Goal: Task Accomplishment & Management: Use online tool/utility

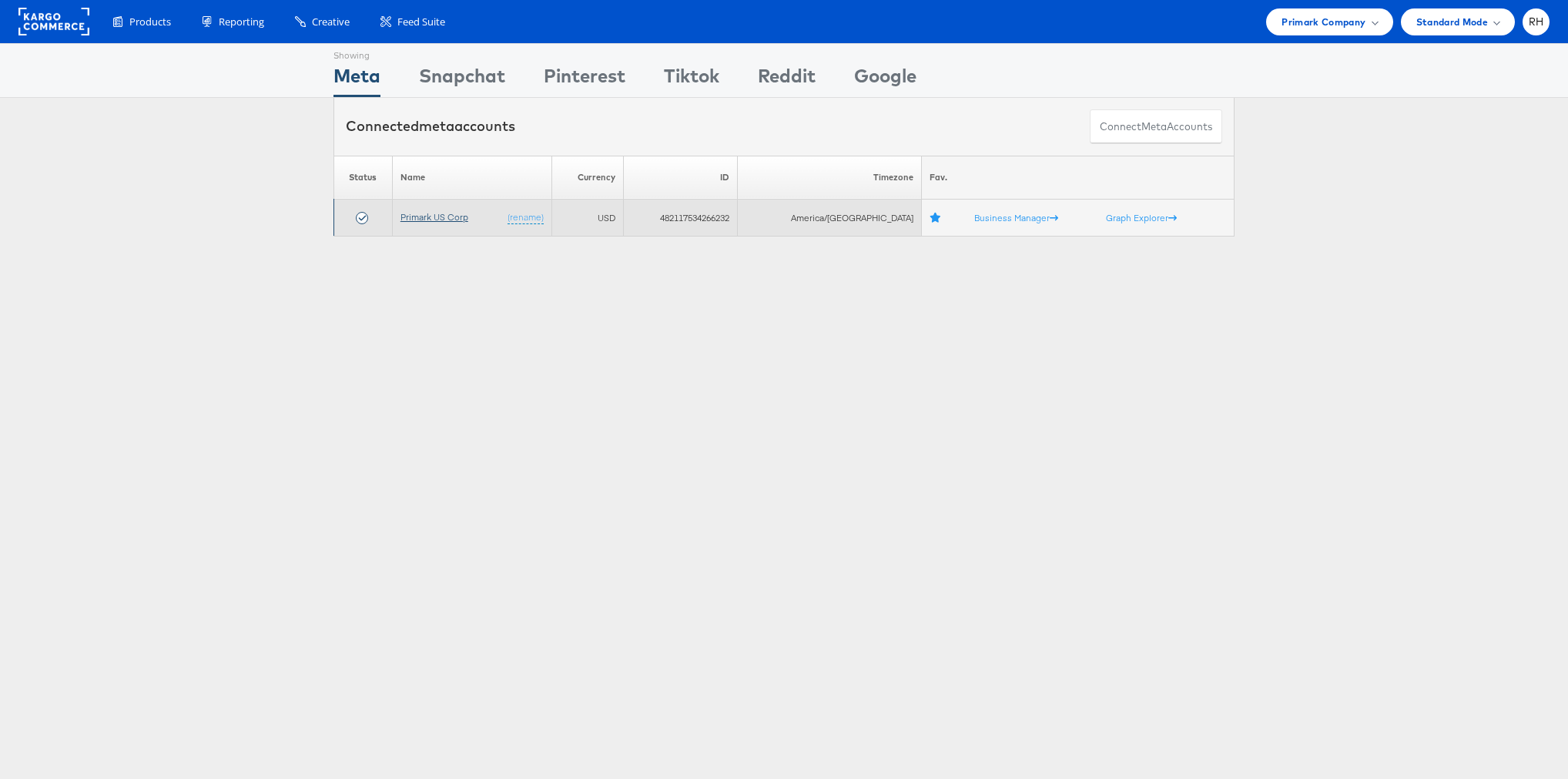
click at [413, 217] on link "Primark US Corp" at bounding box center [434, 217] width 68 height 11
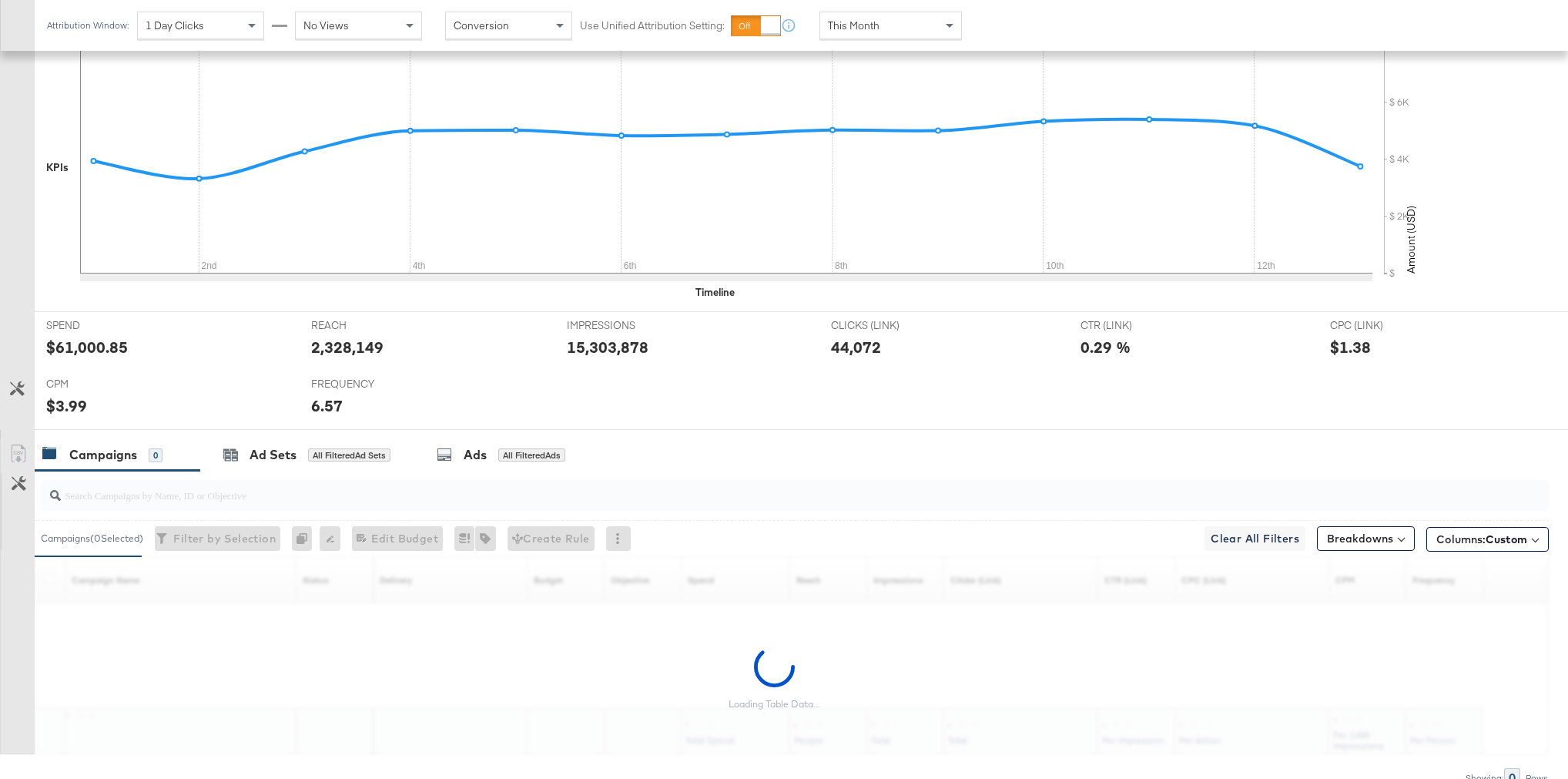
scroll to position [422, 0]
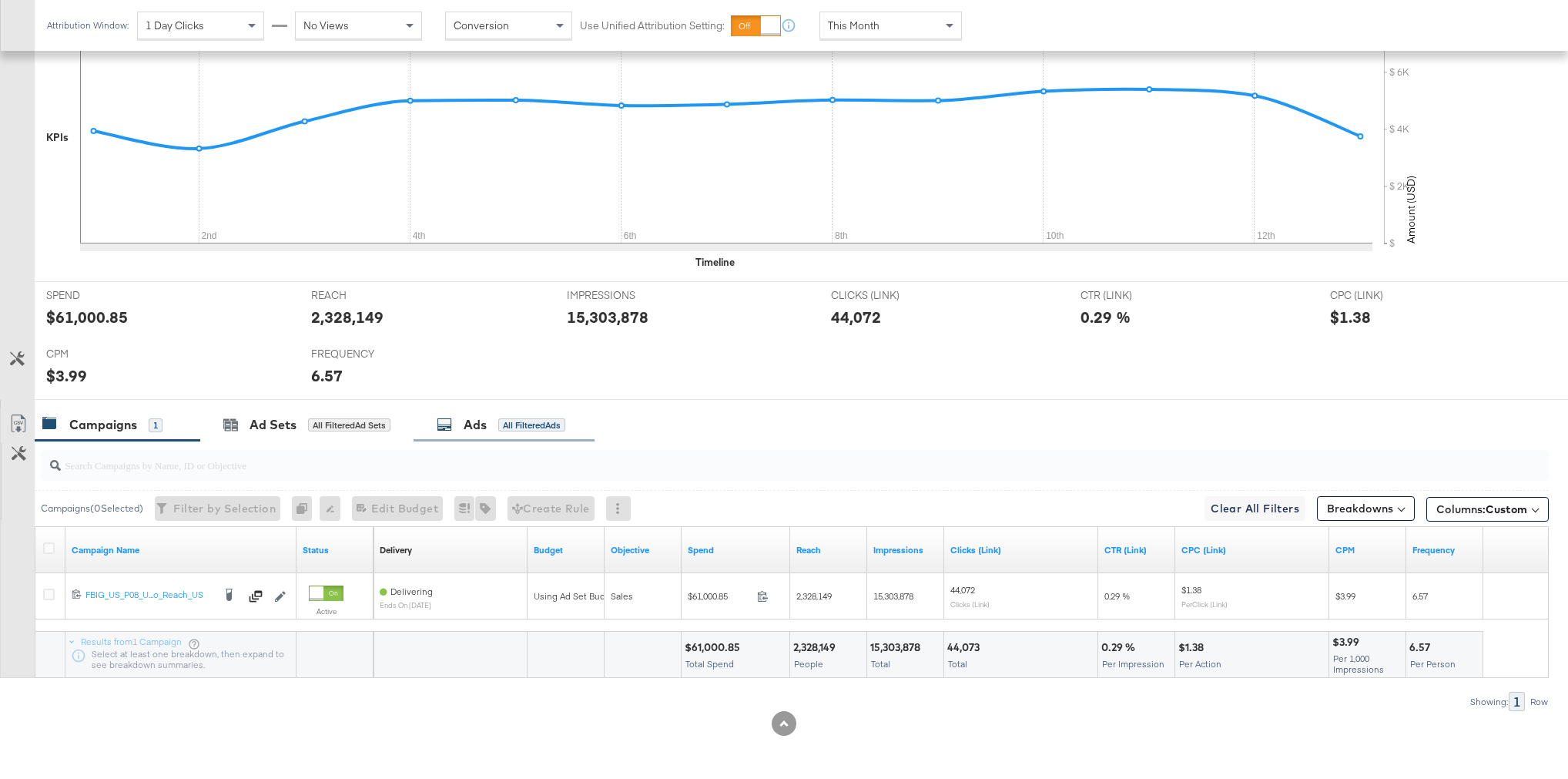
click at [504, 427] on div "All Filtered Ads" at bounding box center [532, 424] width 67 height 14
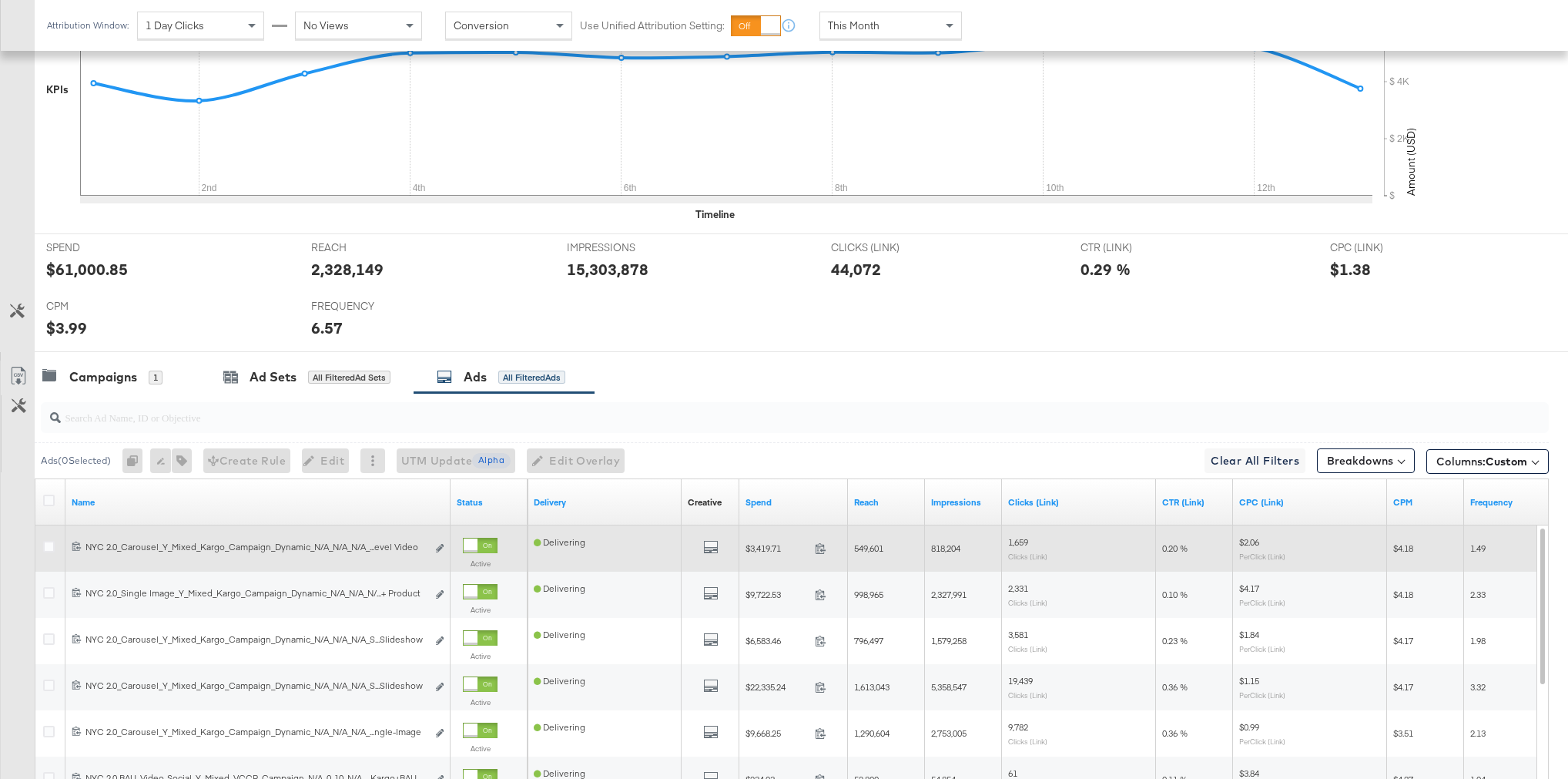
scroll to position [478, 0]
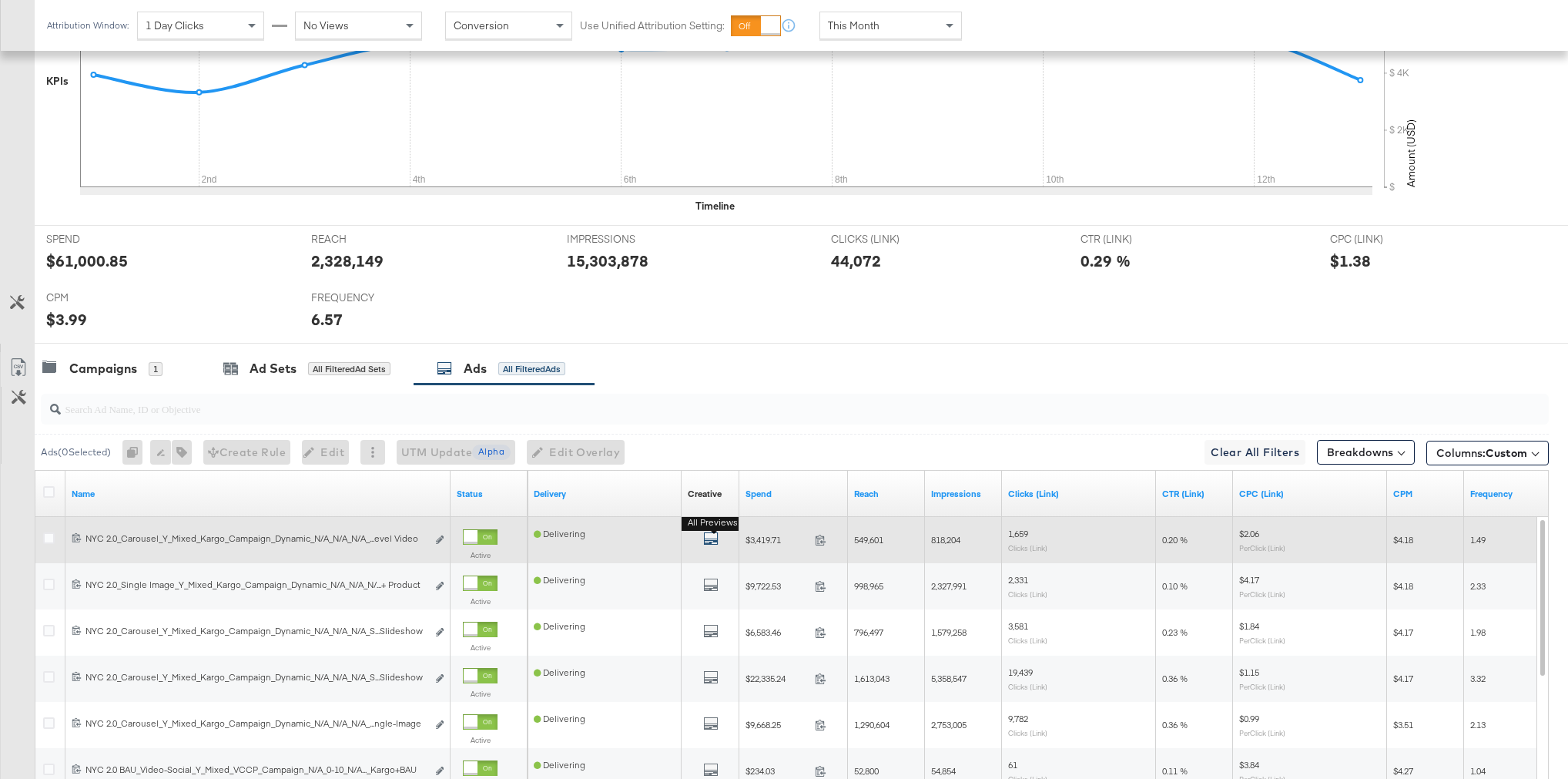
click at [707, 541] on icon "default" at bounding box center [711, 538] width 15 height 15
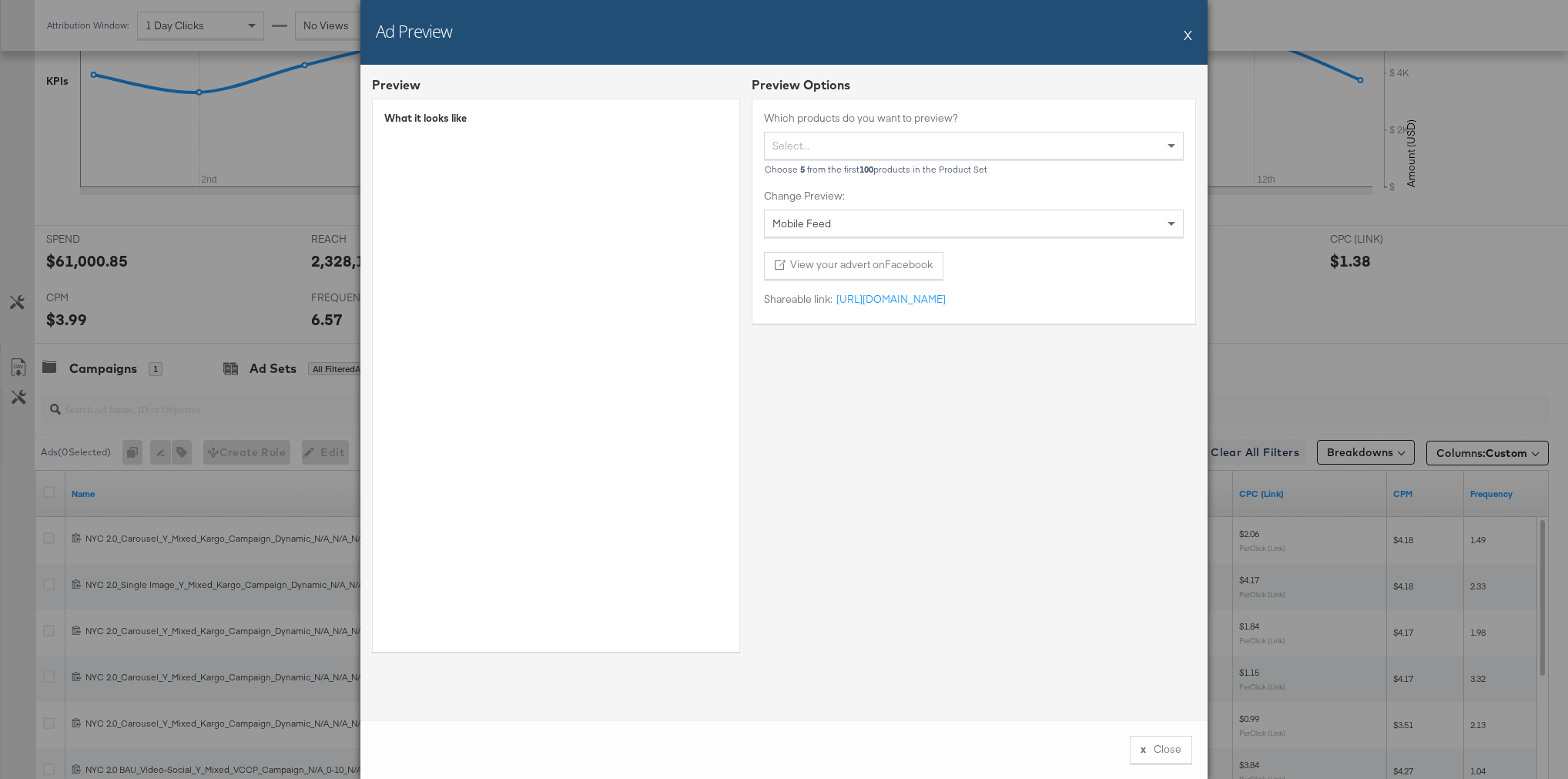
click at [1190, 38] on button "X" at bounding box center [1188, 34] width 9 height 30
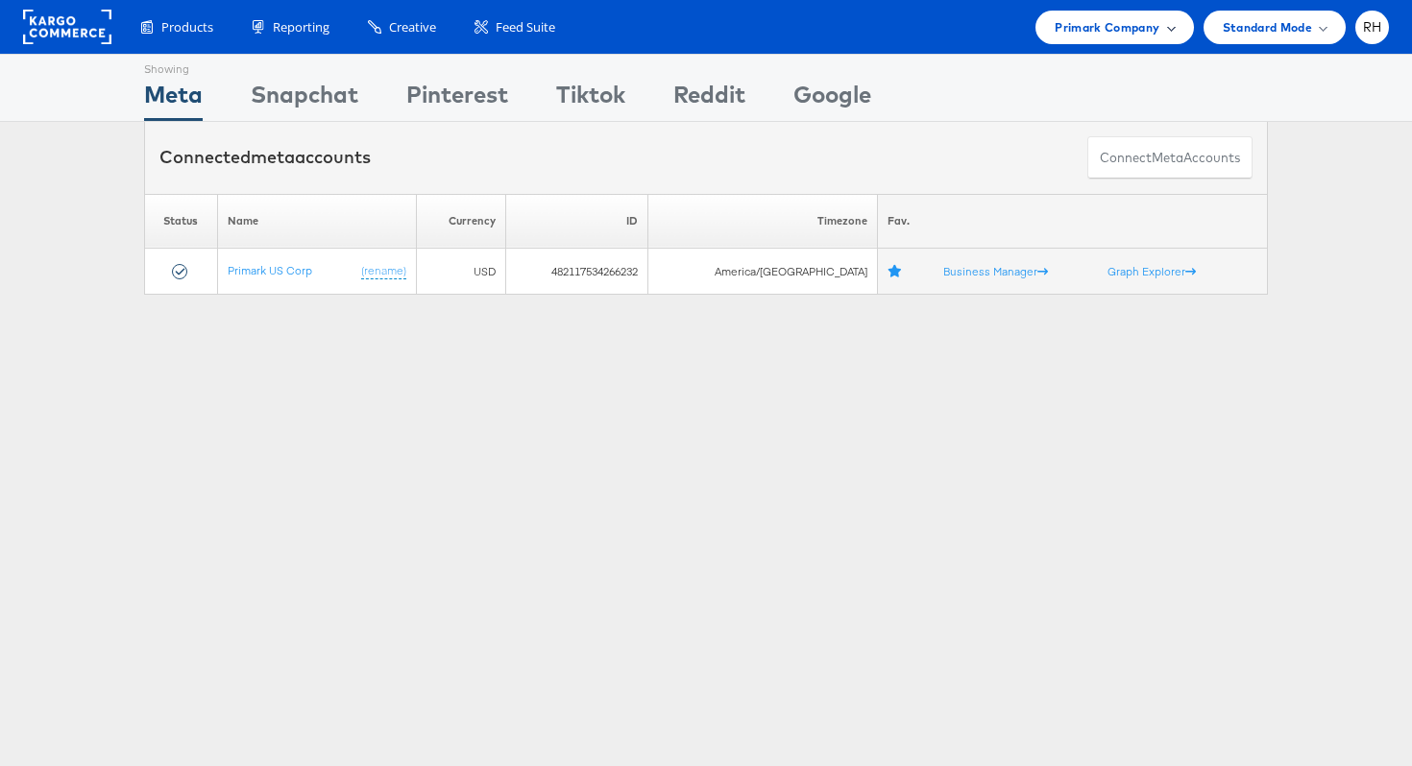
click at [1057, 26] on span "Primark Company" at bounding box center [1106, 27] width 105 height 20
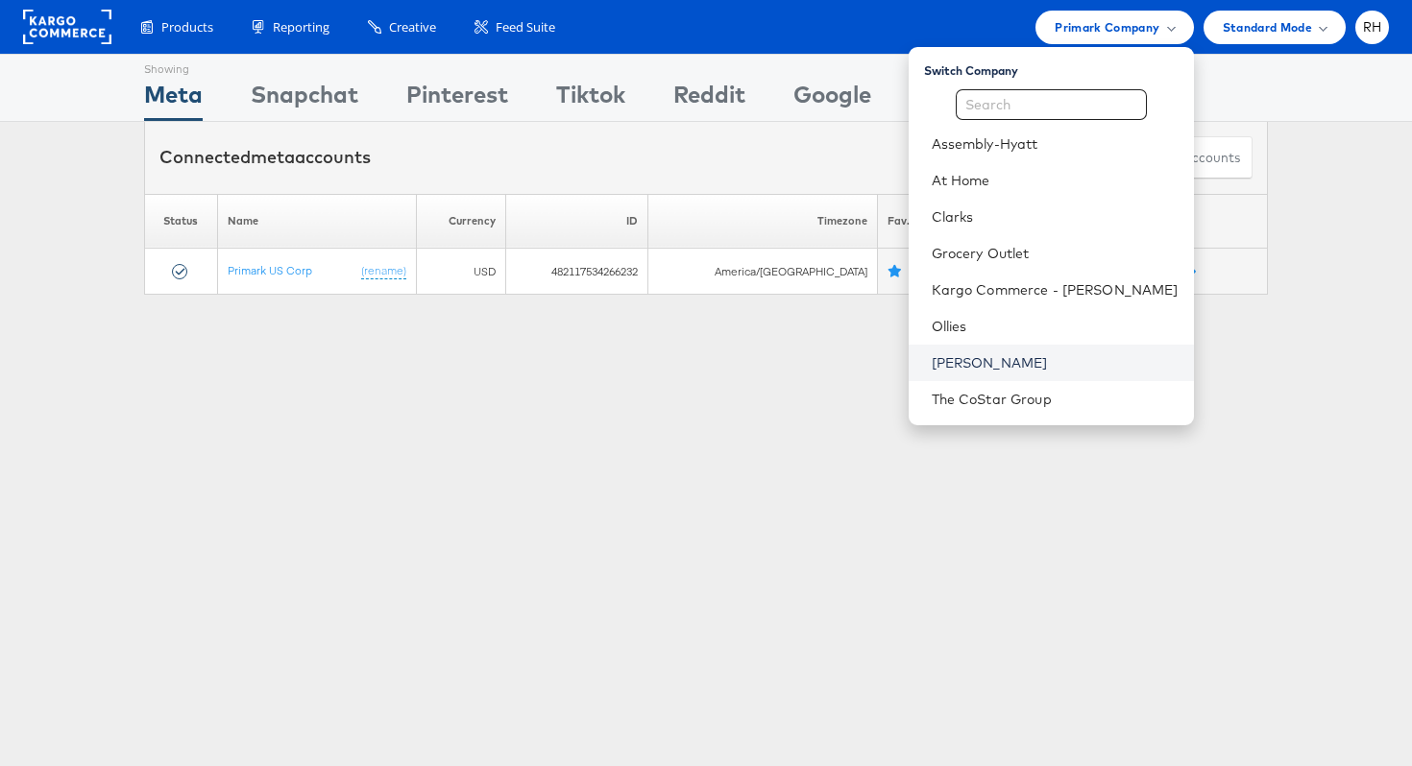
click at [1010, 370] on link "[PERSON_NAME]" at bounding box center [1054, 362] width 247 height 19
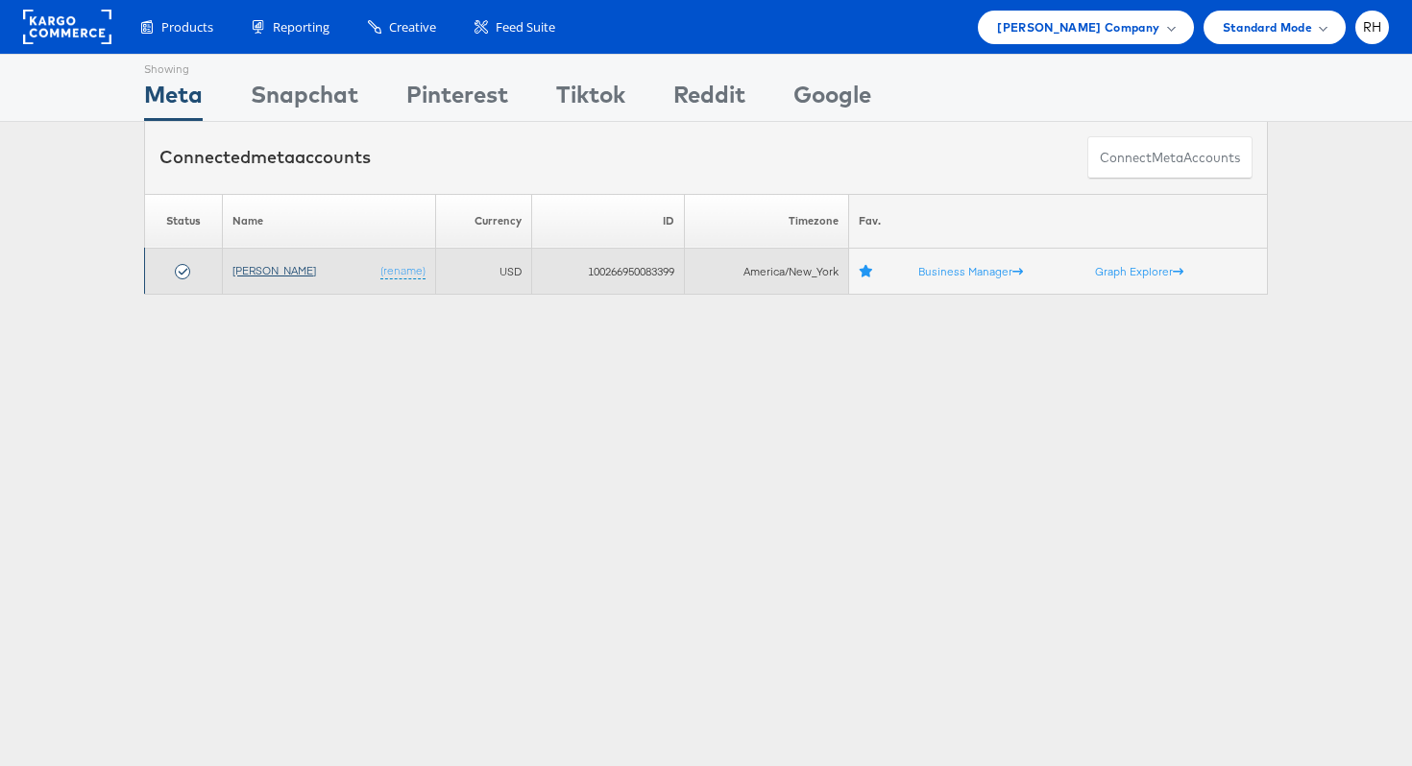
click at [264, 270] on link "[PERSON_NAME]" at bounding box center [274, 270] width 84 height 14
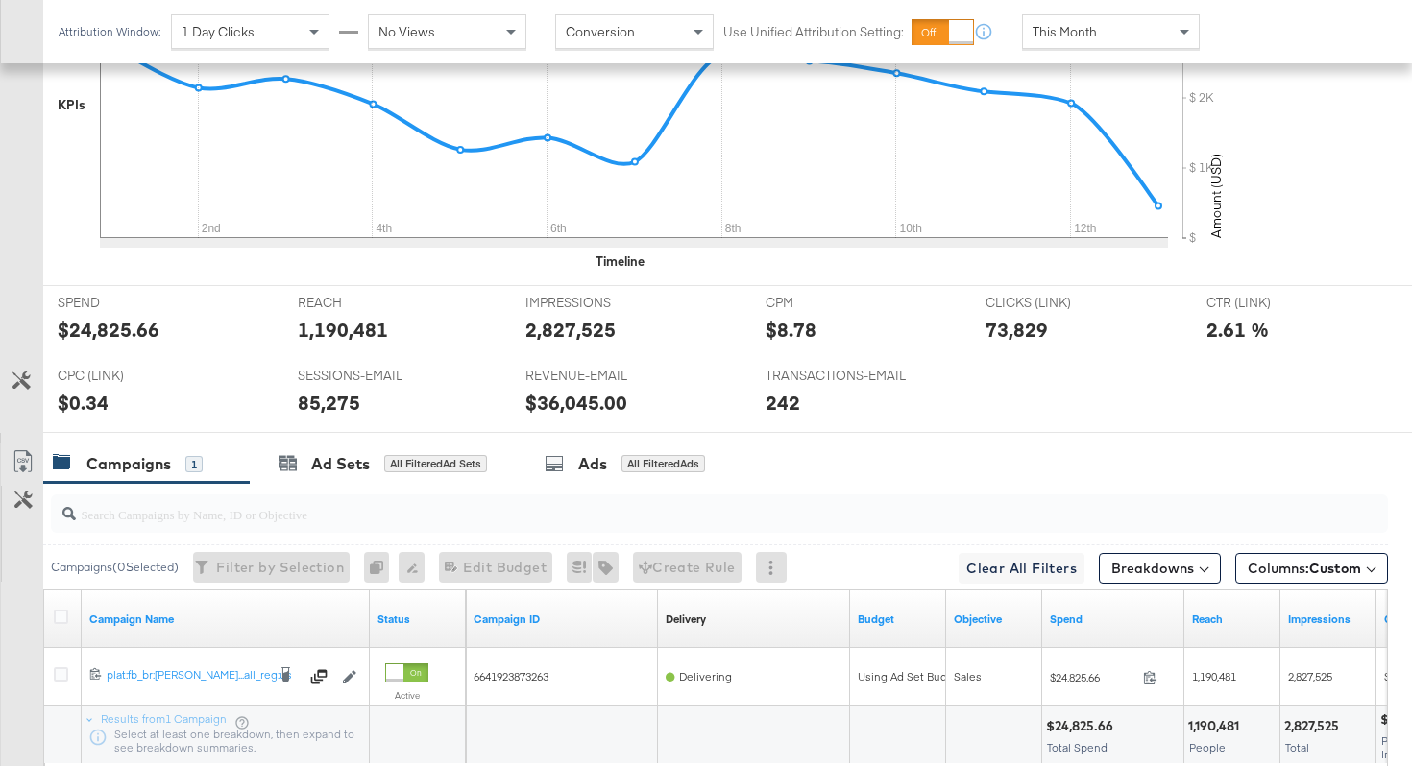
scroll to position [712, 0]
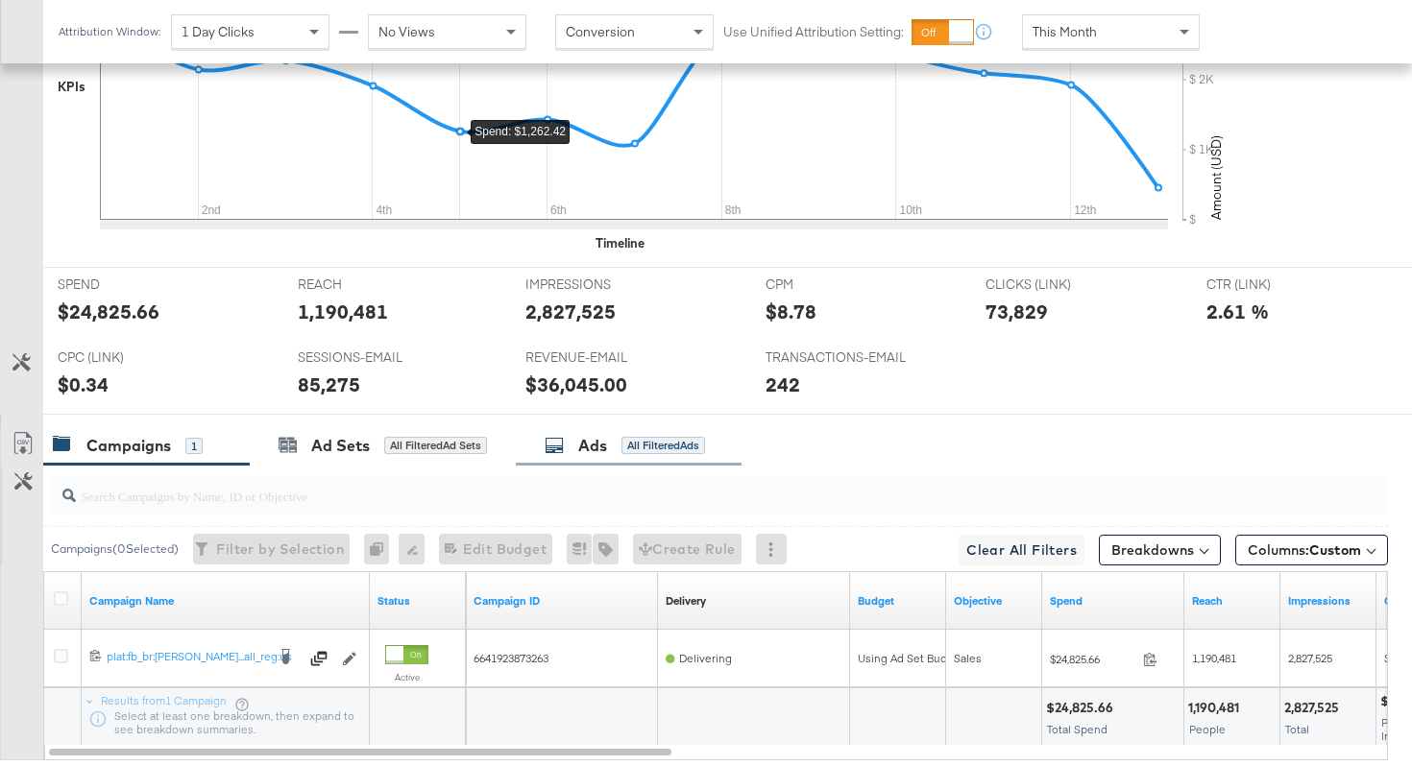
click at [670, 456] on div "Ads All Filtered Ads" at bounding box center [624, 446] width 160 height 22
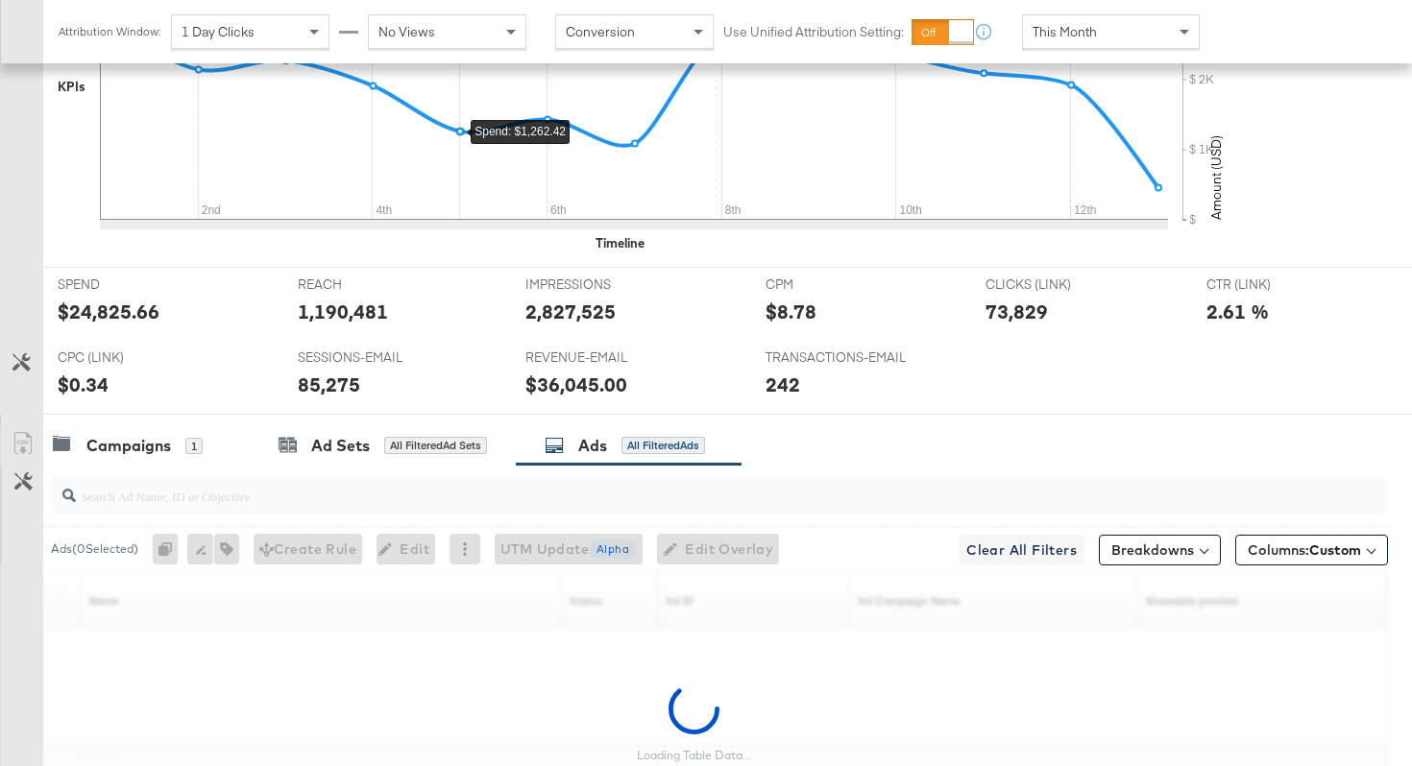
click at [508, 508] on div at bounding box center [719, 495] width 1337 height 38
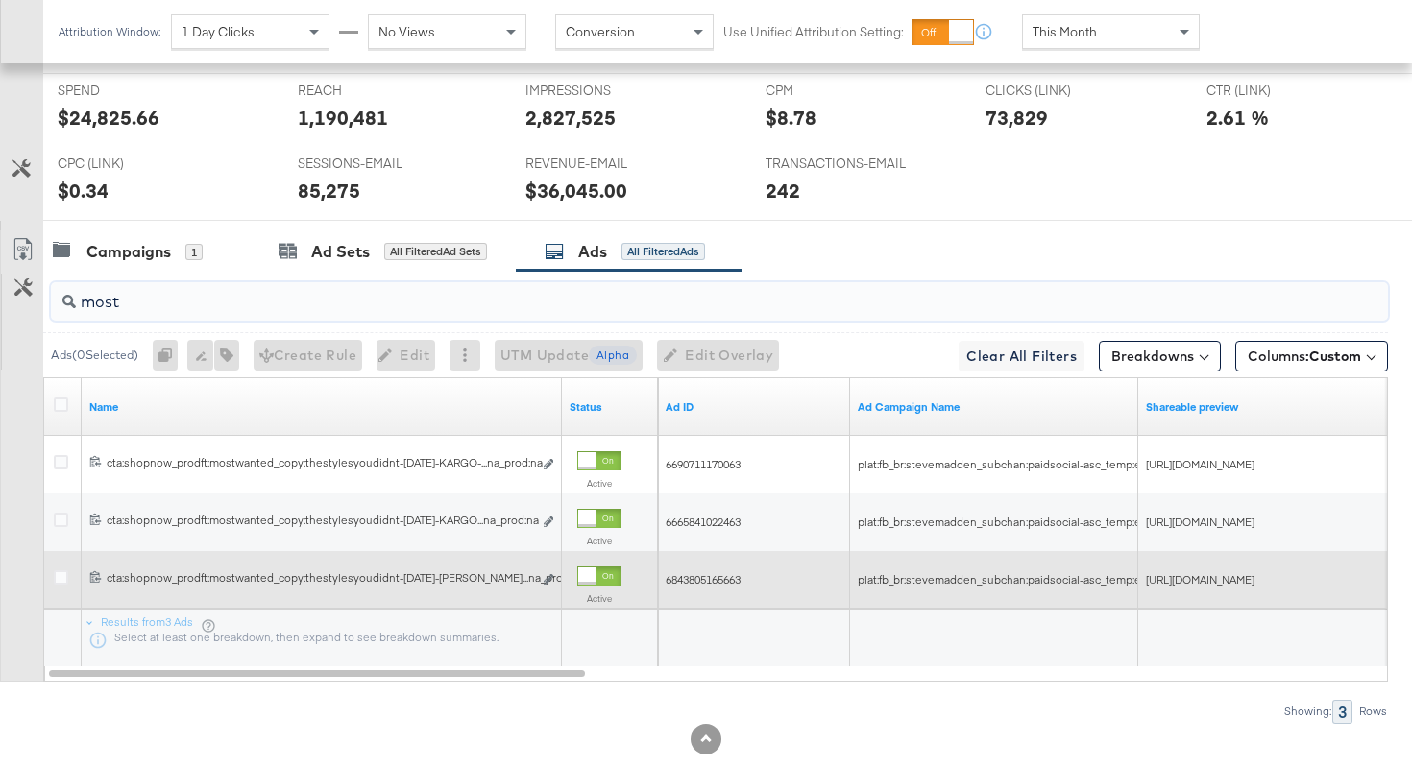
scroll to position [907, 0]
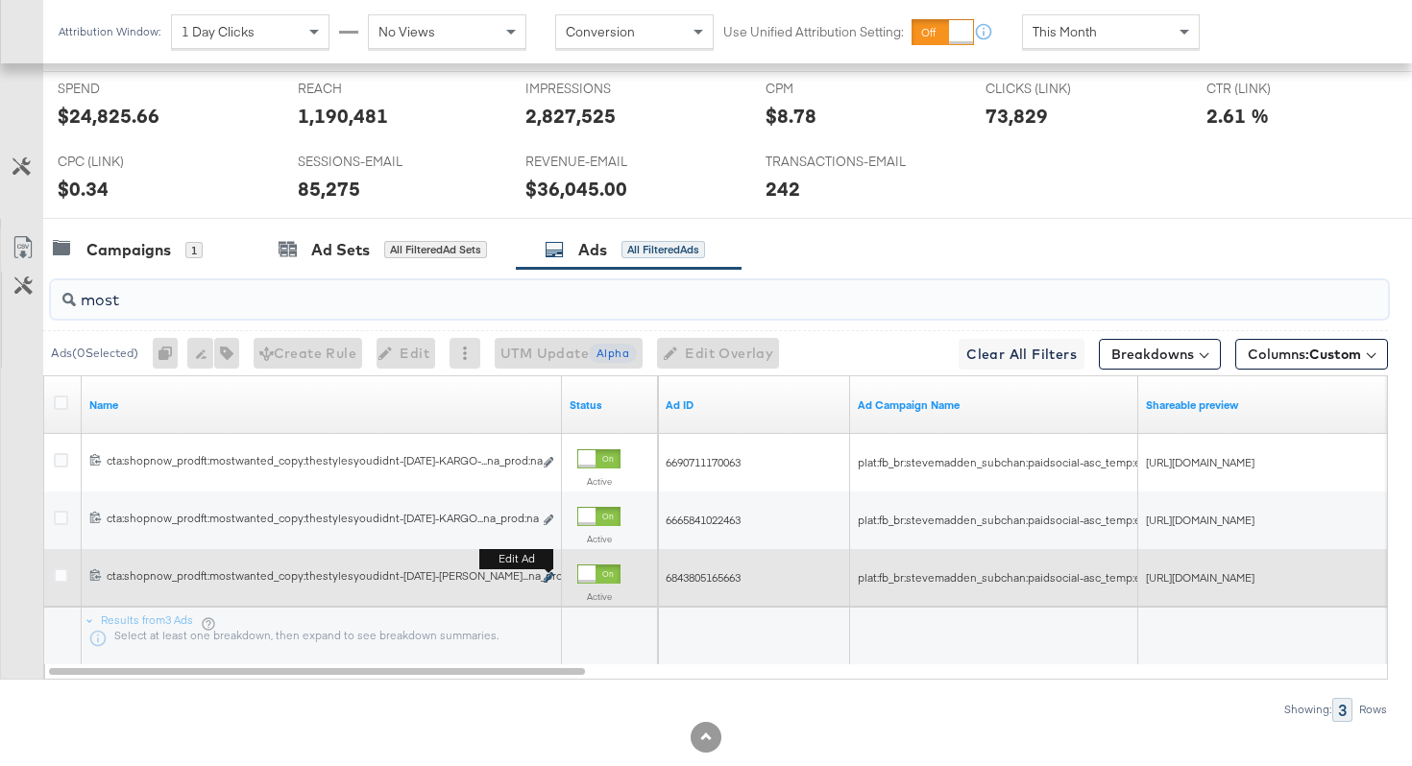
click at [547, 580] on icon "link" at bounding box center [549, 577] width 10 height 11
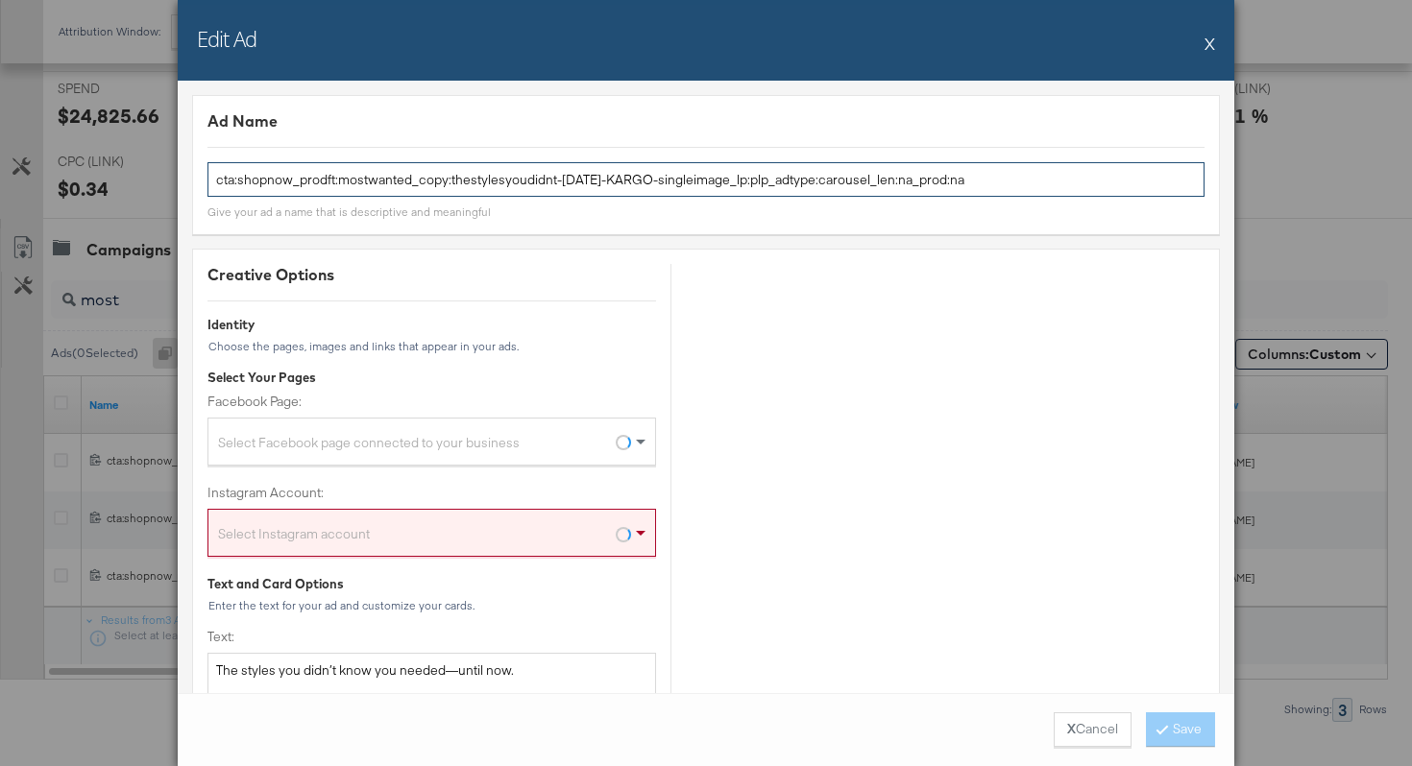
click at [441, 170] on input "cta:shopnow_prodft:mostwanted_copy:thestylesyoudidnt-aug11-KARGO-singleimage_lp…" at bounding box center [705, 180] width 997 height 36
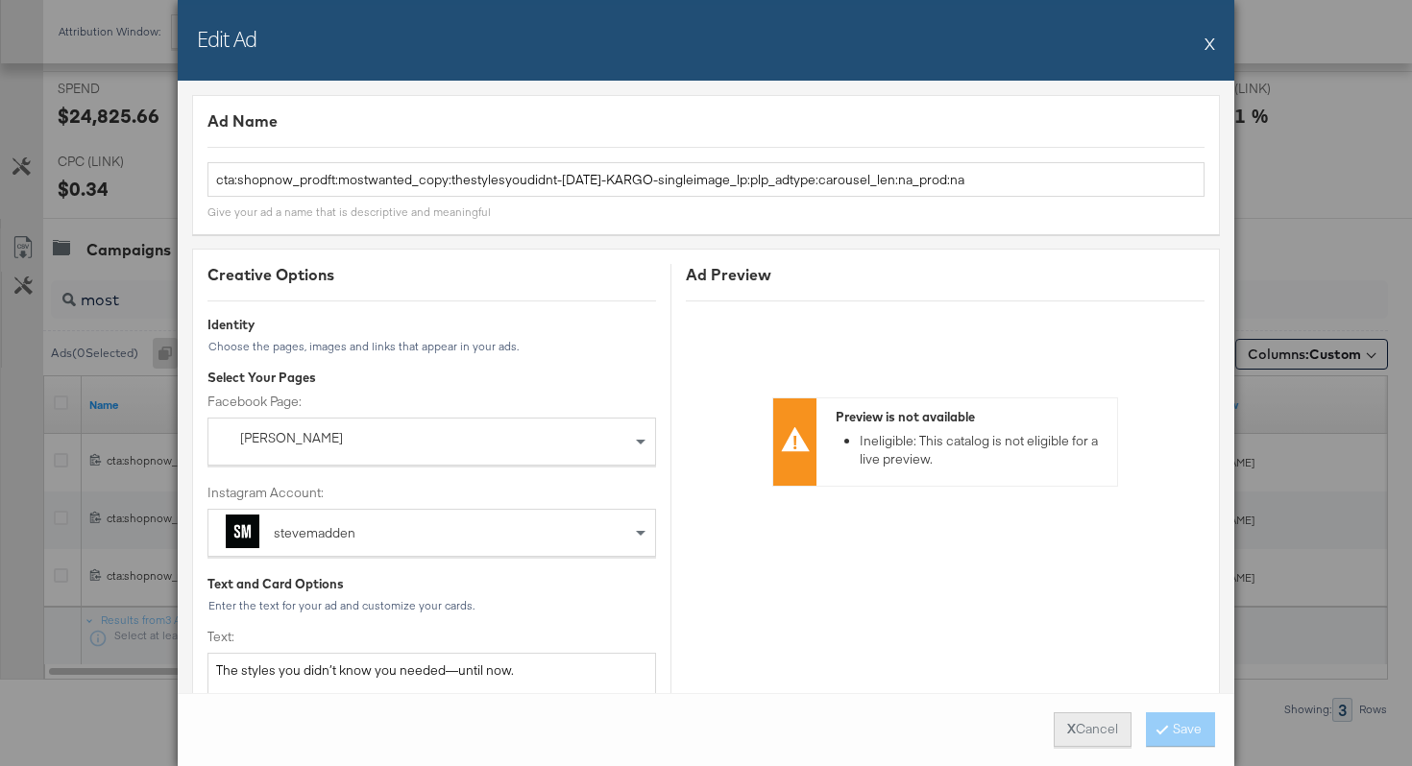
click at [1071, 722] on button "X Cancel" at bounding box center [1092, 730] width 78 height 35
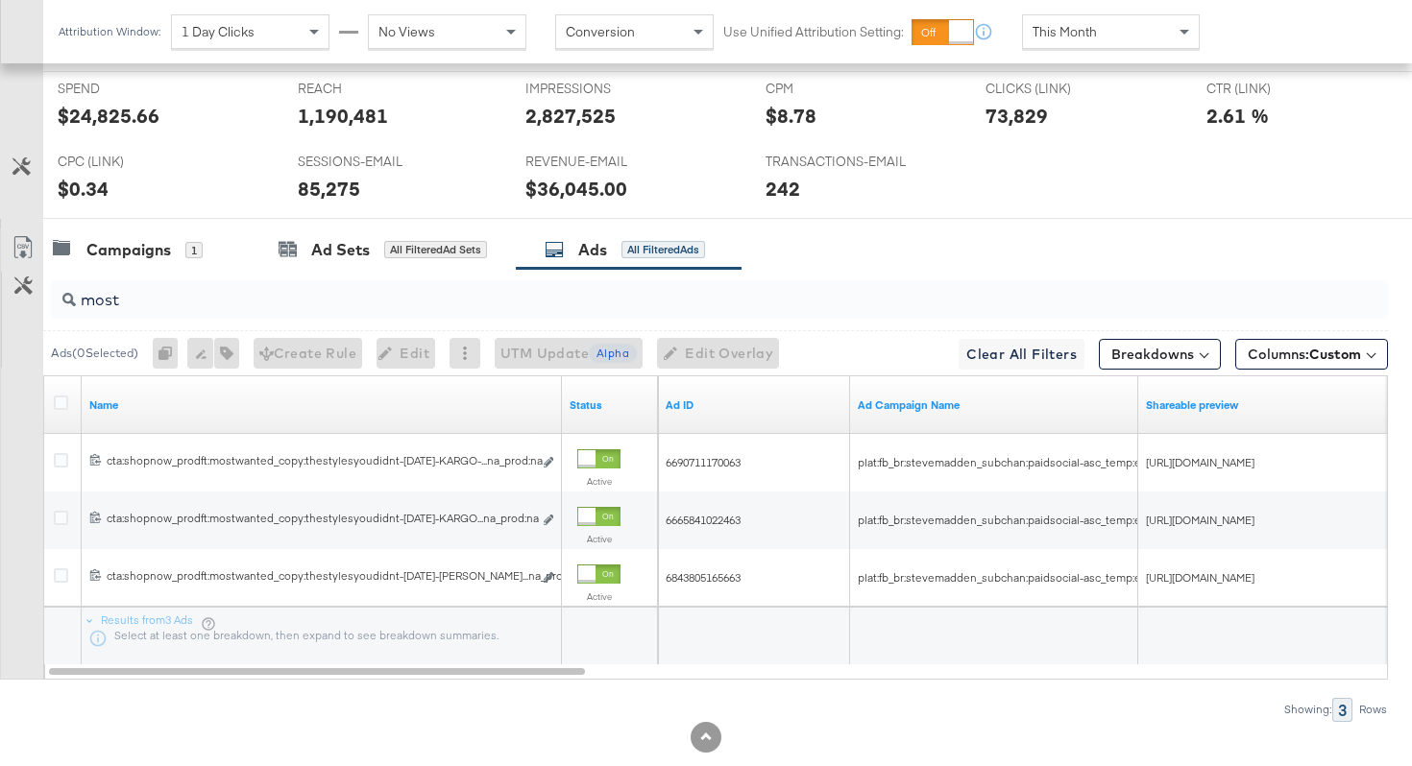
click at [206, 302] on input "most" at bounding box center [672, 292] width 1193 height 37
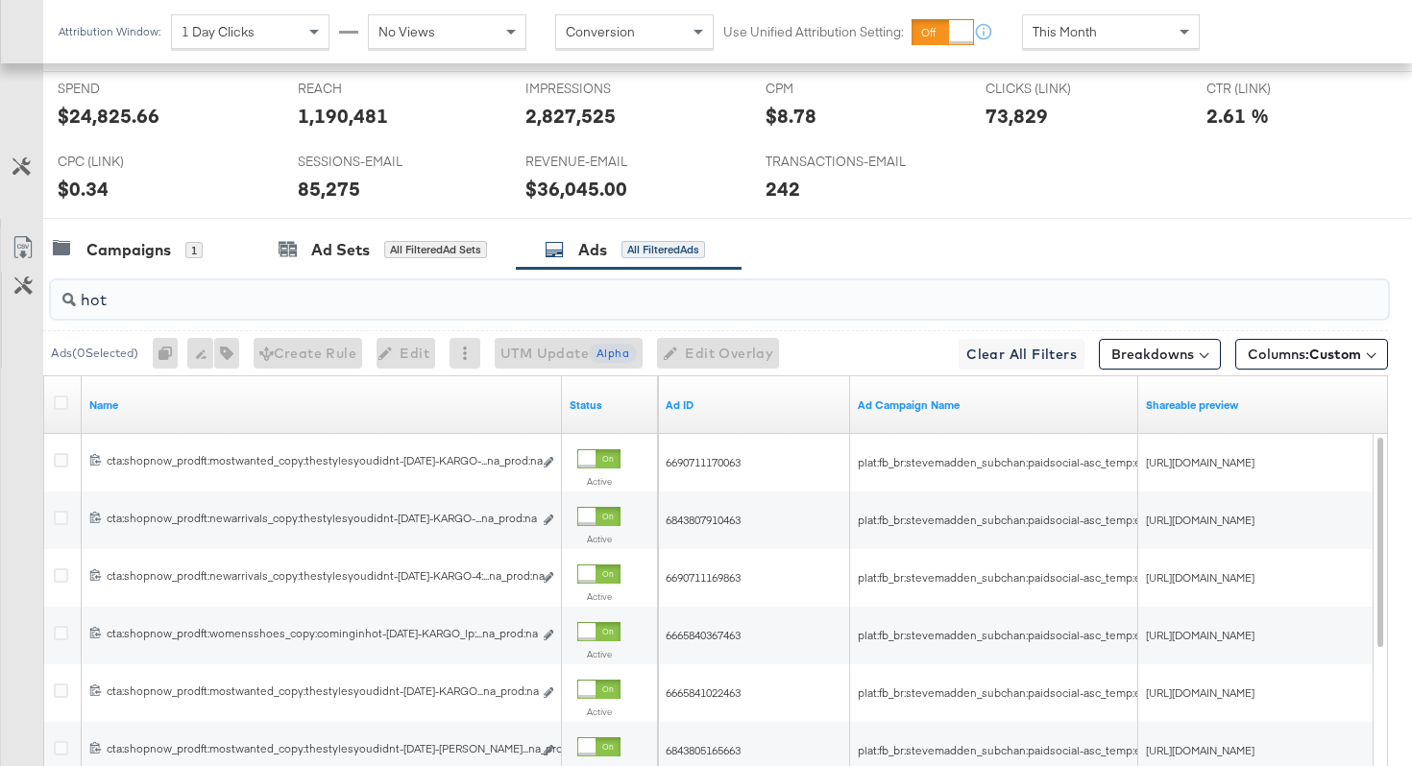
scroll to position [889, 0]
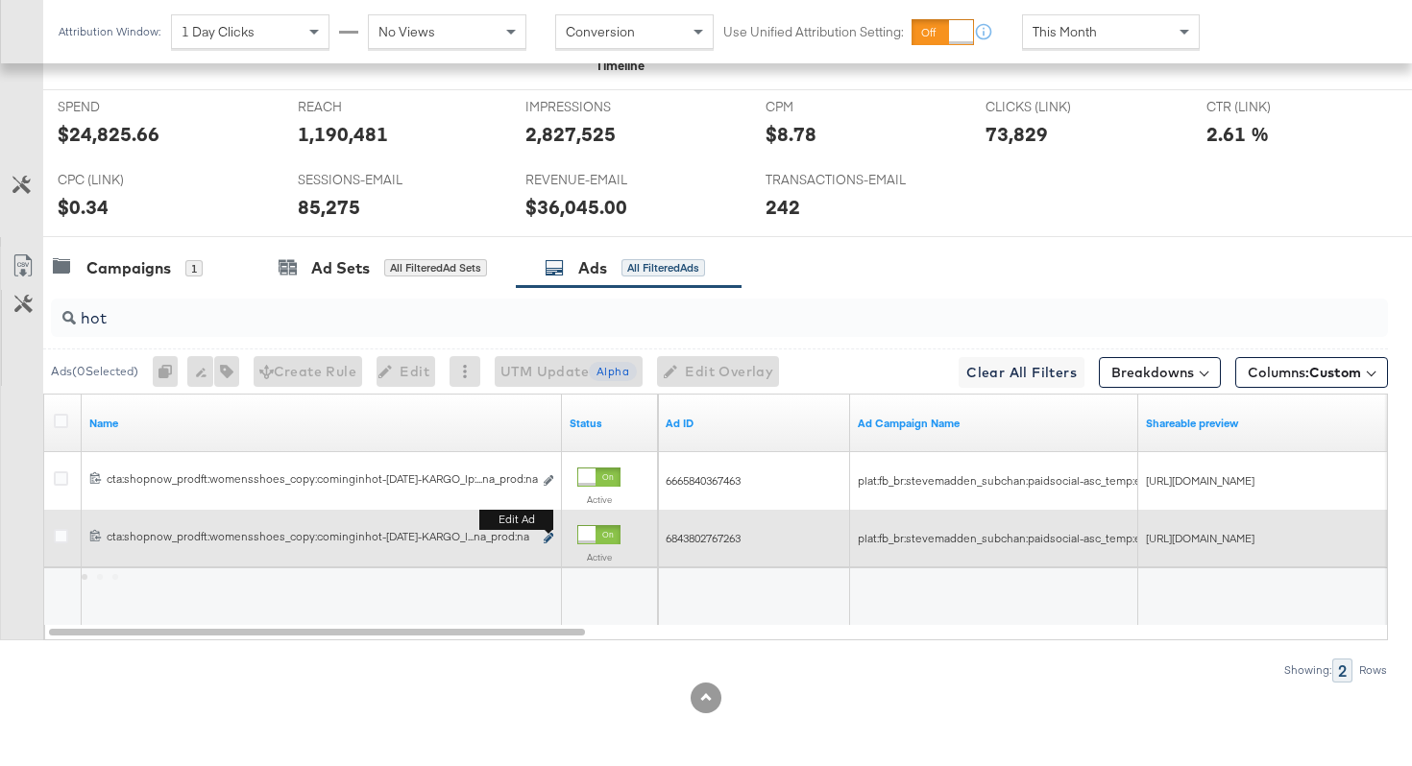
click at [548, 534] on icon "link" at bounding box center [549, 538] width 10 height 11
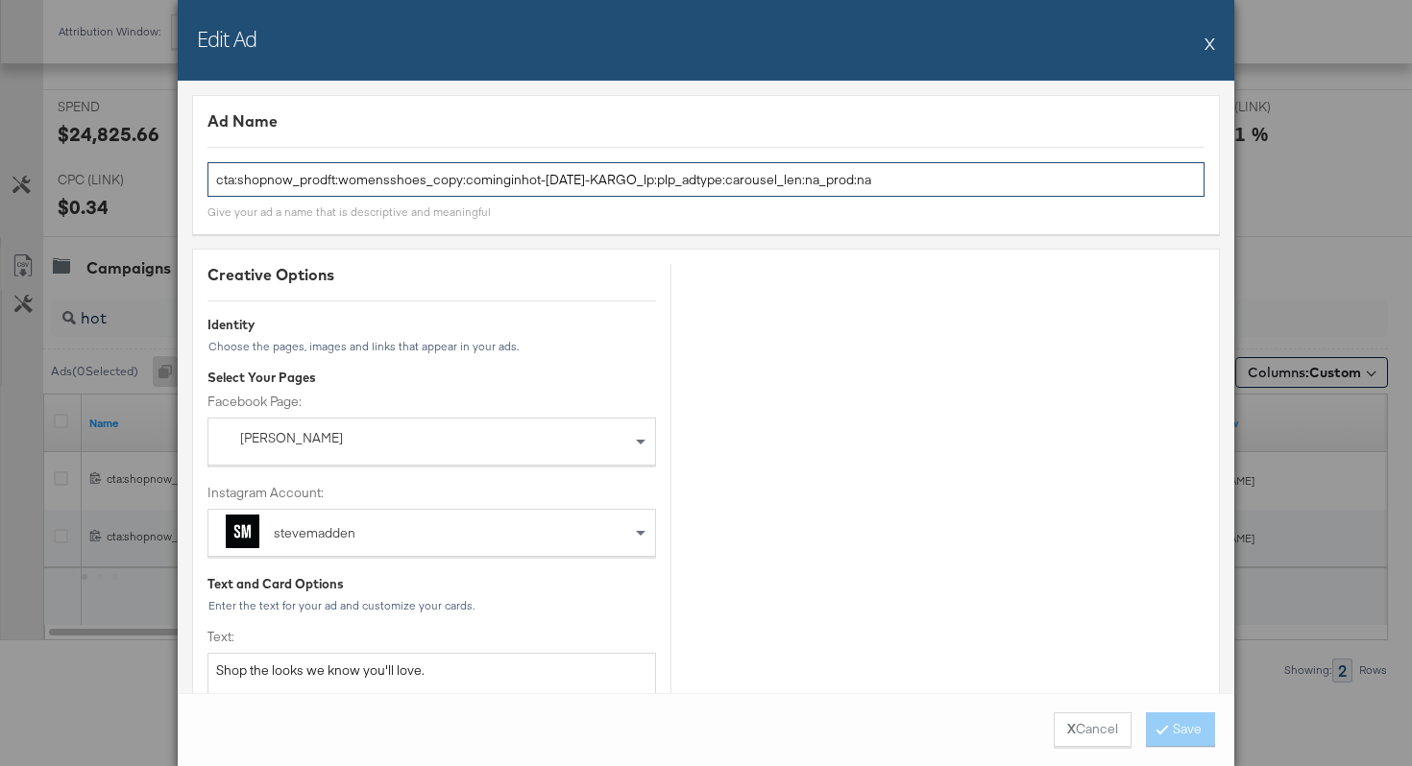
click at [523, 177] on input "cta:shopnow_prodft:womensshoes_copy:cominginhot-aug11-KARGO_lp:plp_adtype:carou…" at bounding box center [705, 180] width 997 height 36
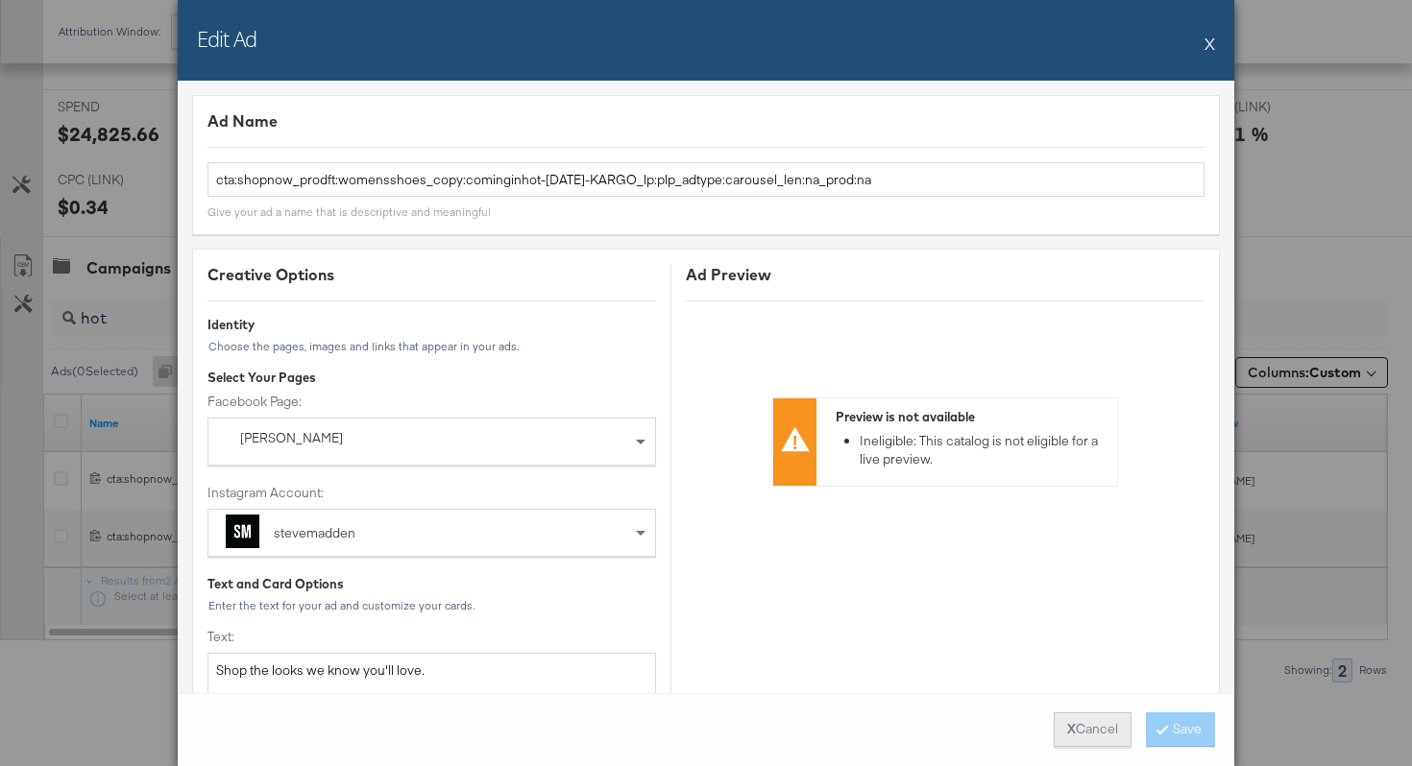
click at [1067, 728] on strong "X" at bounding box center [1071, 729] width 9 height 18
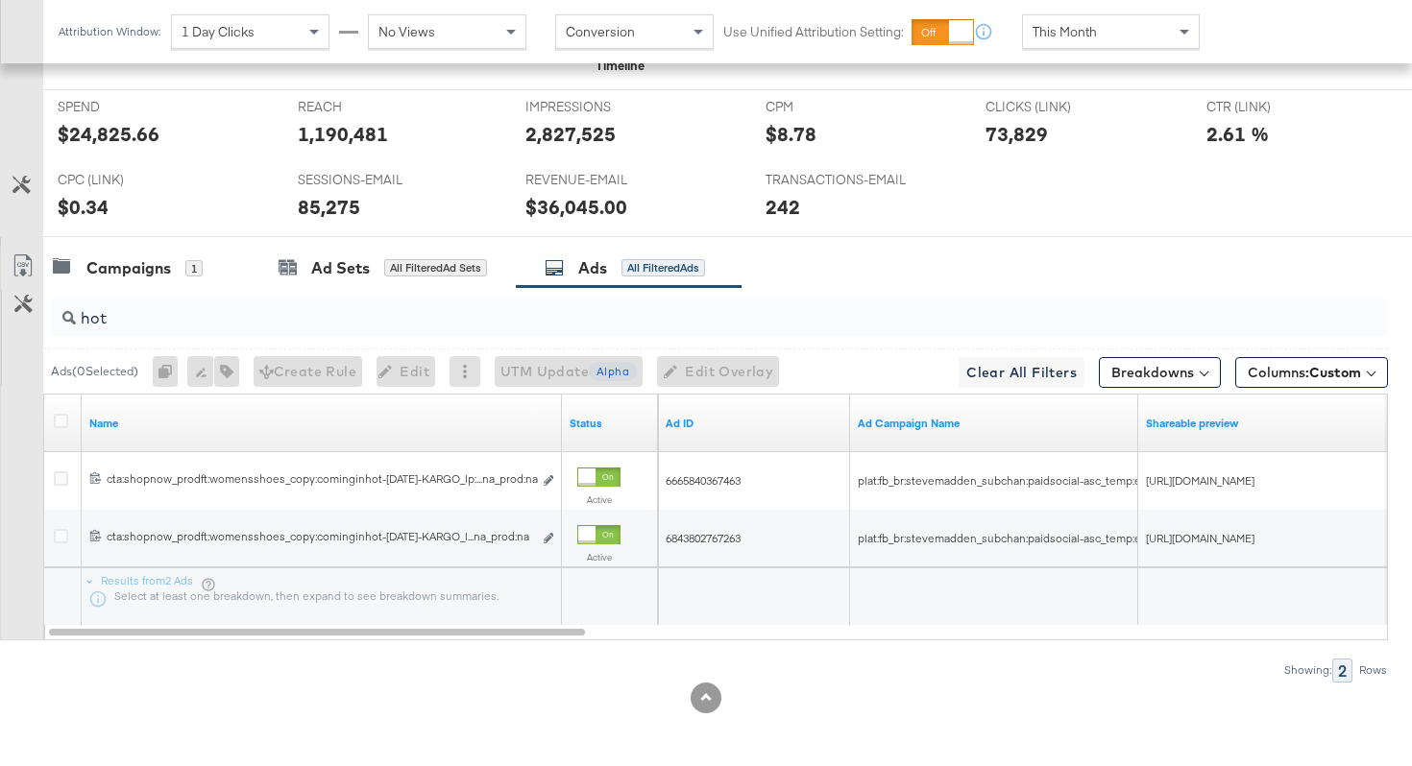
click at [273, 307] on input "hot" at bounding box center [672, 310] width 1193 height 37
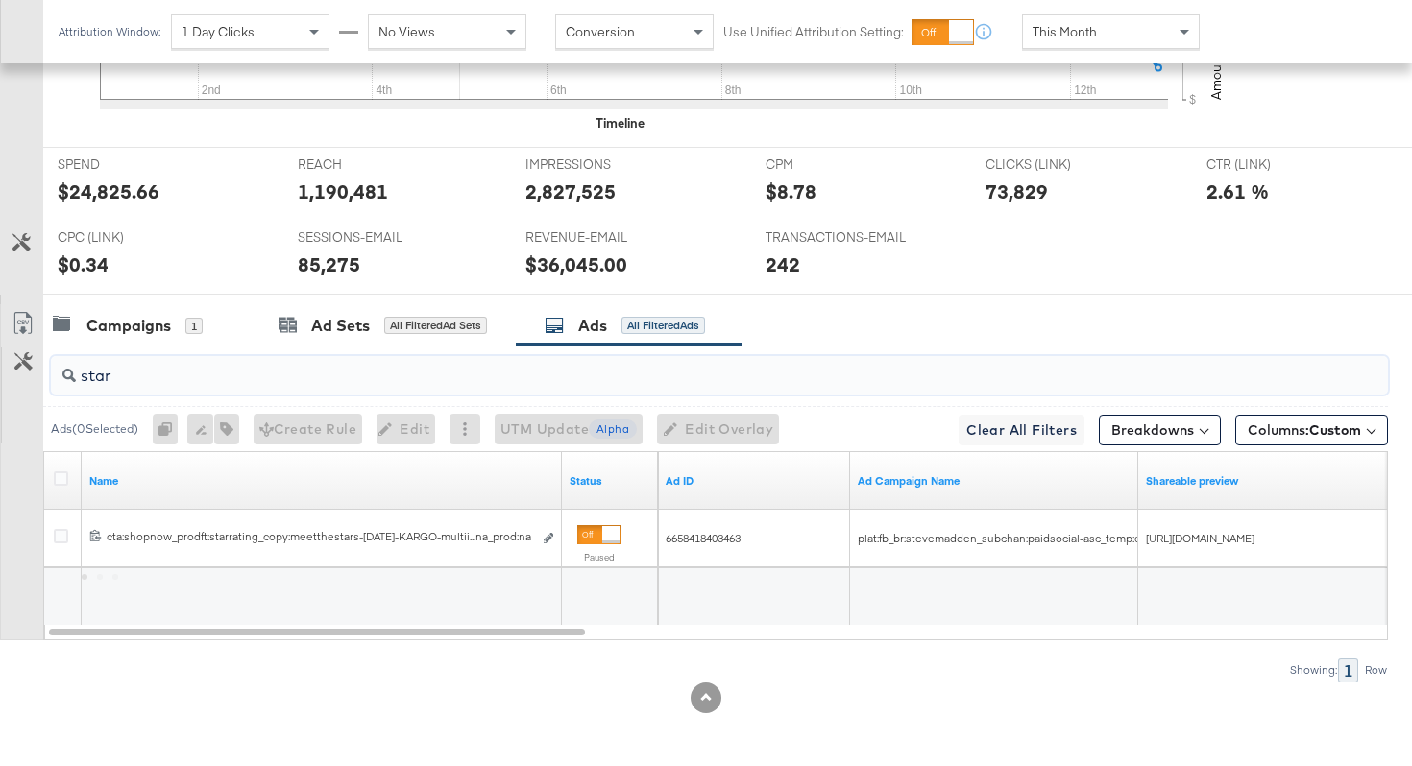
scroll to position [832, 0]
click at [395, 379] on input "star" at bounding box center [672, 368] width 1193 height 37
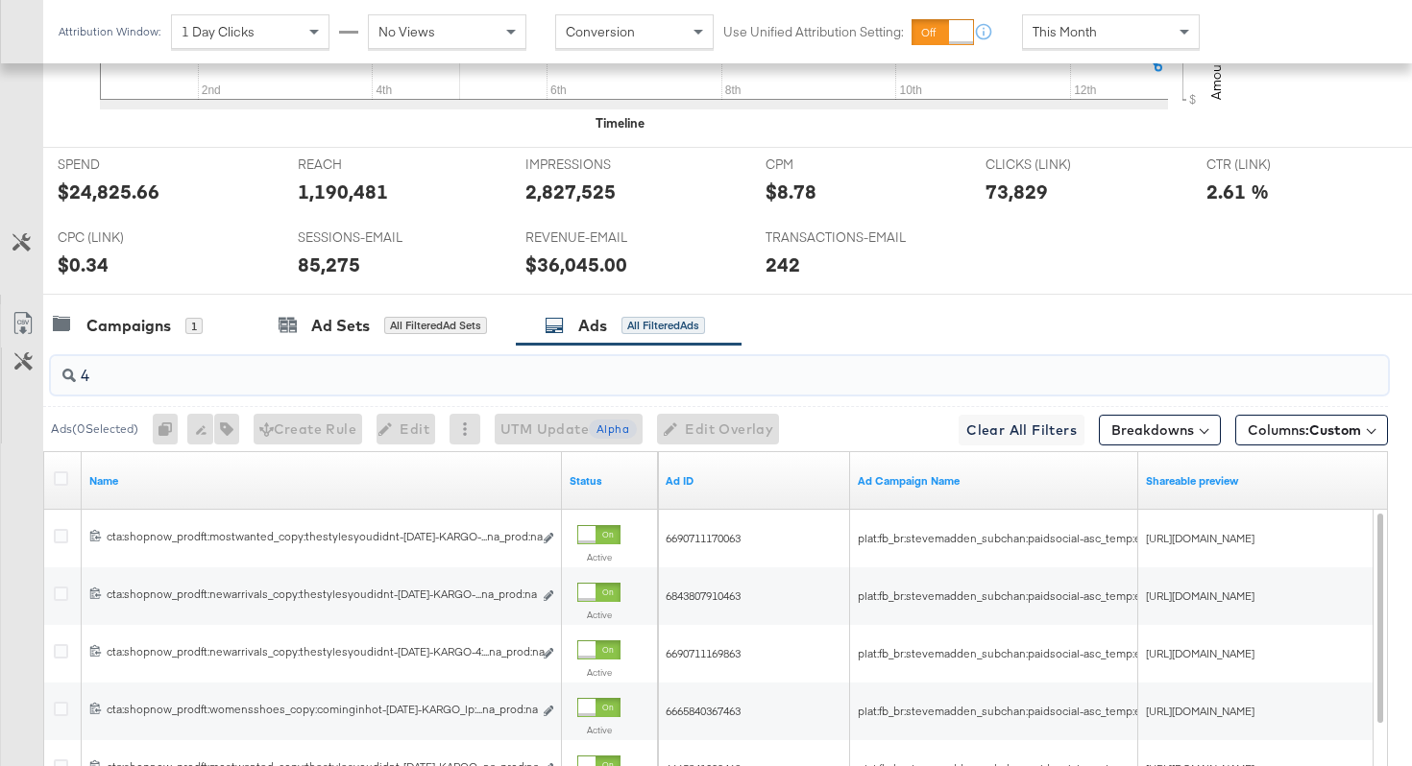
scroll to position [889, 0]
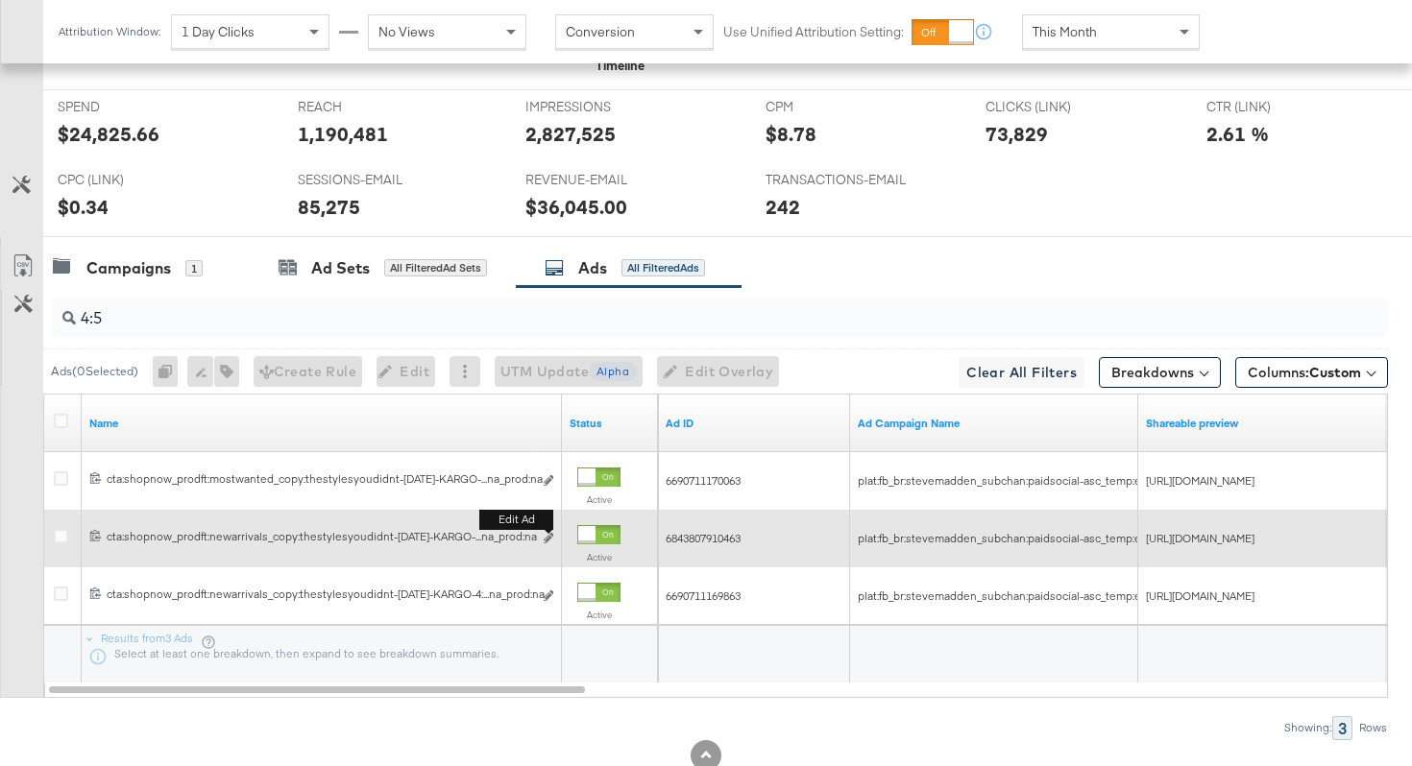
click at [553, 540] on button "Edit ad" at bounding box center [549, 539] width 12 height 20
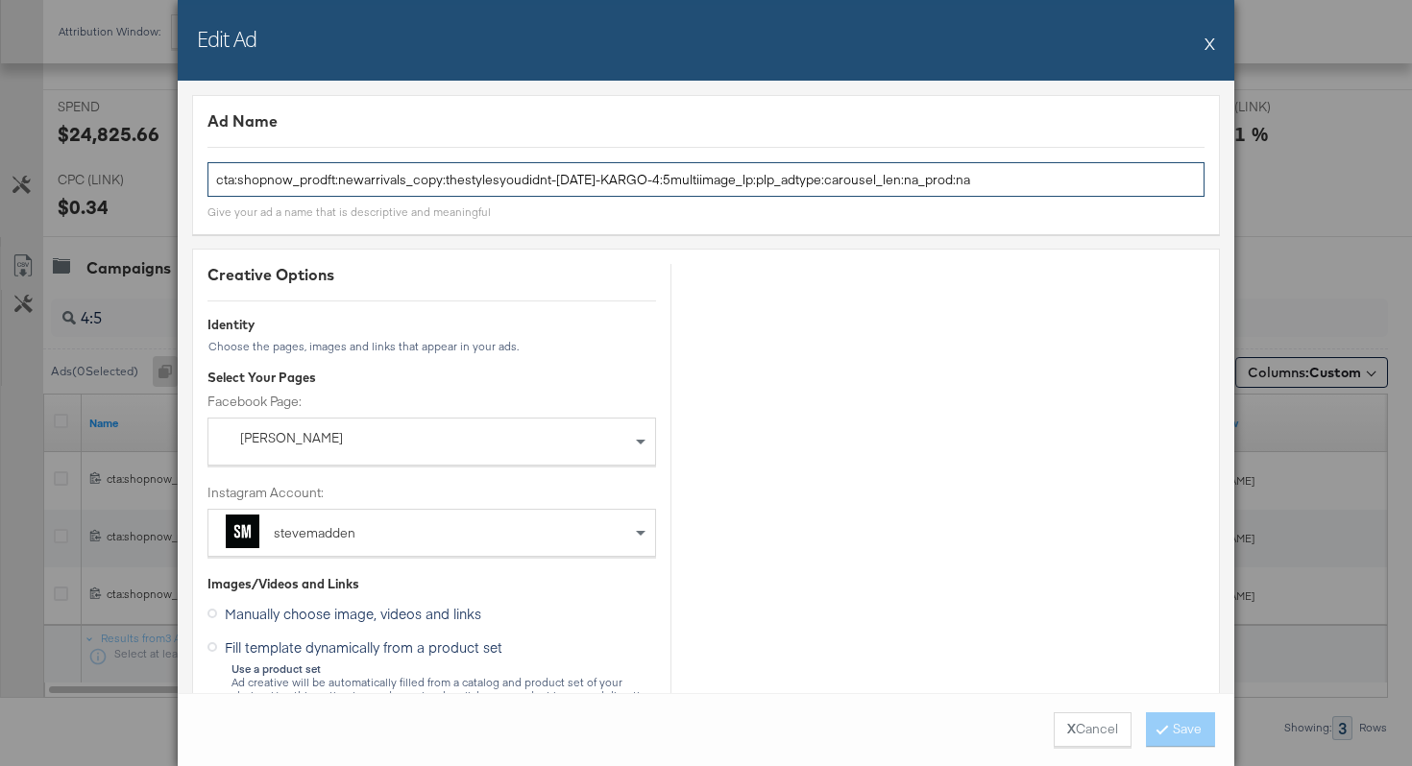
click at [443, 178] on input "cta:shopnow_prodft:newarrivals_copy:thestylesyoudidnt-aug11-KARGO-4:5multiimage…" at bounding box center [705, 180] width 997 height 36
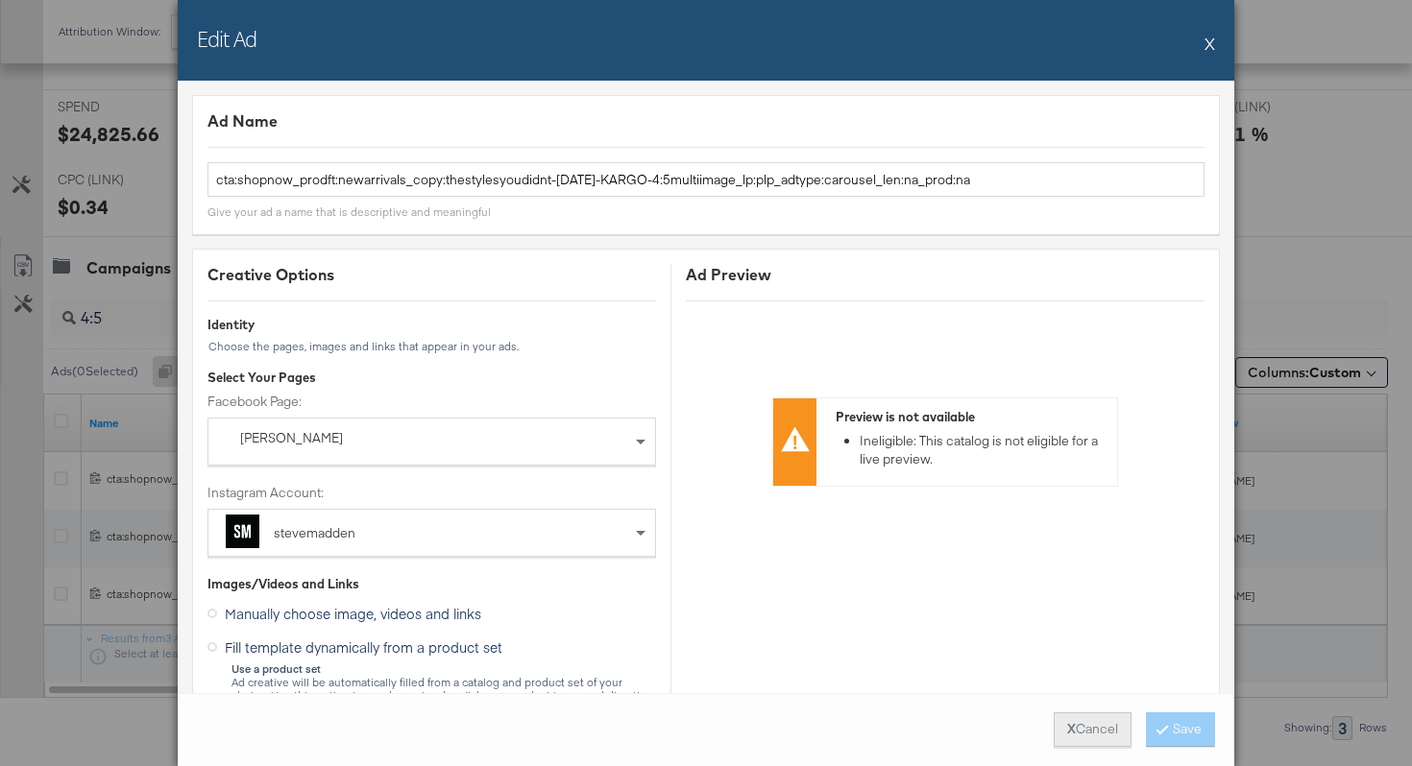
click at [1109, 736] on button "X Cancel" at bounding box center [1092, 730] width 78 height 35
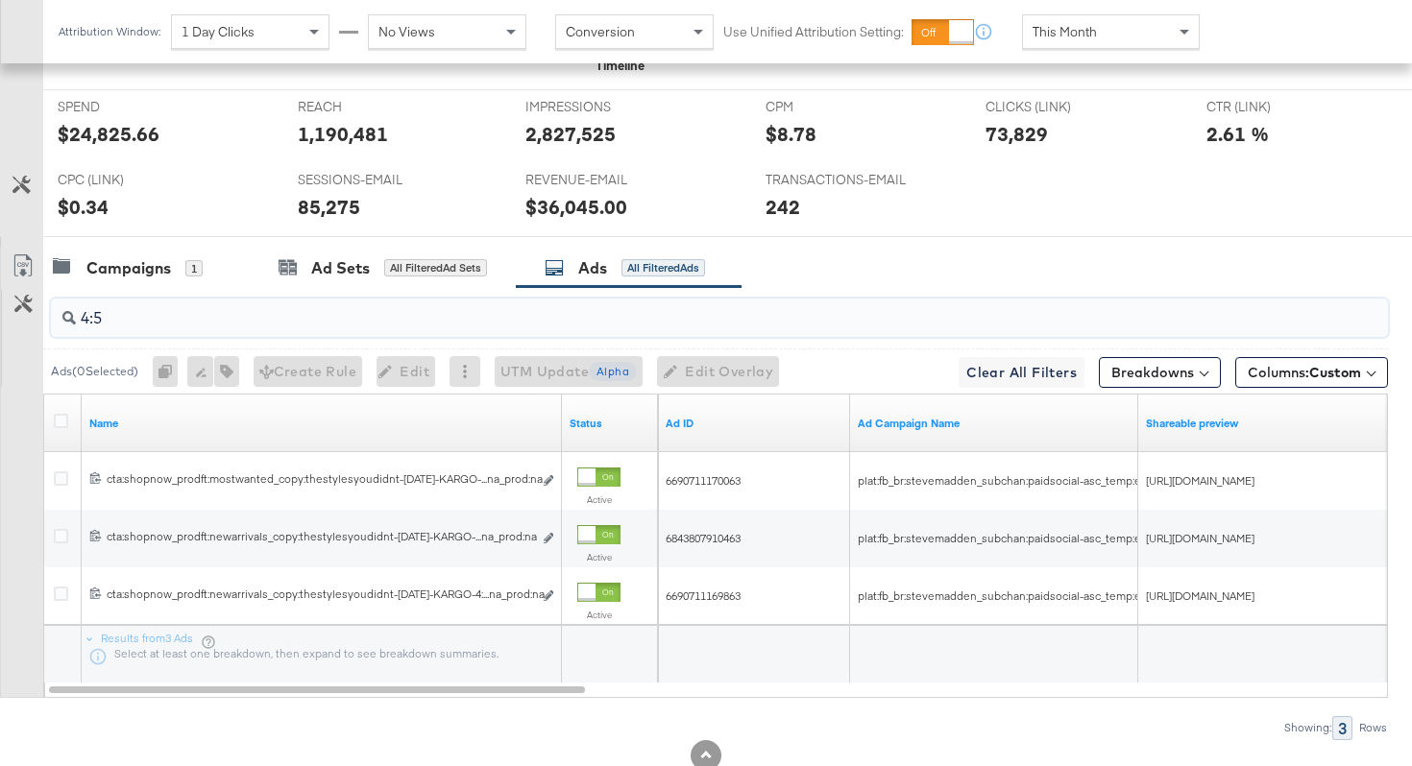
click at [178, 319] on input "4:5" at bounding box center [672, 310] width 1193 height 37
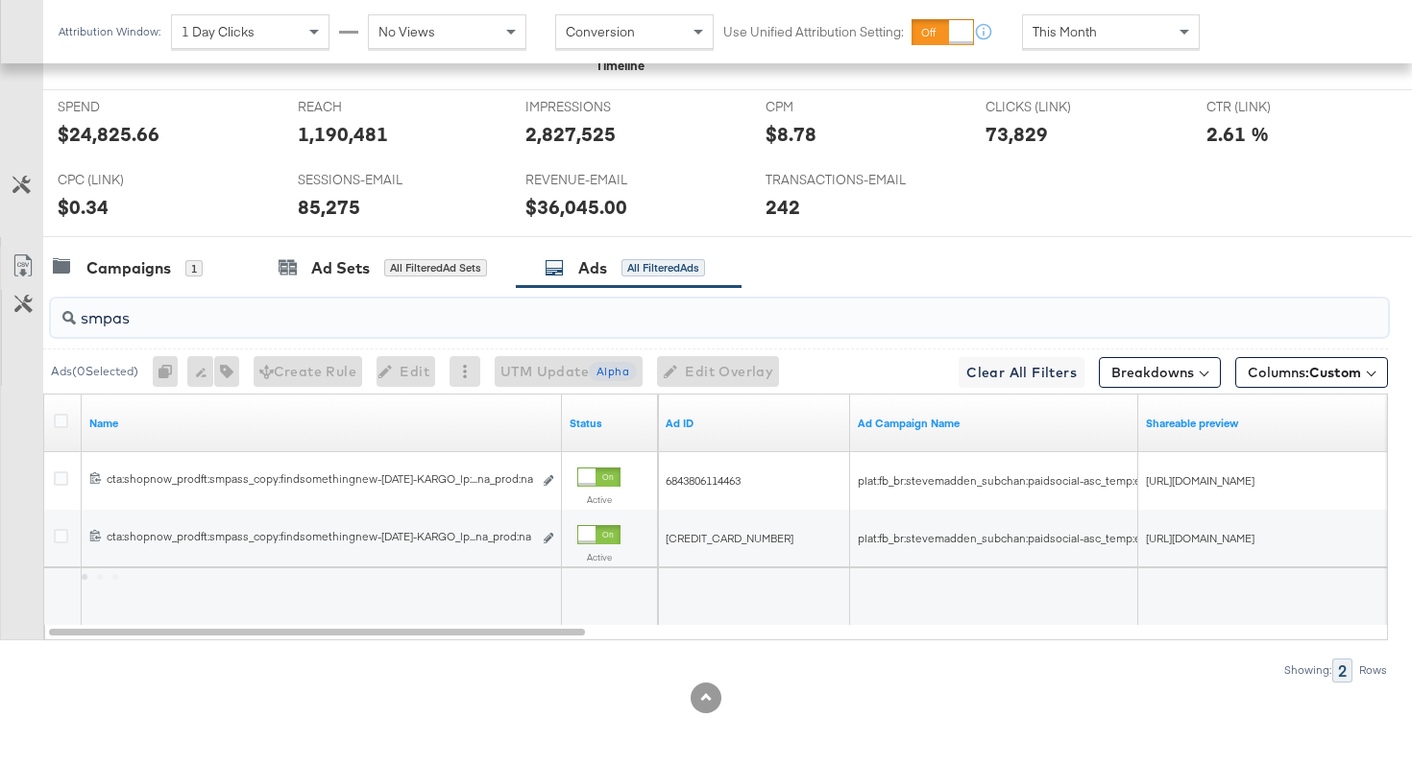
type input "smpas"
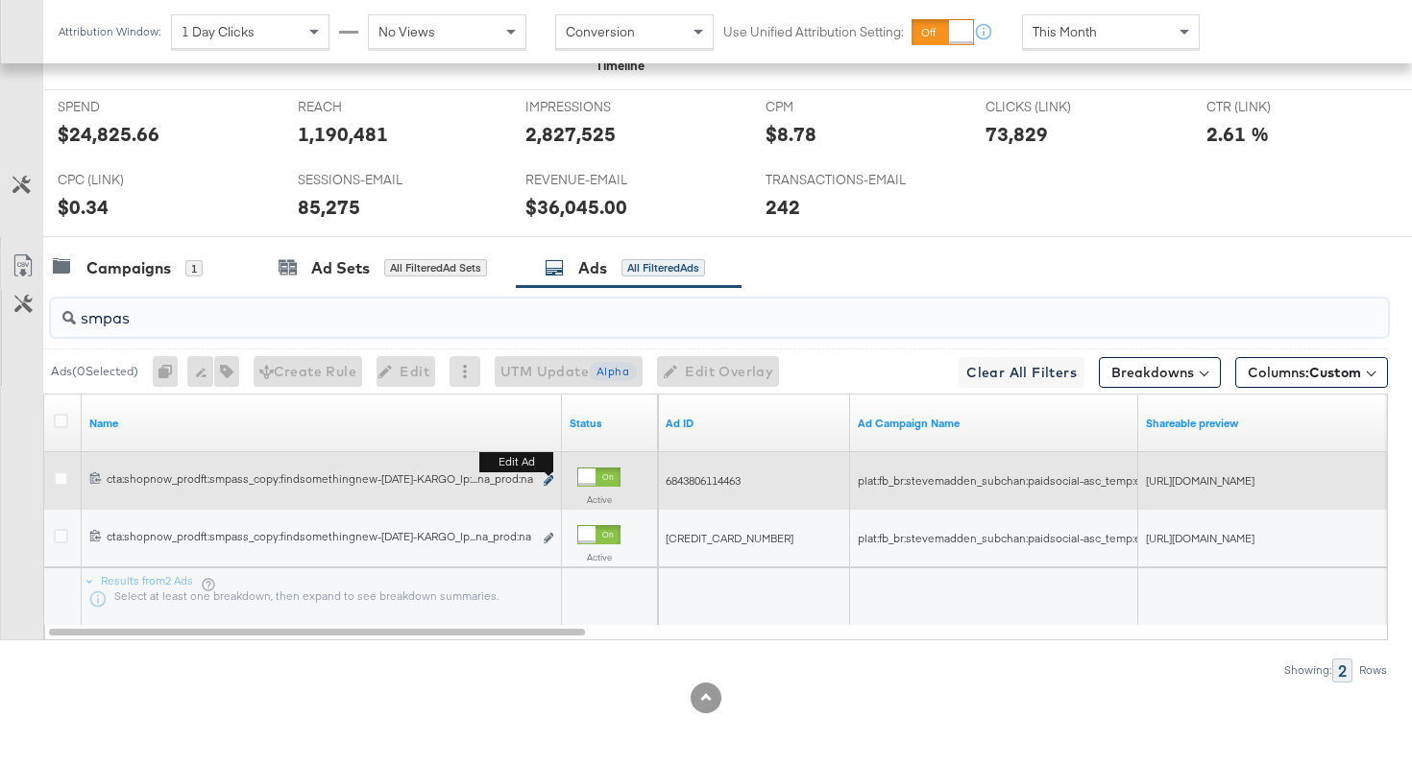
click at [546, 484] on icon "link" at bounding box center [549, 480] width 10 height 11
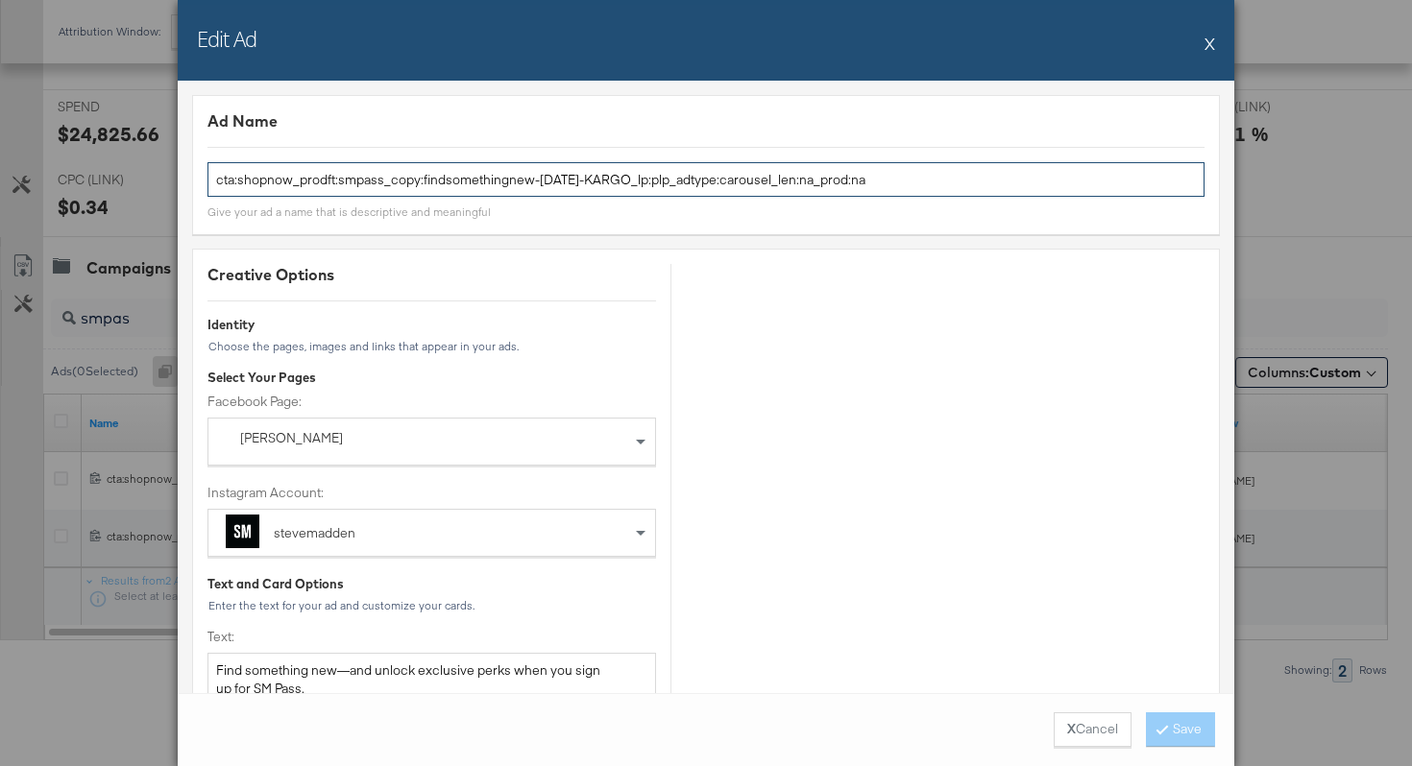
click at [422, 181] on input "cta:shopnow_prodft:smpass_copy:findsomethingnew-aug11-KARGO_lp:plp_adtype:carou…" at bounding box center [705, 180] width 997 height 36
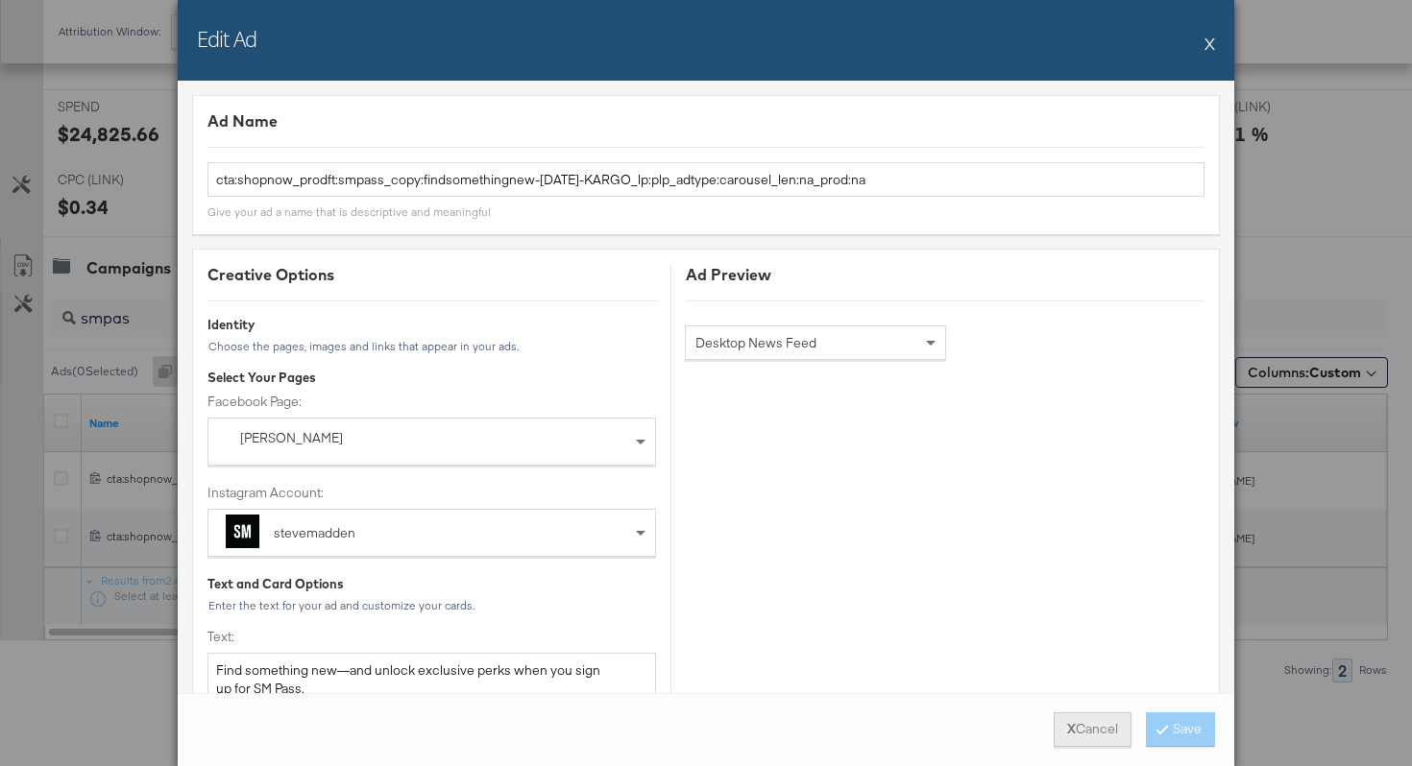
click at [1104, 729] on button "X Cancel" at bounding box center [1092, 730] width 78 height 35
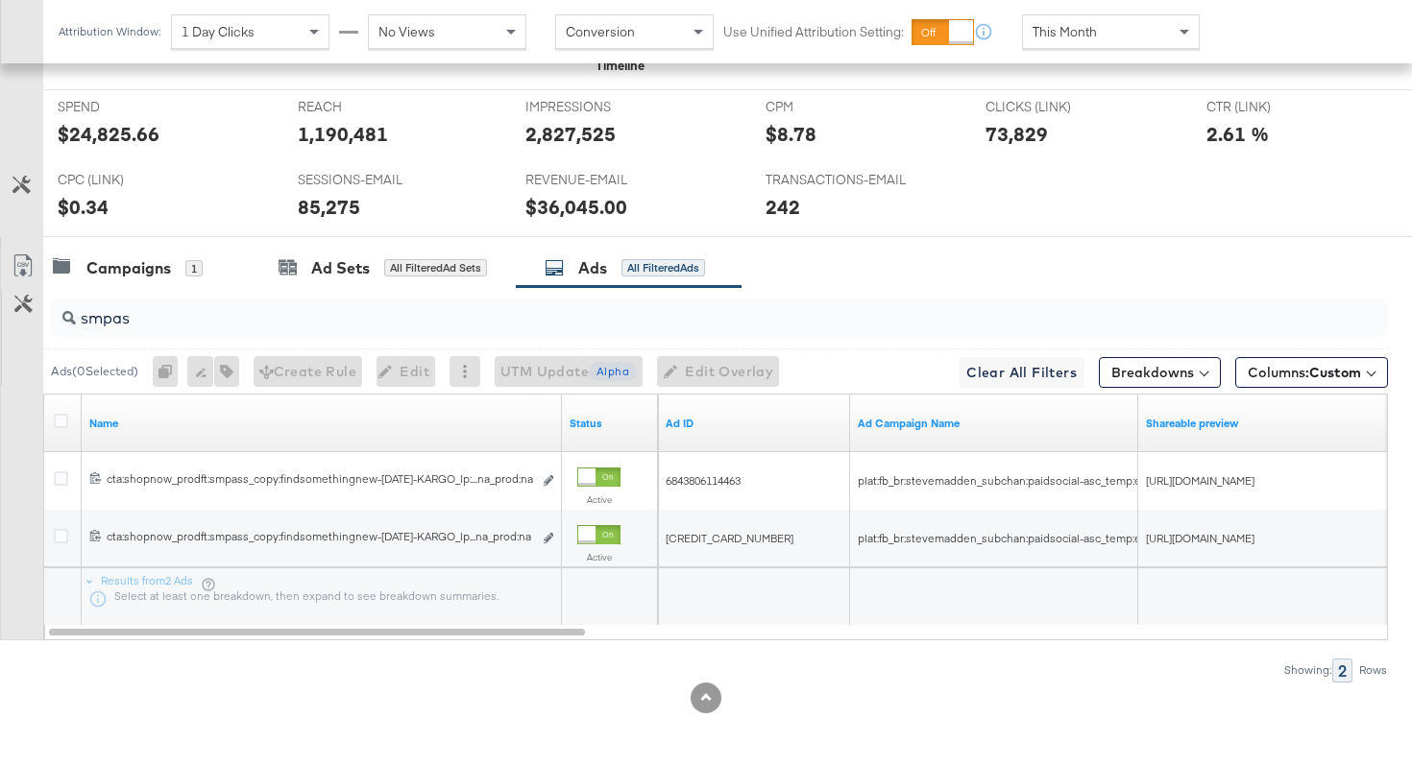
click at [225, 317] on input "smpas" at bounding box center [672, 310] width 1193 height 37
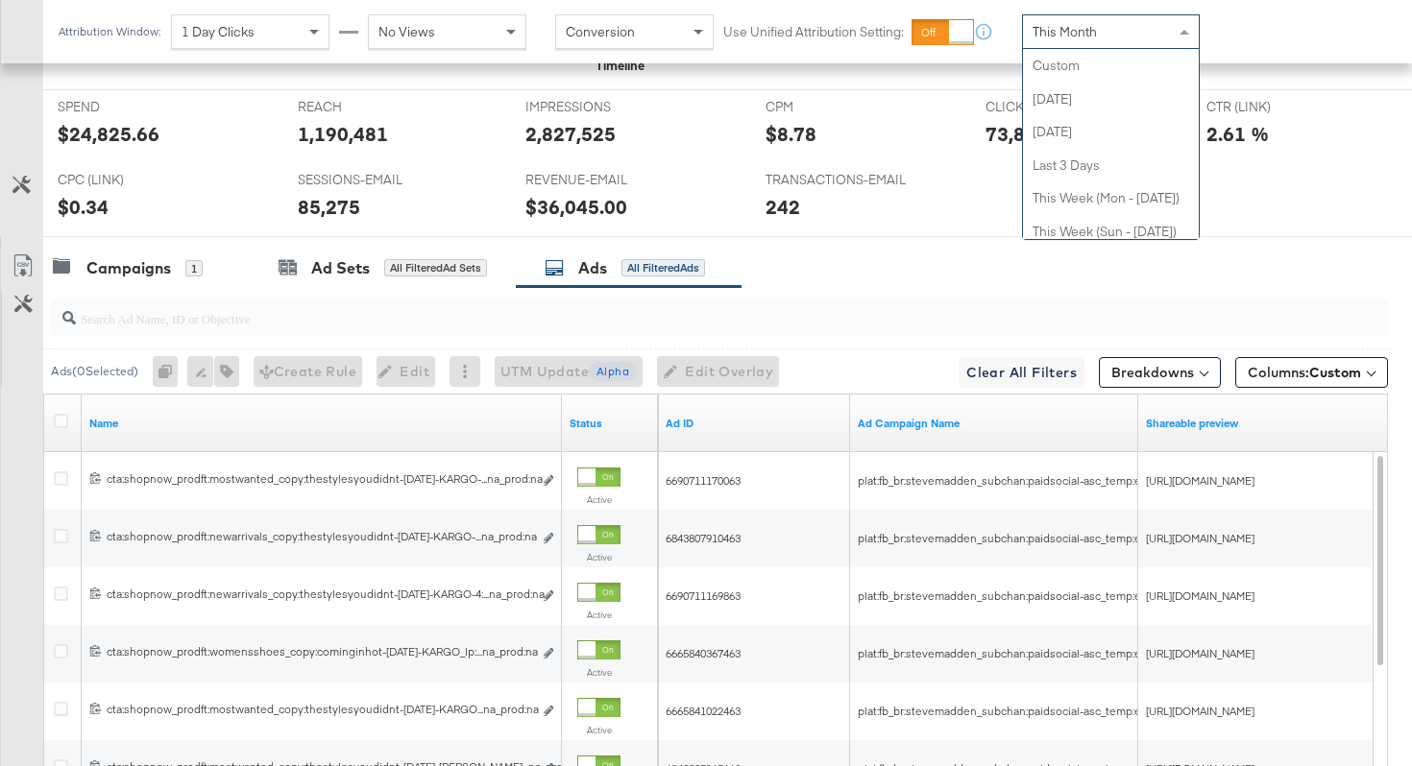
click at [1080, 36] on span "This Month" at bounding box center [1064, 31] width 64 height 17
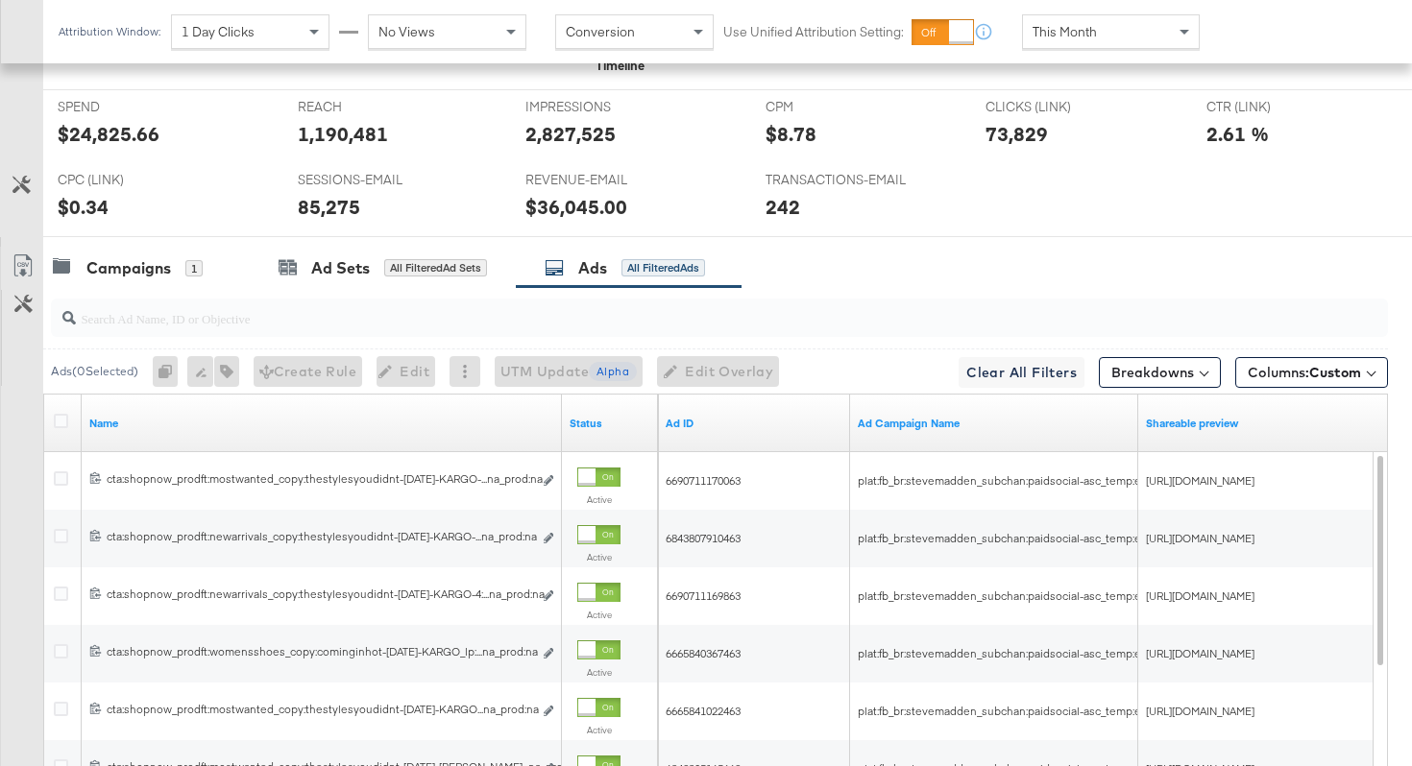
click at [931, 153] on div "CPM CPM $8.78" at bounding box center [861, 126] width 221 height 73
click at [375, 318] on input "search" at bounding box center [672, 310] width 1193 height 37
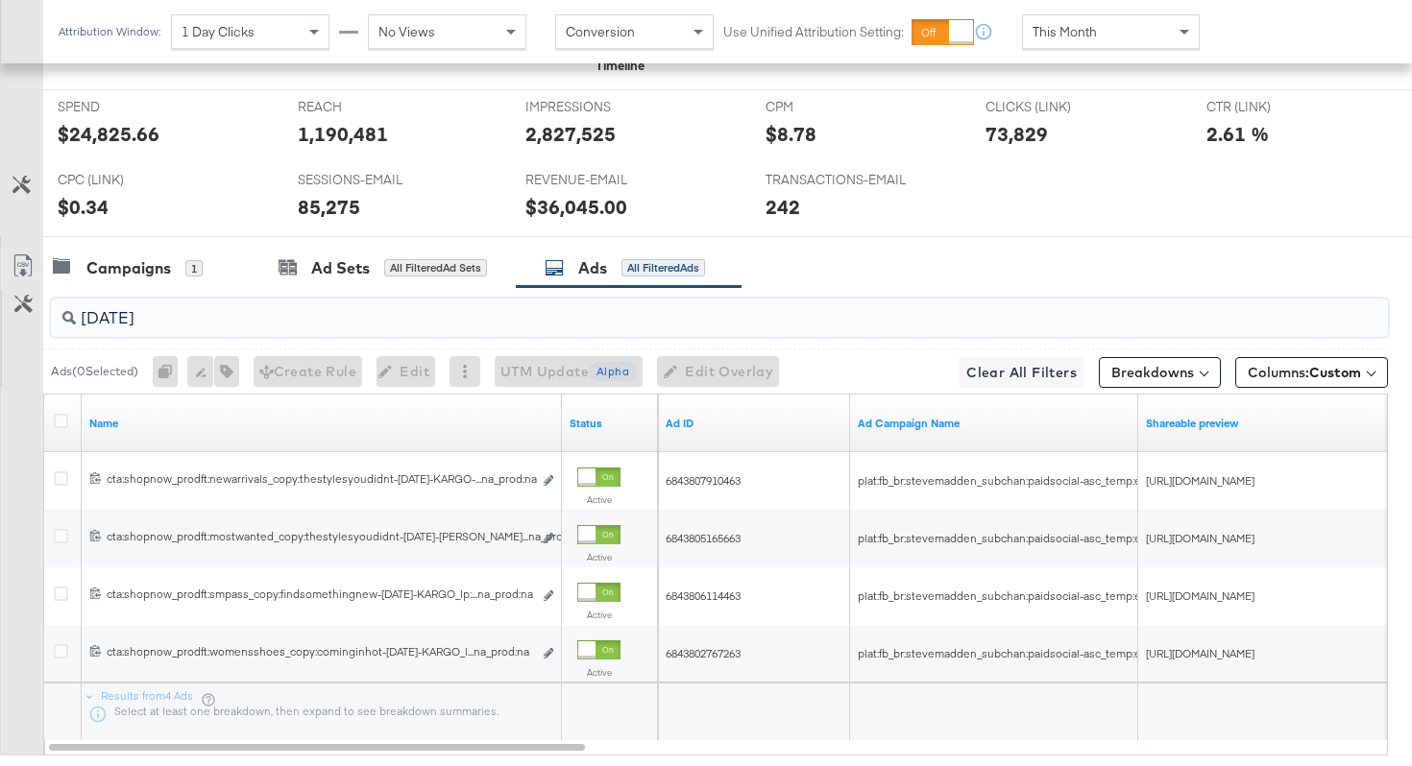
type input "aug11"
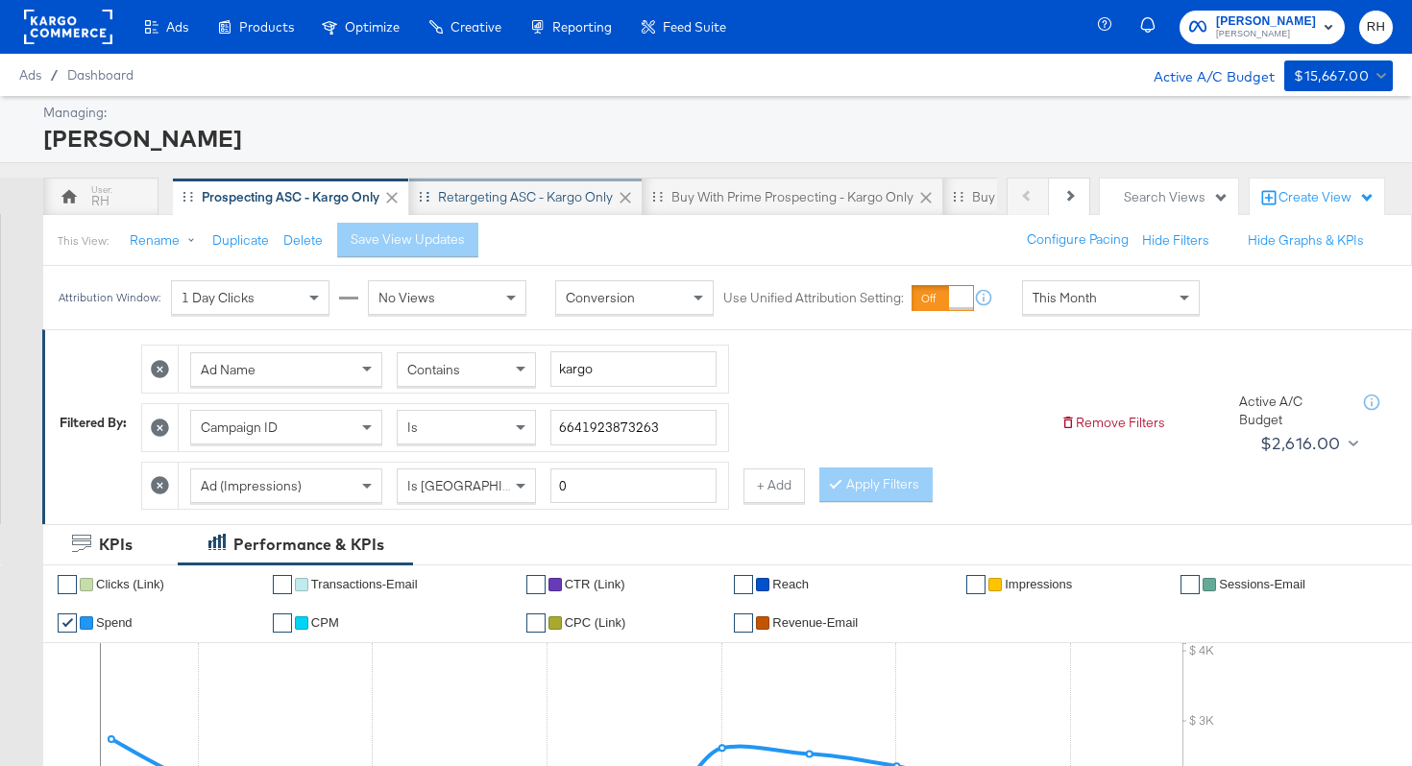
click at [577, 200] on div "Retargeting ASC - Kargo only" at bounding box center [525, 197] width 175 height 18
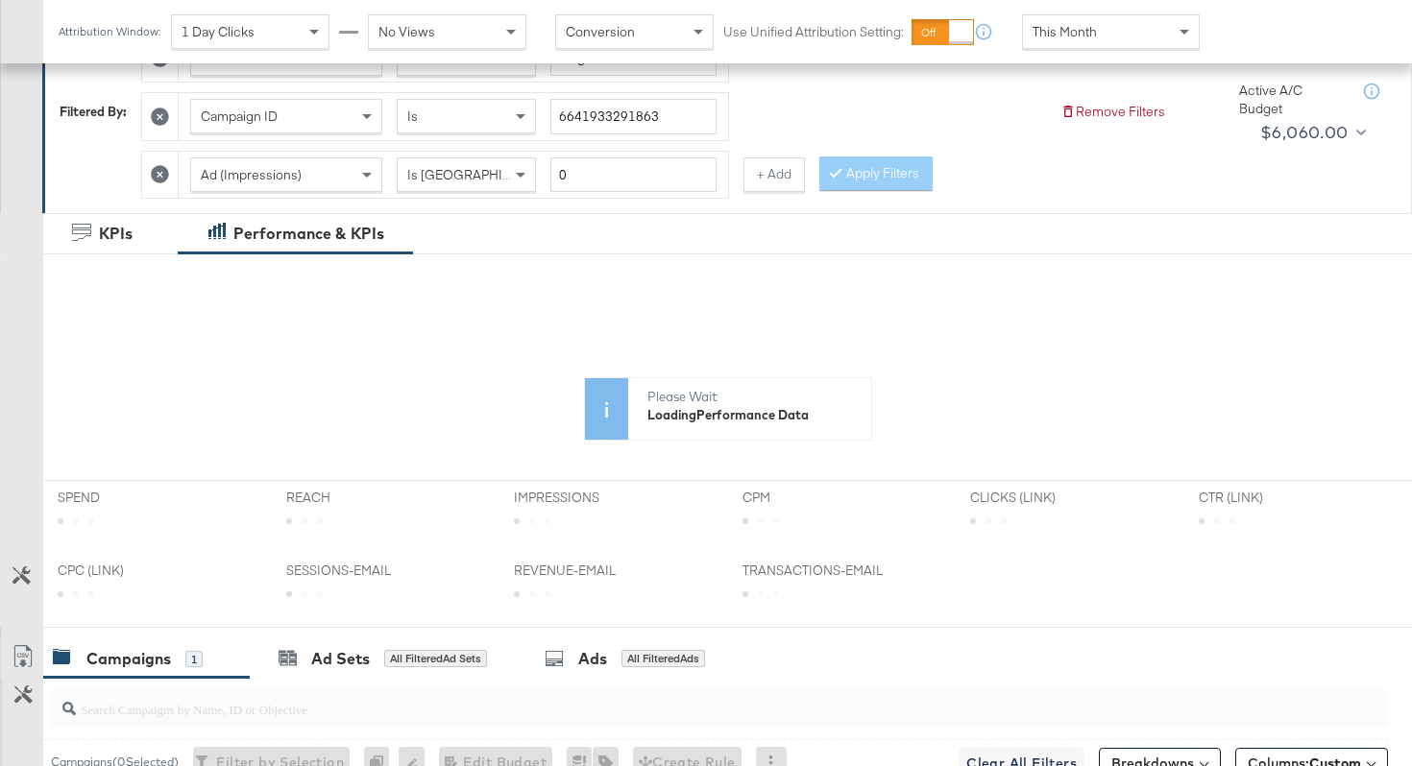
scroll to position [644, 0]
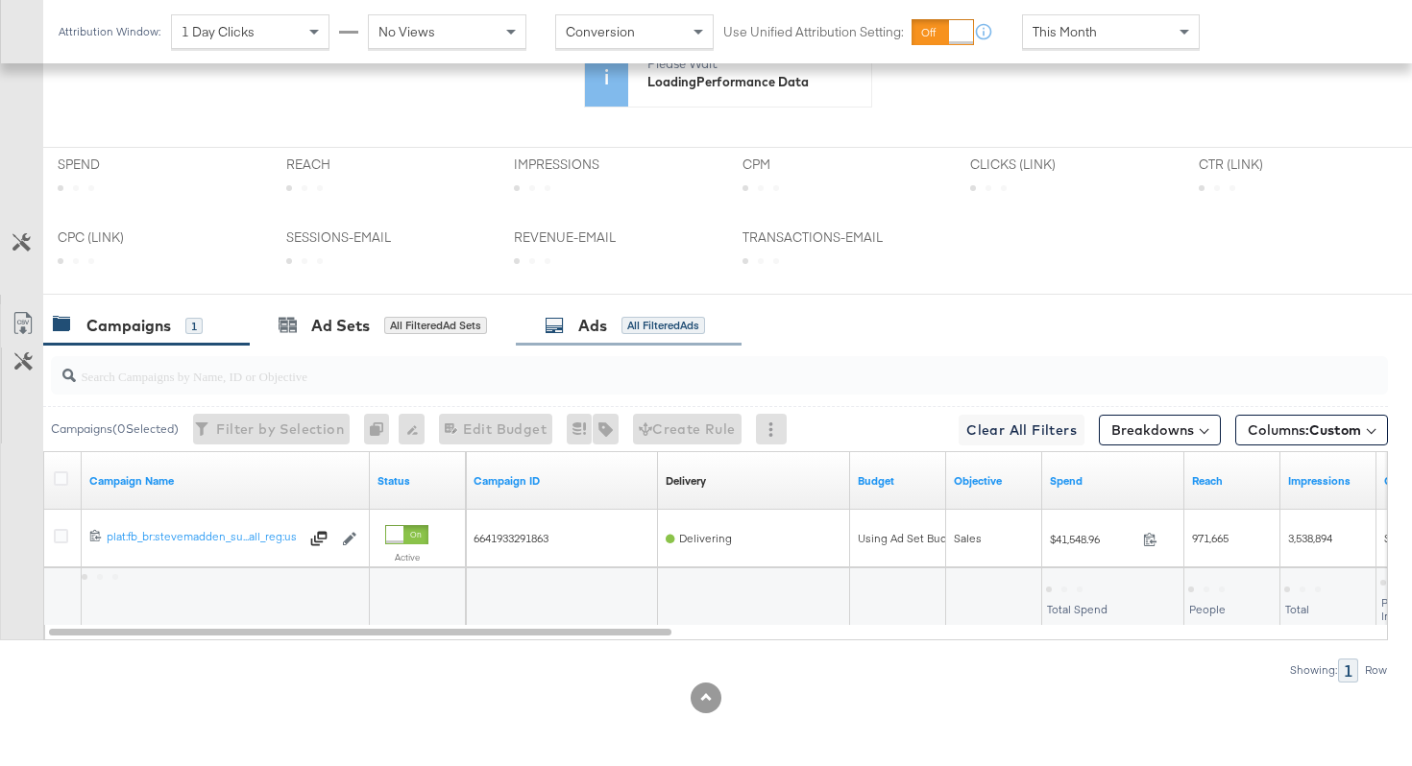
click at [619, 311] on div "Ads All Filtered Ads" at bounding box center [629, 325] width 226 height 41
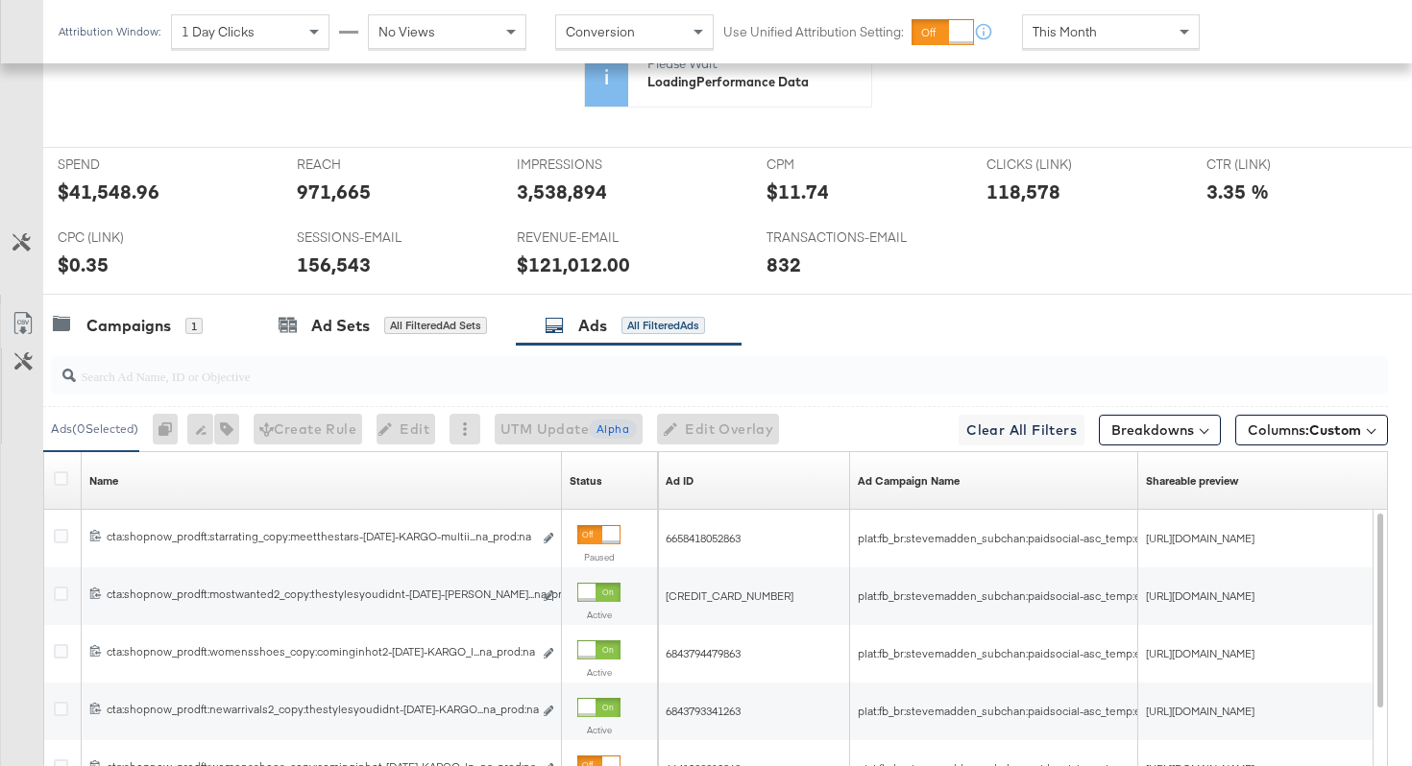
scroll to position [832, 0]
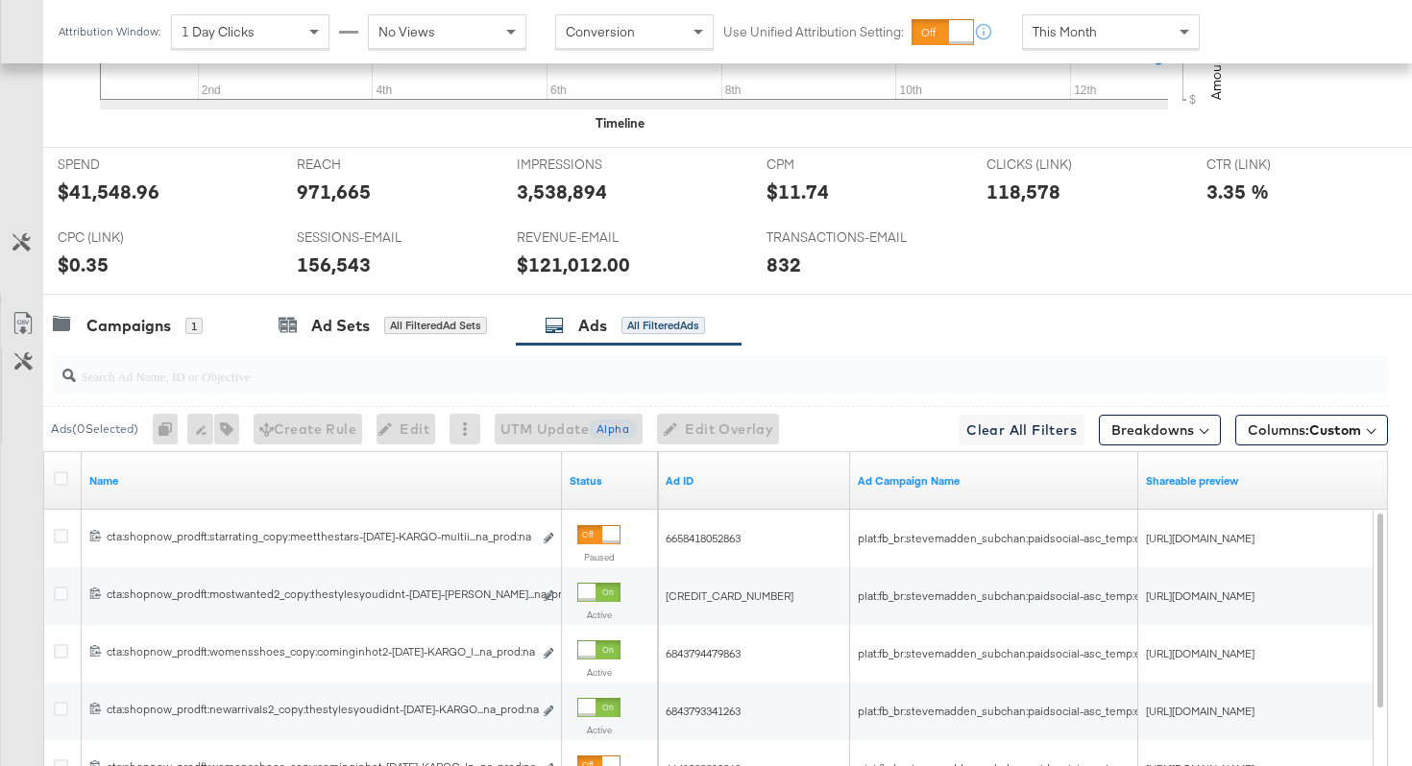
click at [522, 371] on input "search" at bounding box center [672, 368] width 1193 height 37
type input "aug"
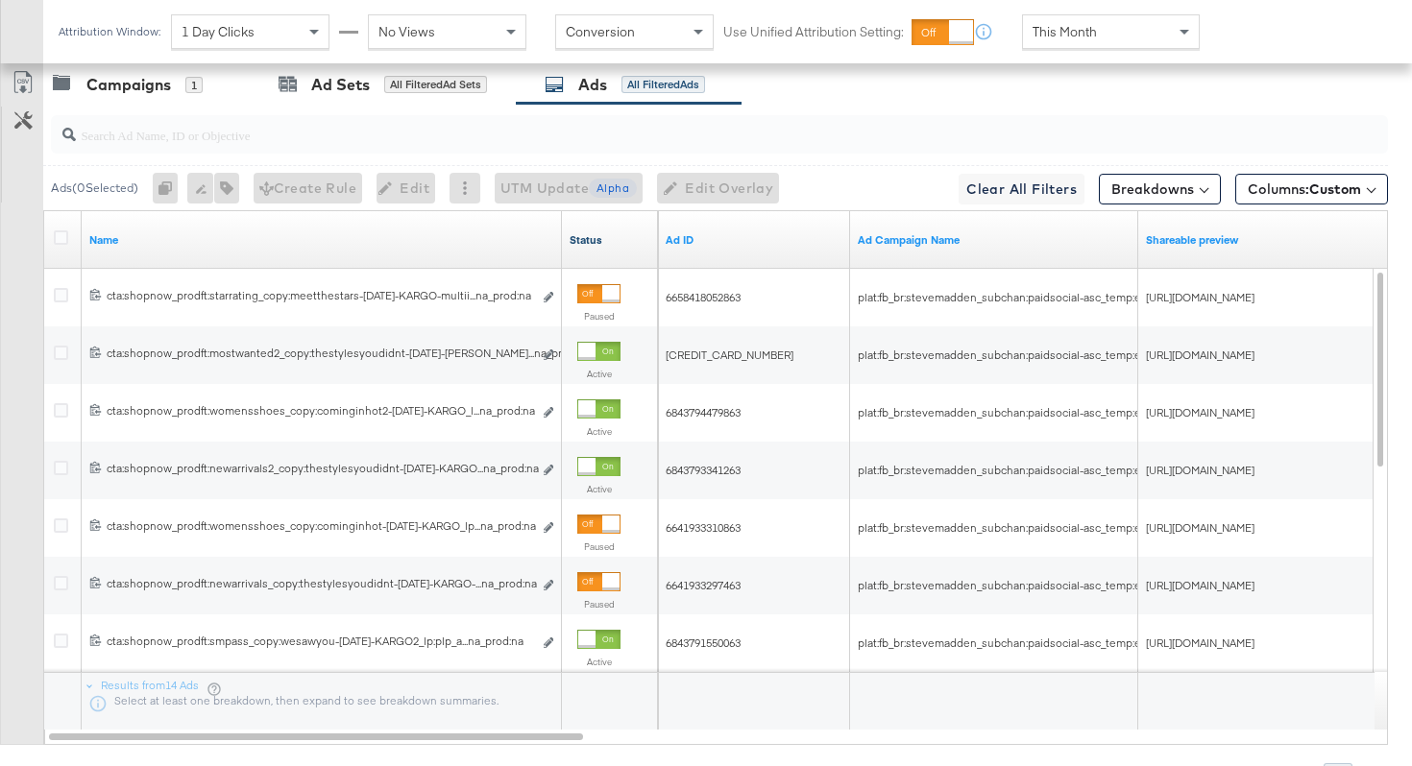
click at [620, 236] on link "Status" at bounding box center [609, 239] width 81 height 15
click at [160, 128] on input "search" at bounding box center [672, 127] width 1193 height 37
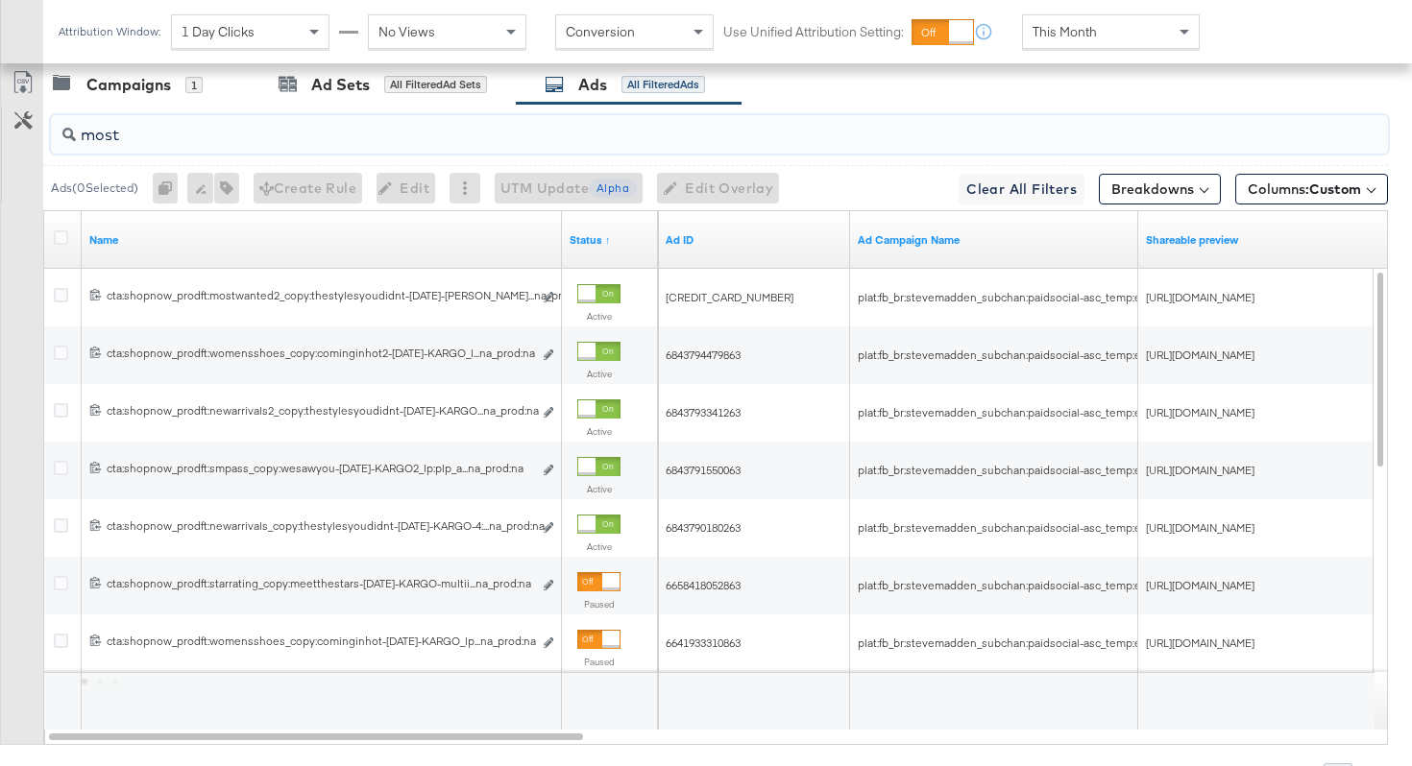
scroll to position [889, 0]
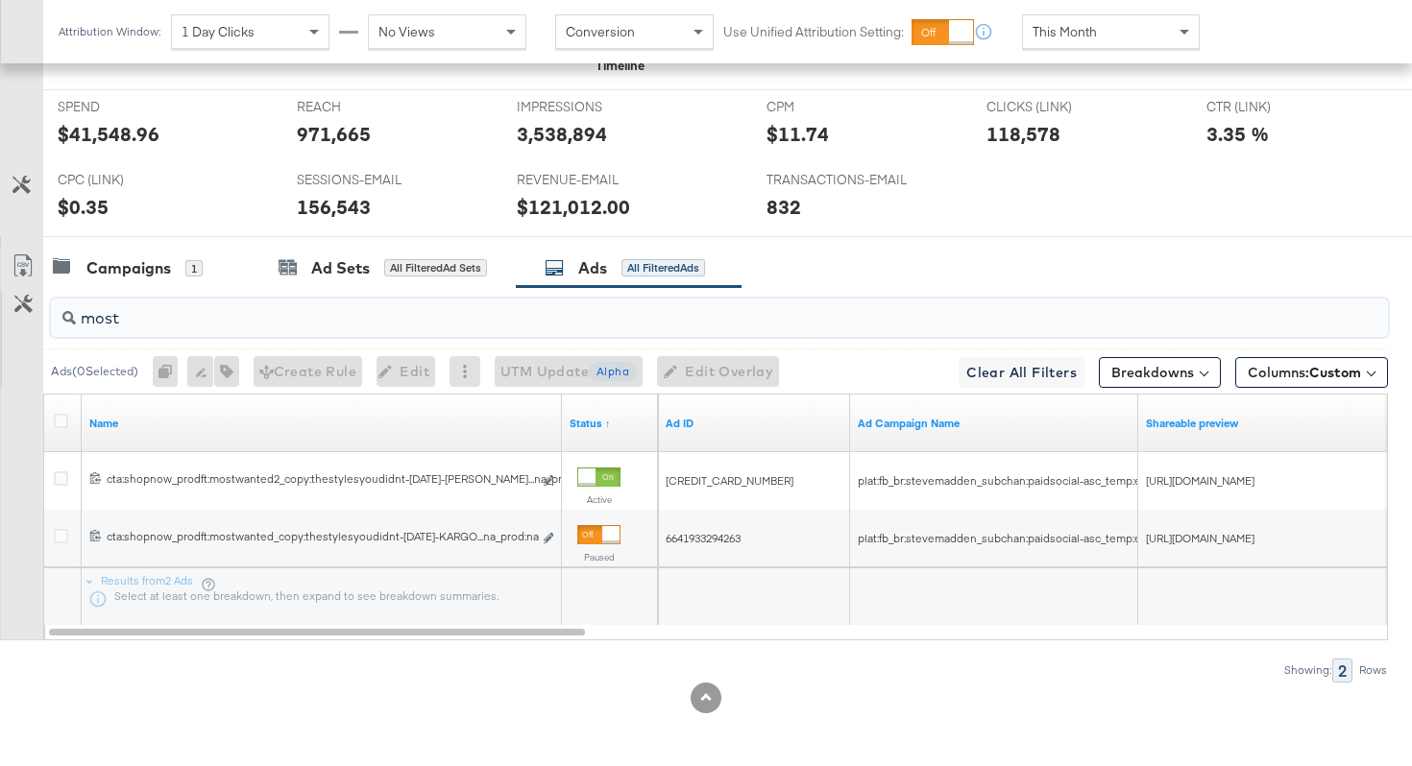
click at [740, 323] on input "most" at bounding box center [672, 310] width 1193 height 37
paste input "cta:shopnow_prodft:mostwanted_copy:thestylesyoudidnt-jan23-KARGO-multiimage_lp:…"
type input "cta:shopnow_prodft:mostwanted_copy:thestylesyoudidnt-jan23-KARGO-multiimage_lp:…"
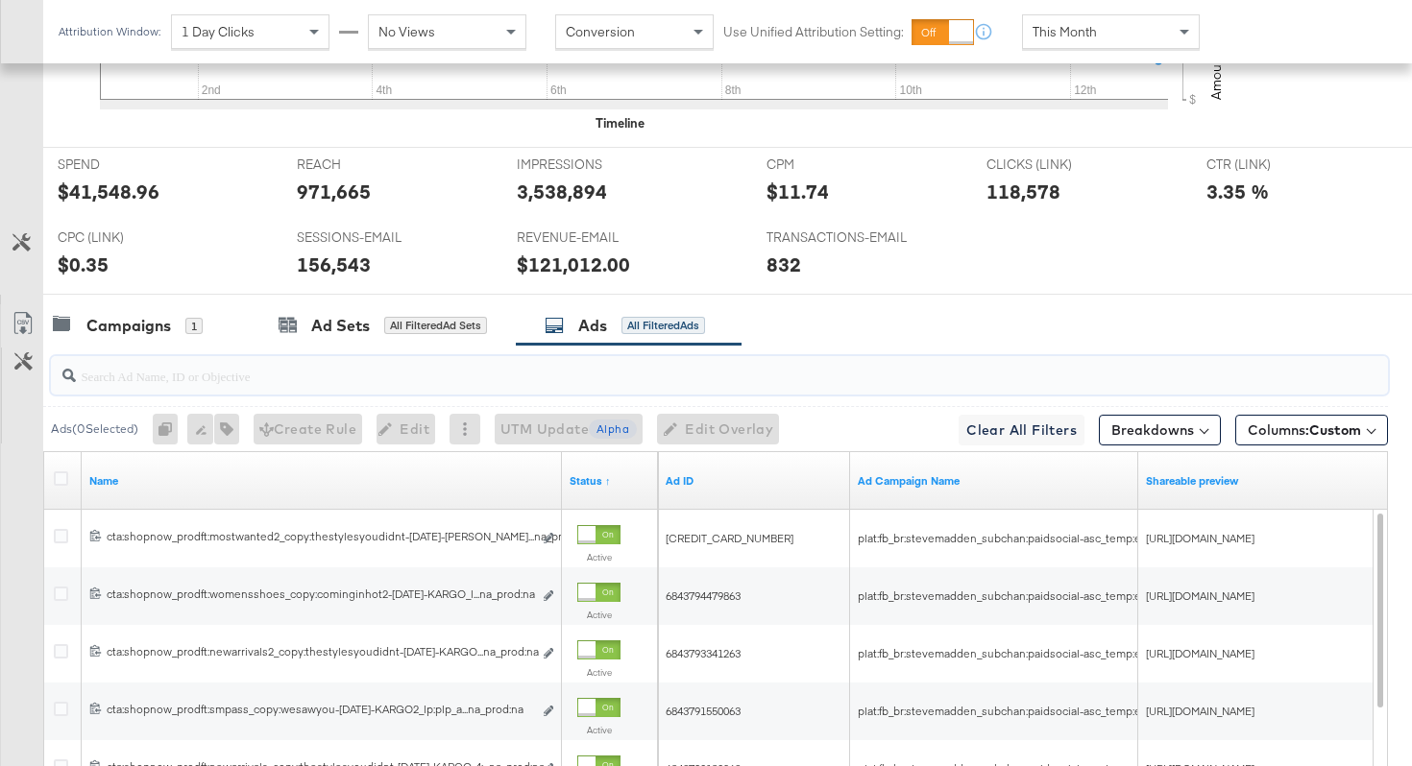
scroll to position [1073, 0]
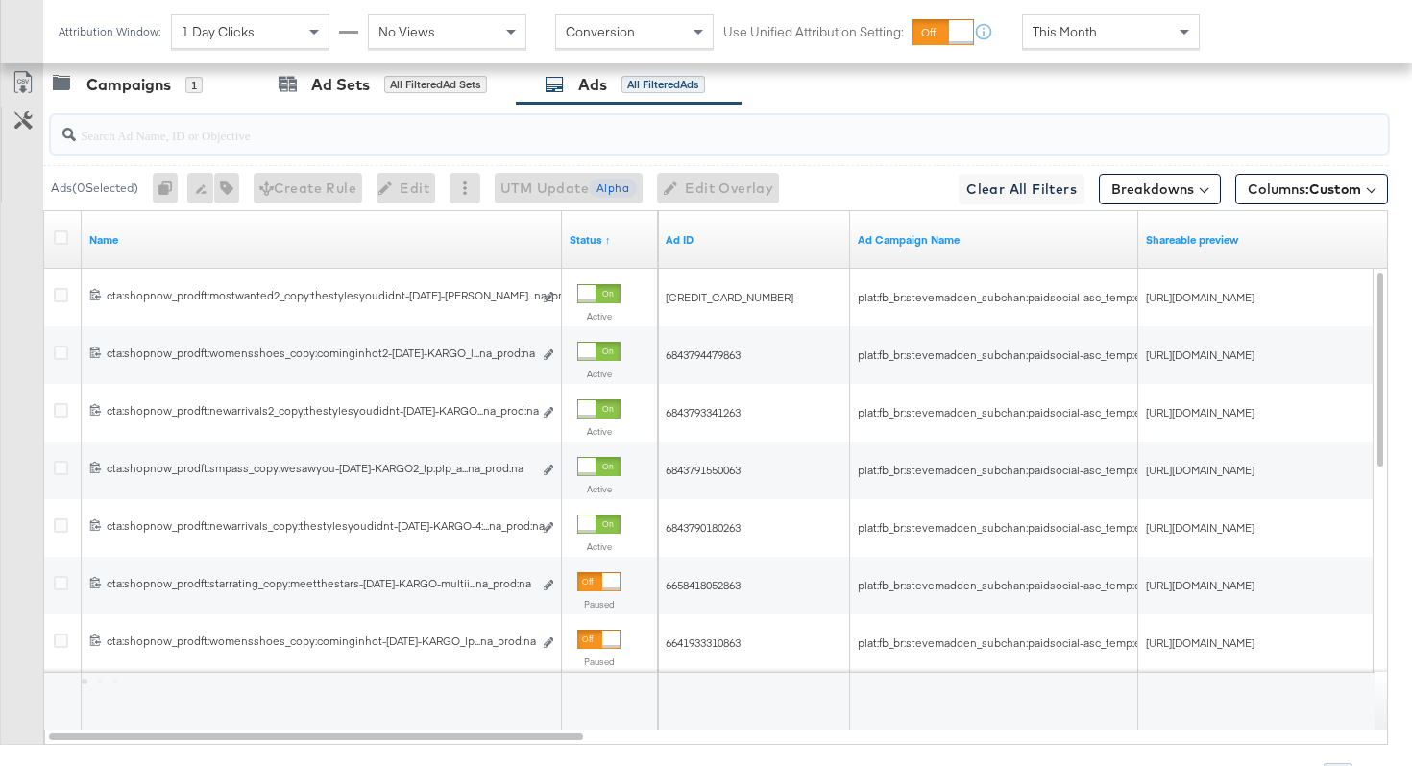
click at [452, 134] on input "search" at bounding box center [672, 127] width 1193 height 37
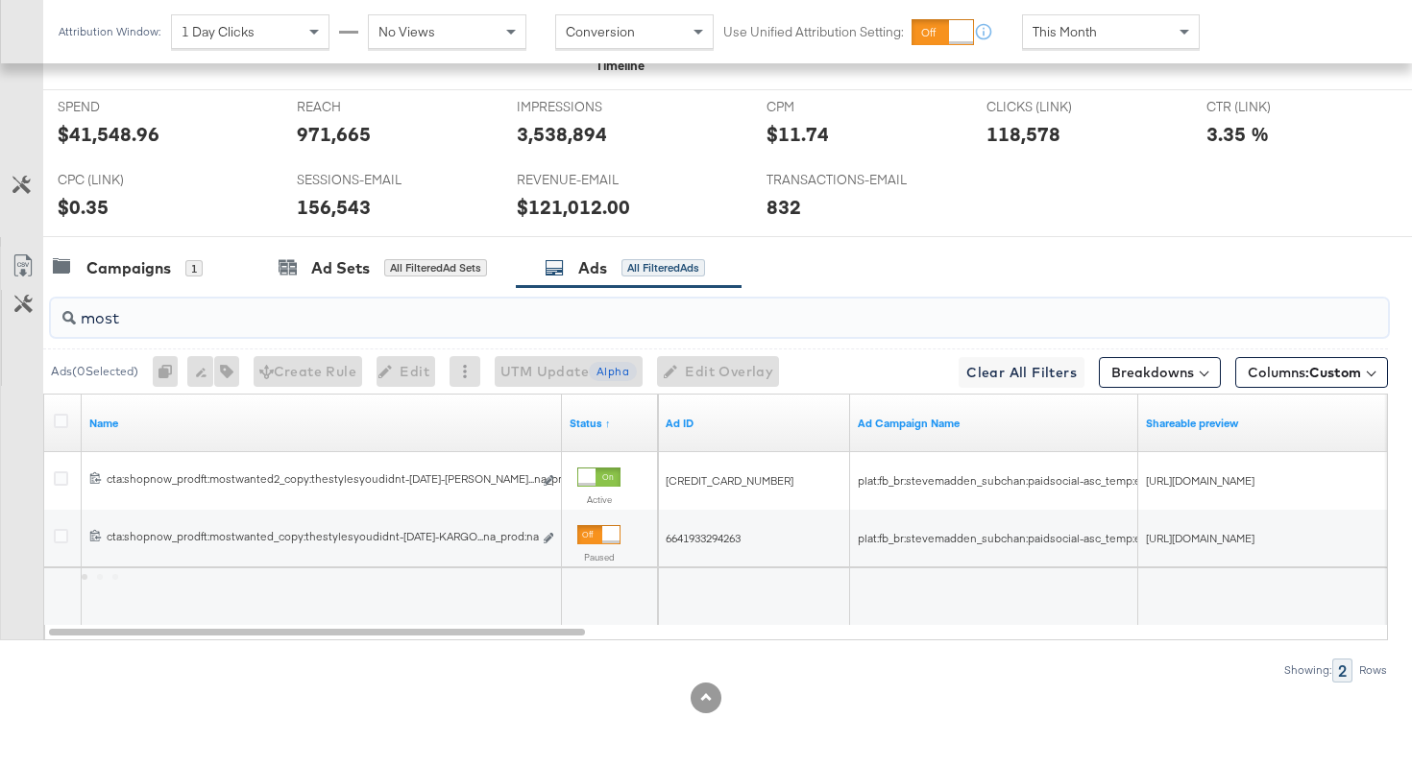
scroll to position [889, 0]
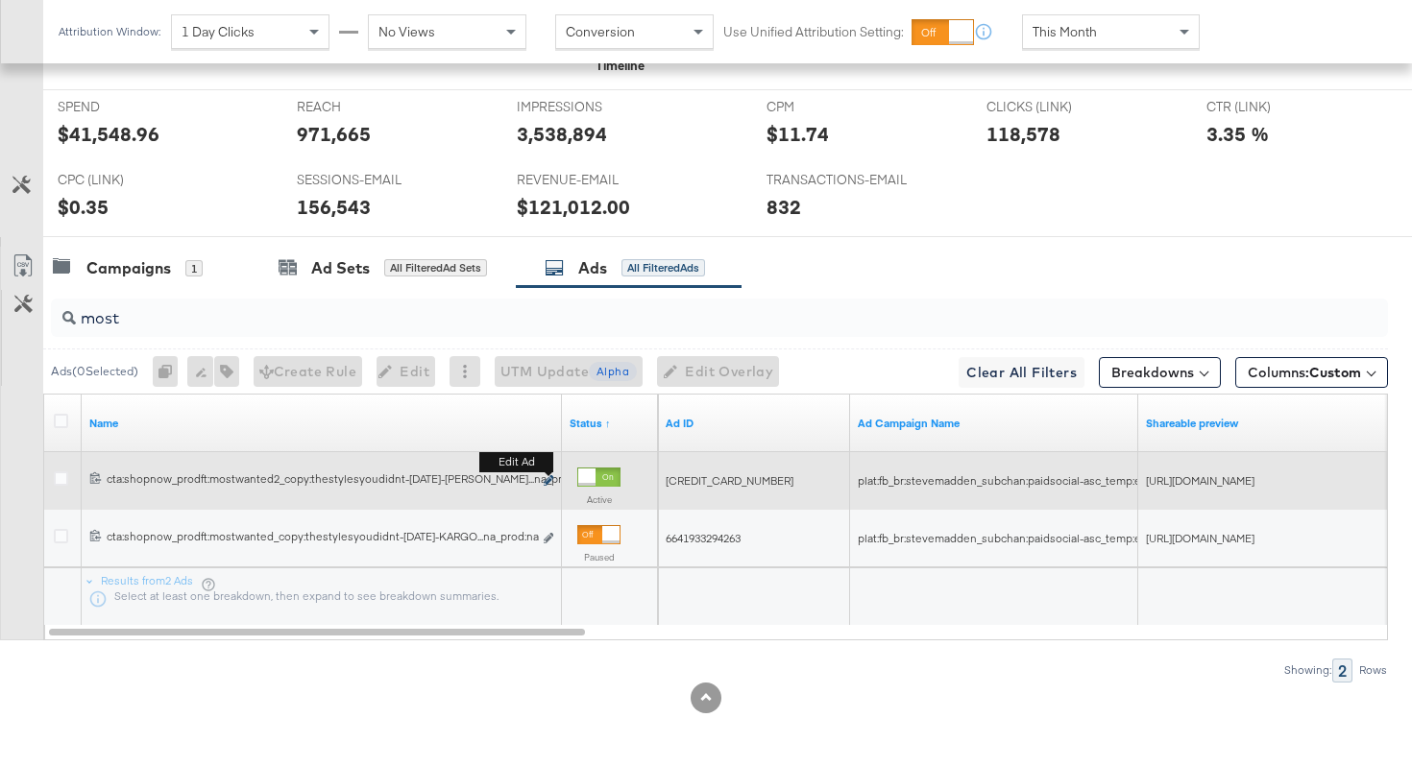
click at [546, 477] on icon "link" at bounding box center [549, 480] width 10 height 11
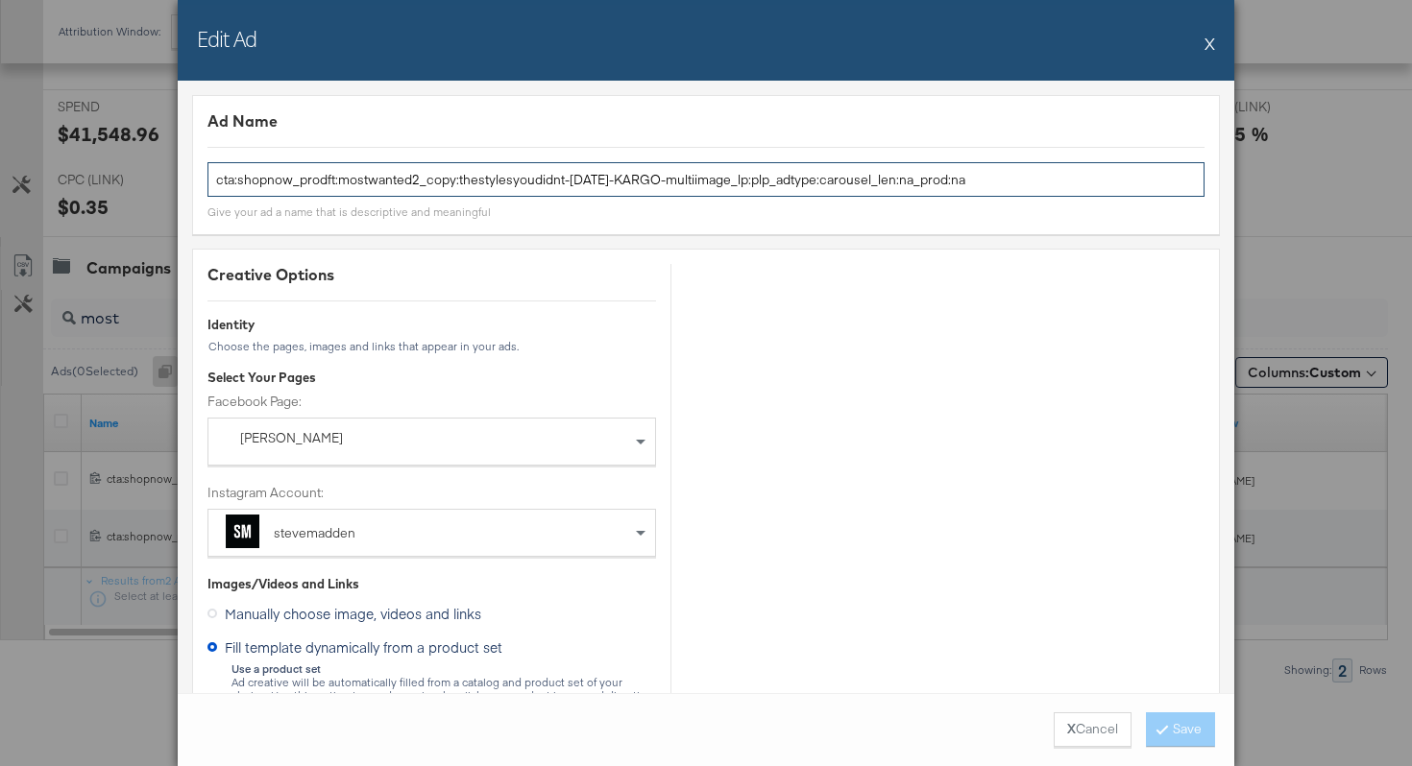
click at [521, 175] on input "cta:shopnow_prodft:mostwanted2_copy:thestylesyoudidnt-jan23-KARGO-multiimage_lp…" at bounding box center [705, 180] width 997 height 36
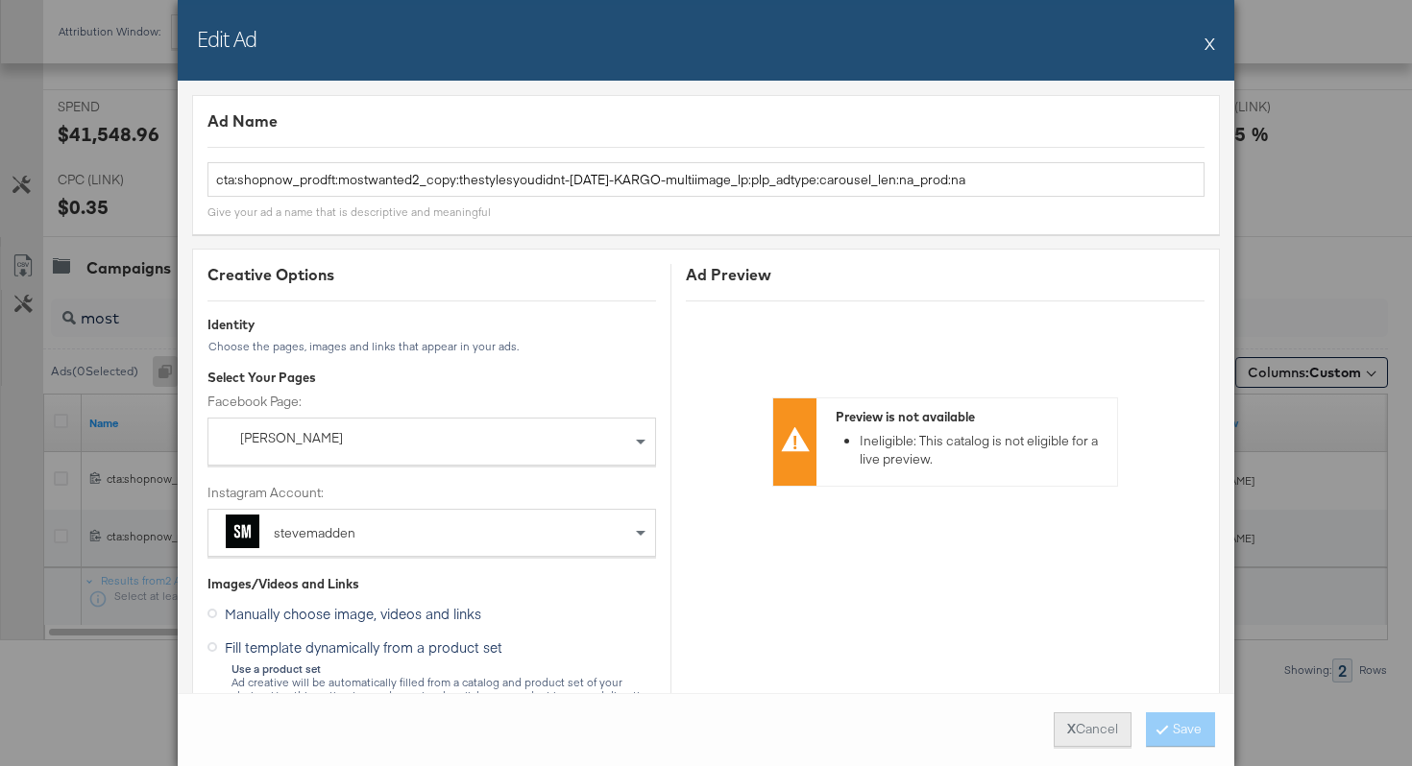
click at [1076, 737] on button "X Cancel" at bounding box center [1092, 730] width 78 height 35
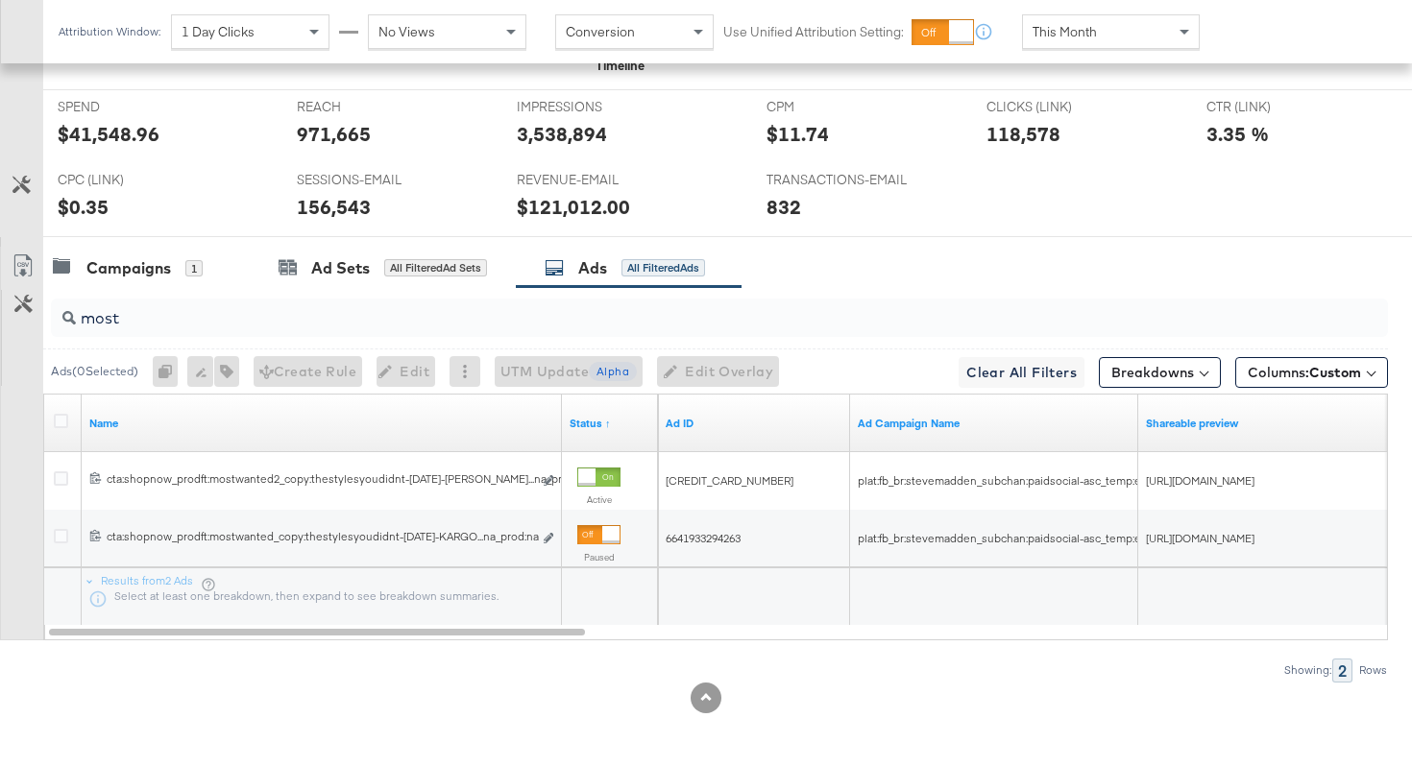
click at [193, 313] on input "most" at bounding box center [672, 310] width 1193 height 37
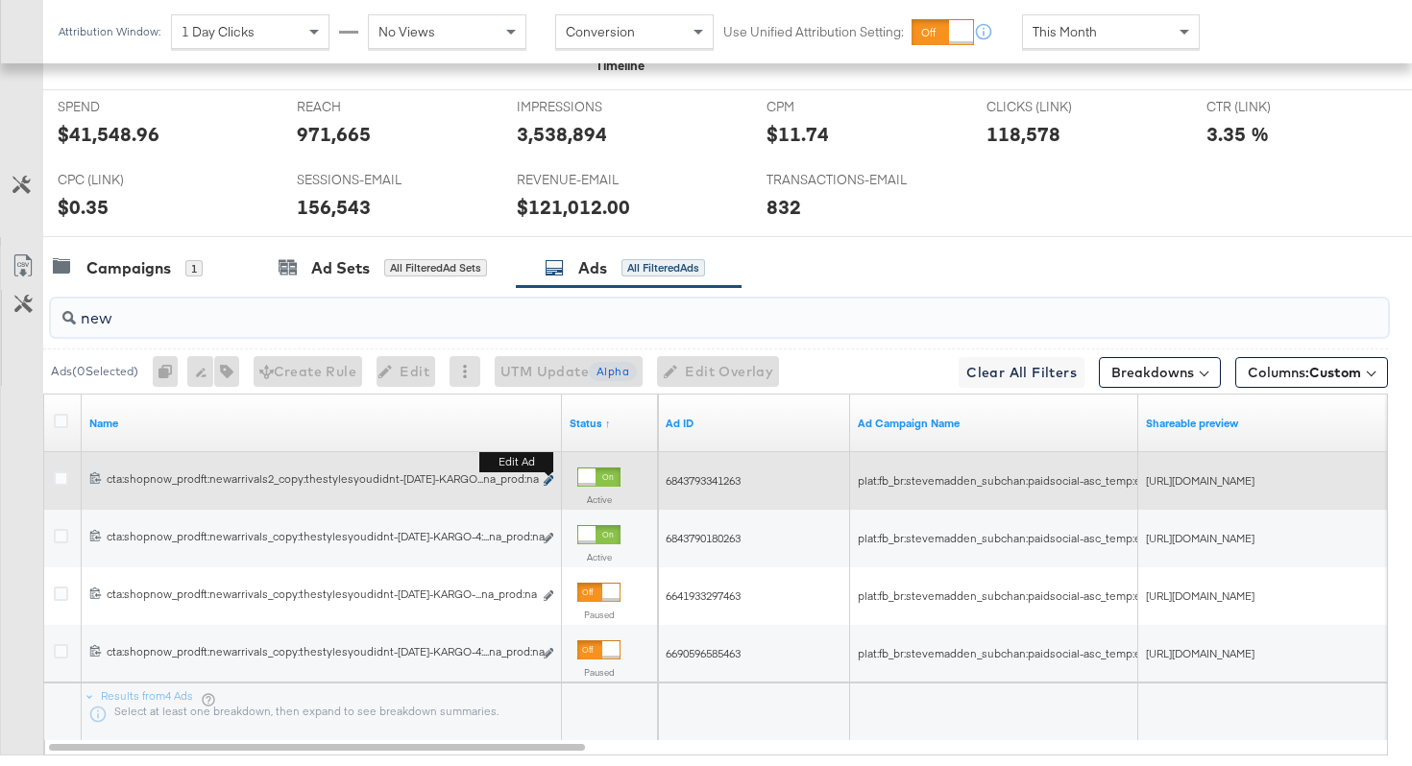
click at [550, 478] on icon "link" at bounding box center [549, 480] width 10 height 11
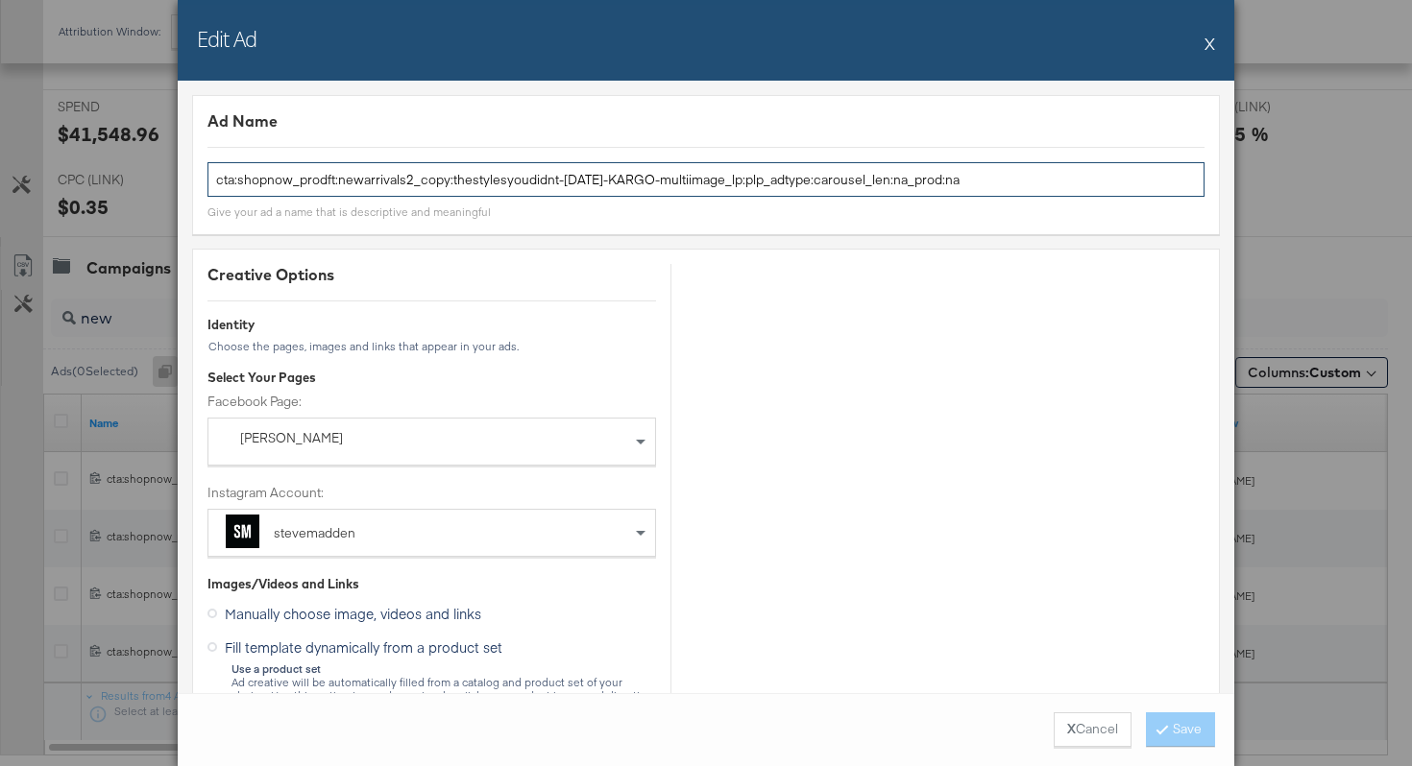
click at [511, 192] on input "cta:shopnow_prodft:newarrivals2_copy:thestylesyoudidnt-jan23-KARGO-multiimage_l…" at bounding box center [705, 180] width 997 height 36
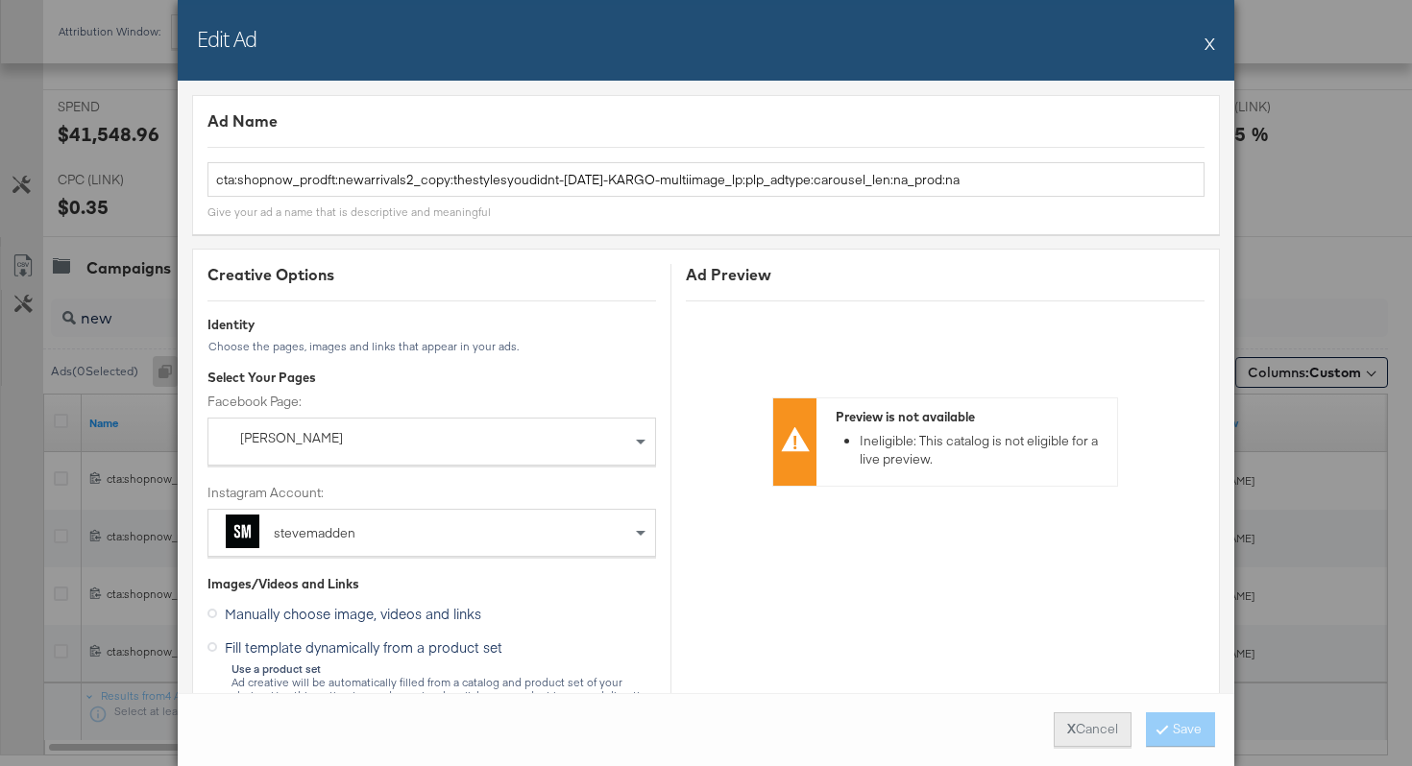
click at [1093, 728] on button "X Cancel" at bounding box center [1092, 730] width 78 height 35
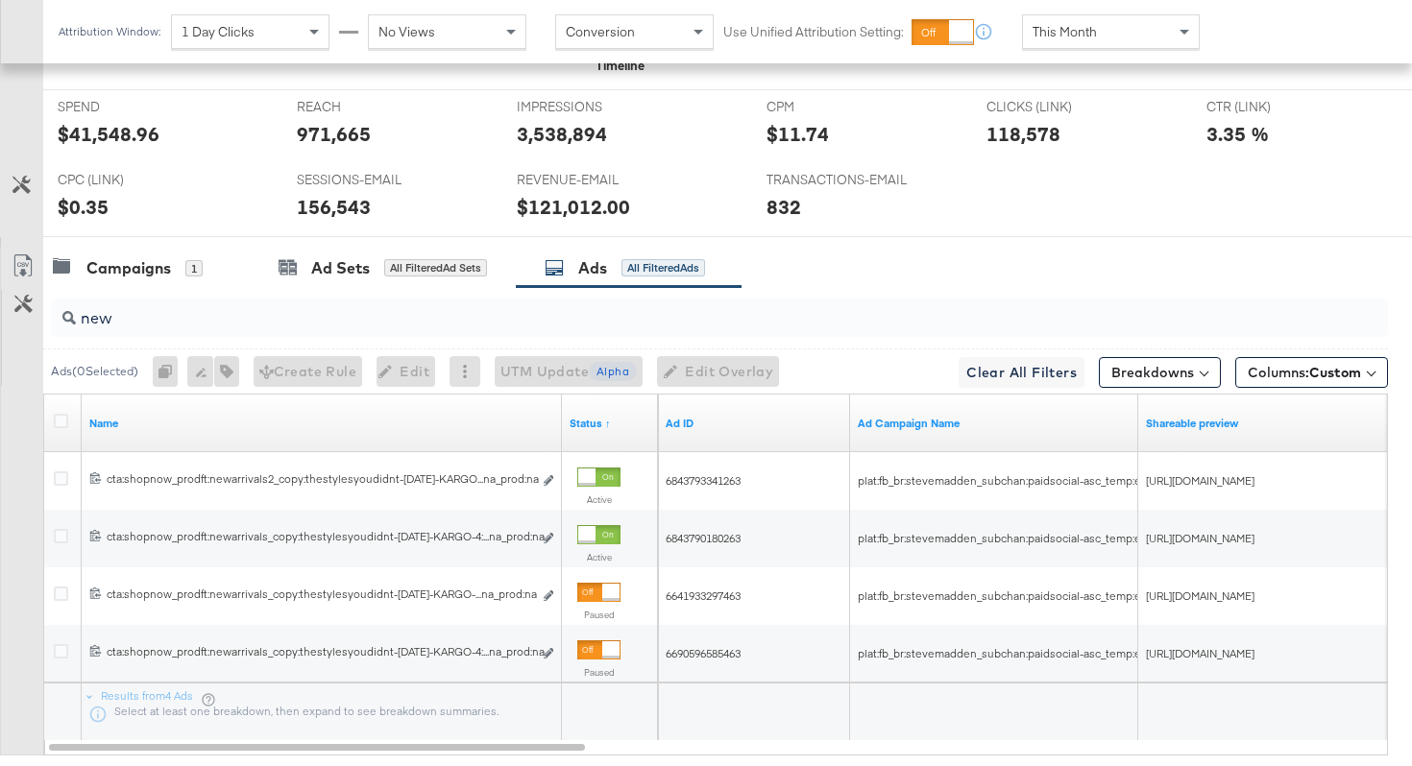
click at [479, 330] on div "new" at bounding box center [719, 318] width 1337 height 38
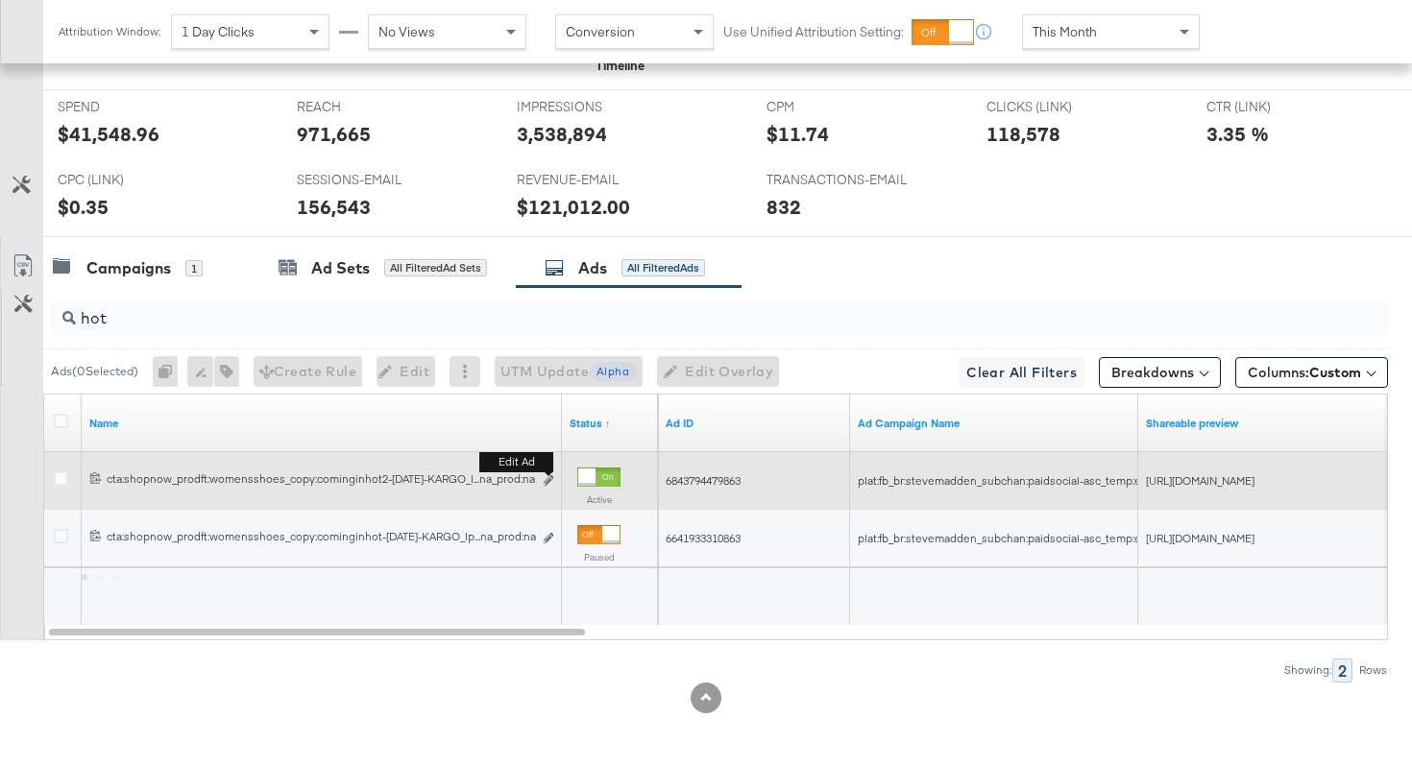
click at [545, 472] on b "Edit ad" at bounding box center [516, 462] width 74 height 20
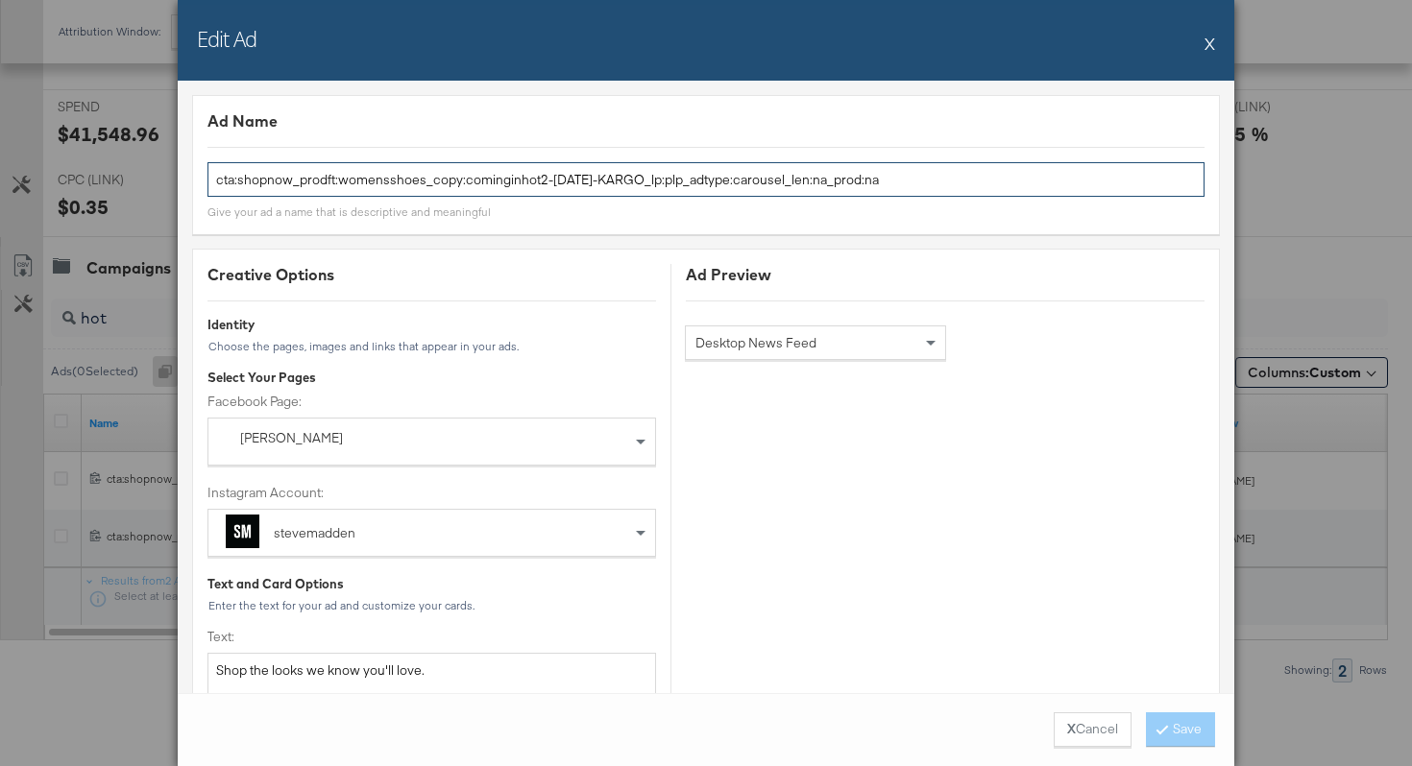
click at [520, 182] on input "cta:shopnow_prodft:womensshoes_copy:cominginhot2-nov15-KARGO_lp:plp_adtype:caro…" at bounding box center [705, 180] width 997 height 36
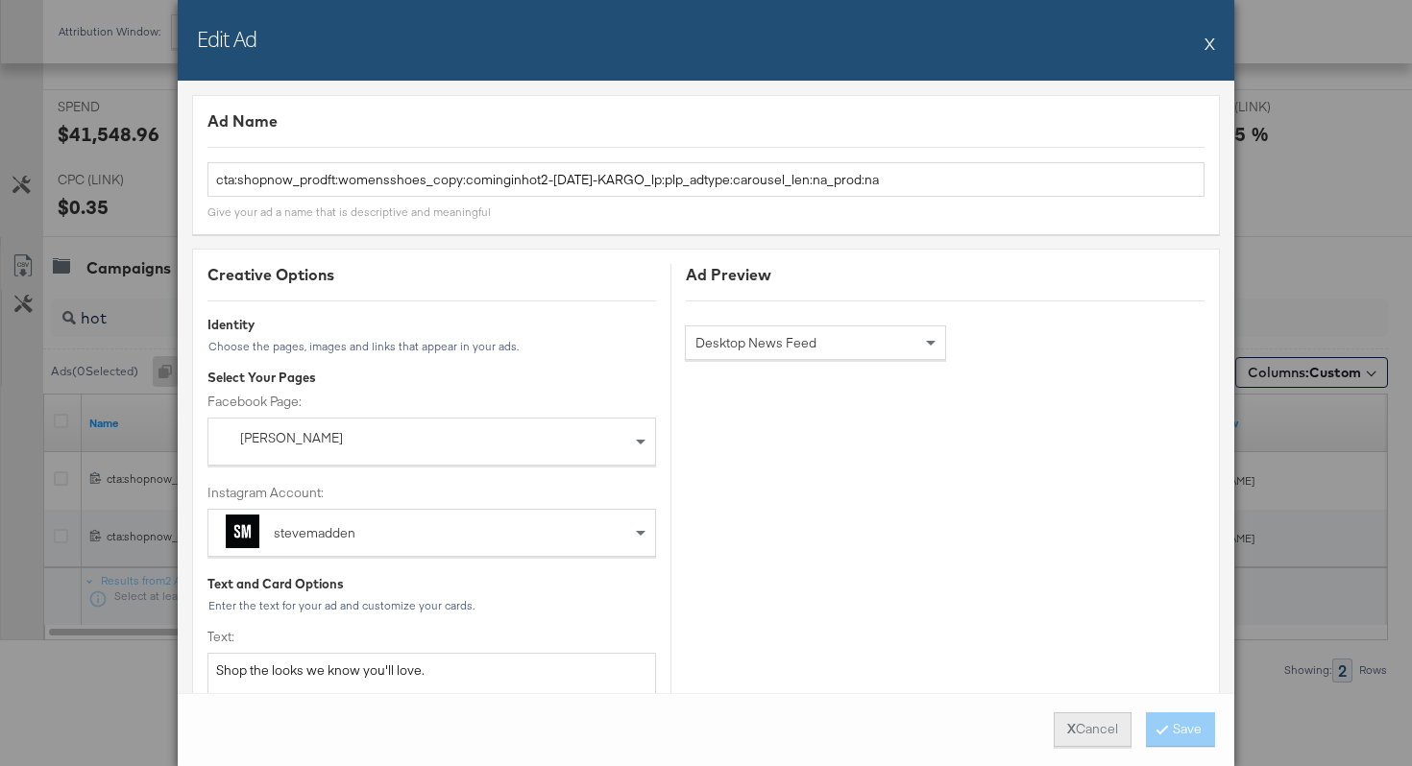
click at [1079, 726] on button "X Cancel" at bounding box center [1092, 730] width 78 height 35
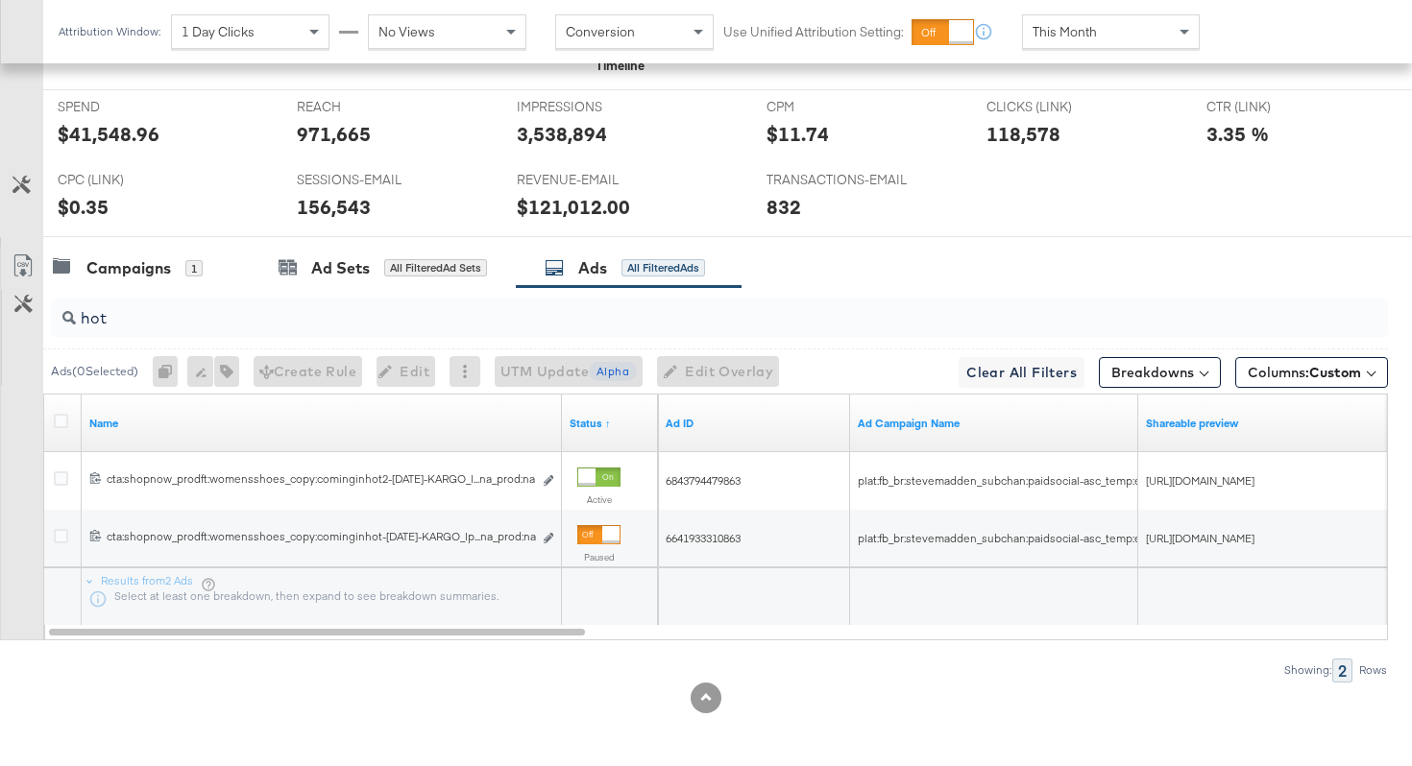
click at [118, 318] on input "hot" at bounding box center [672, 310] width 1193 height 37
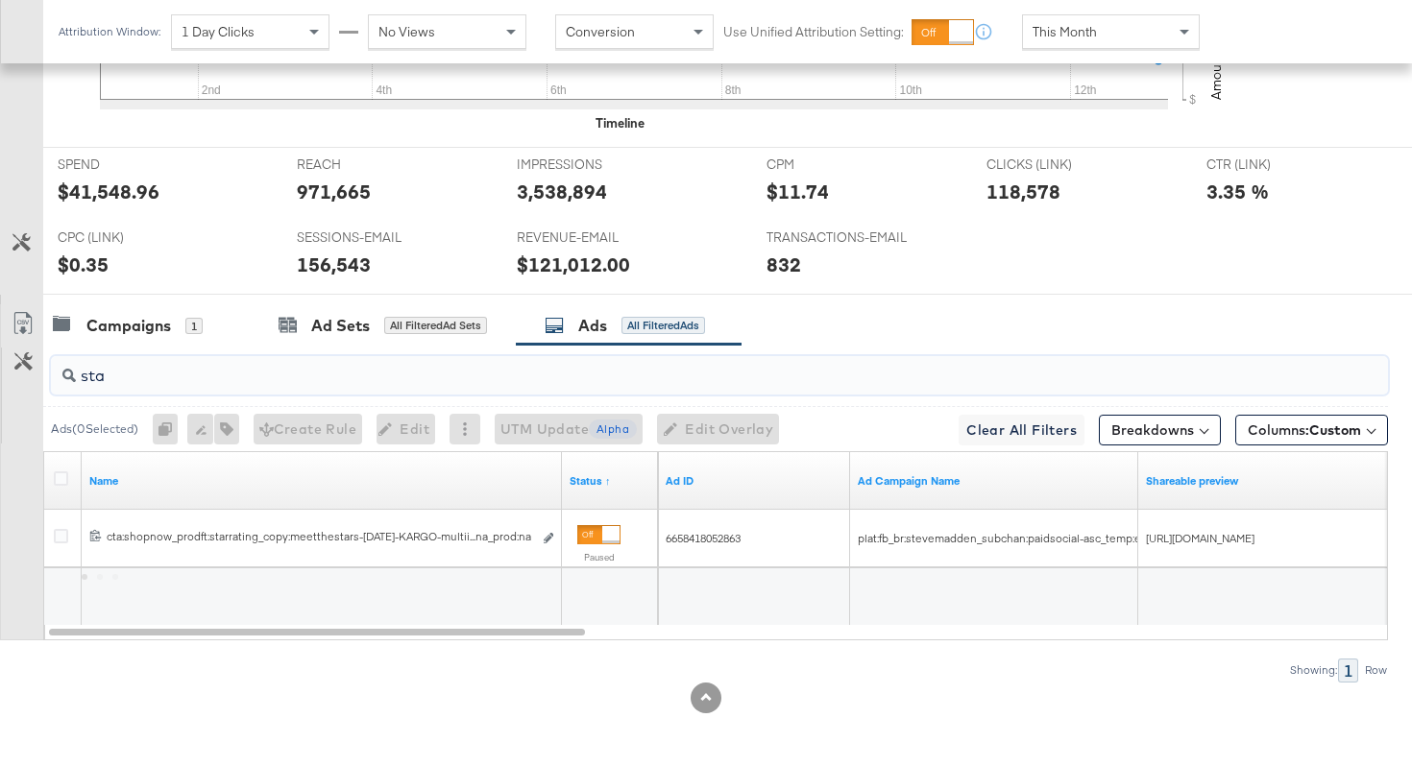
scroll to position [832, 0]
click at [133, 378] on input "star" at bounding box center [672, 368] width 1193 height 37
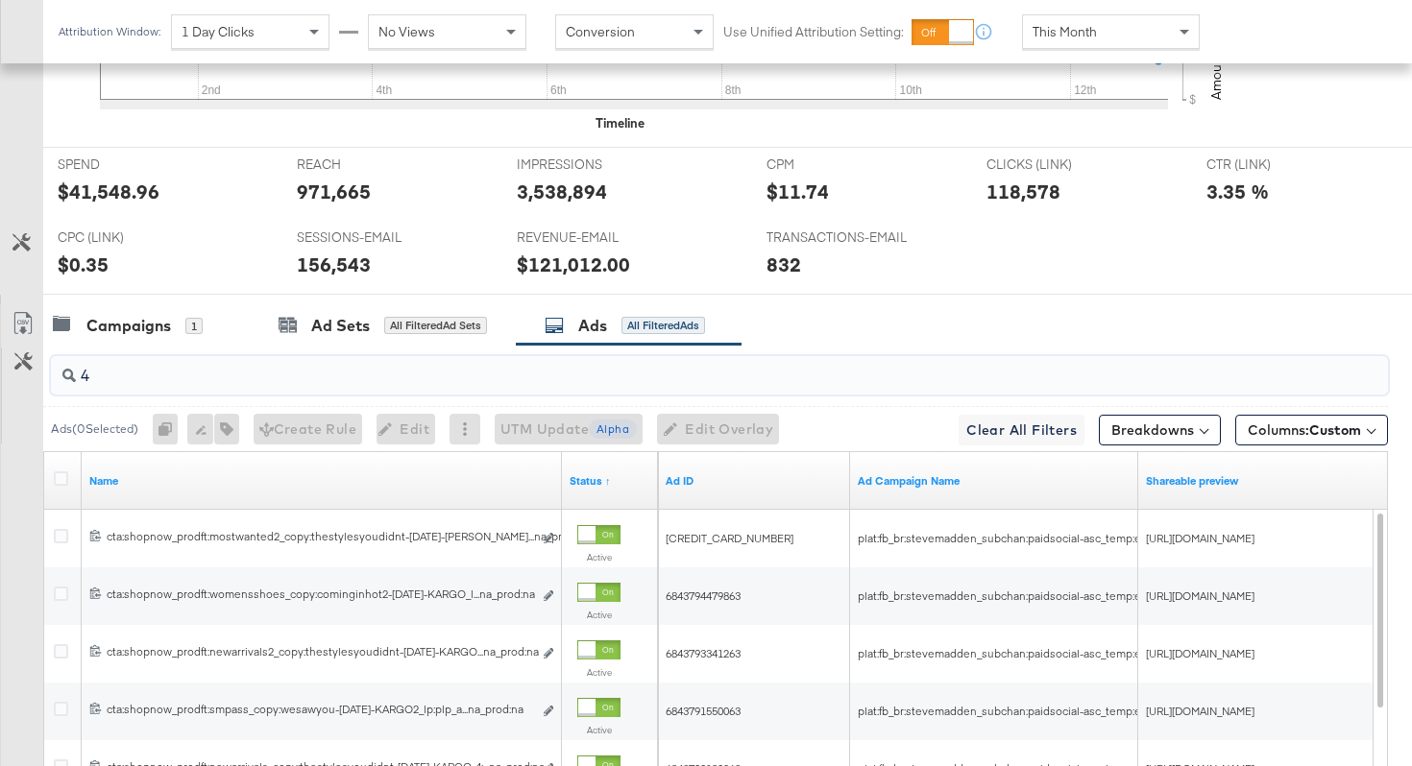
scroll to position [889, 0]
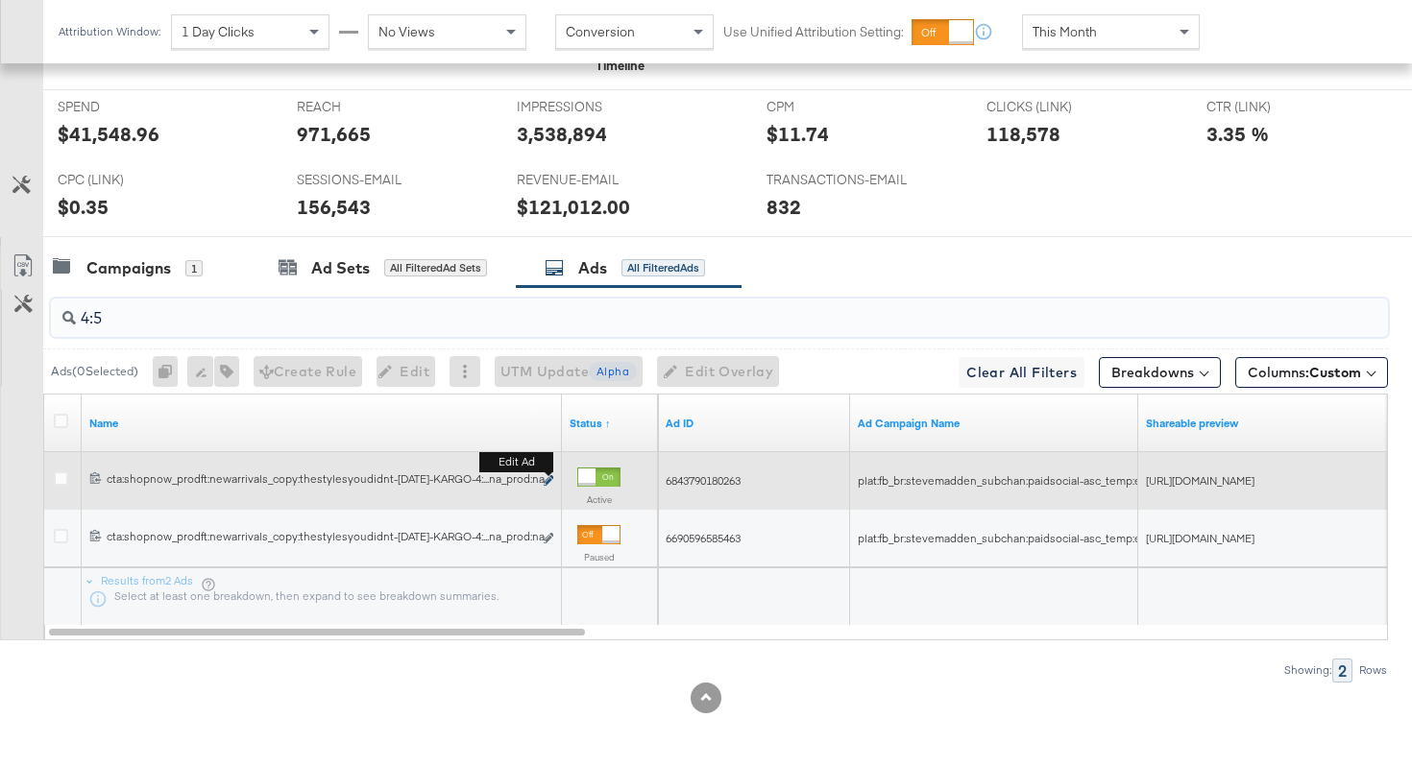
click at [549, 480] on icon "link" at bounding box center [549, 480] width 10 height 11
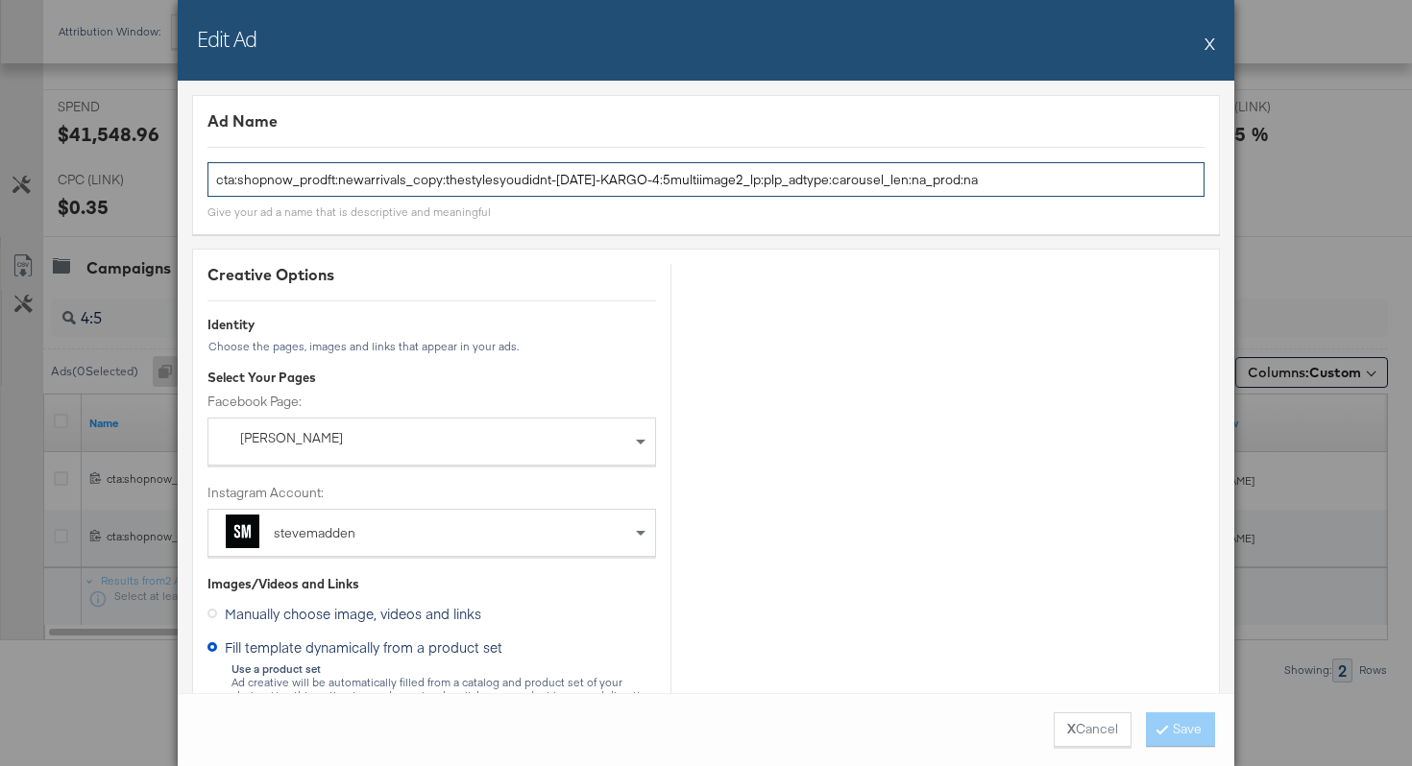
click at [407, 184] on input "cta:shopnow_prodft:newarrivals_copy:thestylesyoudidnt-apr8-KARGO-4:5multiimage2…" at bounding box center [705, 180] width 997 height 36
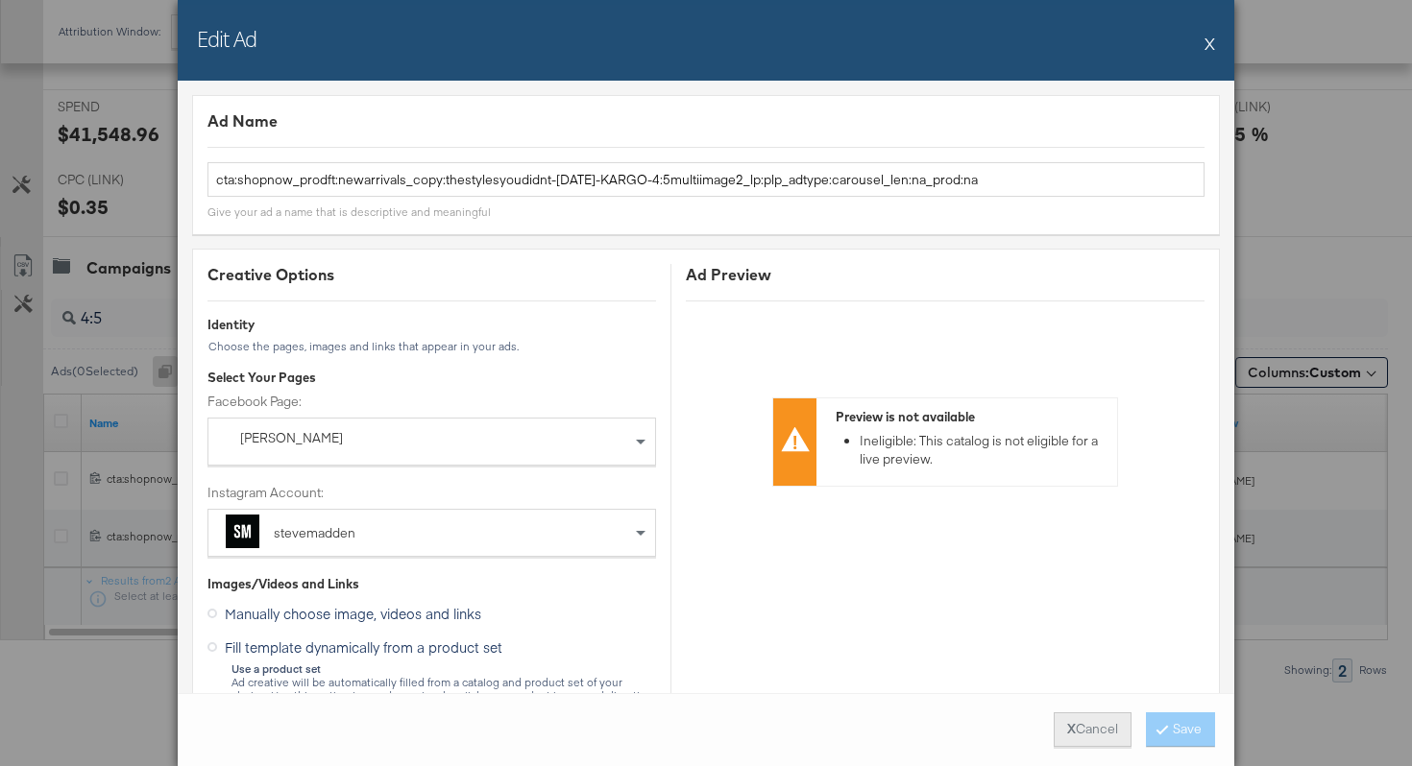
click at [1095, 738] on button "X Cancel" at bounding box center [1092, 730] width 78 height 35
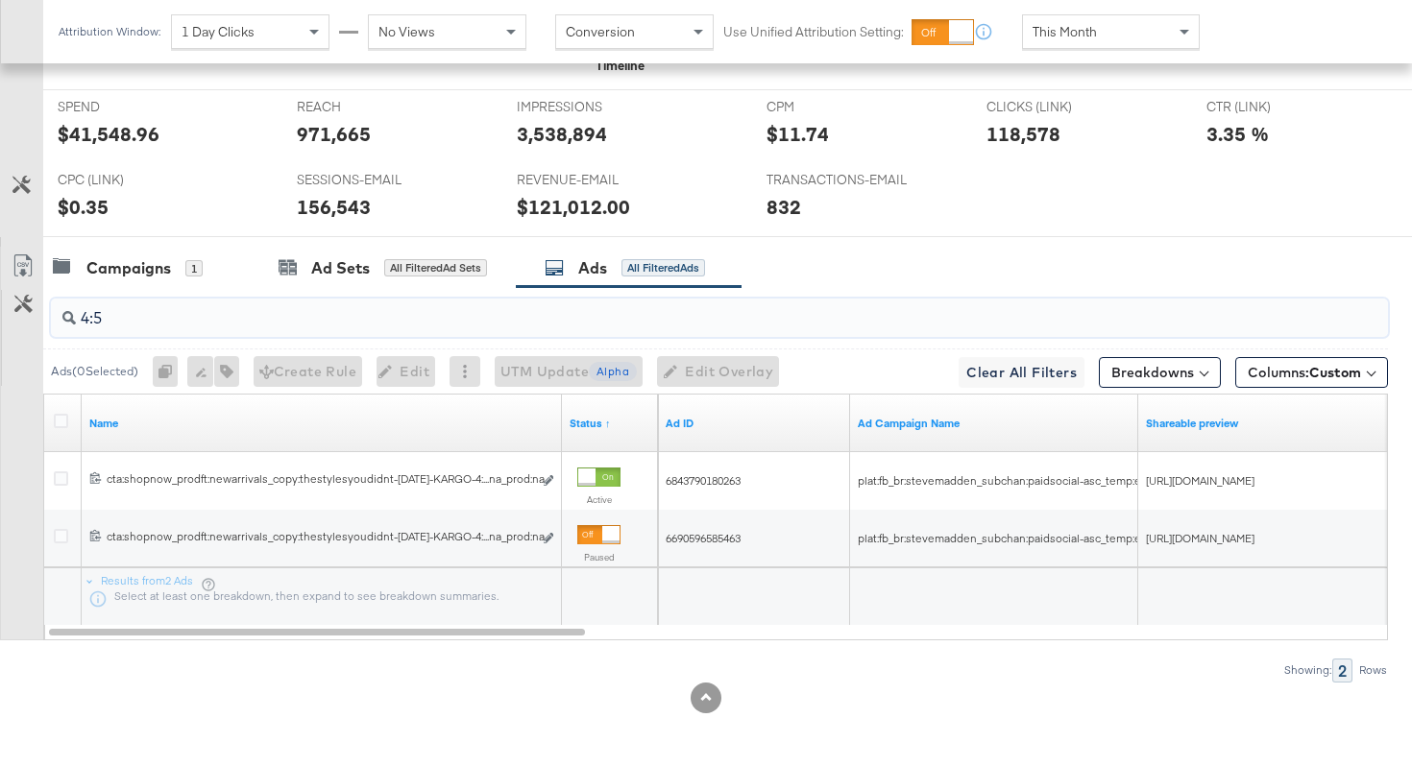
click at [138, 324] on input "4:5" at bounding box center [672, 310] width 1193 height 37
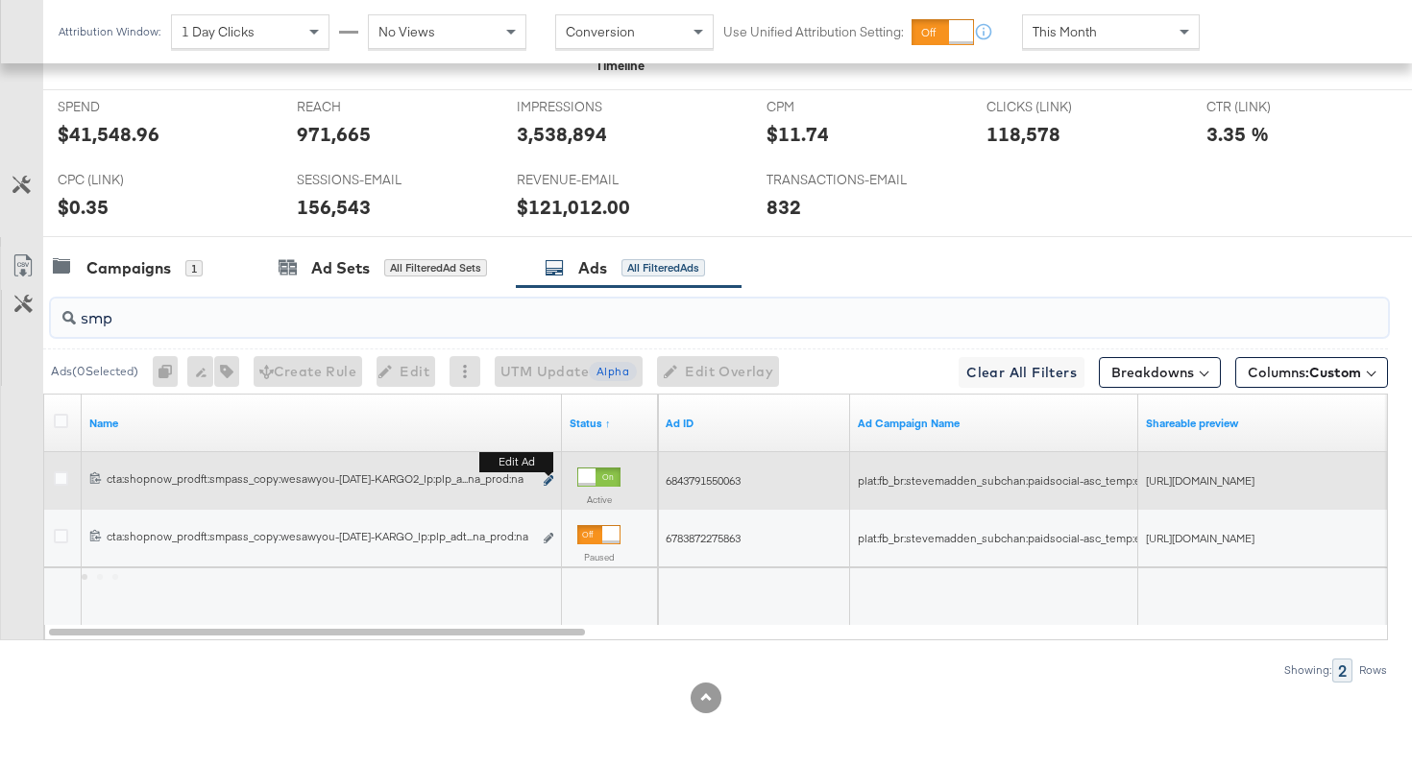
type input "smp"
click at [551, 483] on icon "link" at bounding box center [549, 480] width 10 height 11
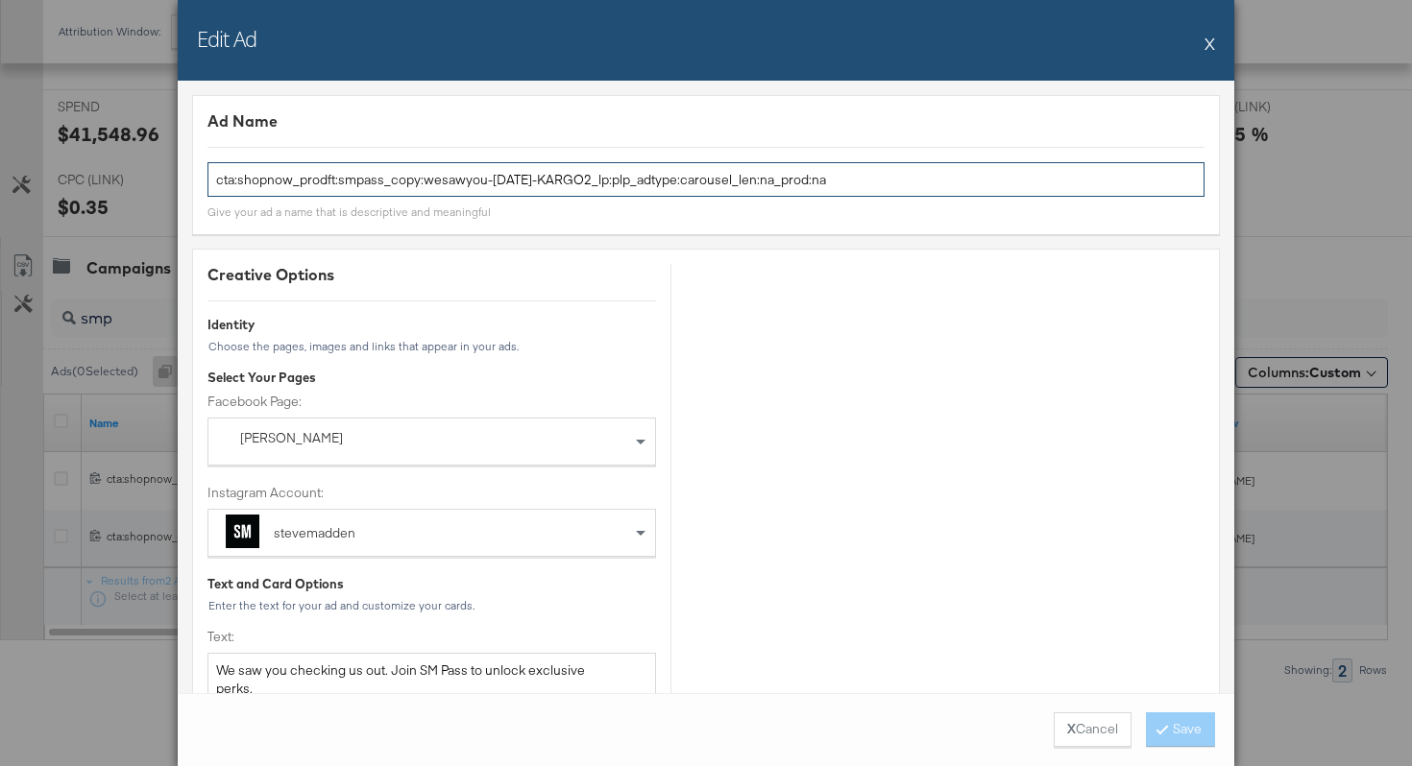
click at [438, 185] on input "cta:shopnow_prodft:smpass_copy:wesawyou-may28-KARGO2_lp:plp_adtype:carousel_len…" at bounding box center [705, 180] width 997 height 36
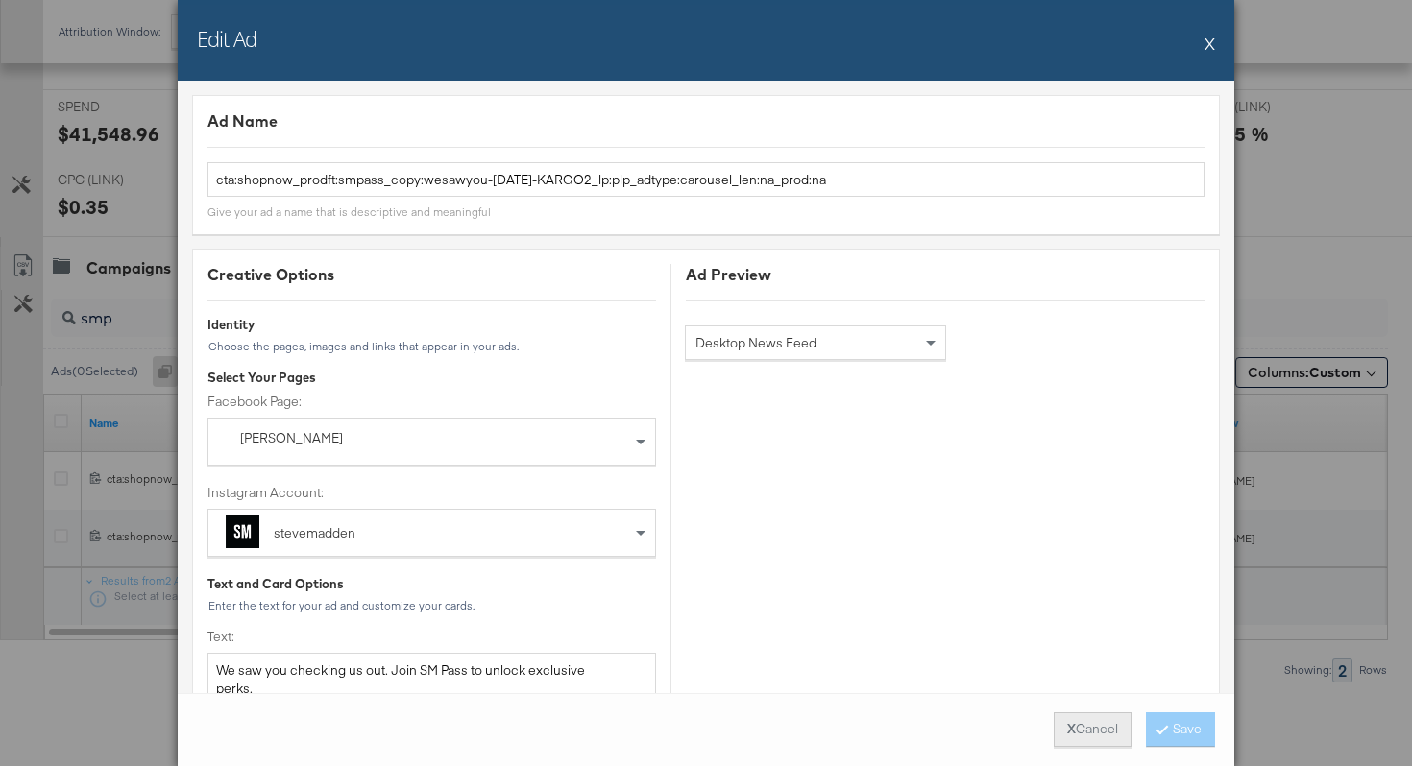
click at [1074, 728] on button "X Cancel" at bounding box center [1092, 730] width 78 height 35
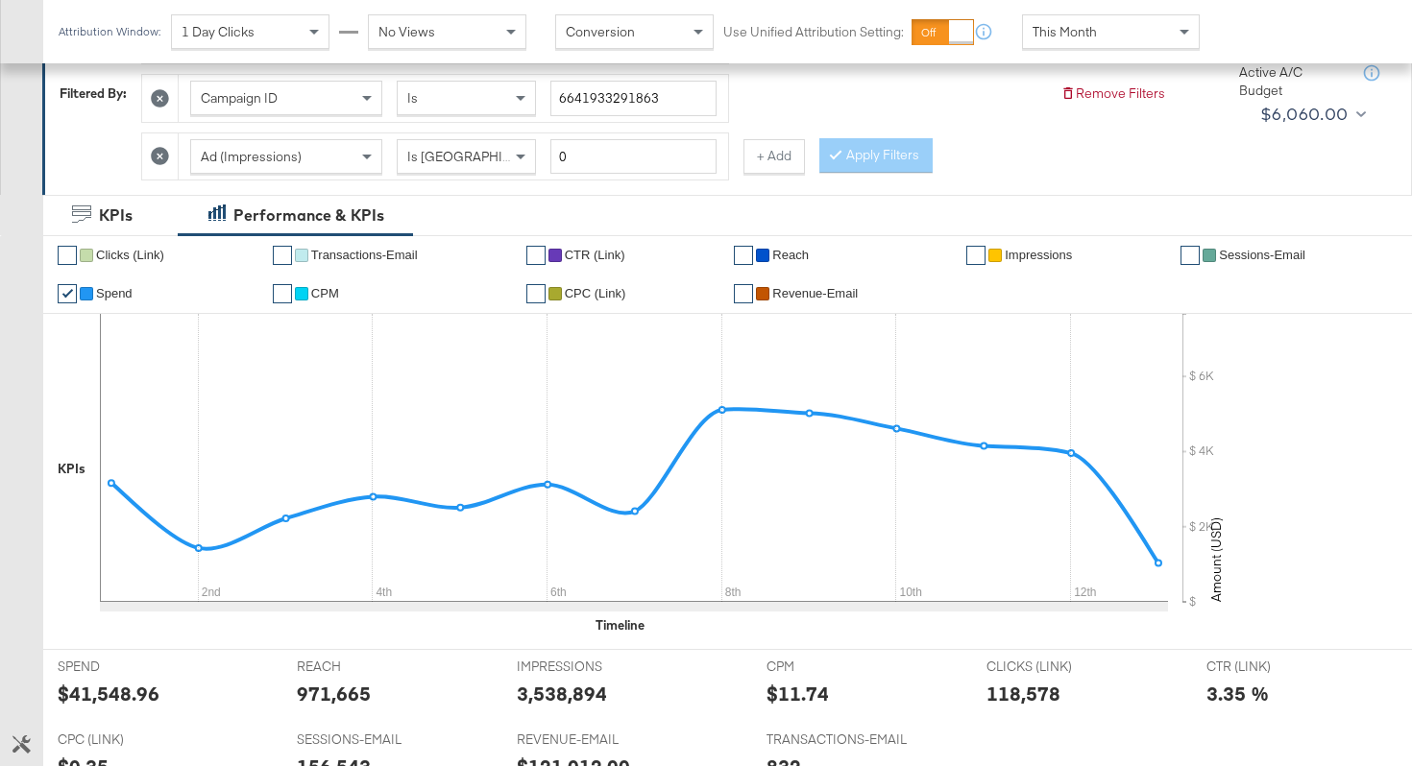
scroll to position [0, 0]
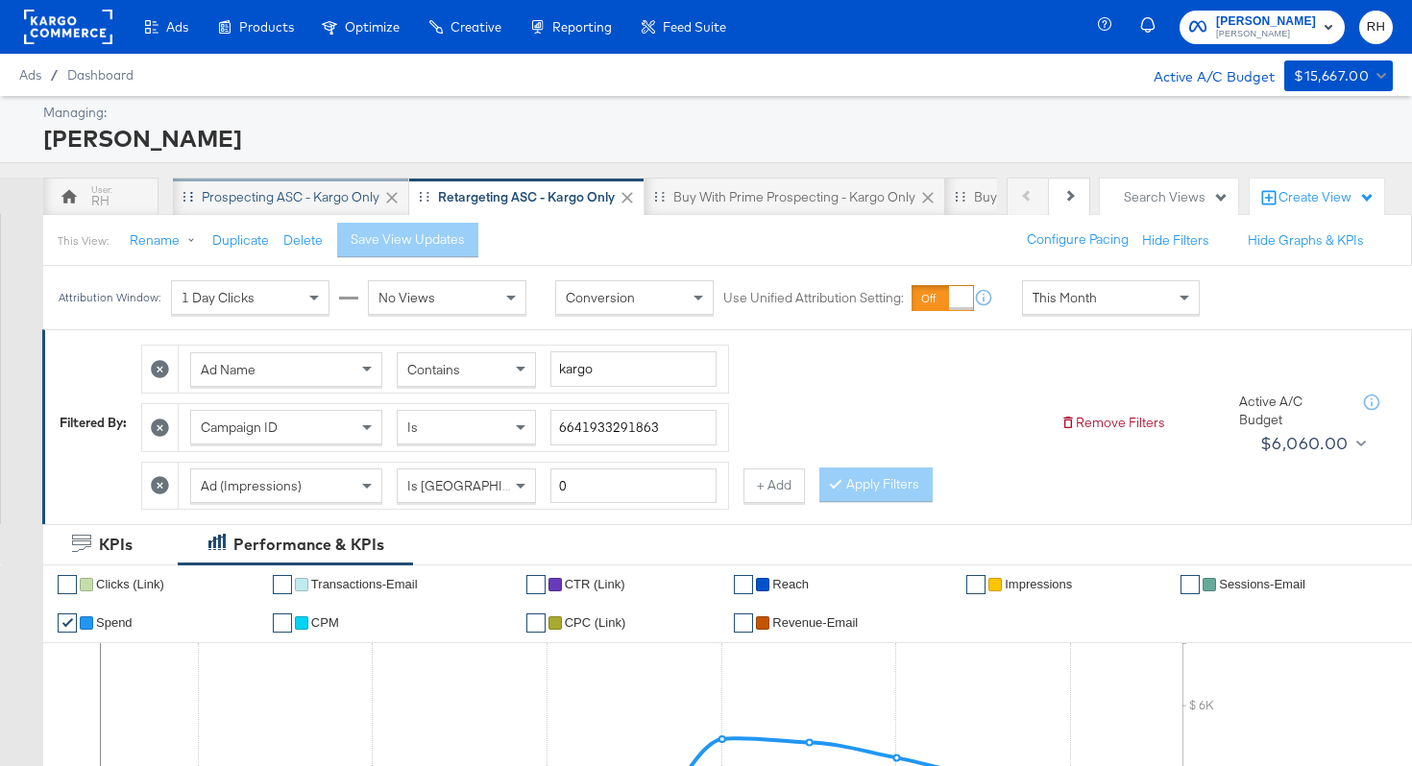
click at [204, 199] on div "Prospecting ASC - Kargo only" at bounding box center [291, 197] width 178 height 18
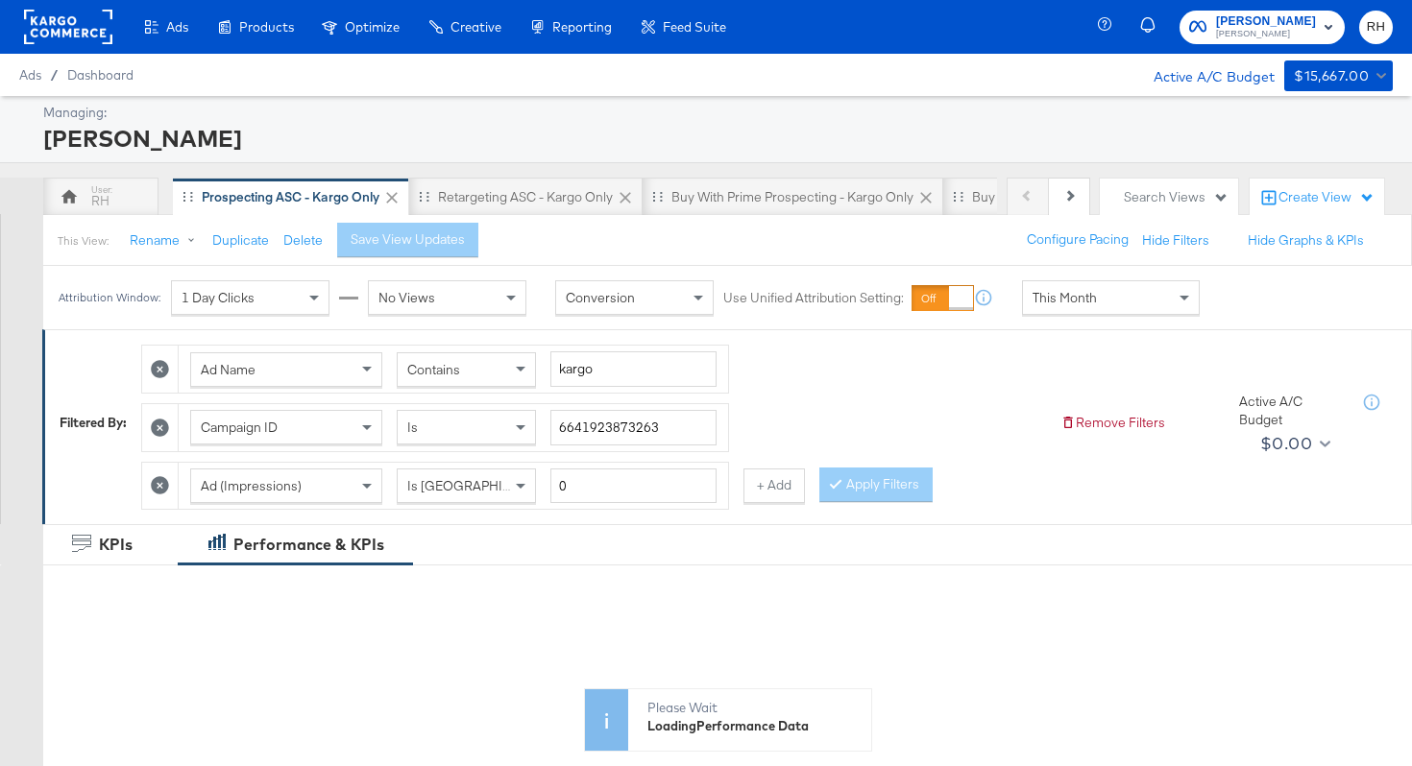
click at [1068, 301] on span "This Month" at bounding box center [1064, 297] width 64 height 17
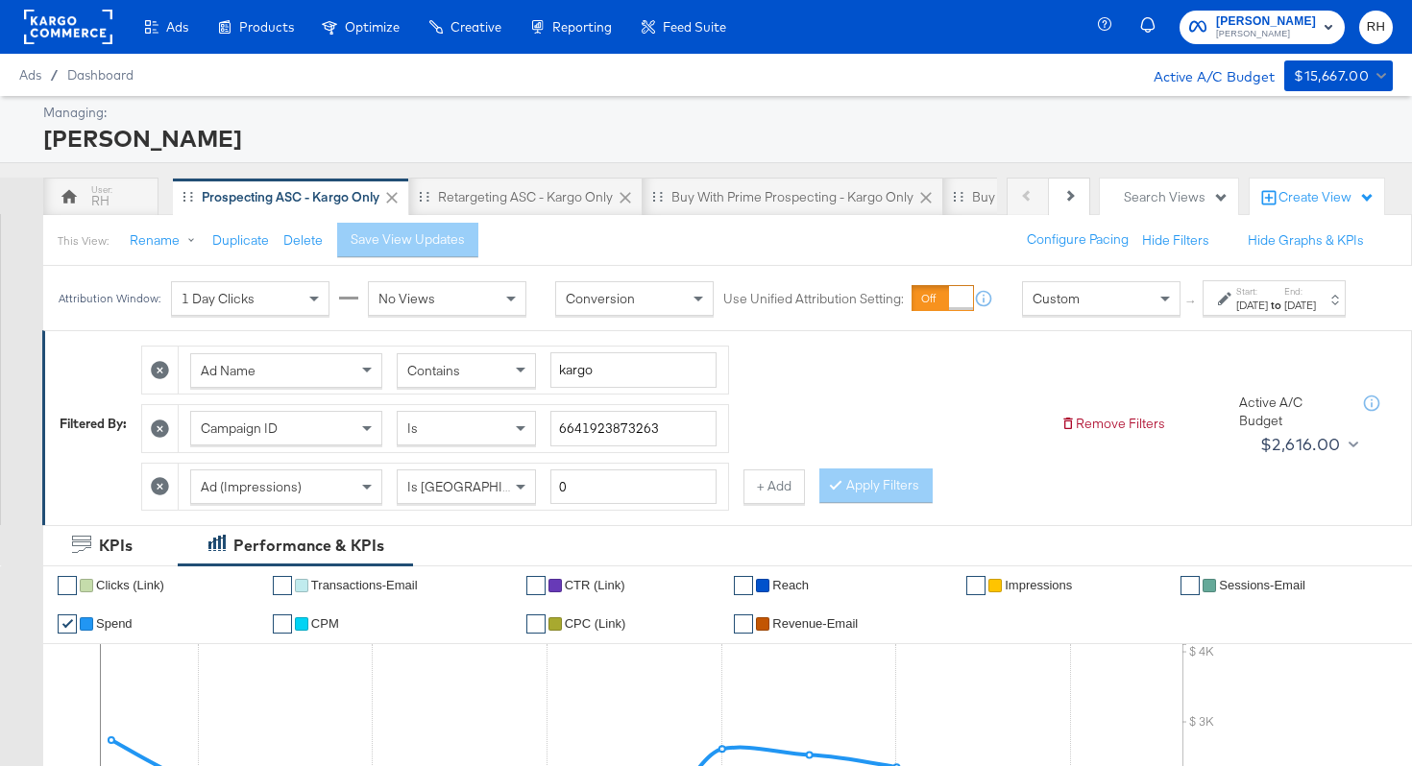
click at [1236, 313] on div "[DATE]" at bounding box center [1252, 305] width 32 height 15
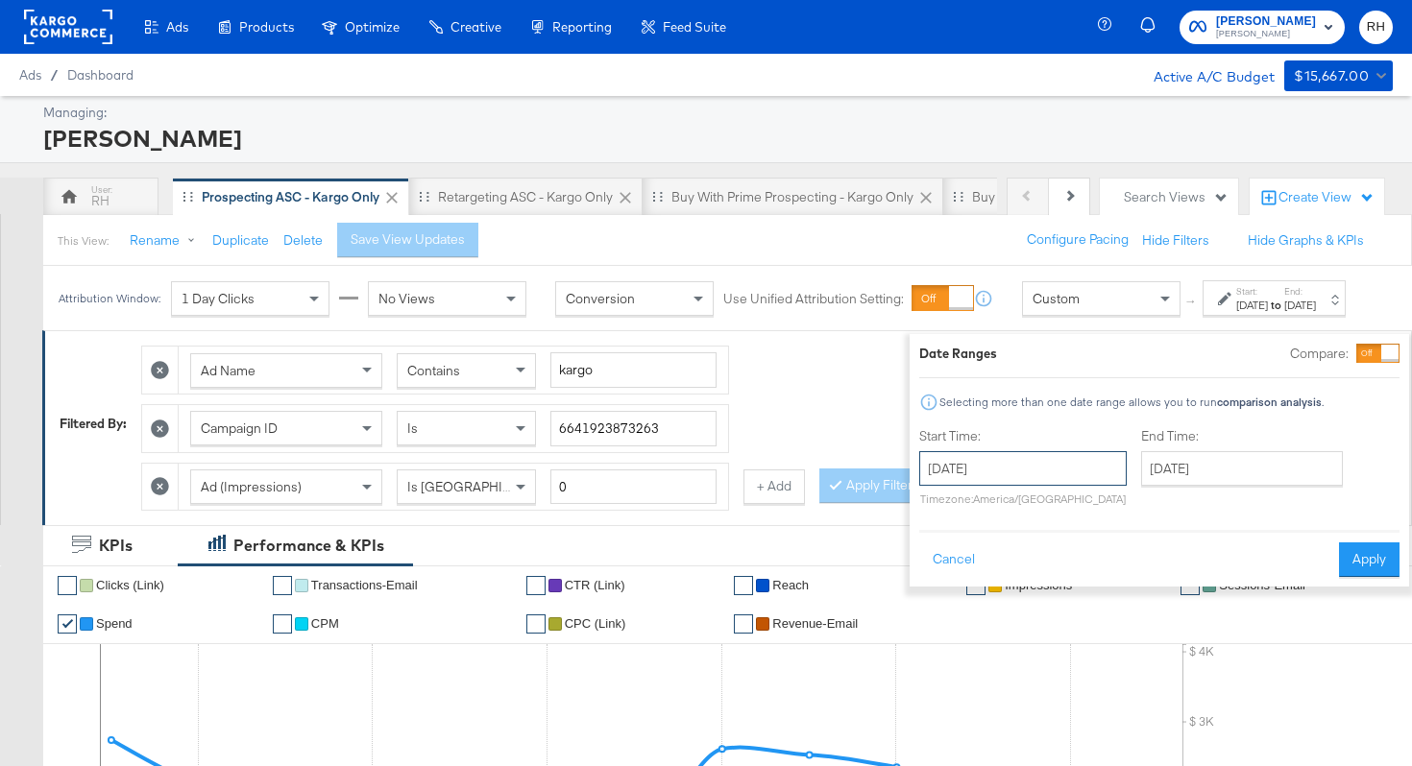
click at [979, 465] on input "[DATE]" at bounding box center [1022, 468] width 207 height 35
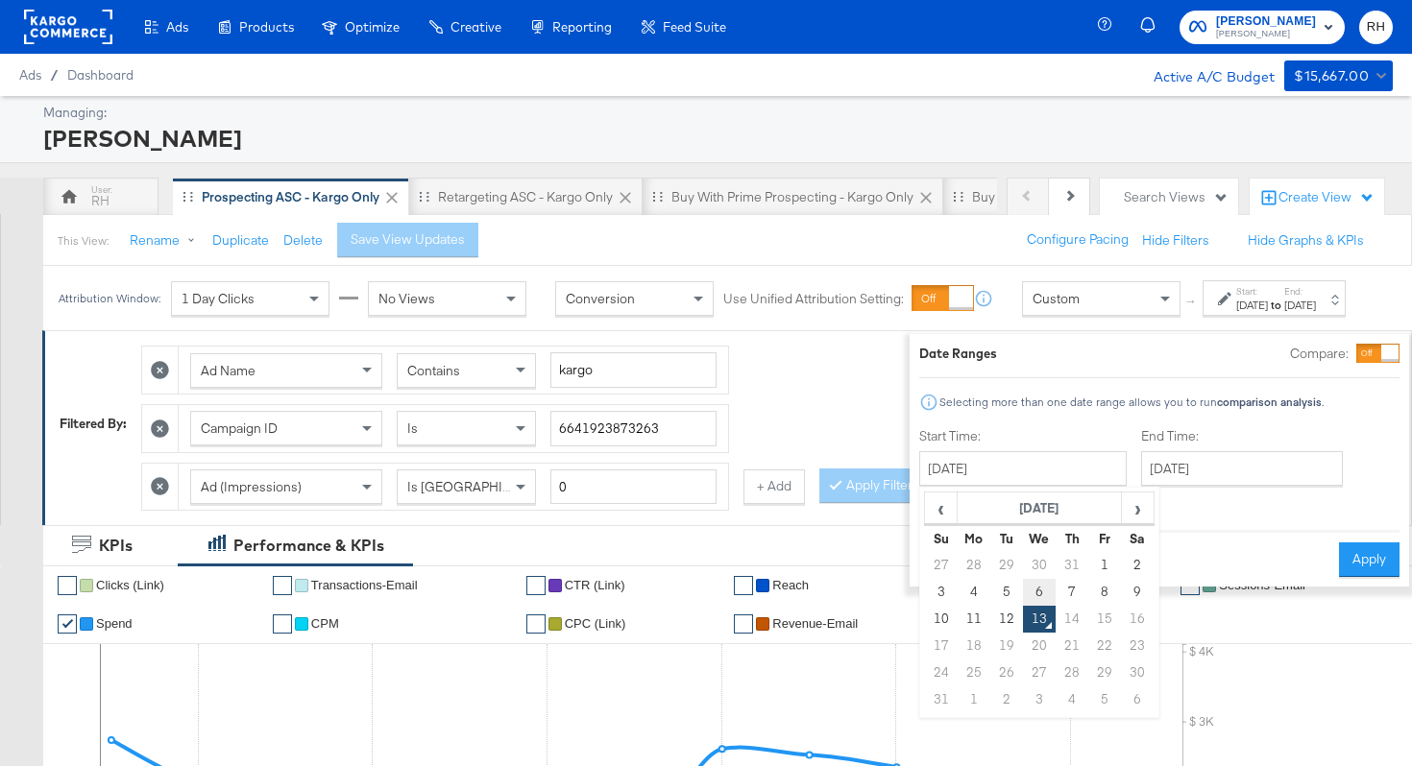
click at [1023, 587] on td "6" at bounding box center [1039, 592] width 33 height 27
type input "[DATE]"
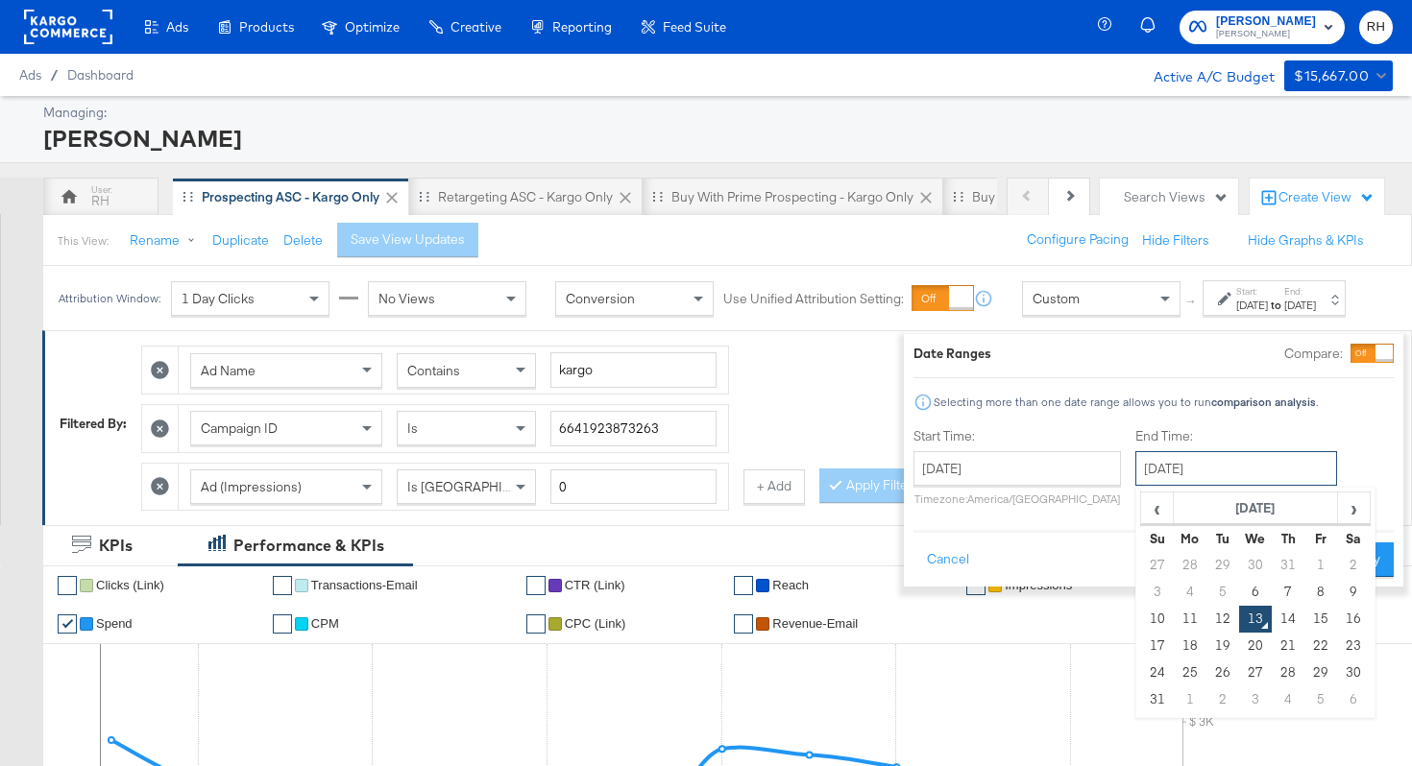
click at [1143, 468] on input "[DATE]" at bounding box center [1236, 468] width 202 height 35
click at [1056, 315] on div "Custom" at bounding box center [1101, 298] width 157 height 33
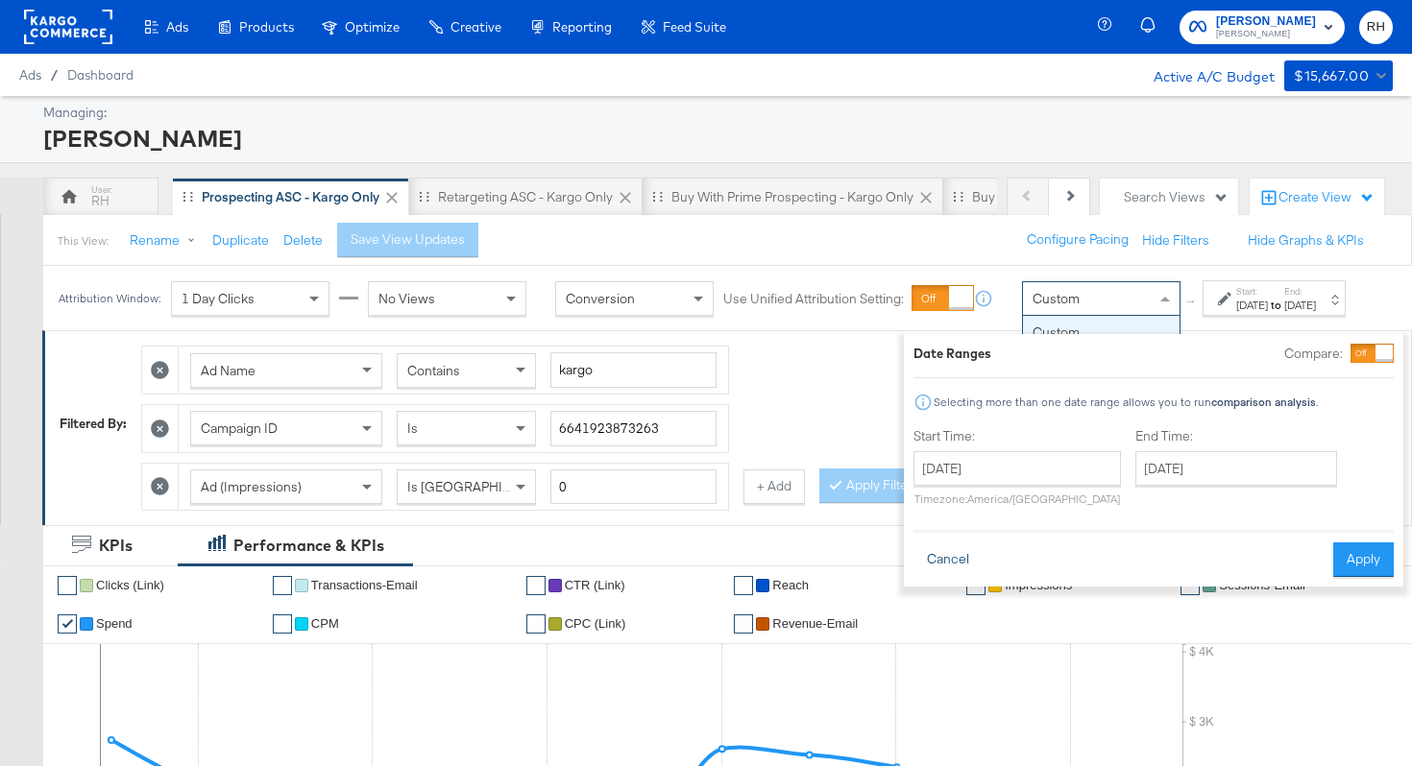
click at [943, 555] on button "Cancel" at bounding box center [947, 560] width 69 height 35
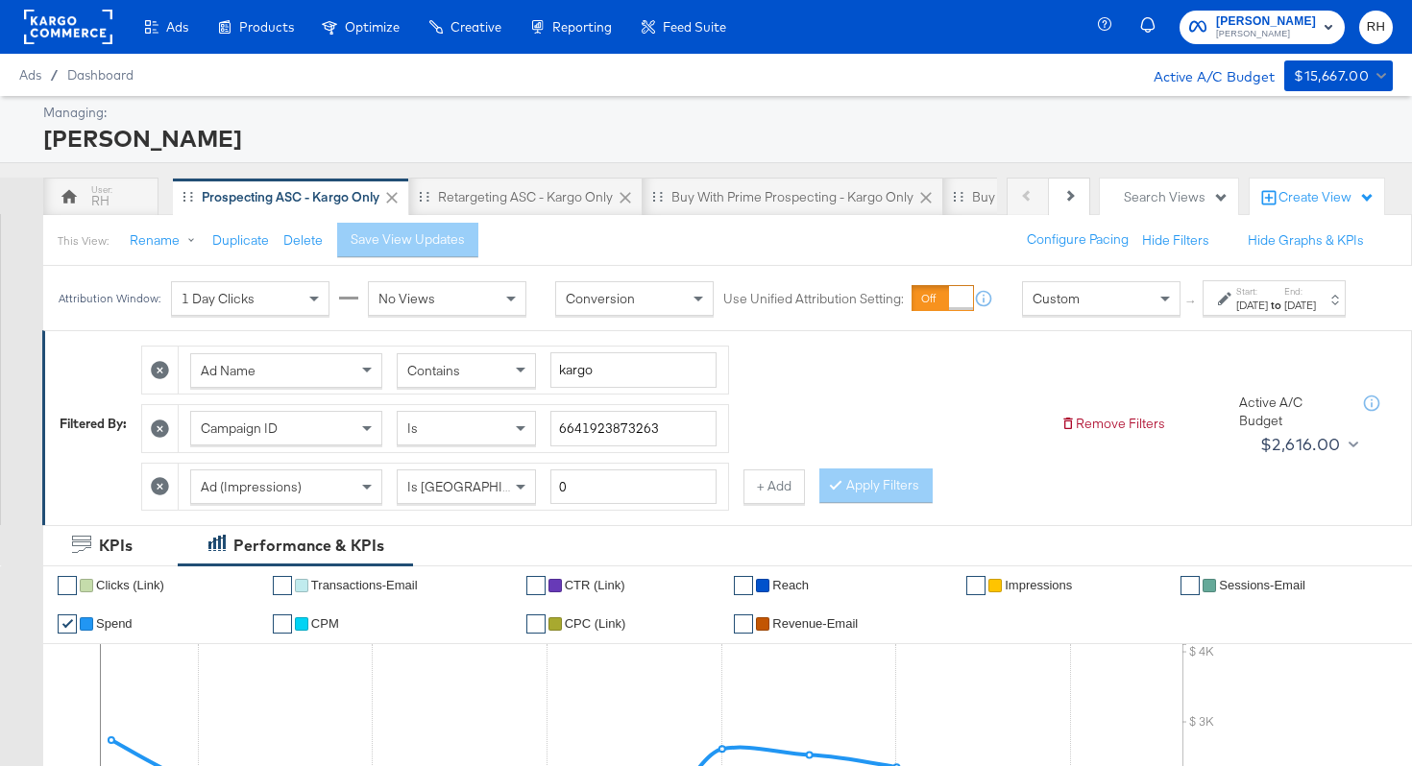
click at [1072, 315] on div "Custom" at bounding box center [1101, 298] width 157 height 33
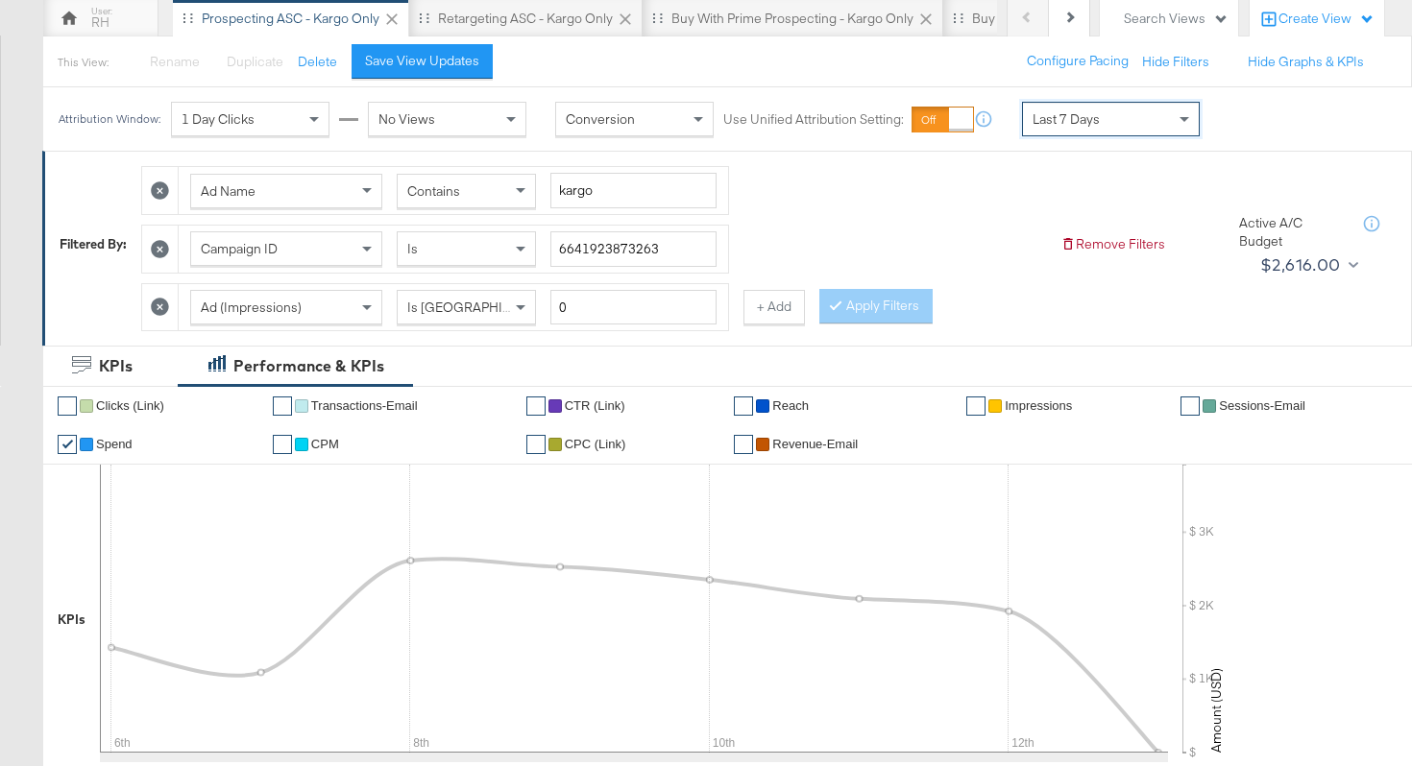
scroll to position [180, 0]
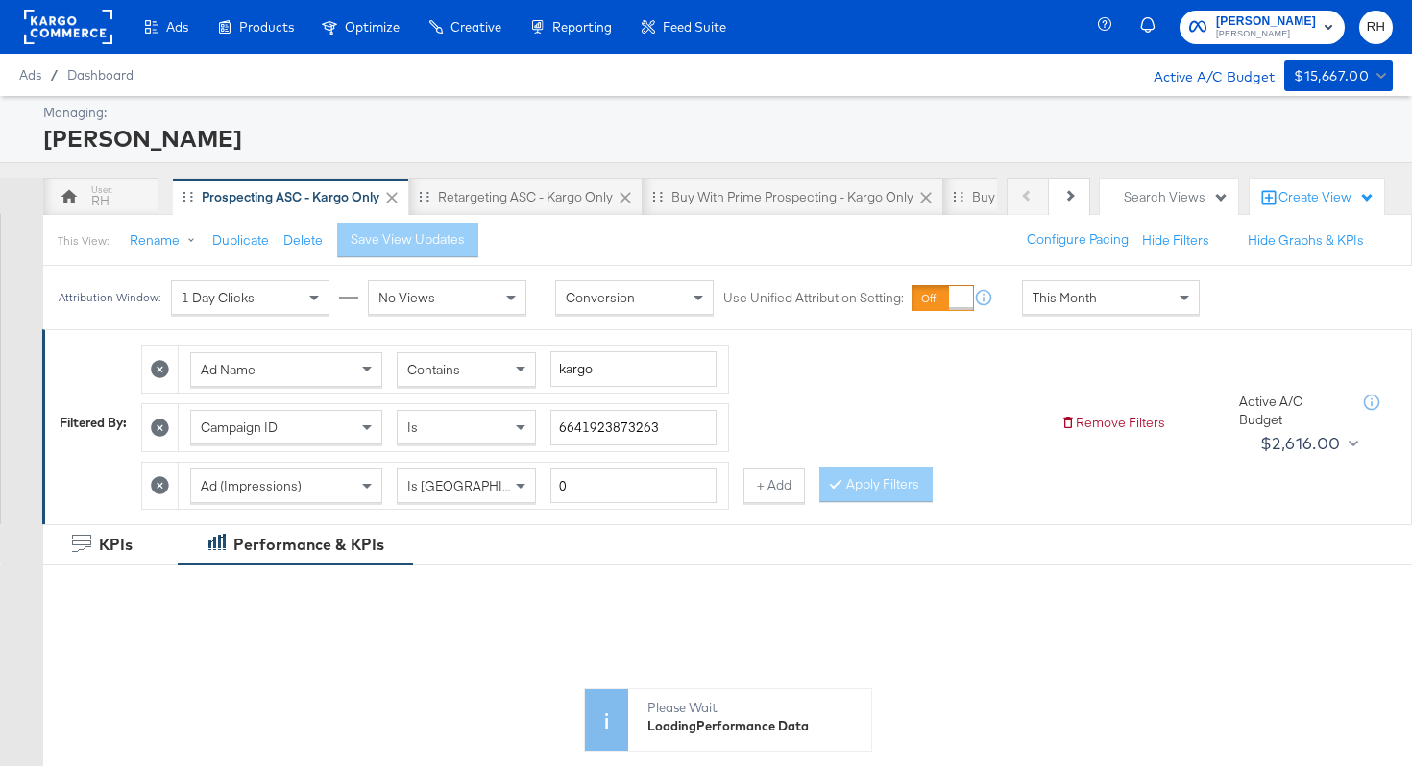
click at [1062, 289] on span "This Month" at bounding box center [1064, 297] width 64 height 17
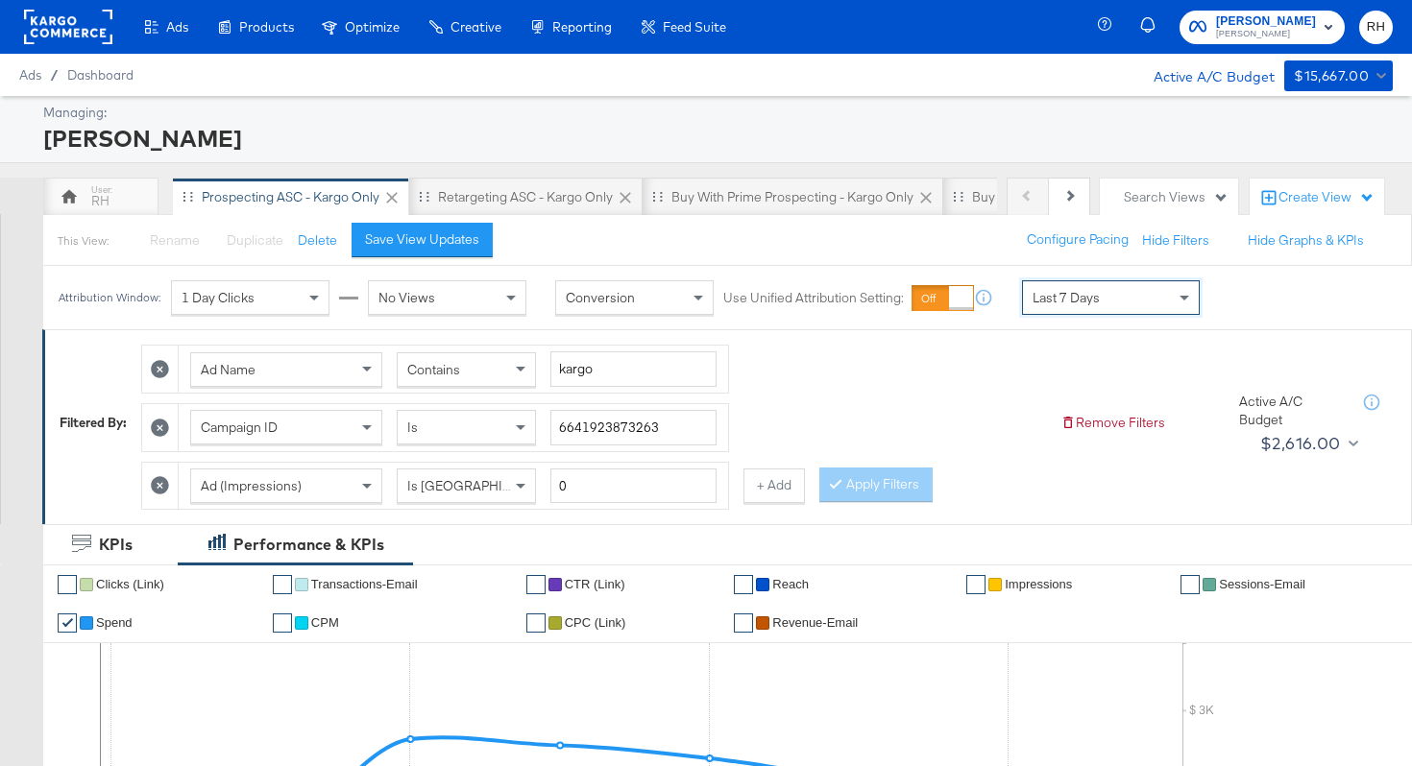
click at [1055, 303] on span "Last 7 Days" at bounding box center [1065, 297] width 67 height 17
click at [1202, 313] on div "Start: [DATE] to End: [DATE]" at bounding box center [1273, 298] width 143 height 36
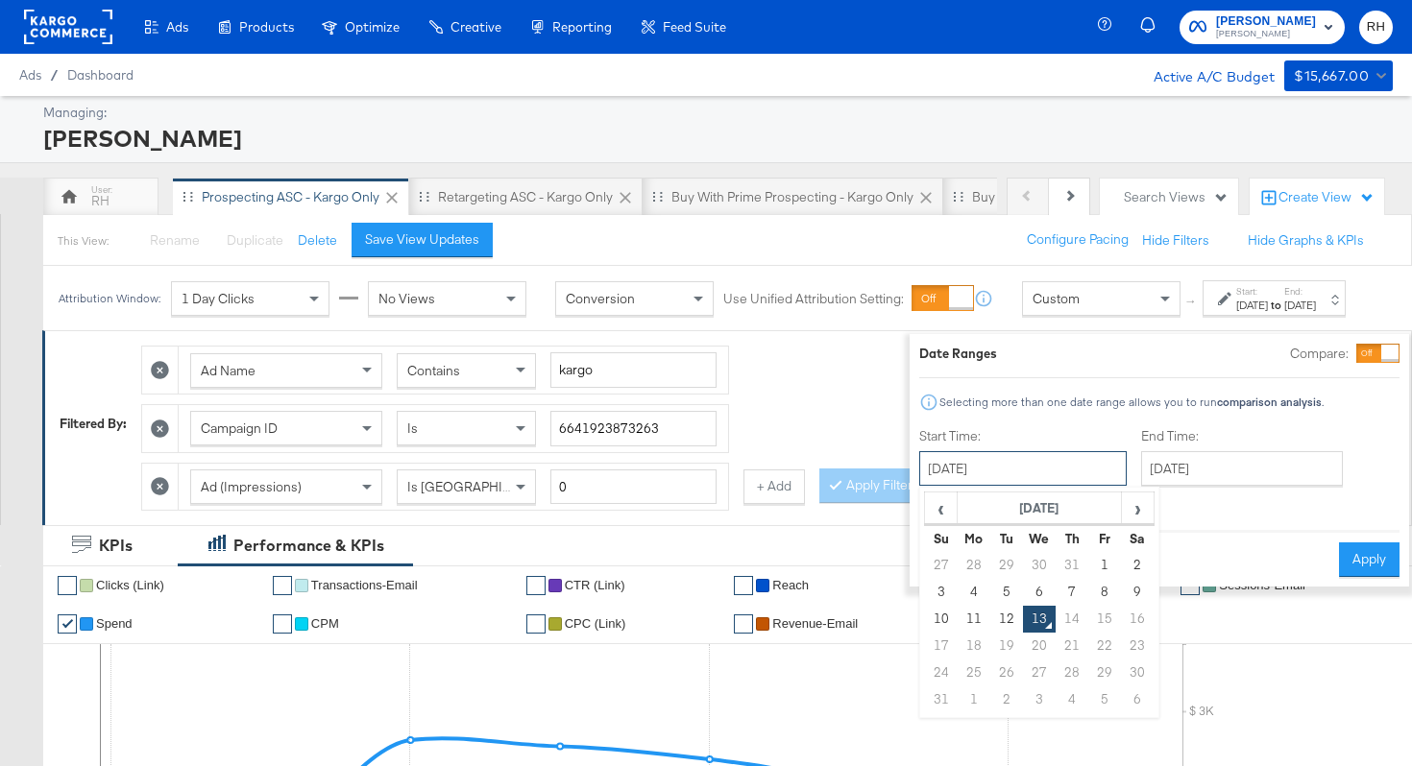
click at [1050, 478] on input "[DATE]" at bounding box center [1022, 468] width 207 height 35
click at [1023, 586] on td "6" at bounding box center [1039, 592] width 33 height 27
type input "[DATE]"
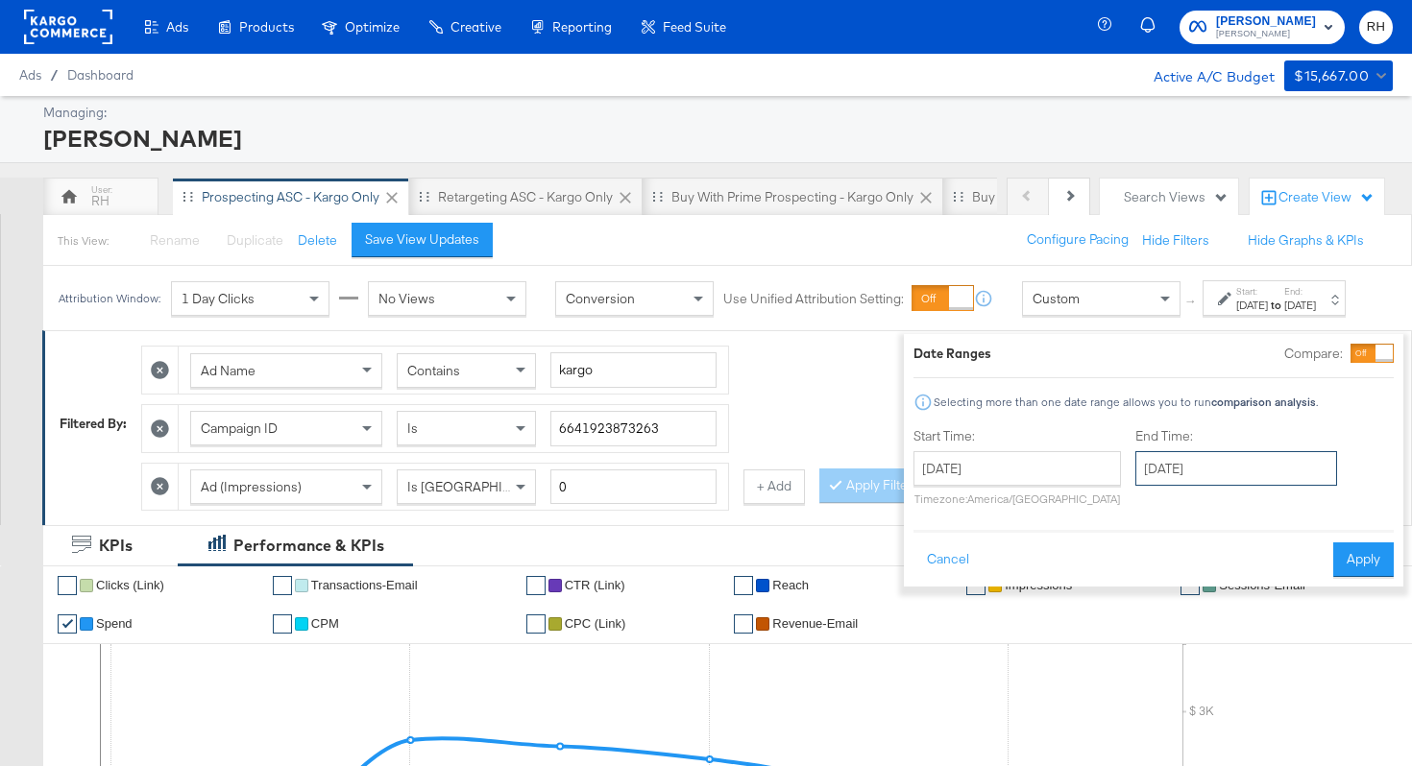
click at [1135, 464] on input "[DATE]" at bounding box center [1236, 468] width 202 height 35
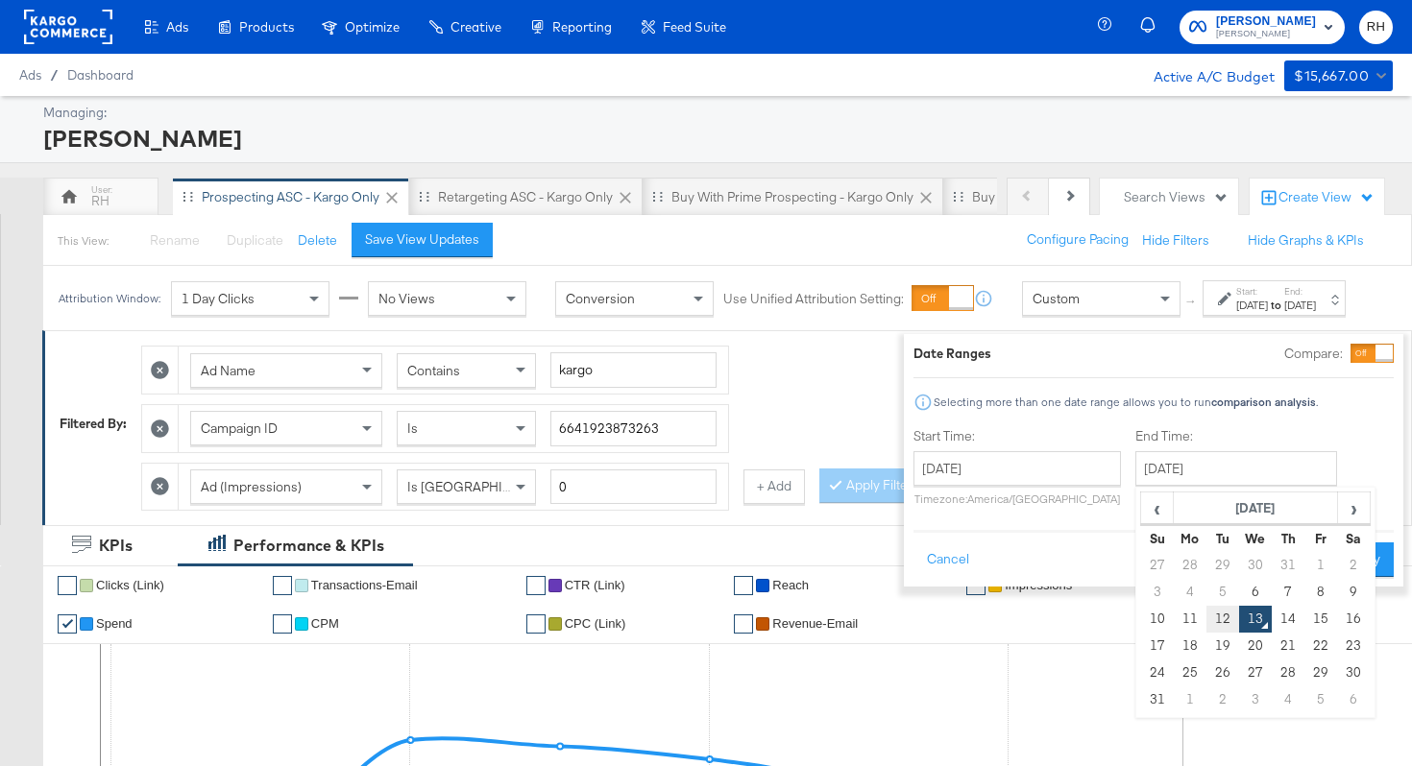
click at [1206, 617] on td "12" at bounding box center [1222, 619] width 33 height 27
type input "[DATE]"
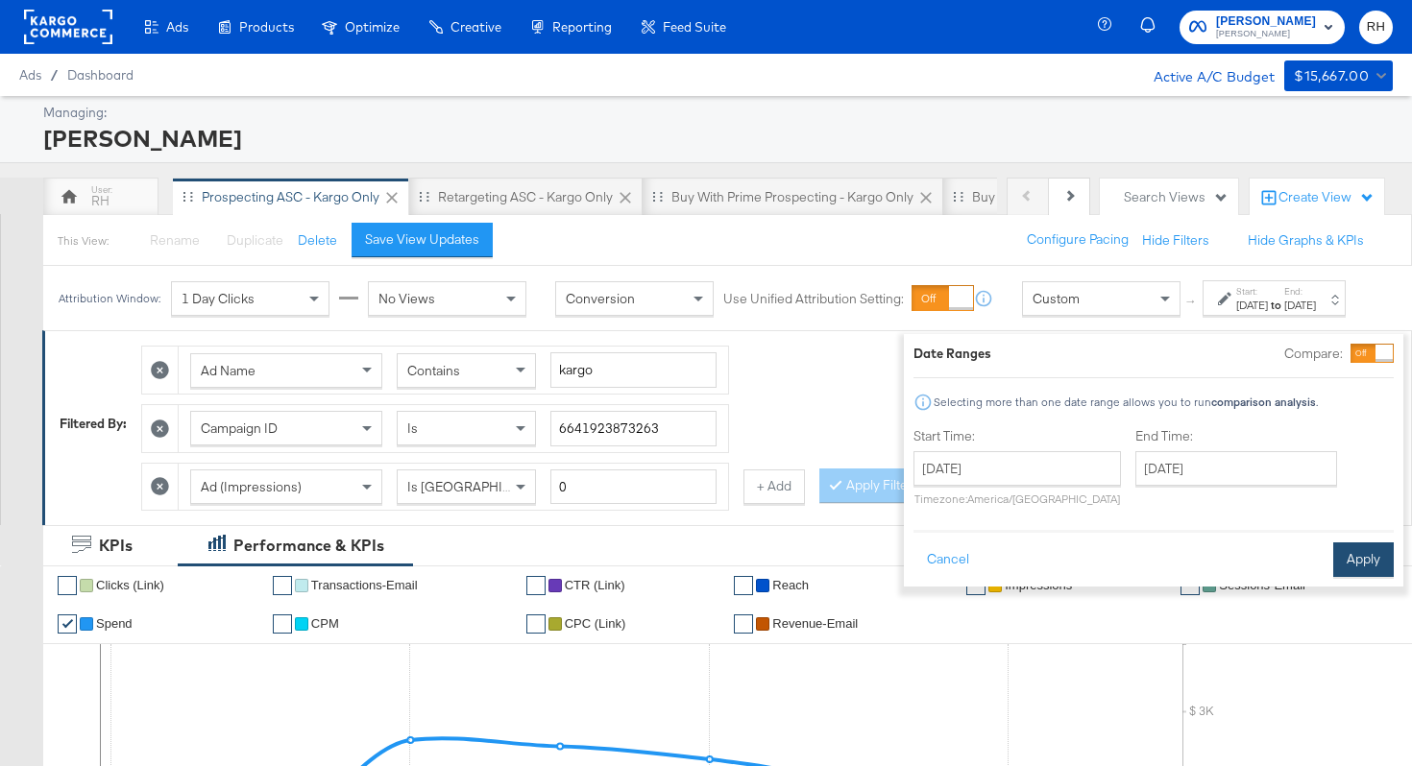
click at [1333, 563] on button "Apply" at bounding box center [1363, 560] width 60 height 35
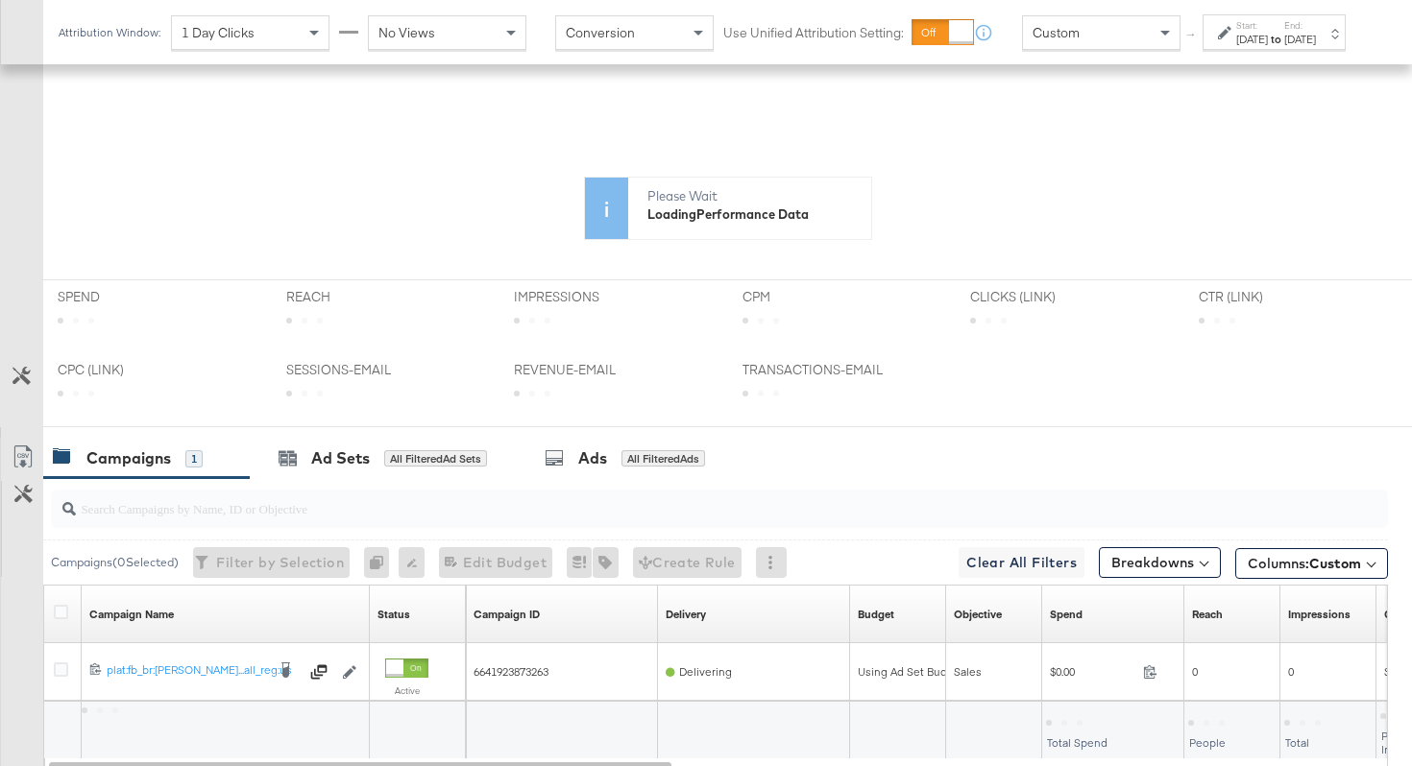
scroll to position [561, 0]
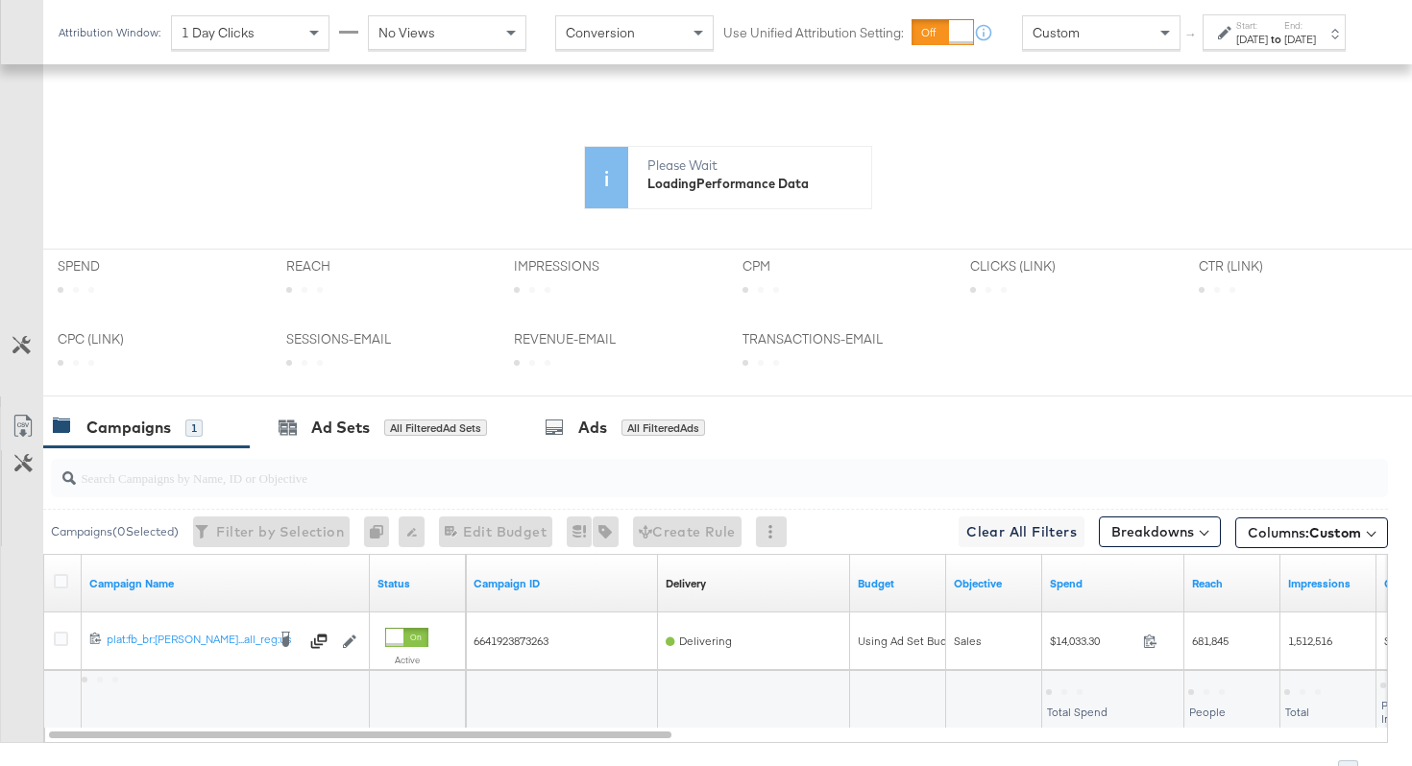
click at [1201, 530] on span at bounding box center [1202, 531] width 9 height 9
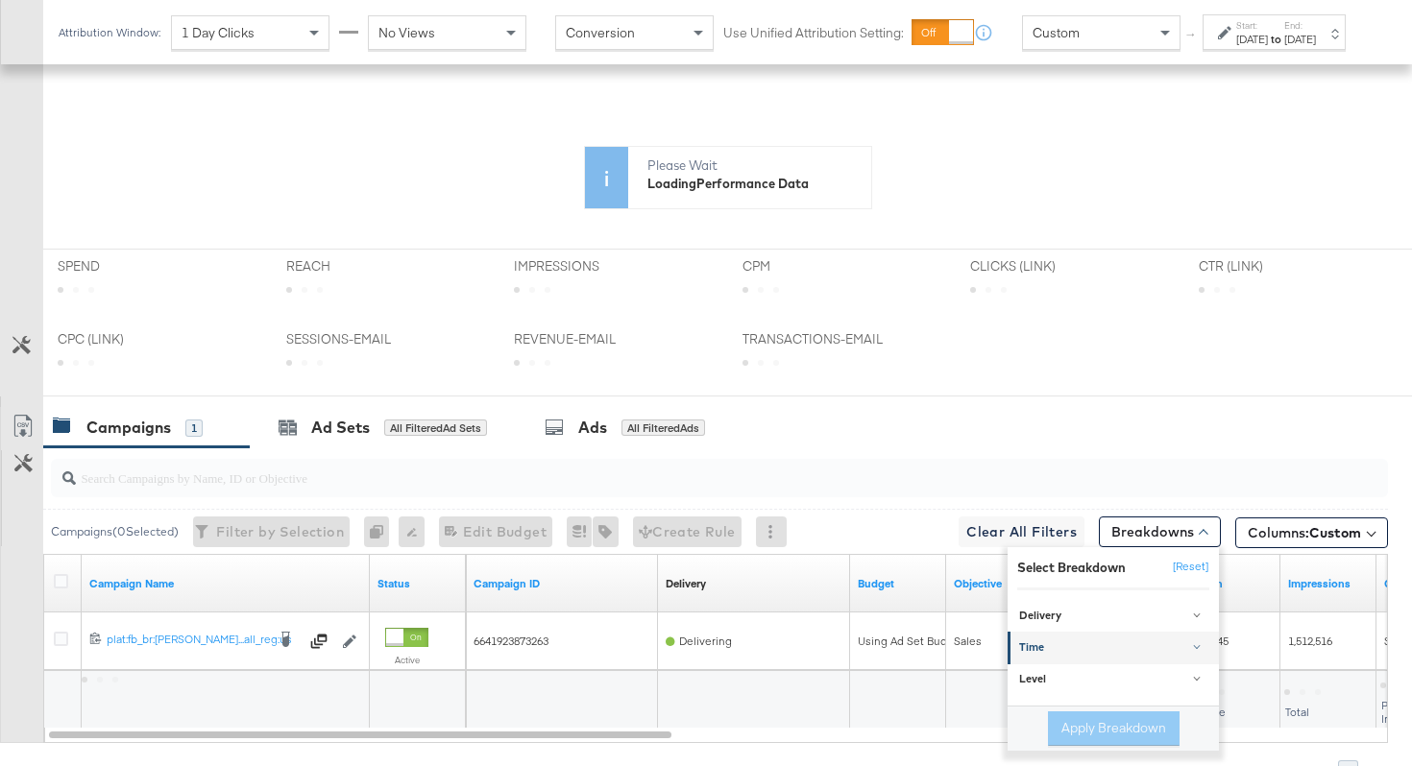
click at [1091, 650] on div "Time" at bounding box center [1114, 648] width 191 height 15
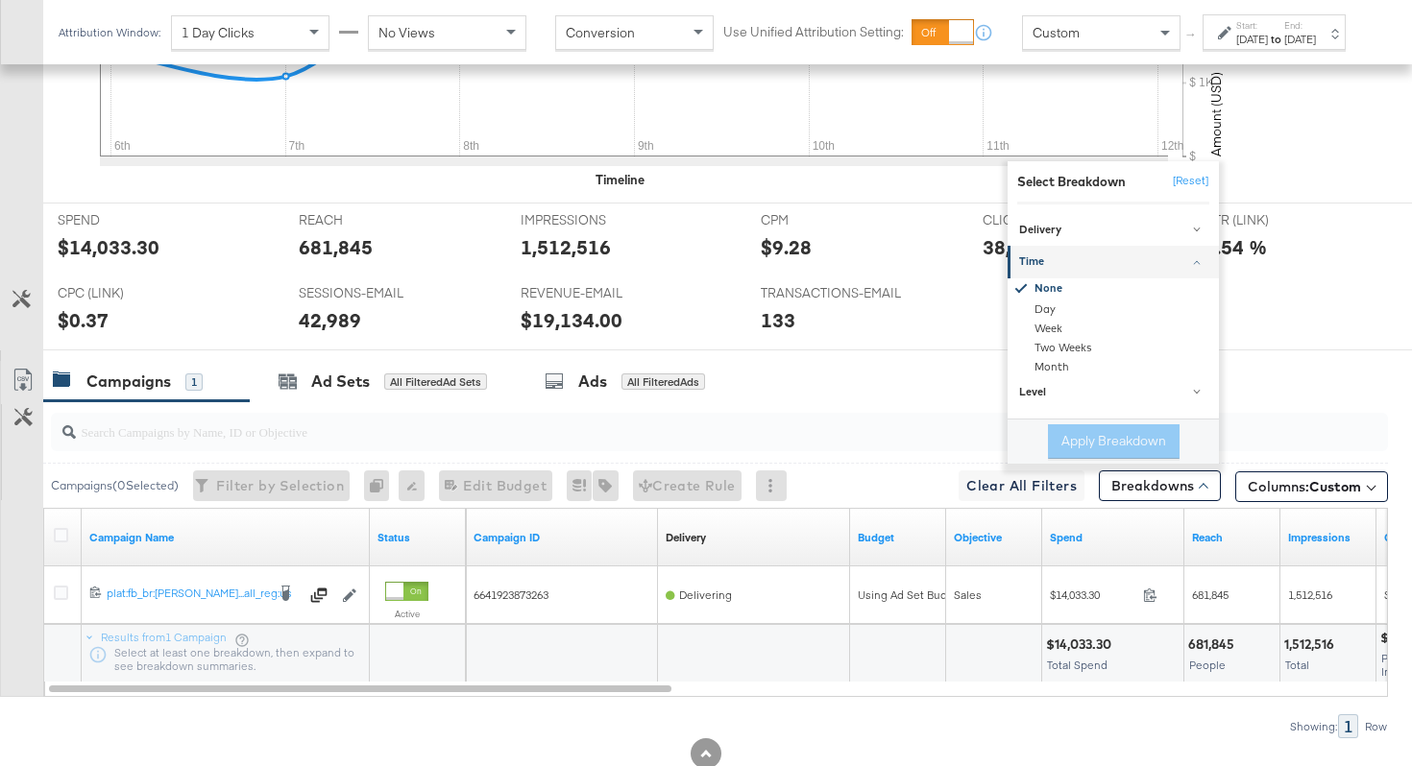
scroll to position [851, 0]
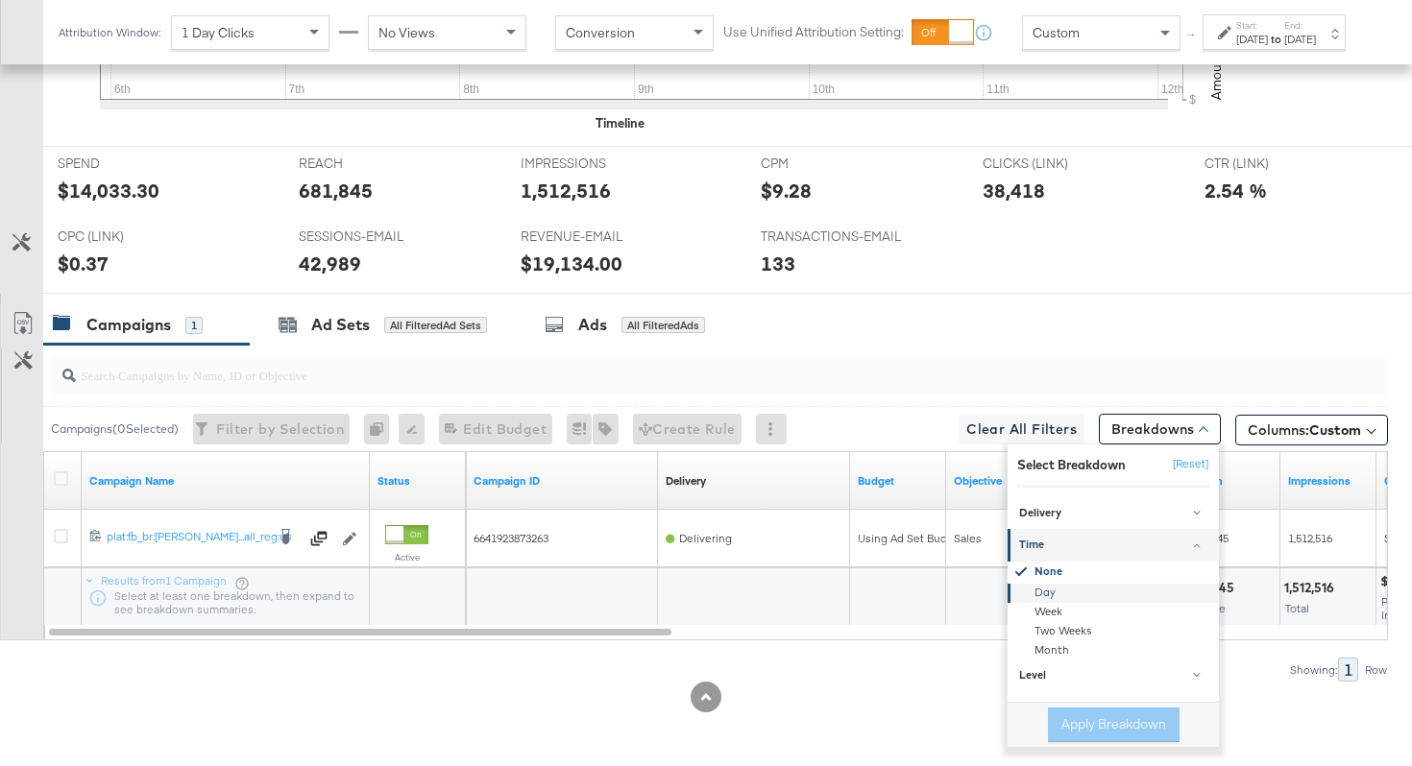
click at [1041, 599] on div "Day" at bounding box center [1114, 593] width 208 height 19
click at [1107, 717] on button "Apply Breakdown" at bounding box center [1114, 725] width 132 height 35
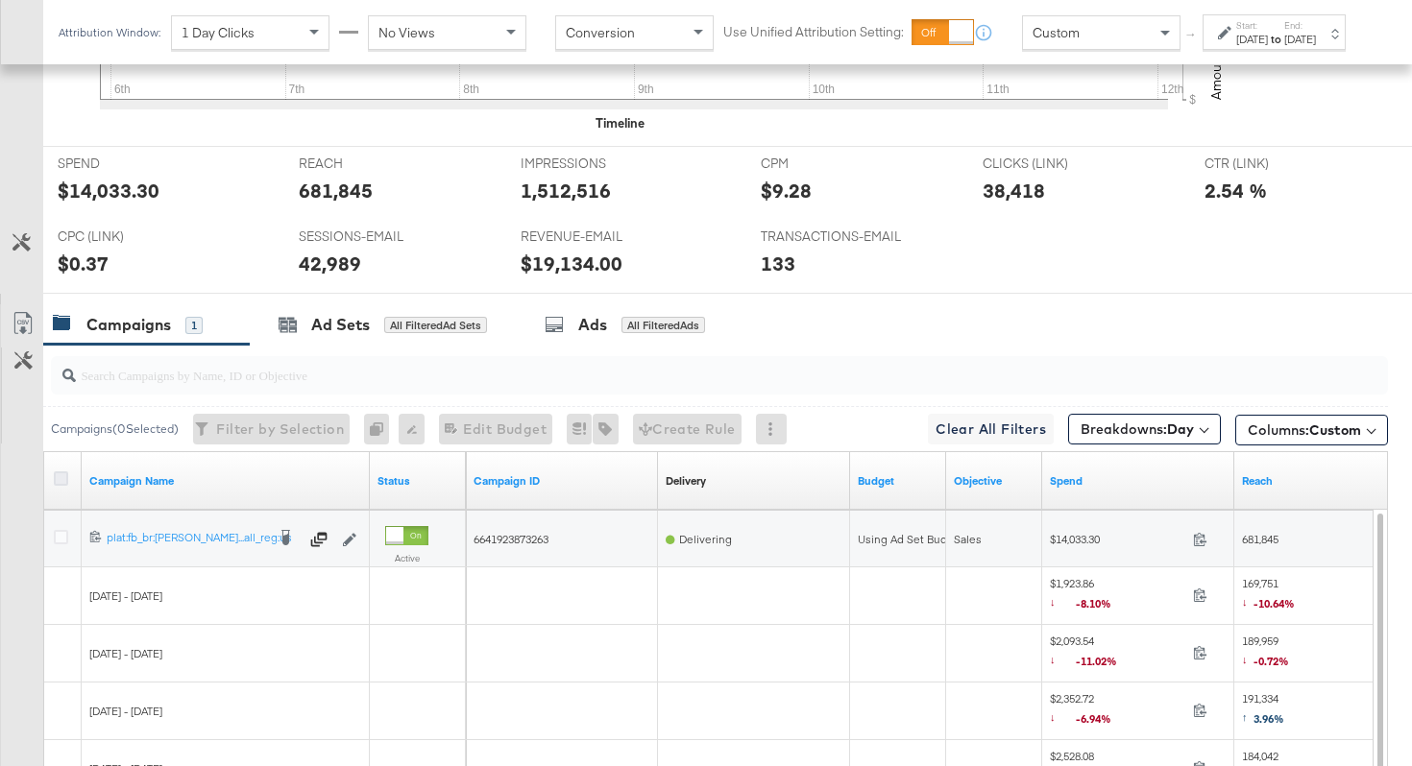
click at [57, 477] on icon at bounding box center [61, 478] width 14 height 14
click at [0, 0] on input "checkbox" at bounding box center [0, 0] width 0 height 0
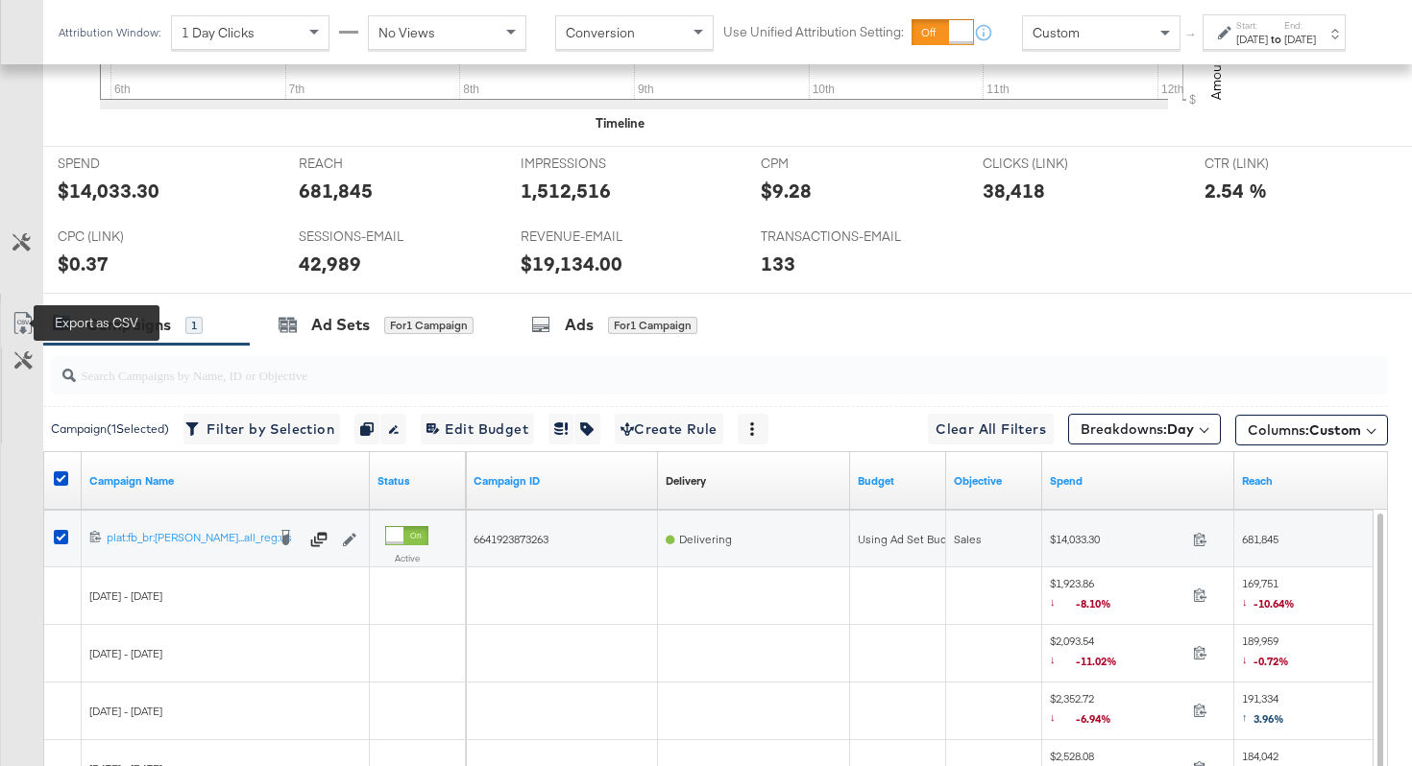
click at [18, 322] on icon at bounding box center [23, 323] width 23 height 23
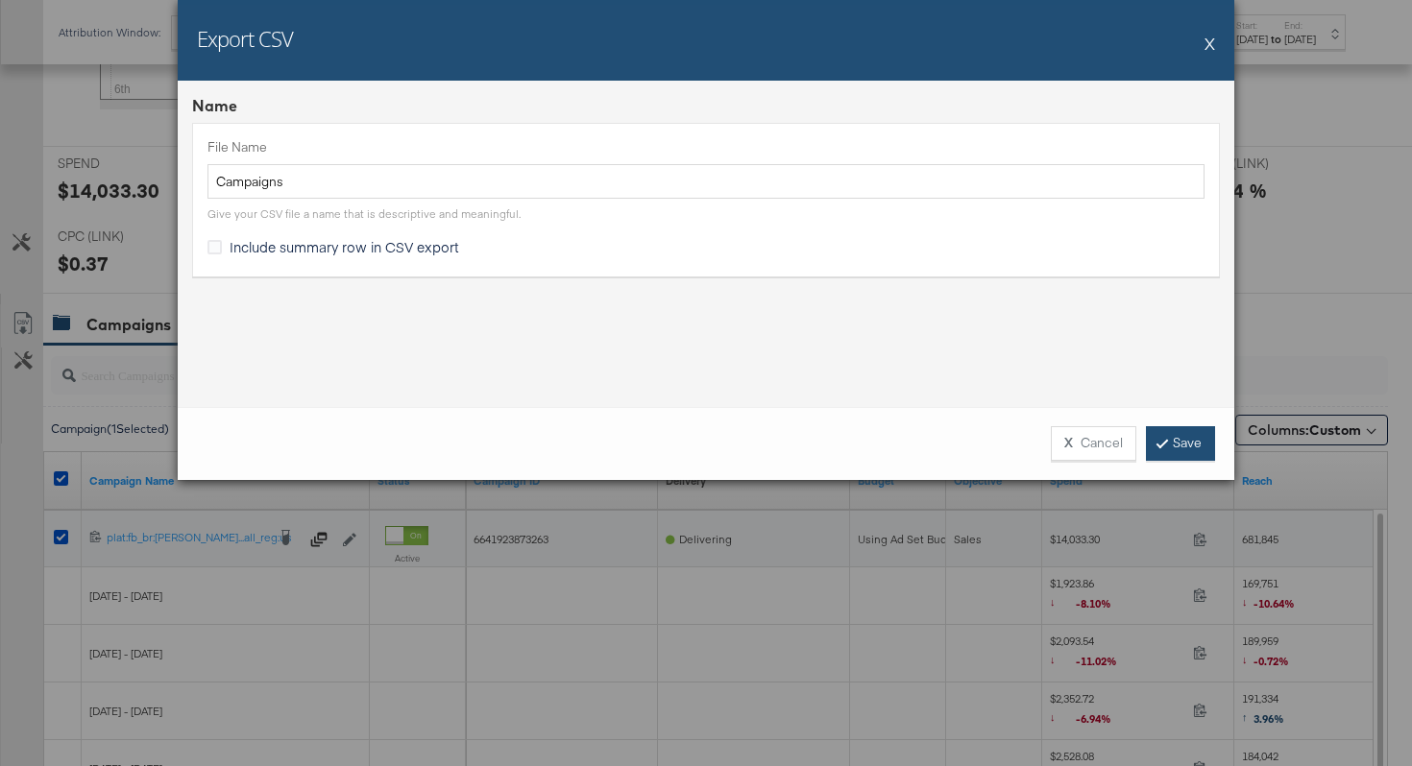
click at [1197, 452] on link "Save" at bounding box center [1180, 443] width 69 height 35
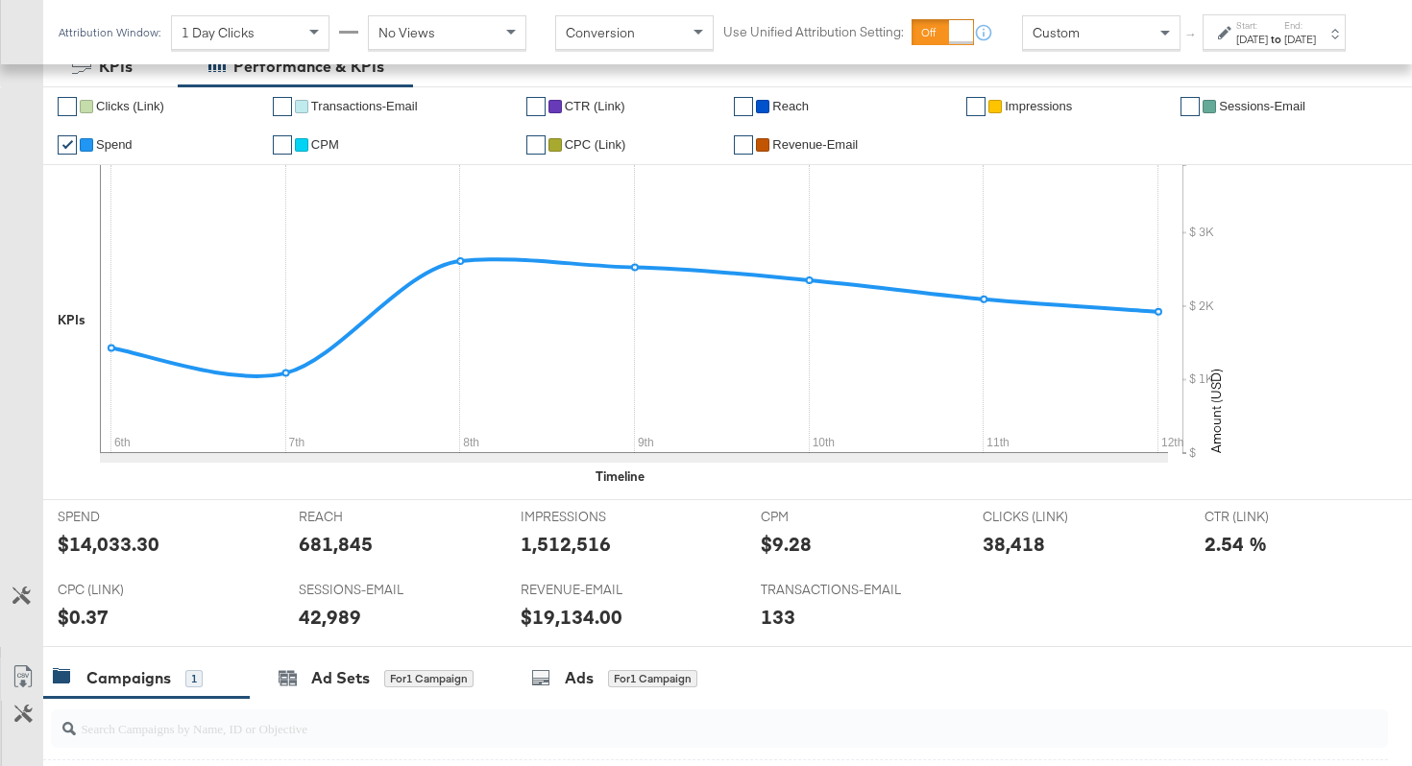
scroll to position [0, 0]
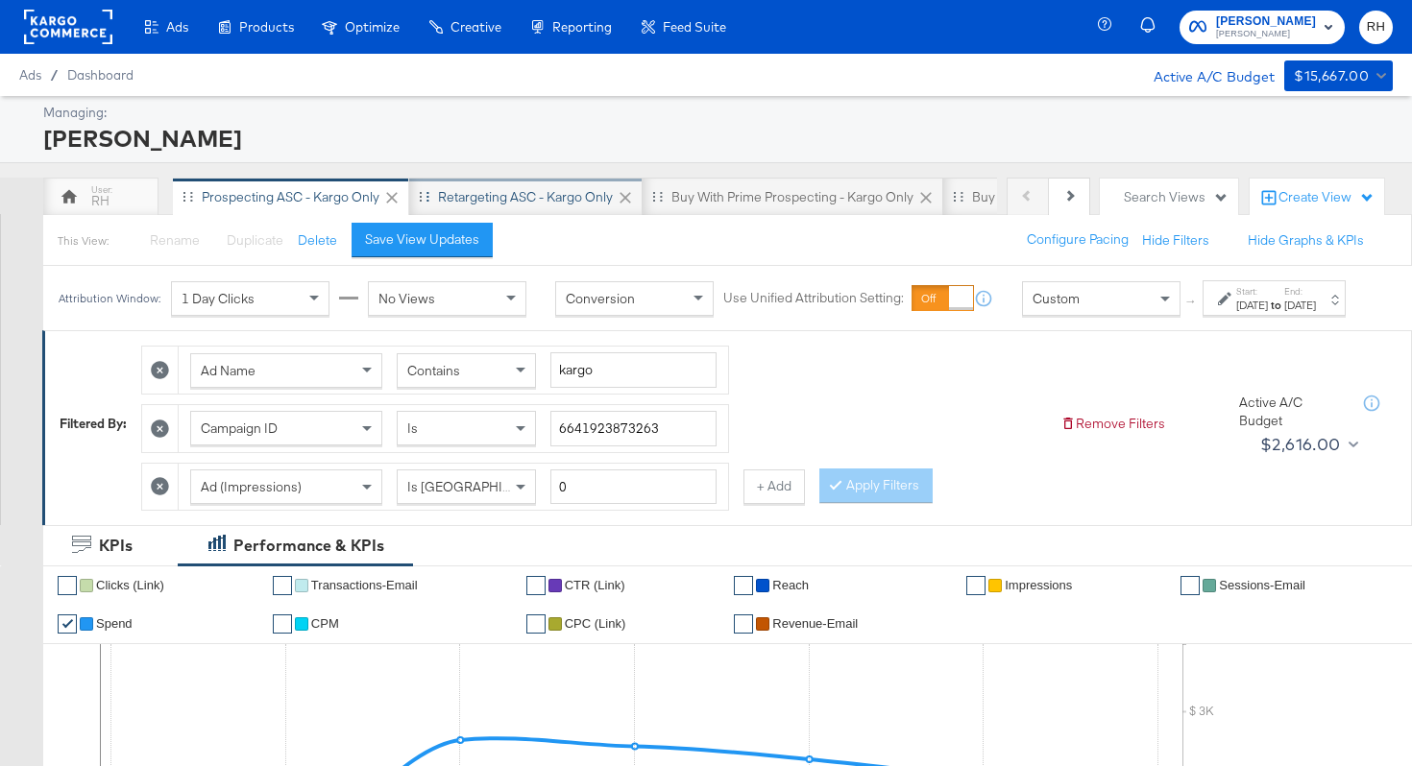
click at [551, 190] on div "Retargeting ASC - Kargo only" at bounding box center [525, 197] width 175 height 18
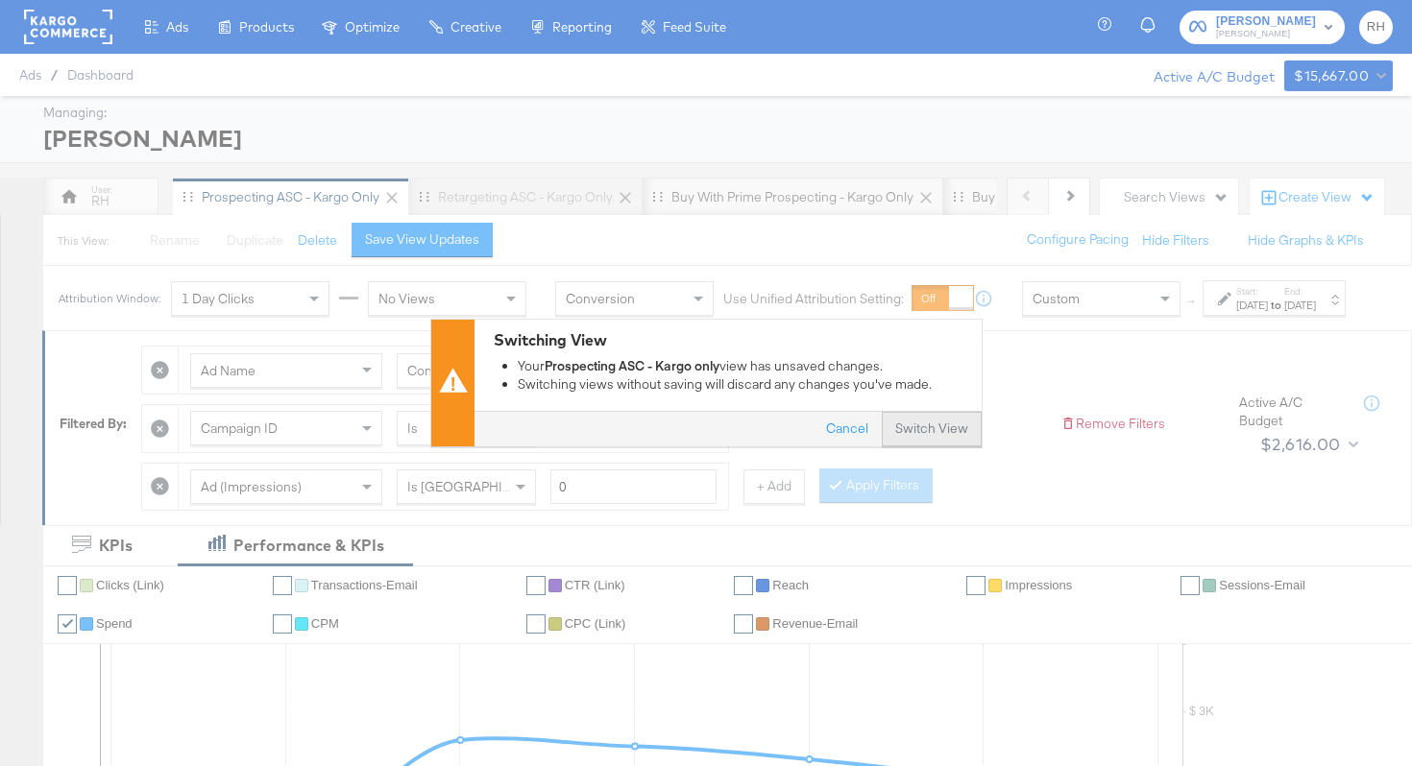
click at [958, 437] on button "Switch View" at bounding box center [932, 430] width 100 height 35
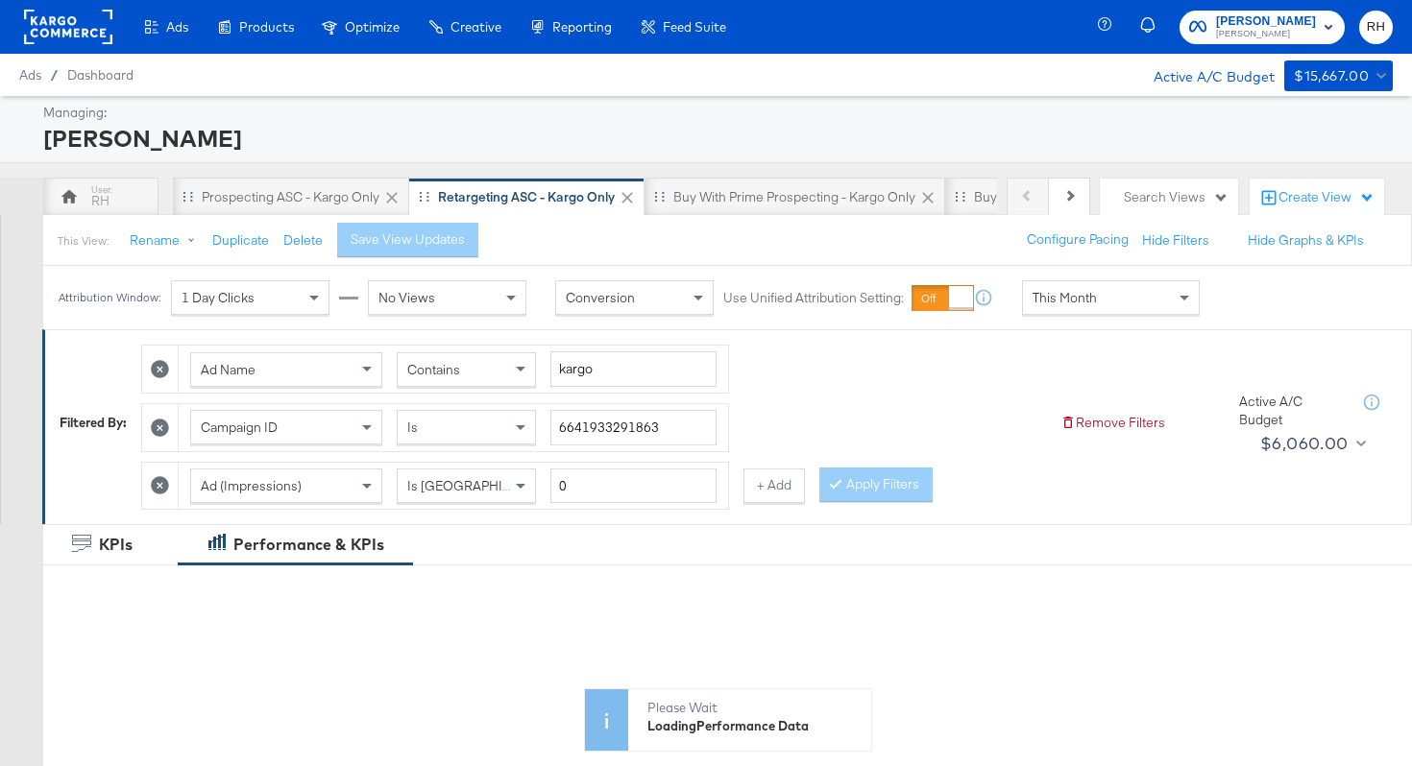
click at [1047, 296] on span "This Month" at bounding box center [1064, 297] width 64 height 17
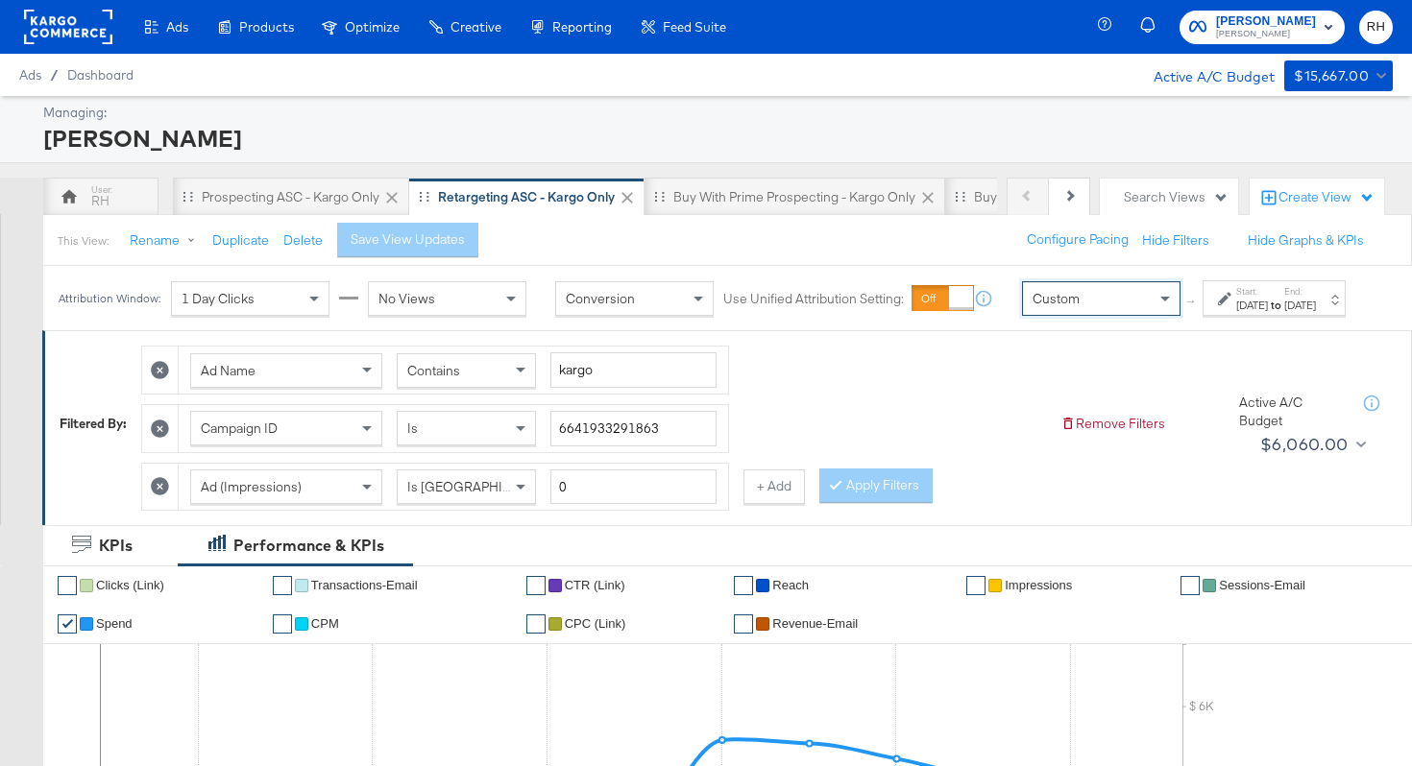
click at [1236, 313] on div "[DATE]" at bounding box center [1252, 305] width 32 height 15
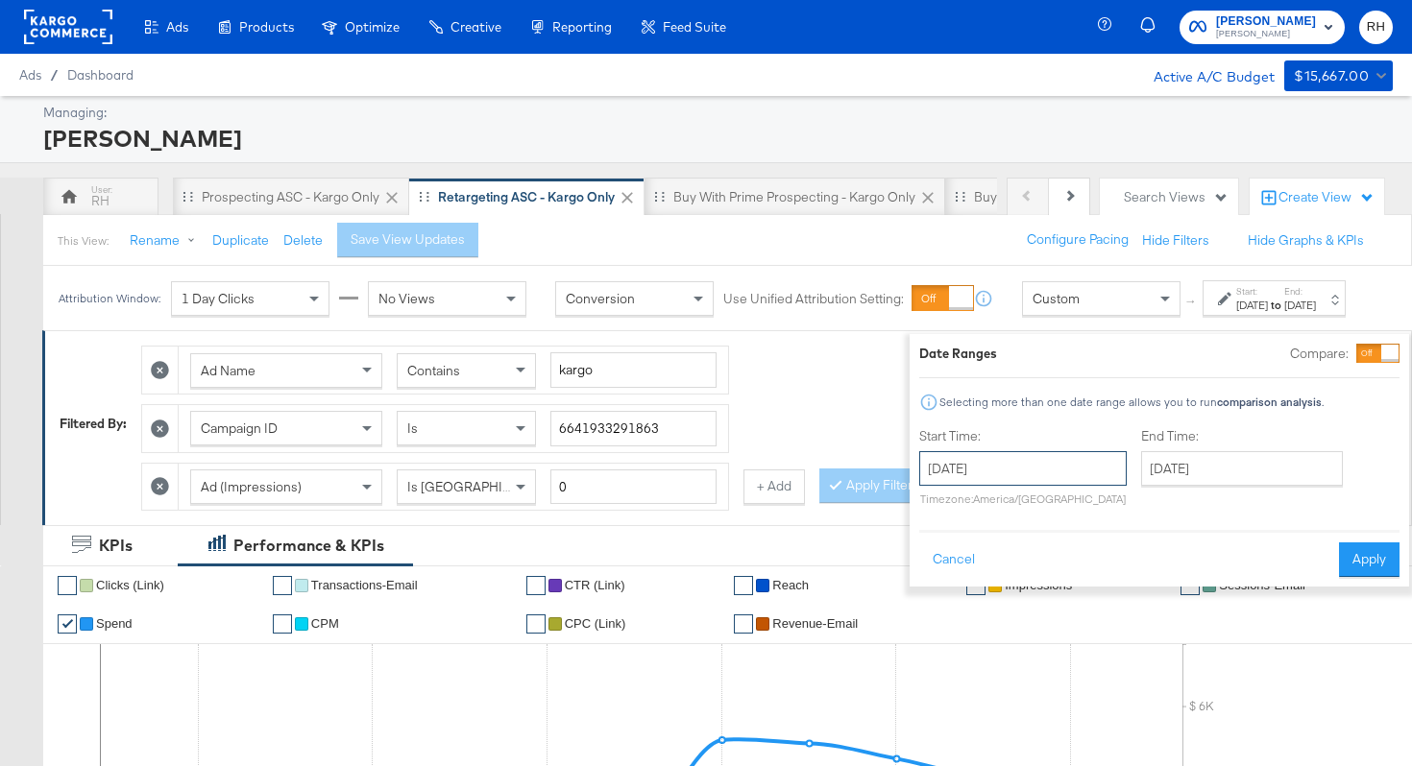
click at [989, 483] on input "[DATE]" at bounding box center [1022, 468] width 207 height 35
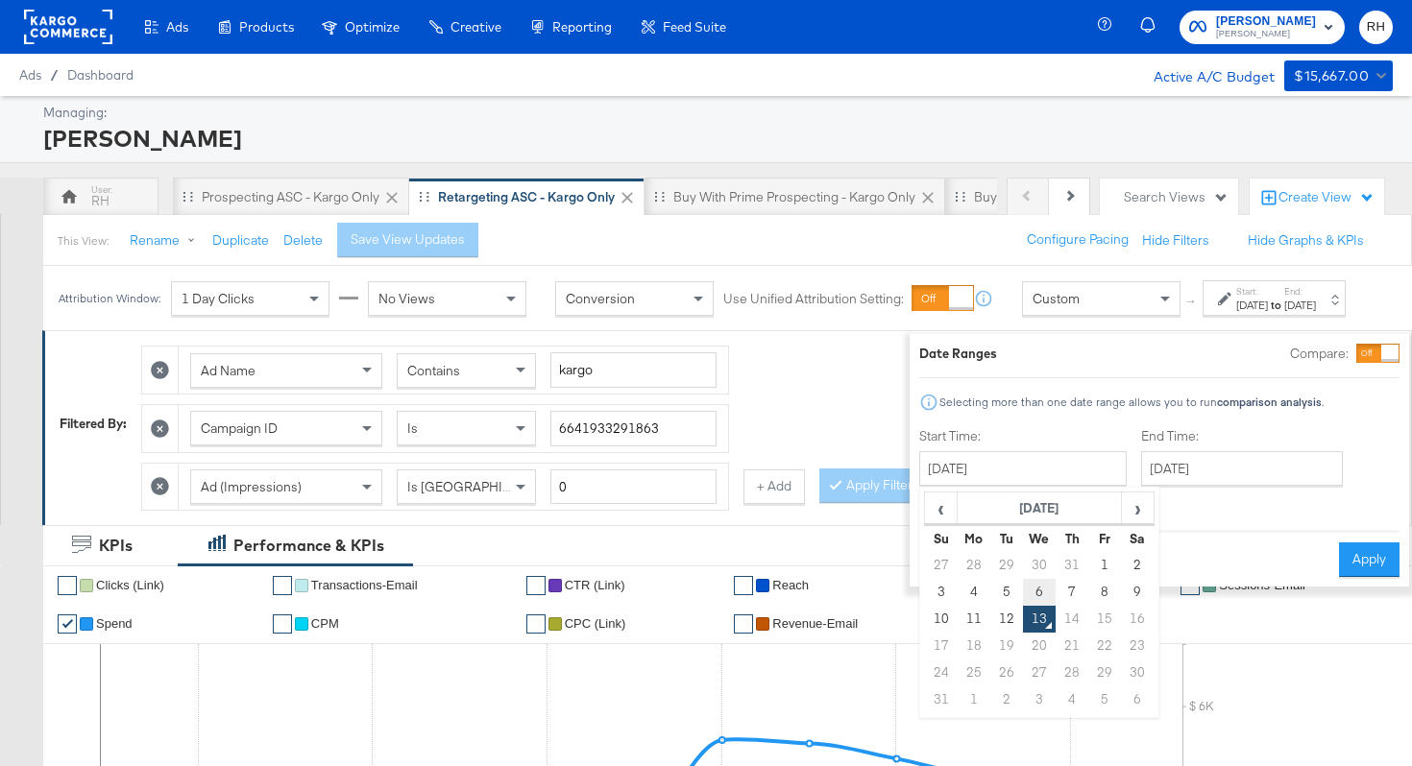
click at [1023, 583] on td "6" at bounding box center [1039, 592] width 33 height 27
type input "[DATE]"
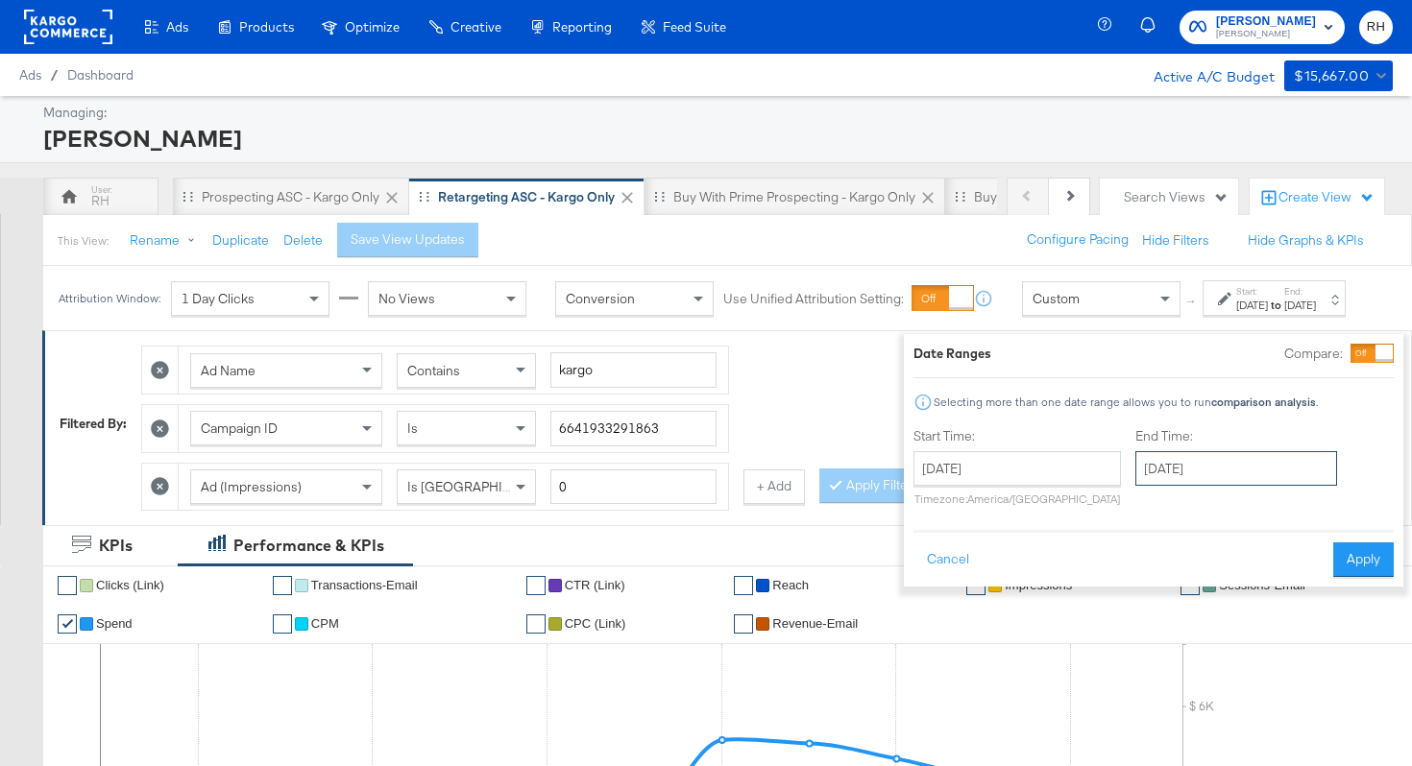
click at [1135, 480] on input "[DATE]" at bounding box center [1236, 468] width 202 height 35
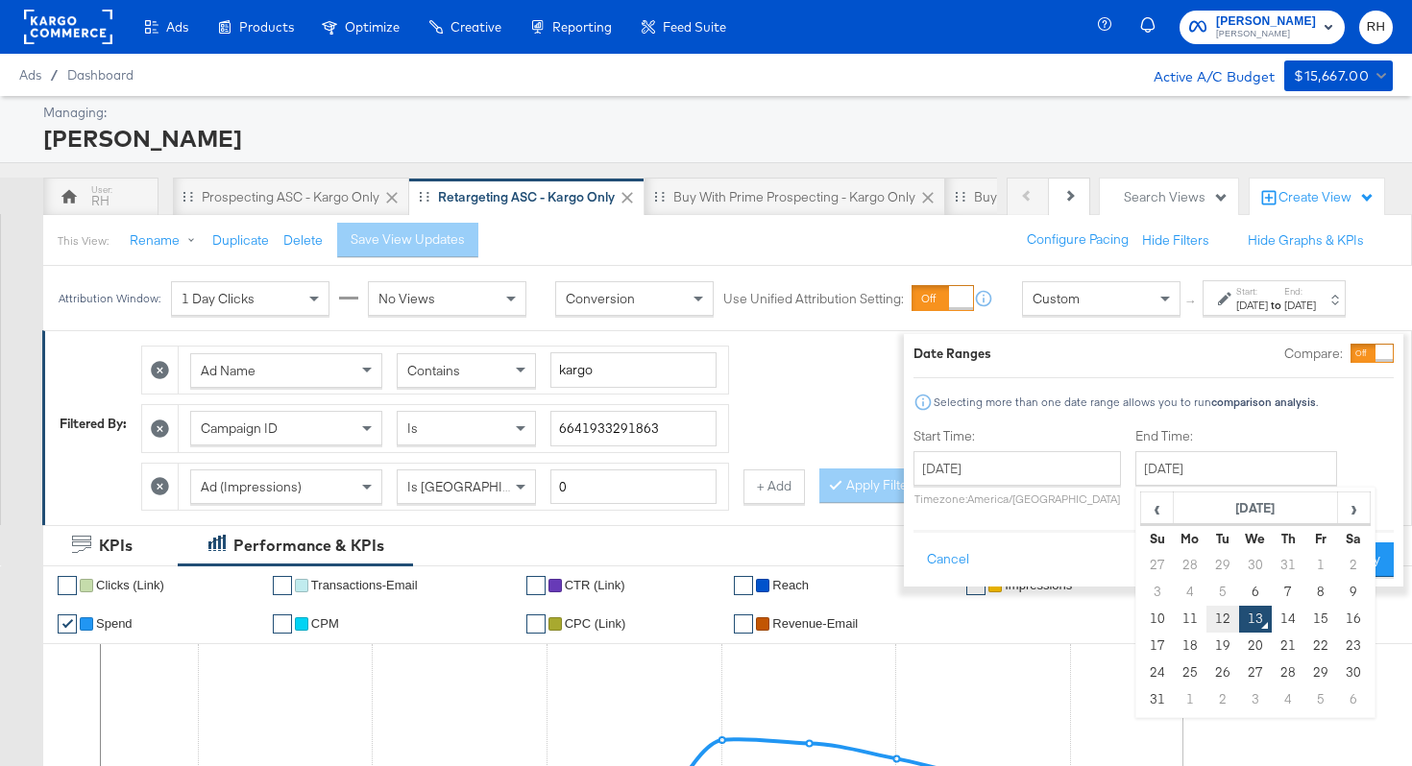
click at [1206, 614] on td "12" at bounding box center [1222, 619] width 33 height 27
type input "[DATE]"
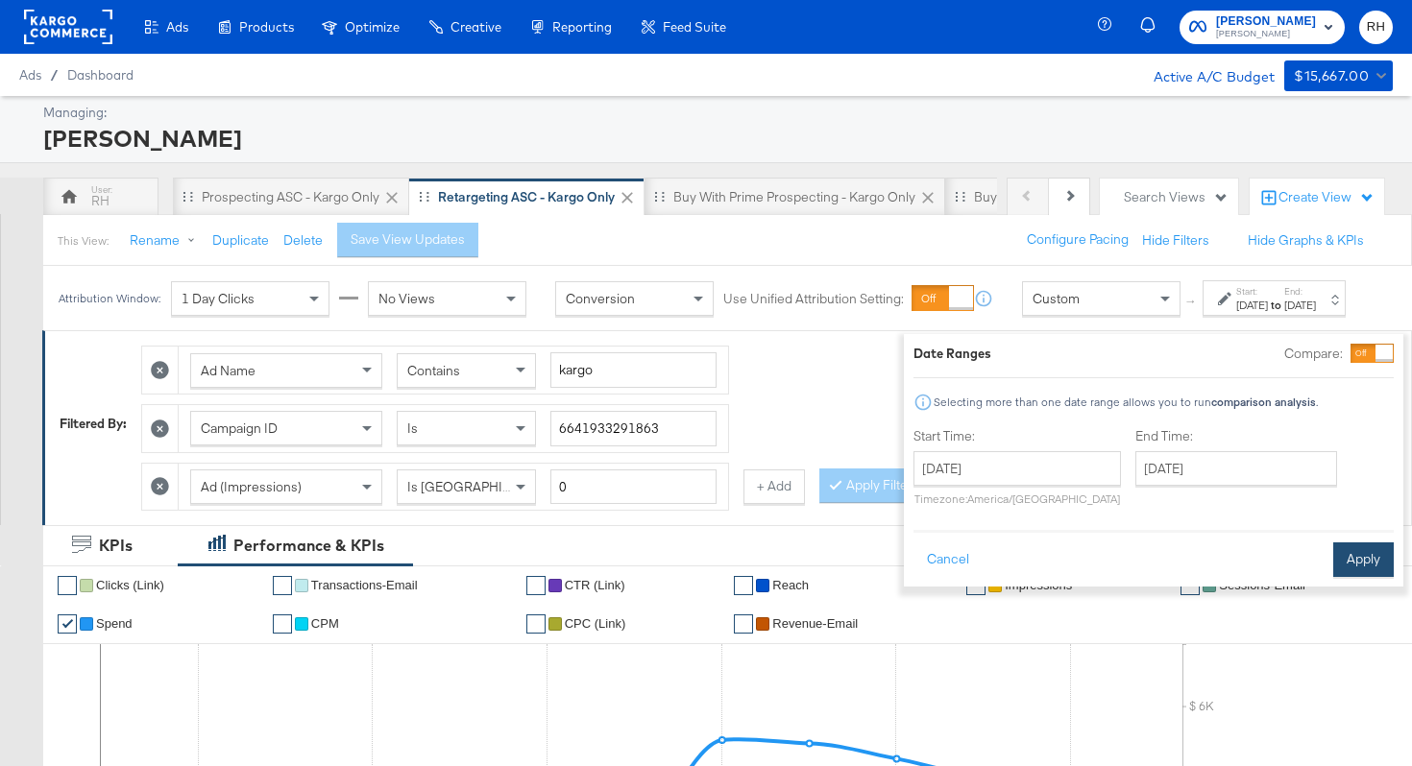
click at [1333, 567] on button "Apply" at bounding box center [1363, 560] width 60 height 35
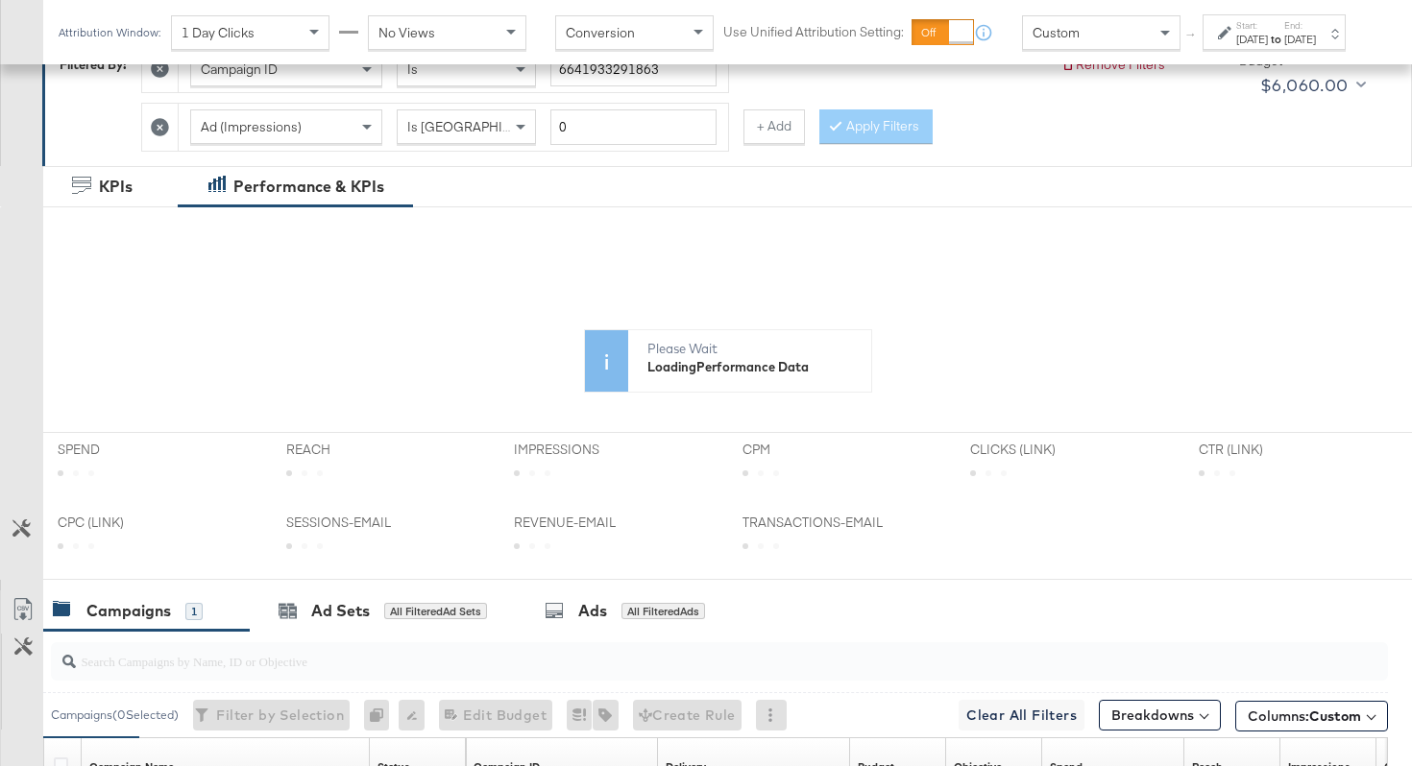
scroll to position [664, 0]
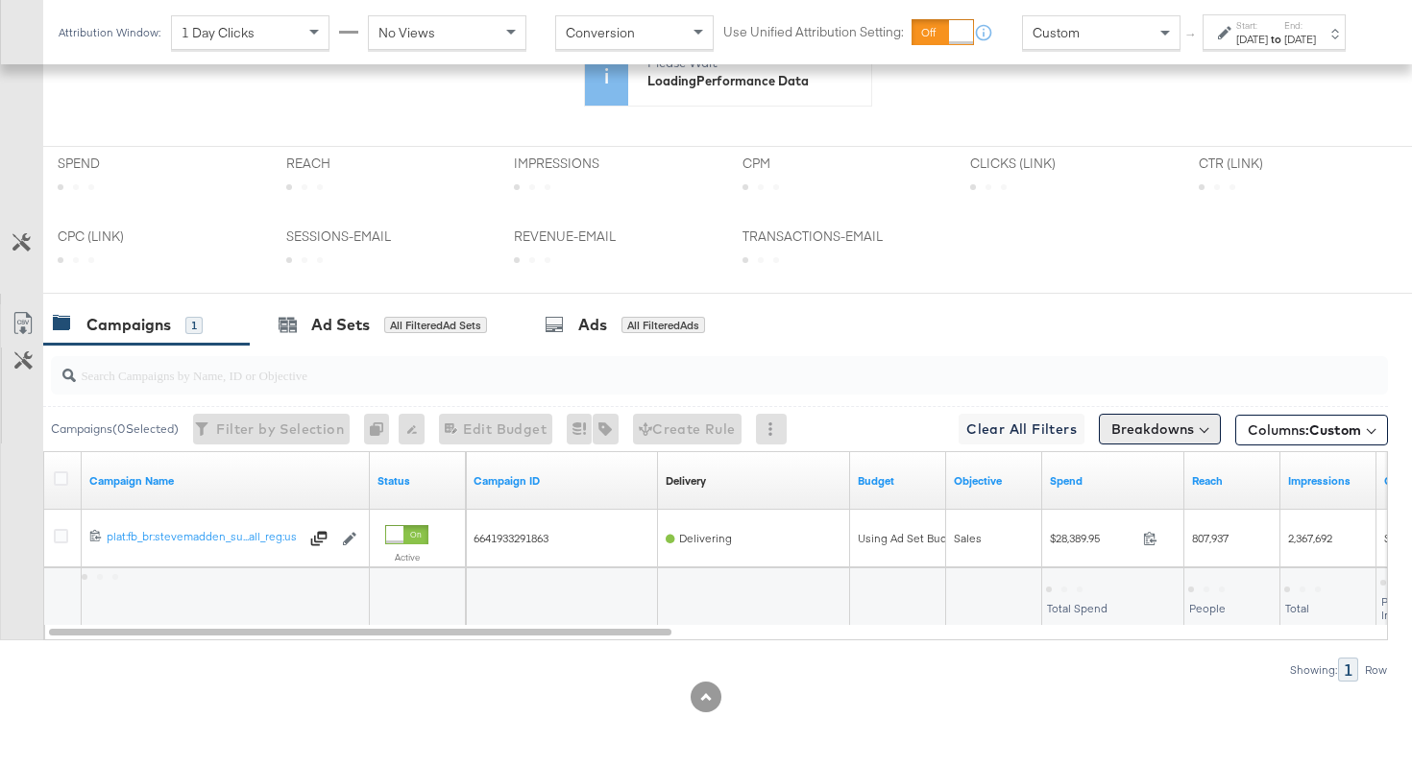
click at [1126, 432] on button "Breakdowns" at bounding box center [1160, 429] width 122 height 31
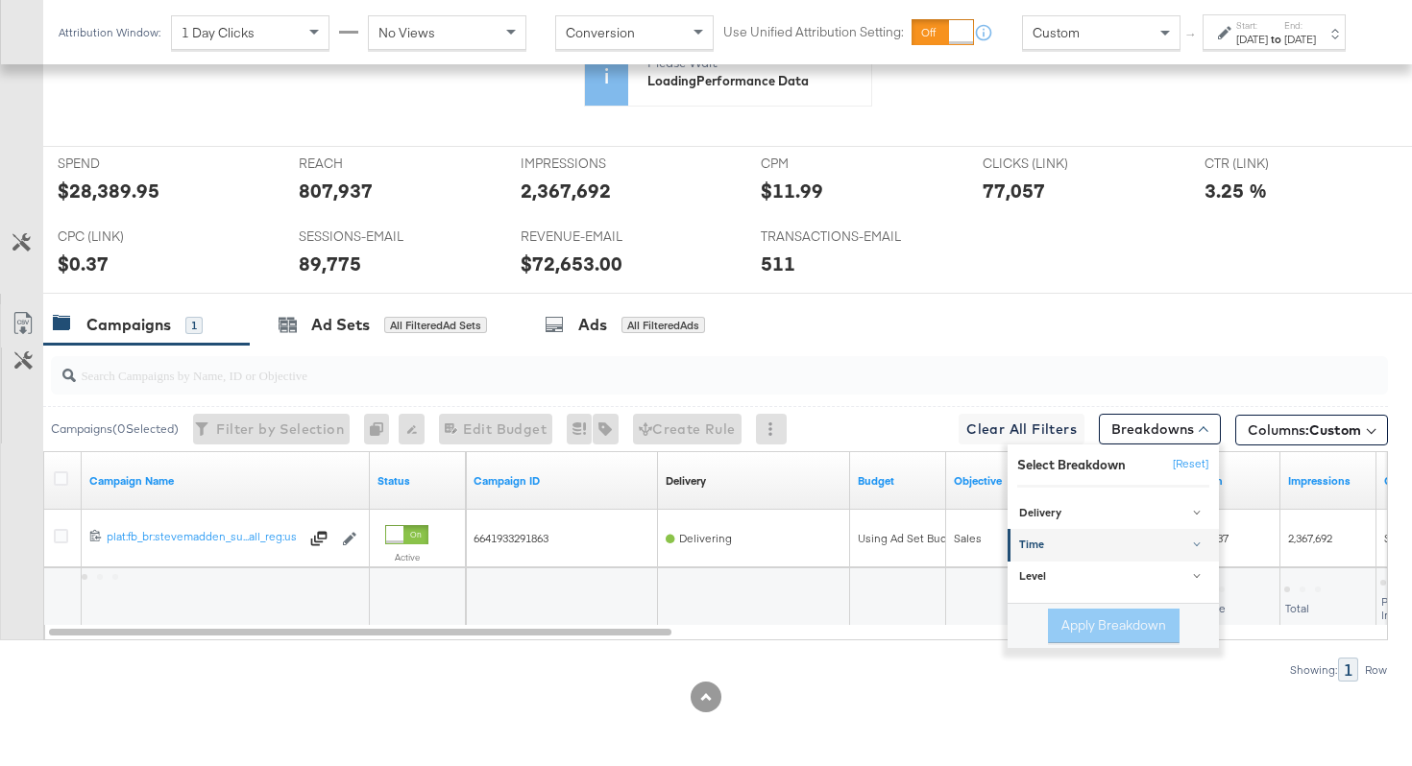
click at [1055, 539] on div "Time" at bounding box center [1114, 546] width 191 height 15
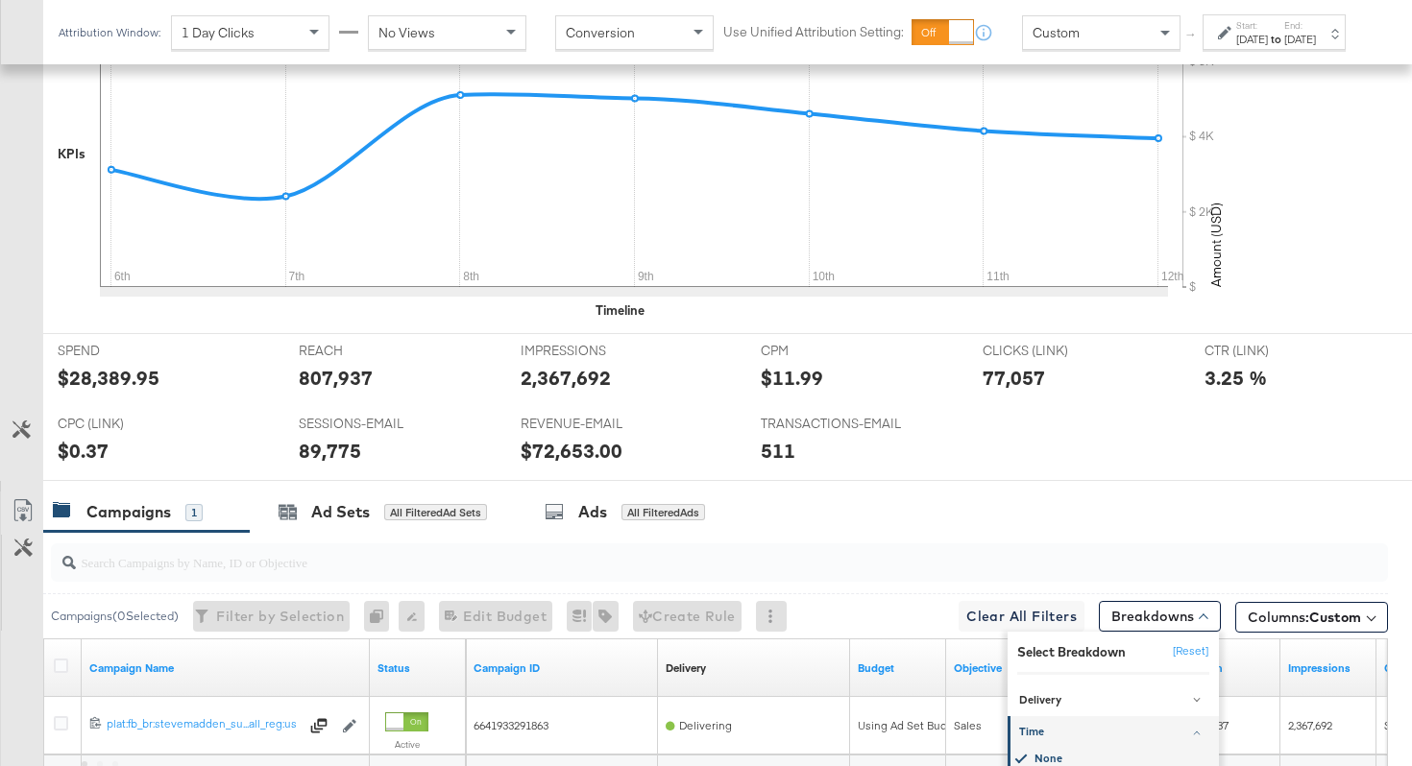
scroll to position [851, 0]
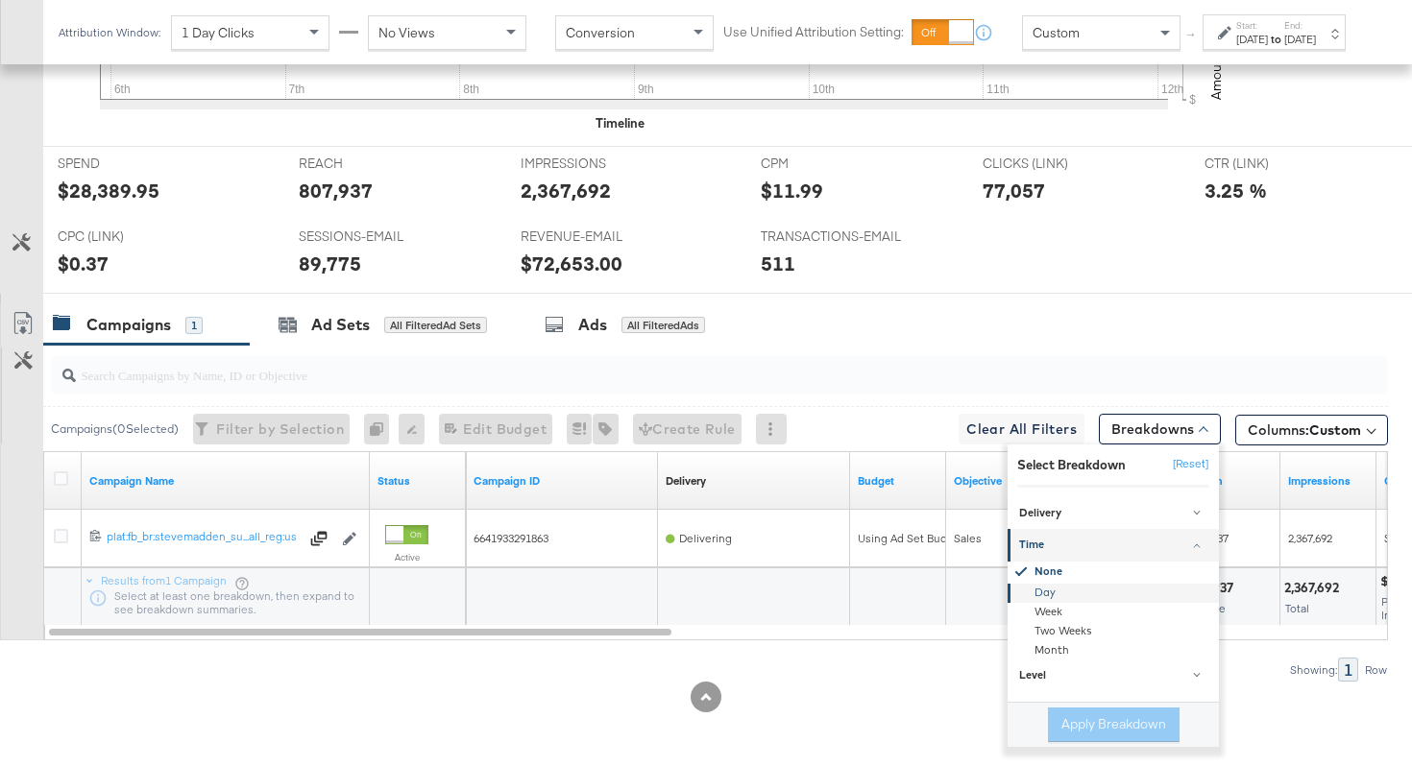
click at [1032, 591] on div "Day" at bounding box center [1114, 593] width 208 height 19
click at [1084, 722] on button "Apply Breakdown" at bounding box center [1114, 725] width 132 height 35
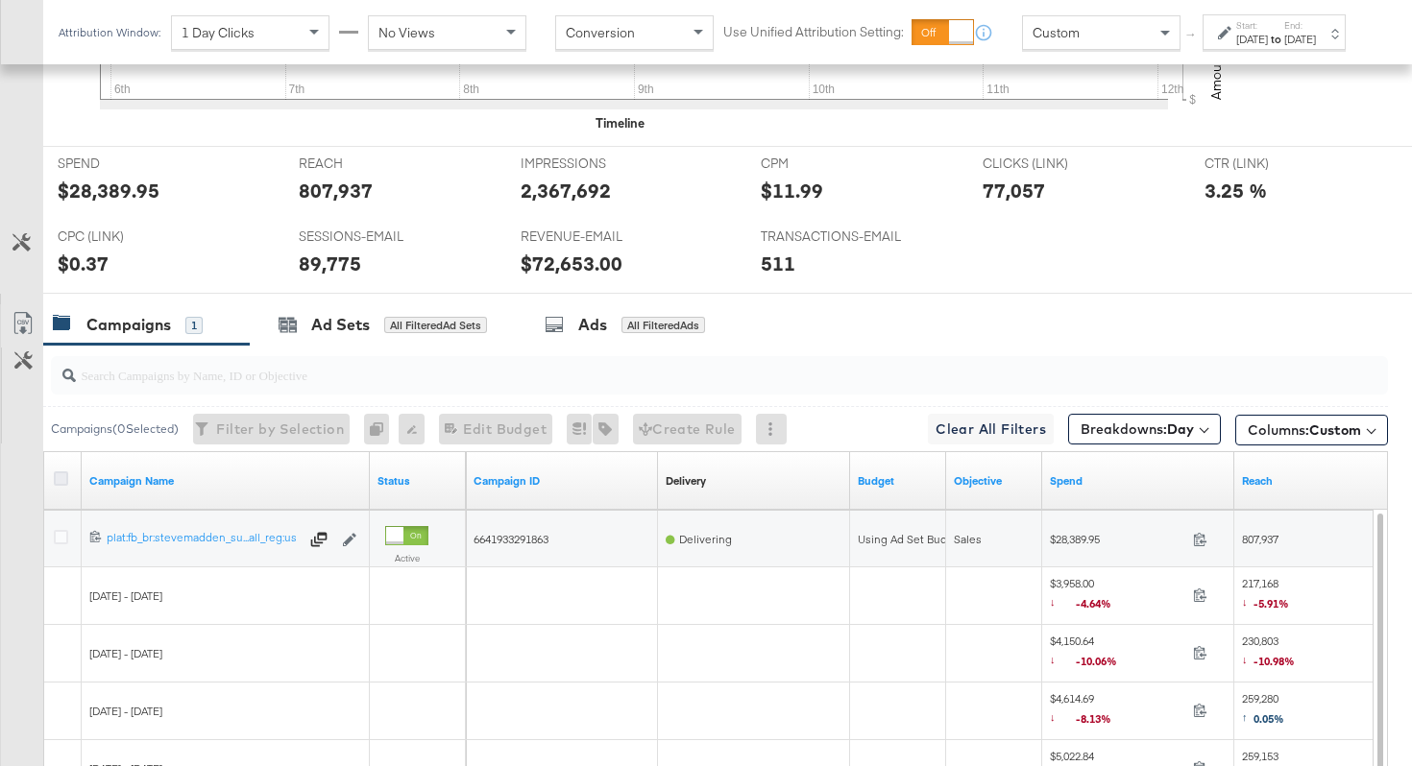
click at [62, 478] on icon at bounding box center [61, 478] width 14 height 14
click at [0, 0] on input "checkbox" at bounding box center [0, 0] width 0 height 0
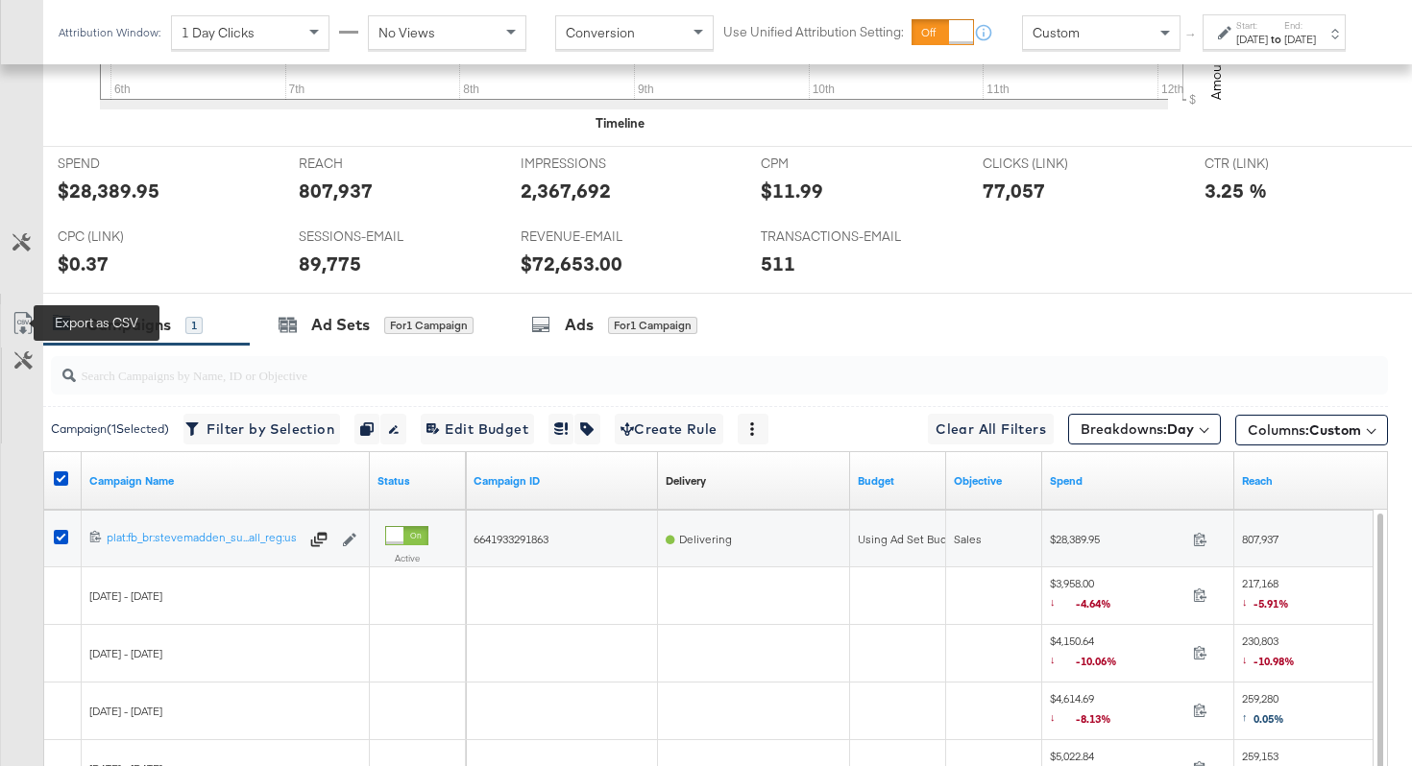
click at [23, 320] on icon at bounding box center [23, 323] width 23 height 23
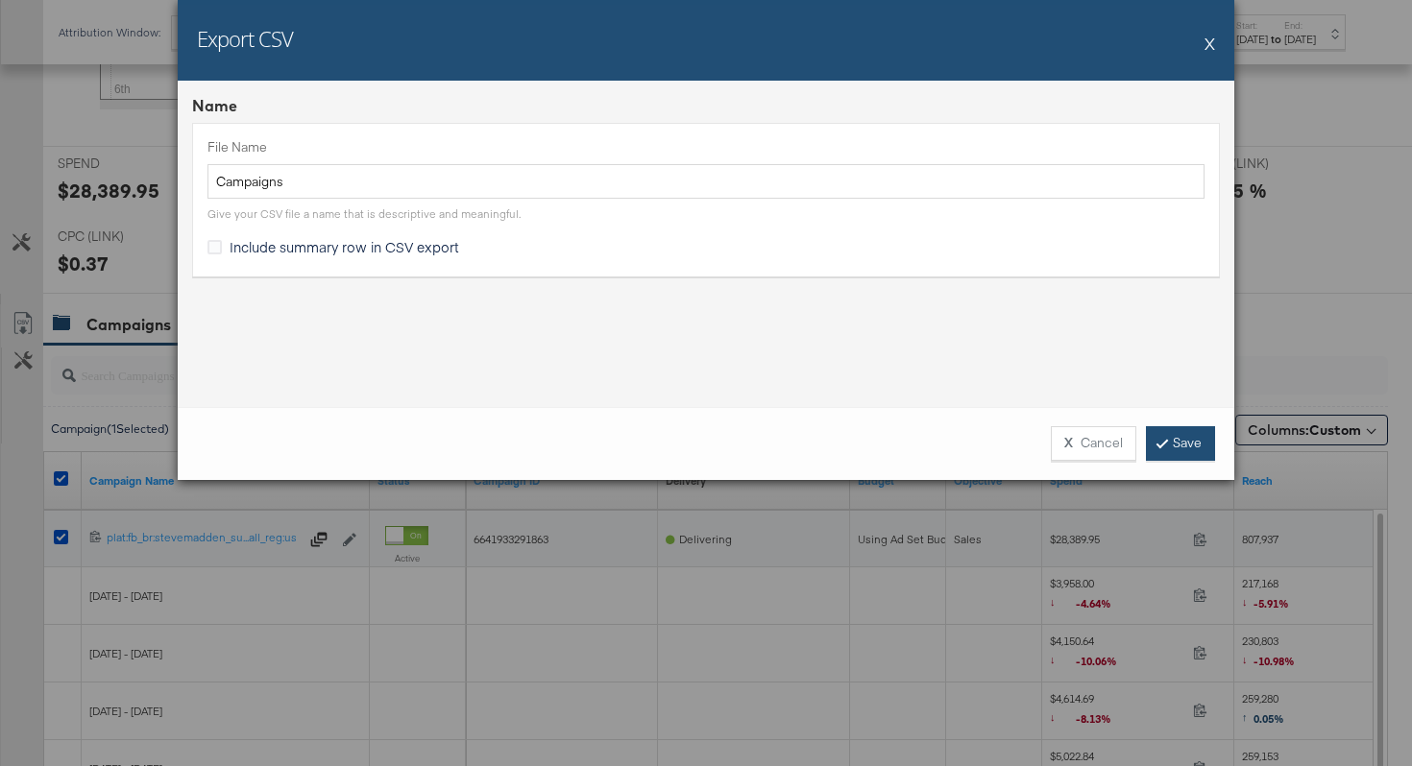
click at [1177, 447] on link "Save" at bounding box center [1180, 443] width 69 height 35
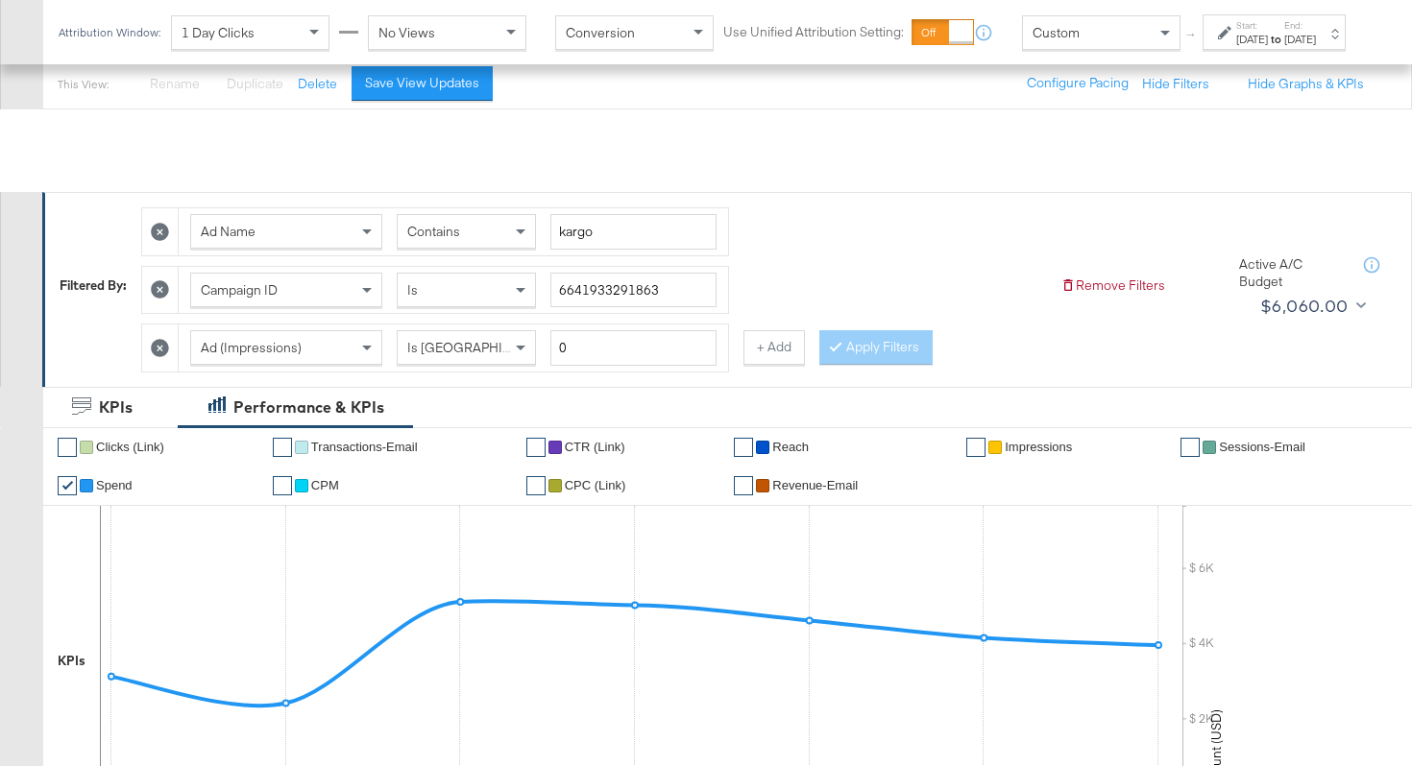
scroll to position [0, 0]
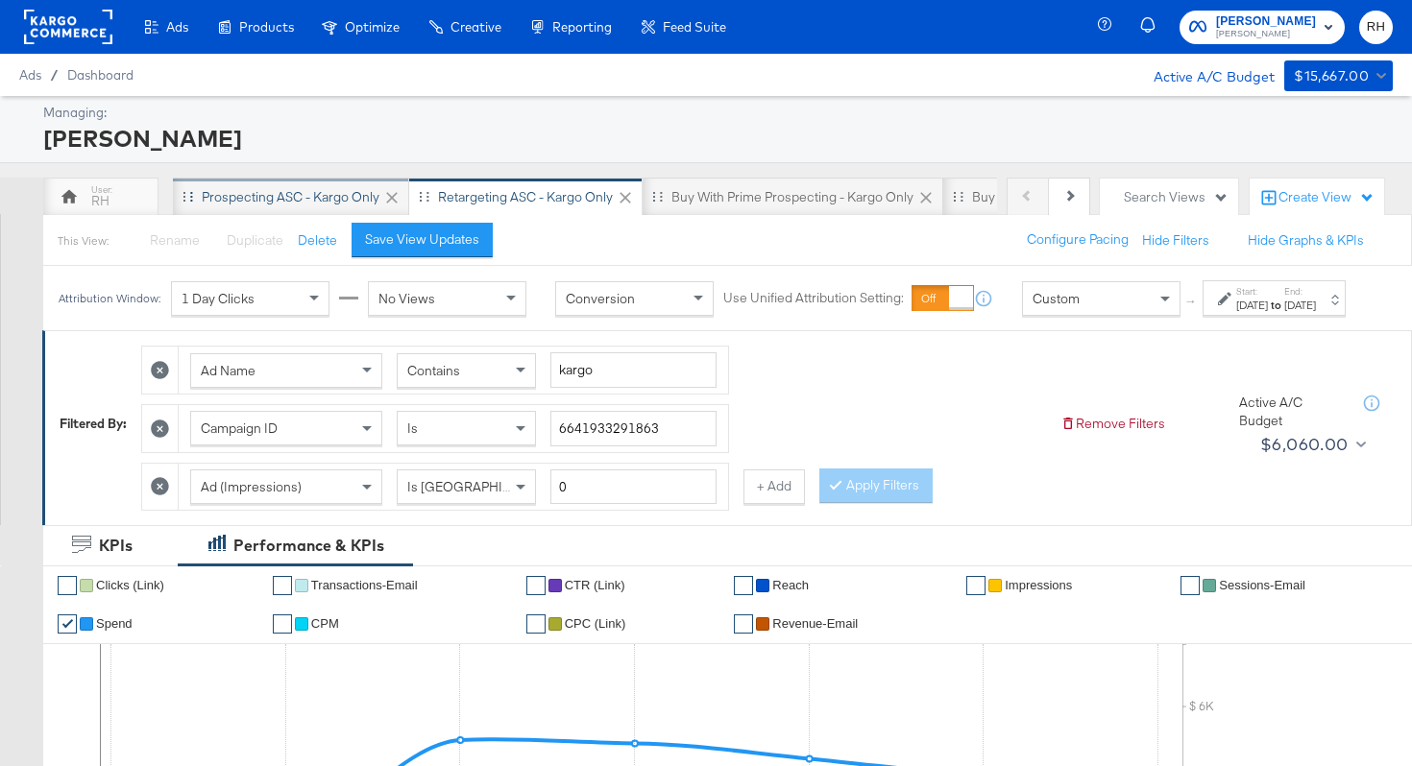
click at [326, 194] on div "Prospecting ASC - Kargo only" at bounding box center [291, 197] width 178 height 18
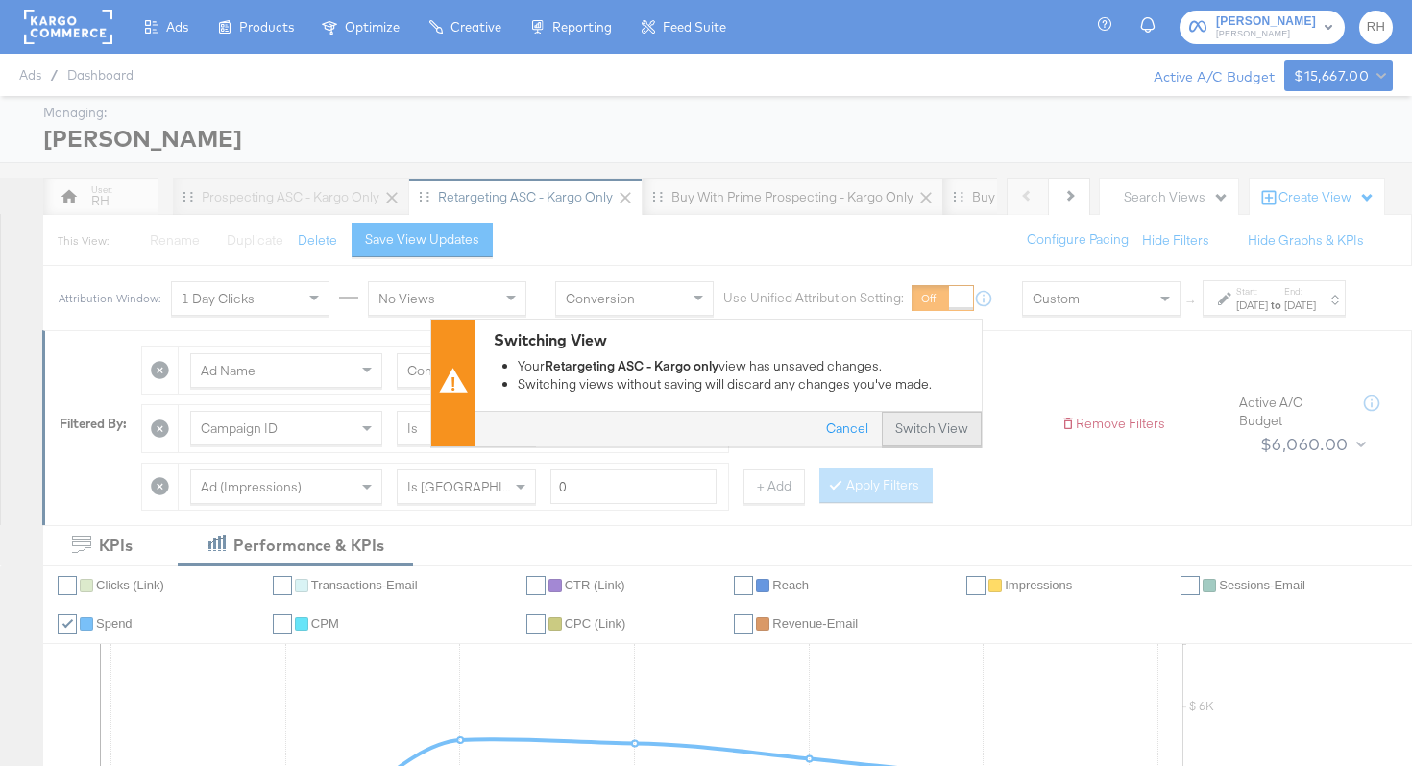
click at [931, 430] on button "Switch View" at bounding box center [932, 430] width 100 height 35
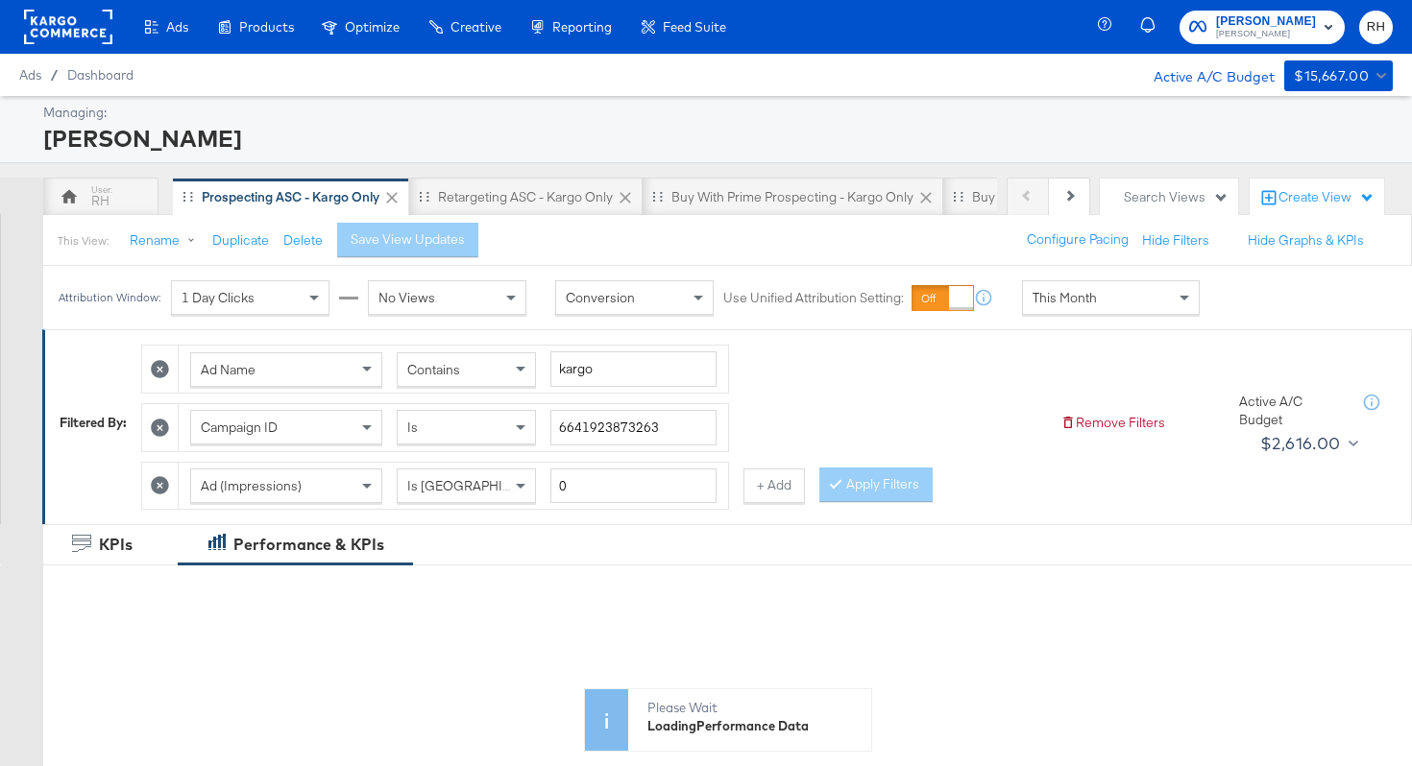
click at [1108, 310] on div "This Month" at bounding box center [1111, 297] width 176 height 33
click at [1236, 313] on div "[DATE]" at bounding box center [1252, 305] width 32 height 15
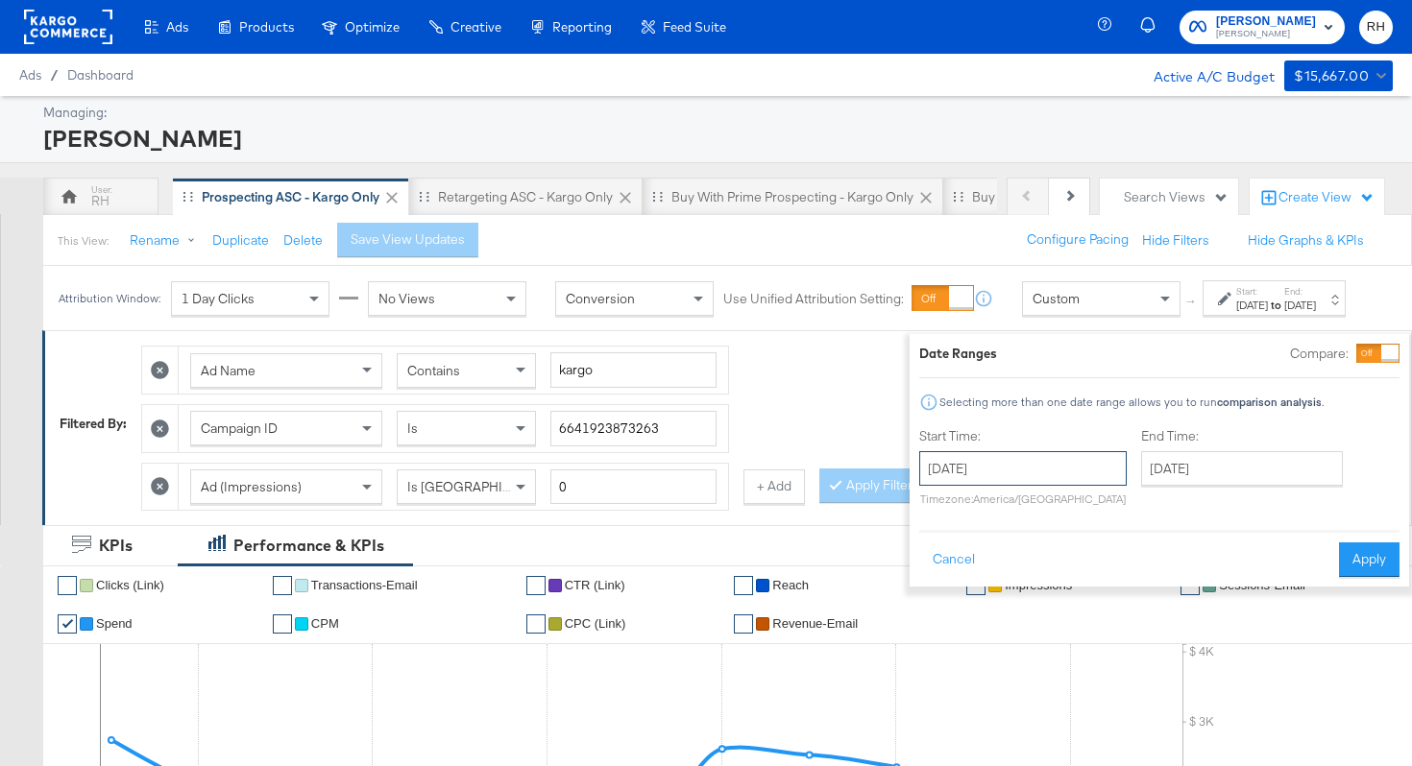
click at [1034, 473] on input "[DATE]" at bounding box center [1022, 468] width 207 height 35
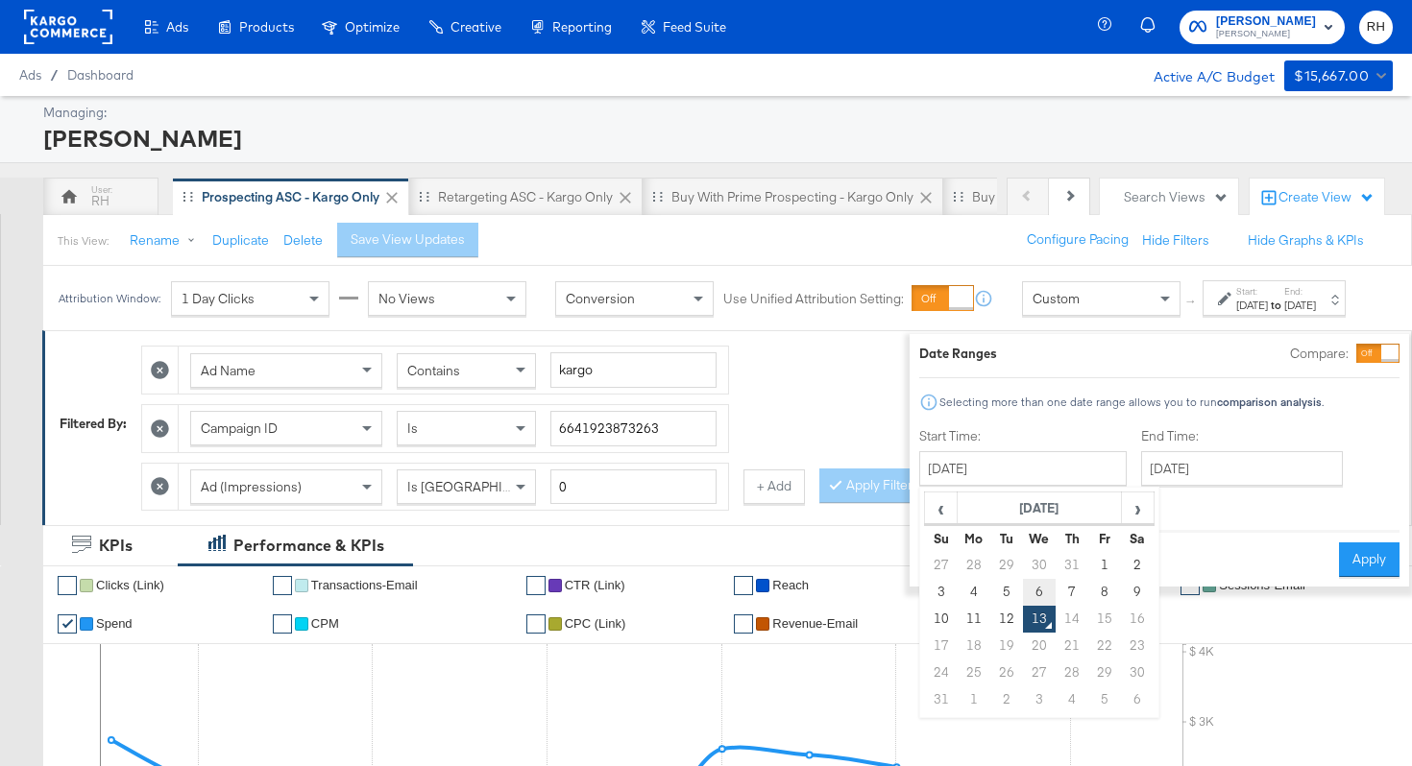
click at [1023, 585] on td "6" at bounding box center [1039, 592] width 33 height 27
type input "[DATE]"
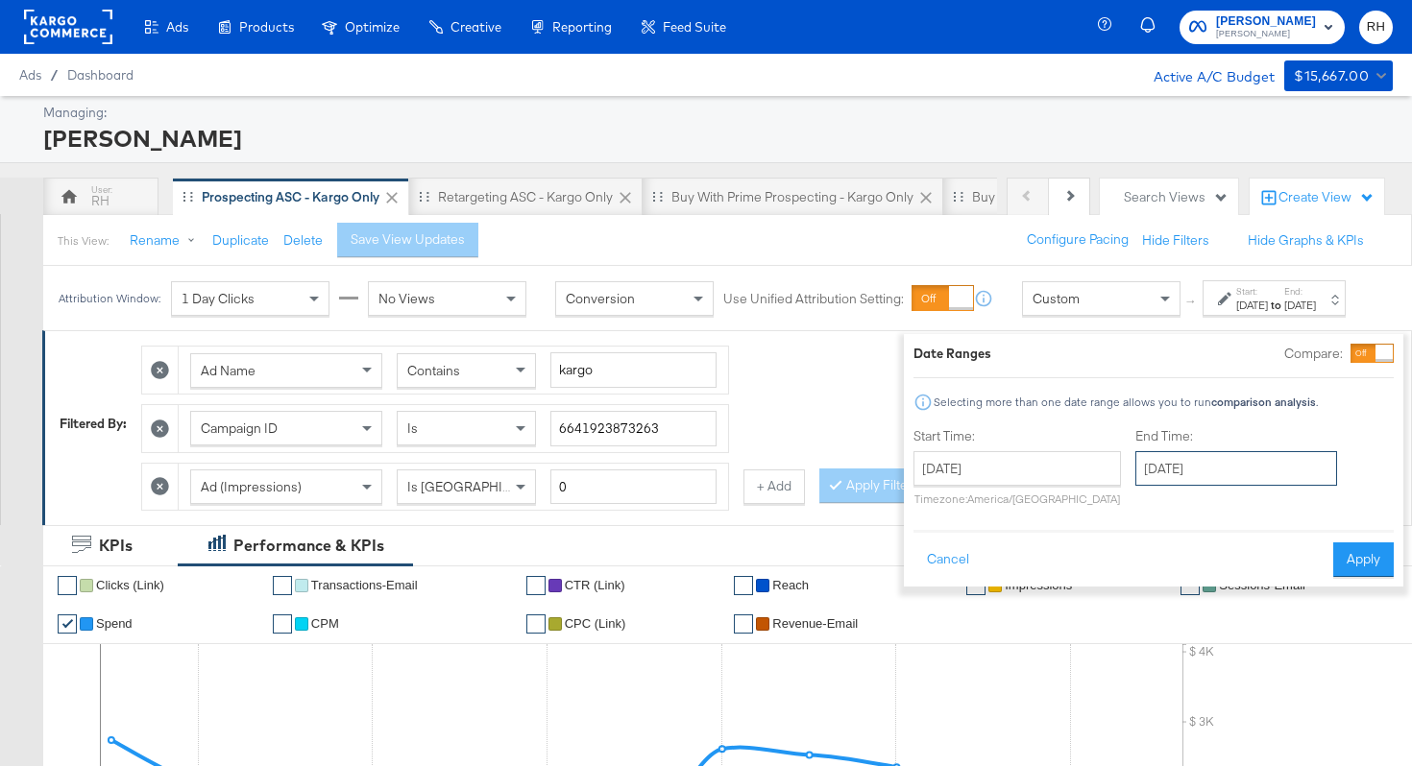
click at [1135, 477] on input "[DATE]" at bounding box center [1236, 468] width 202 height 35
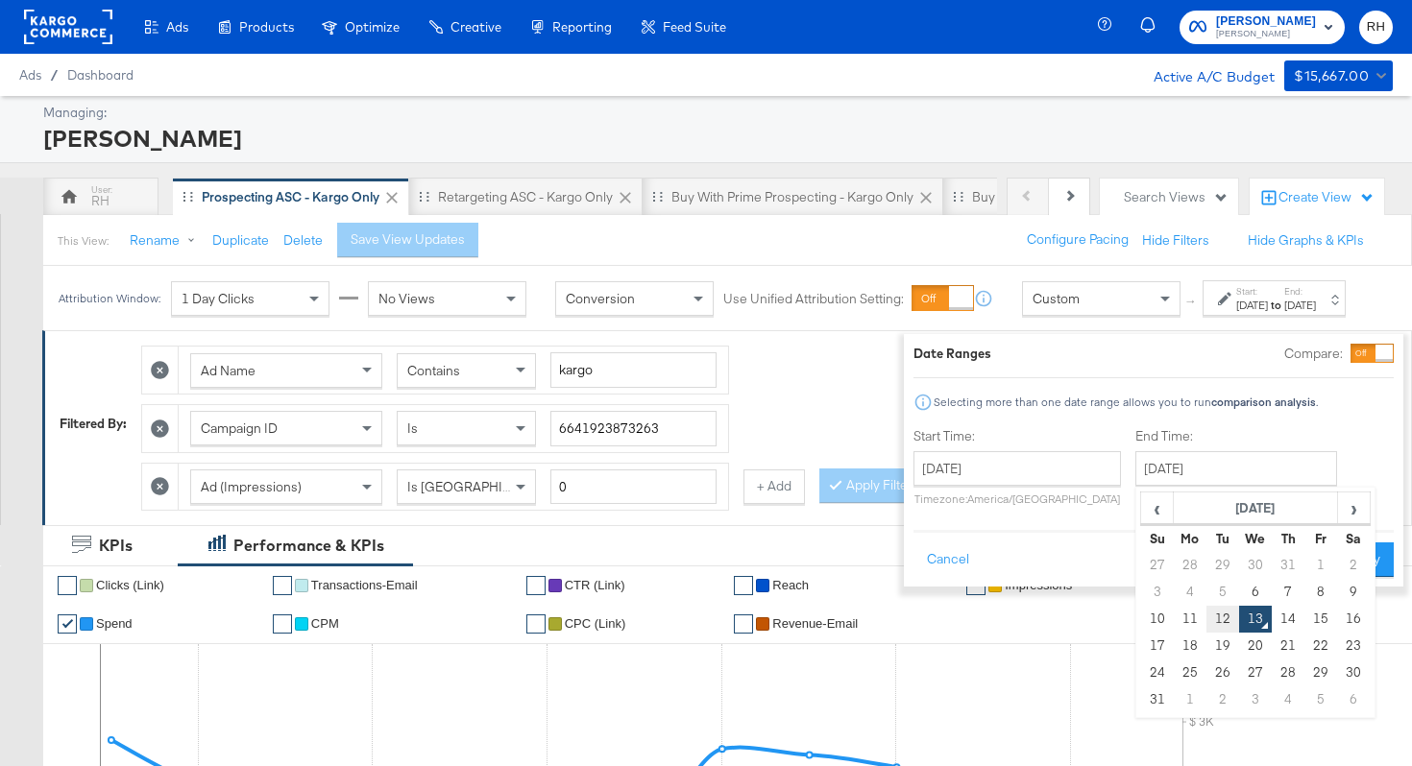
click at [1206, 614] on td "12" at bounding box center [1222, 619] width 33 height 27
type input "[DATE]"
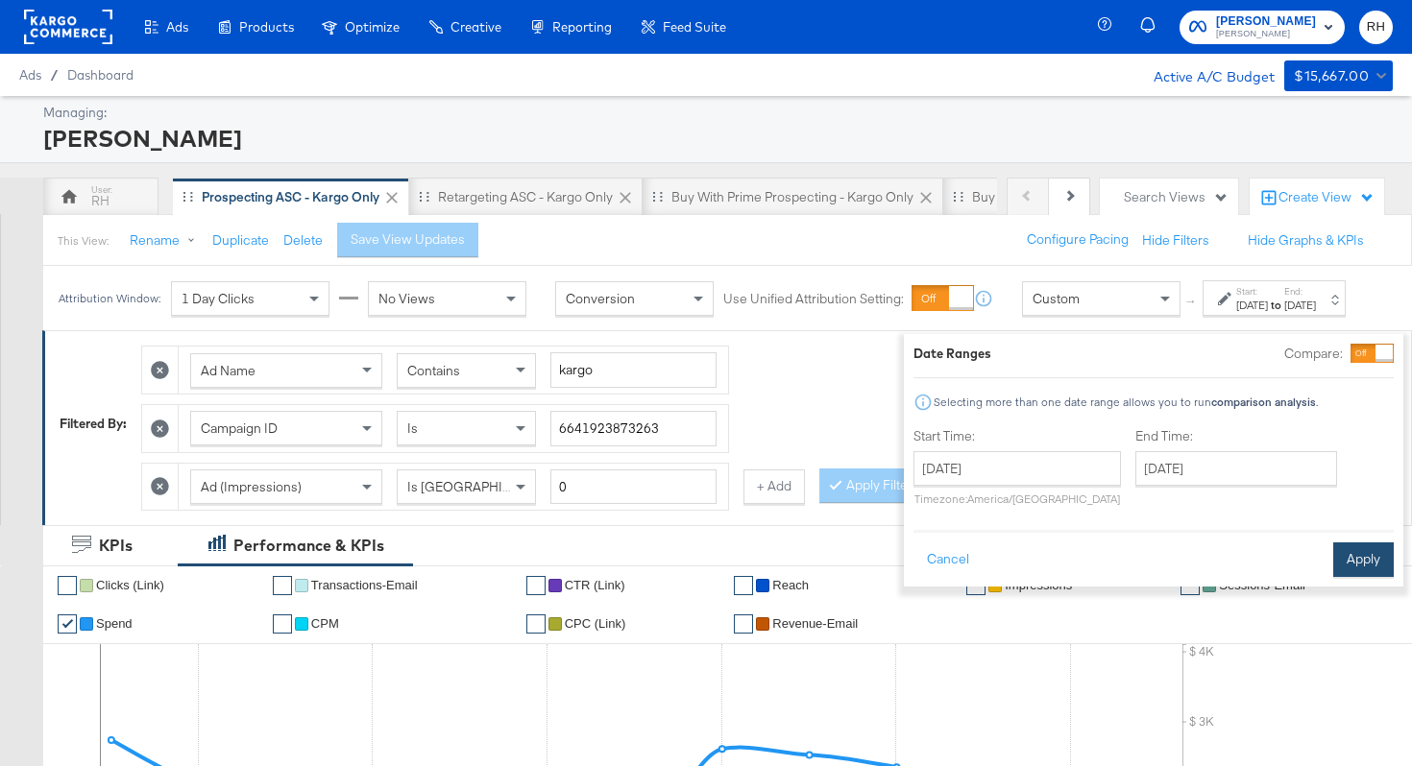
click at [1333, 565] on button "Apply" at bounding box center [1363, 560] width 60 height 35
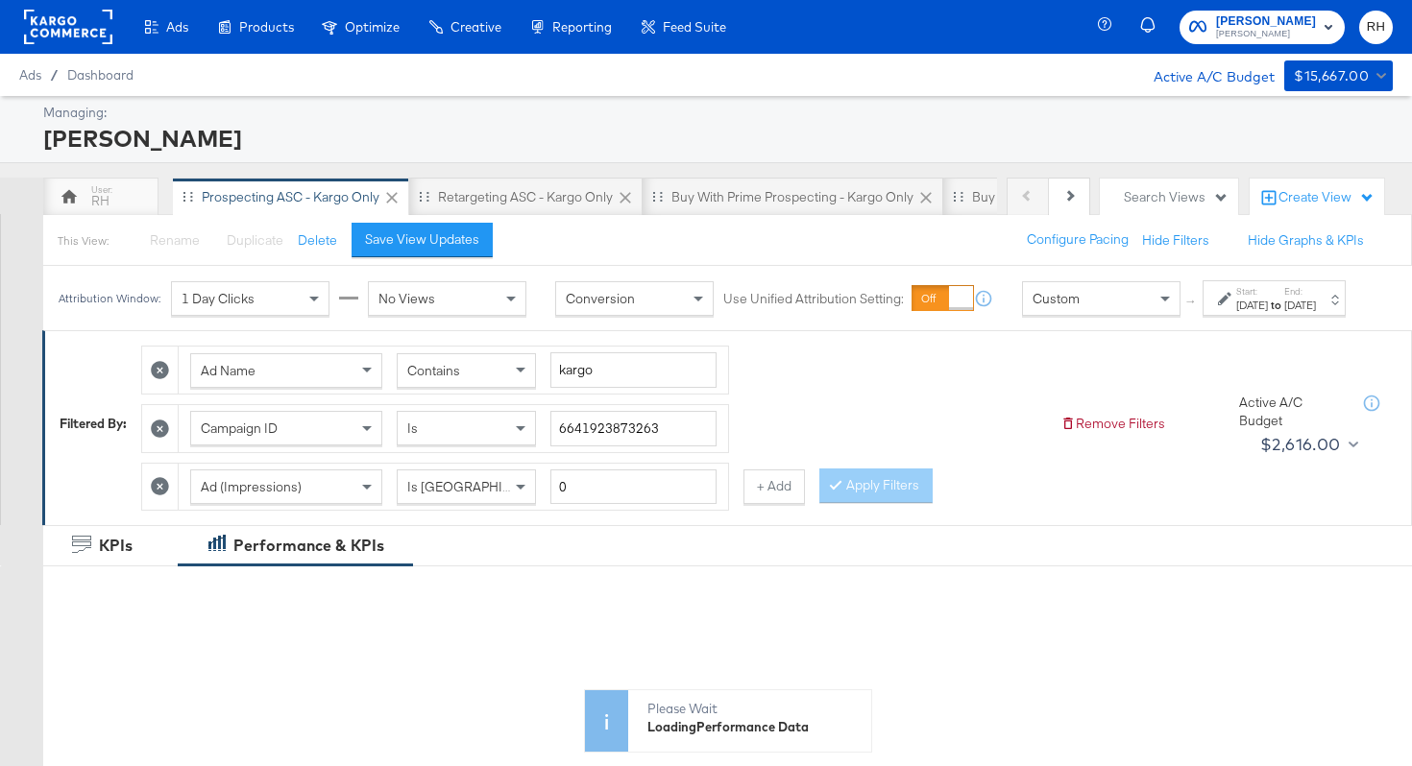
click at [485, 387] on div "Contains" at bounding box center [466, 370] width 137 height 33
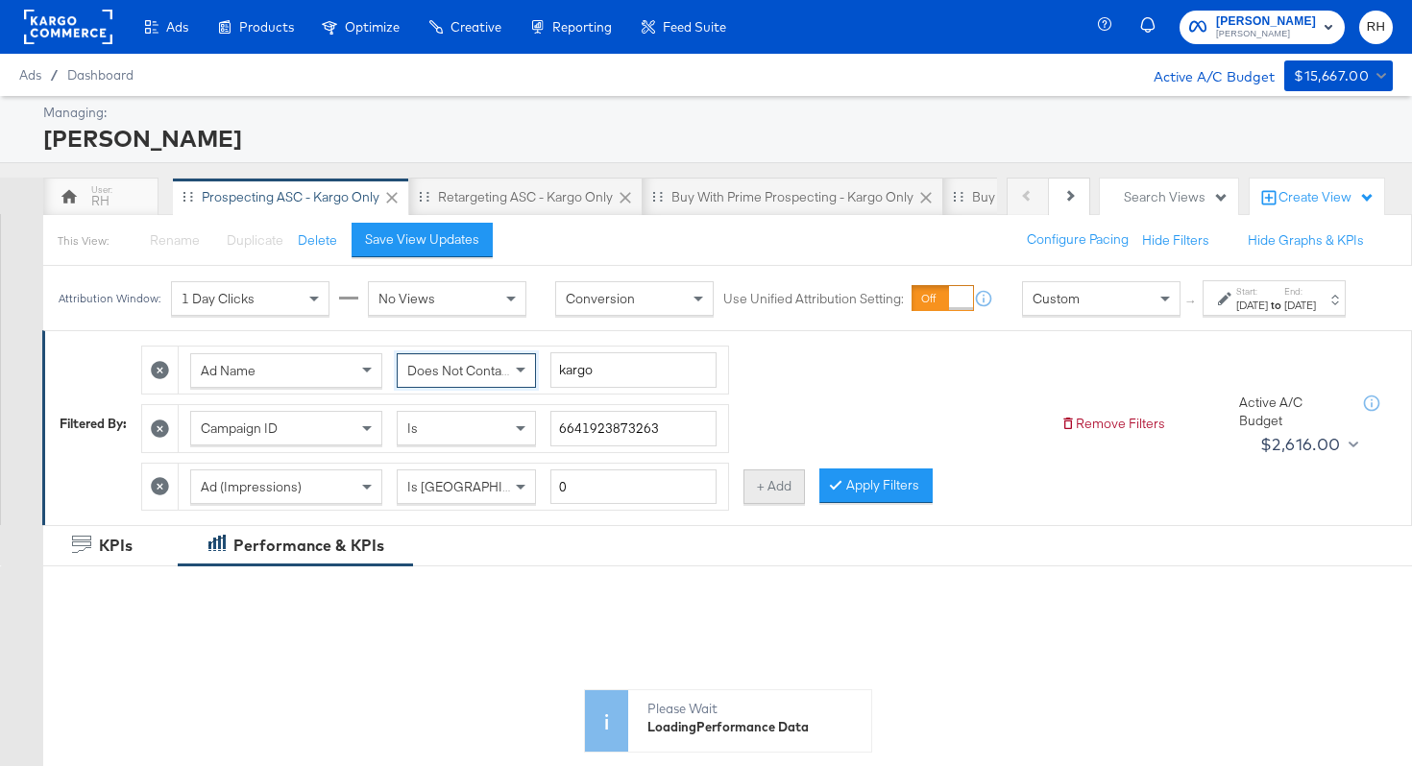
click at [762, 504] on button "+ Add" at bounding box center [773, 487] width 61 height 35
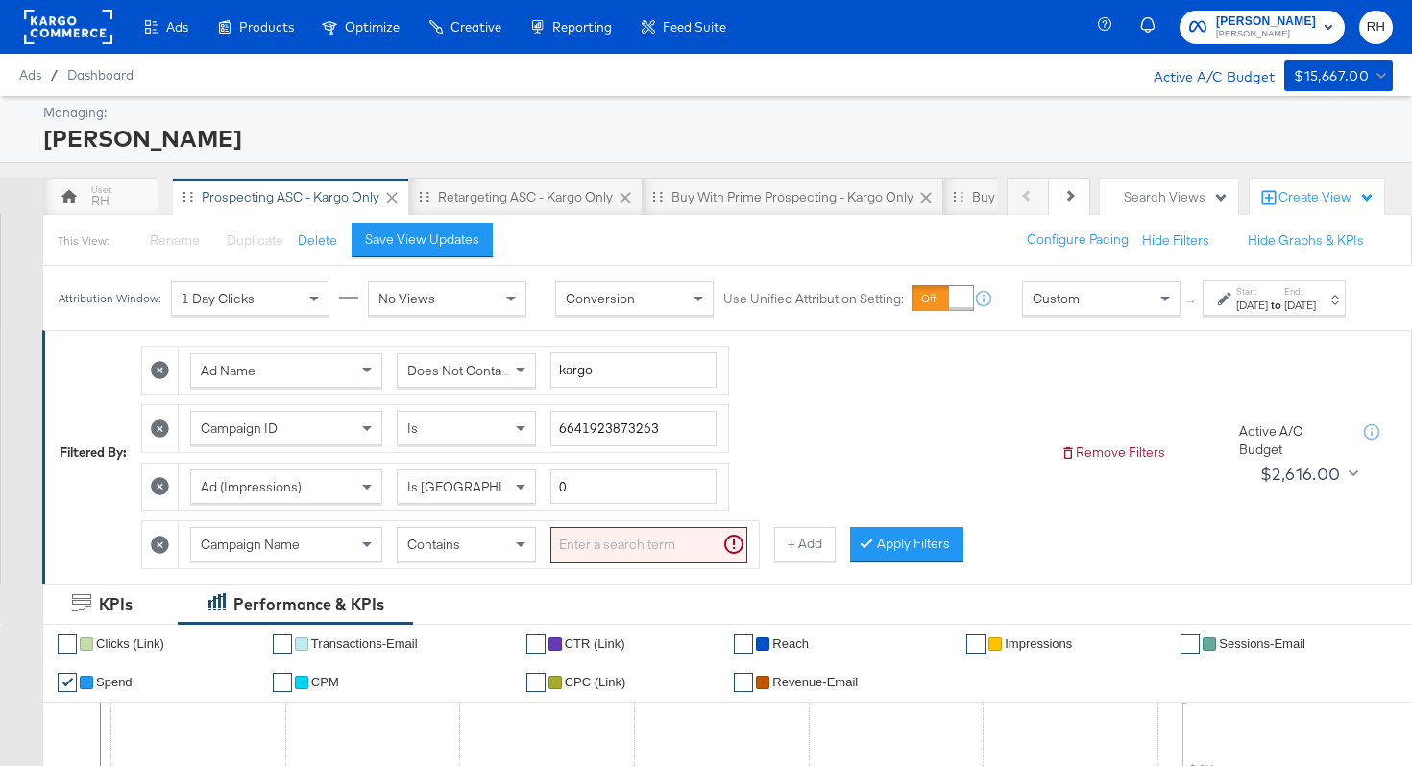
click at [259, 553] on span "Campaign Name" at bounding box center [250, 544] width 99 height 17
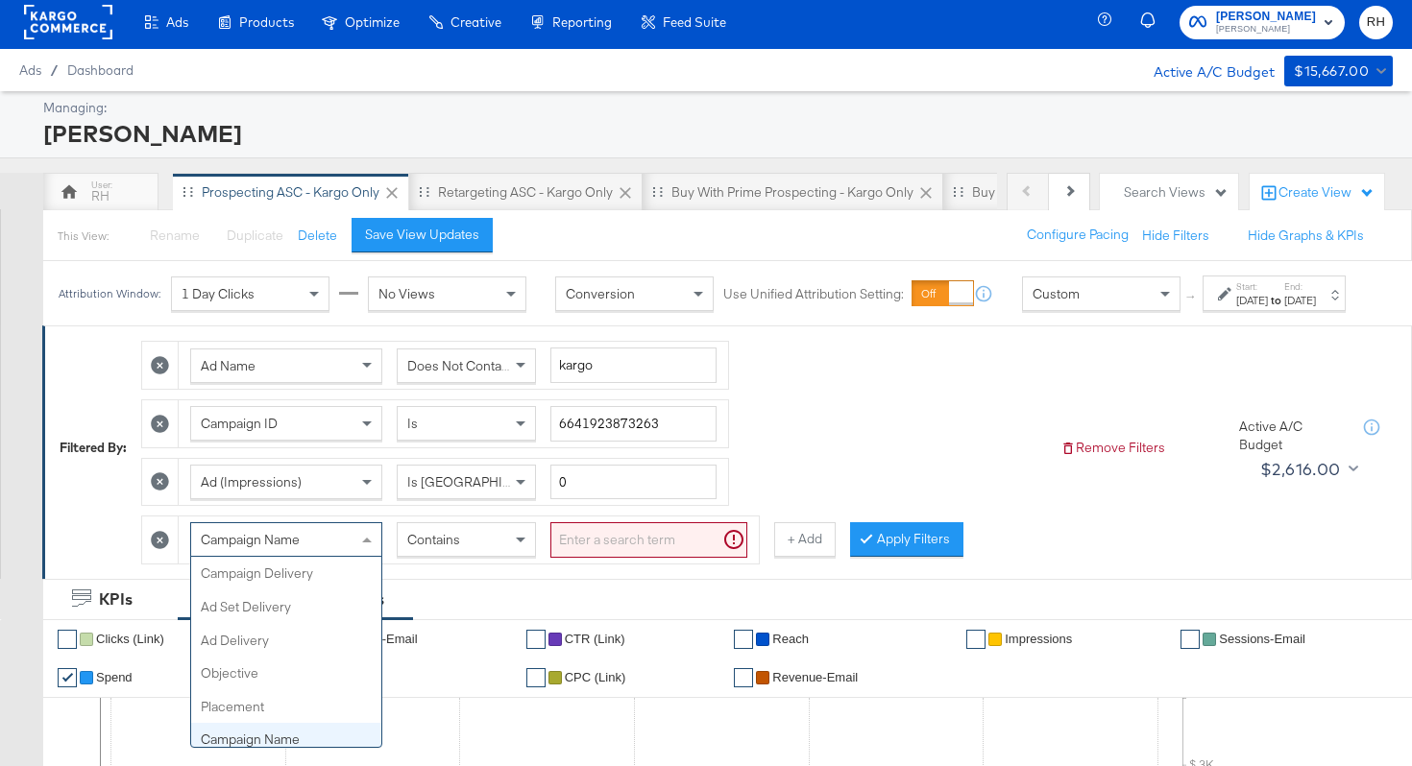
scroll to position [166, 0]
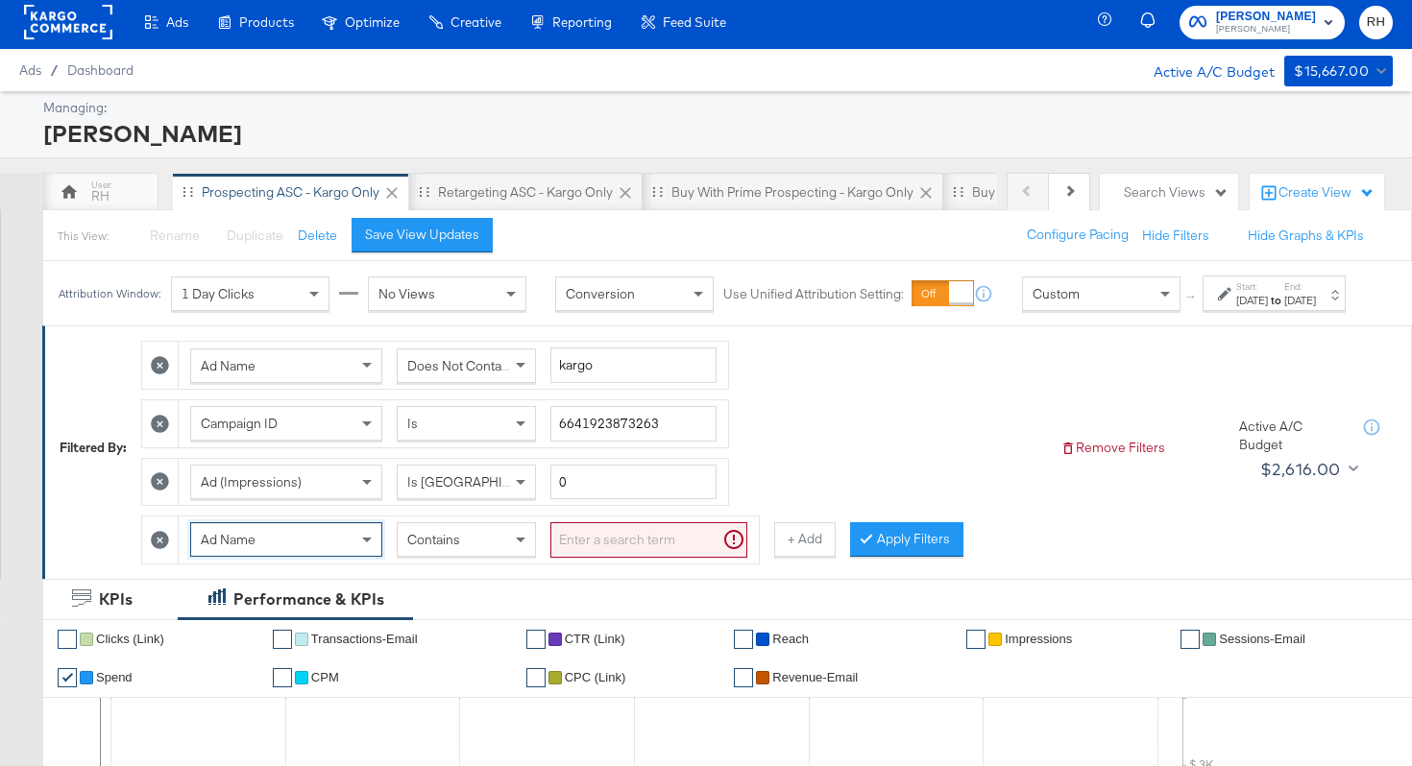
click at [580, 558] on input "search" at bounding box center [648, 540] width 197 height 36
type input "carousel"
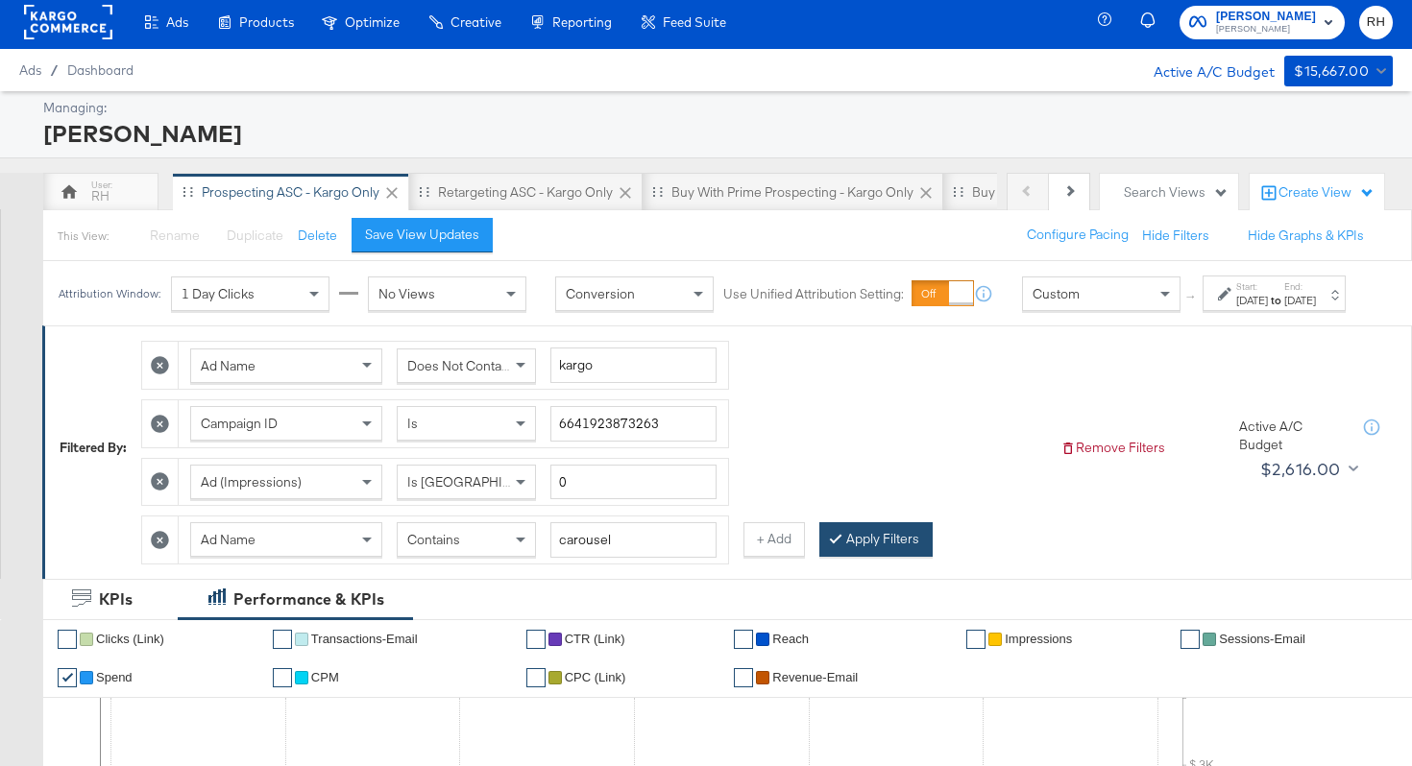
click at [874, 551] on button "Apply Filters" at bounding box center [875, 539] width 113 height 35
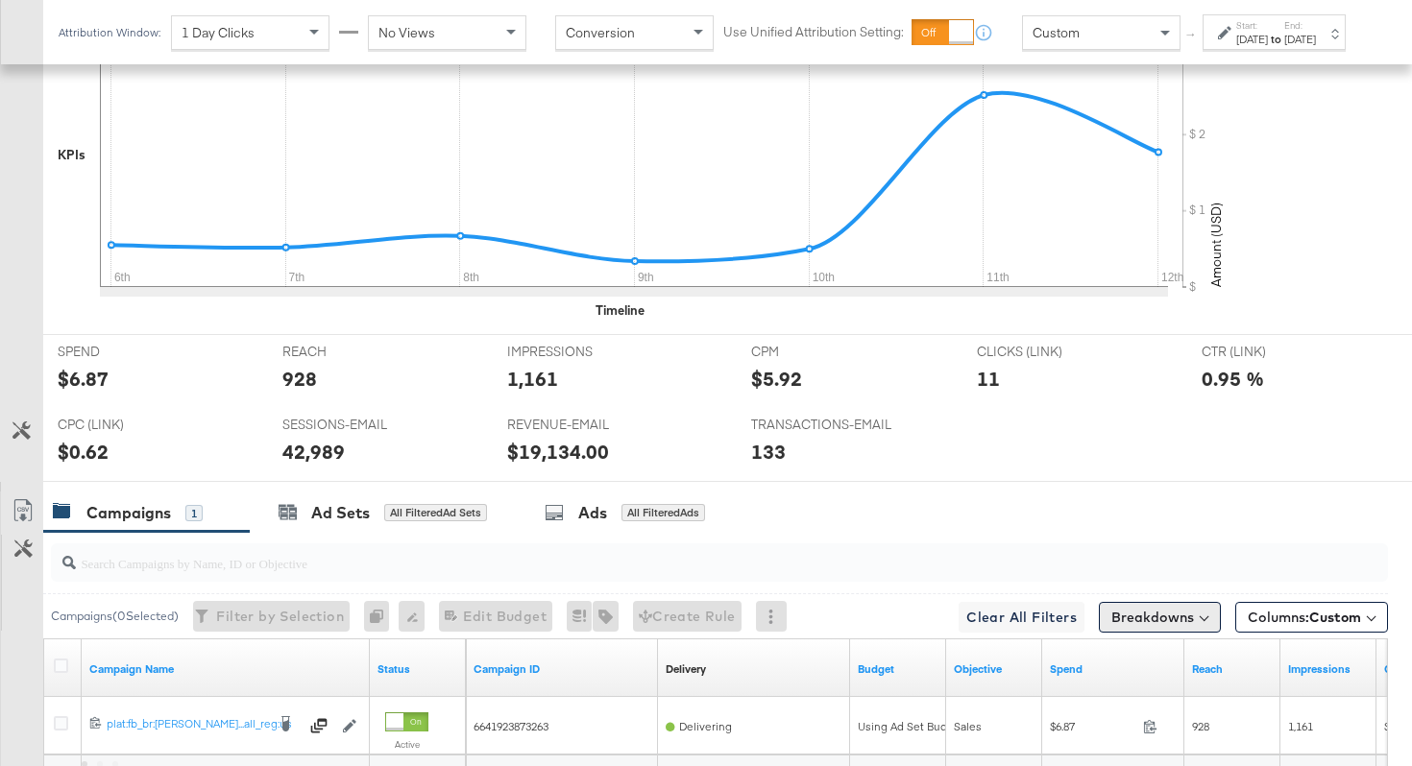
click at [1118, 602] on button "Breakdowns" at bounding box center [1160, 617] width 122 height 31
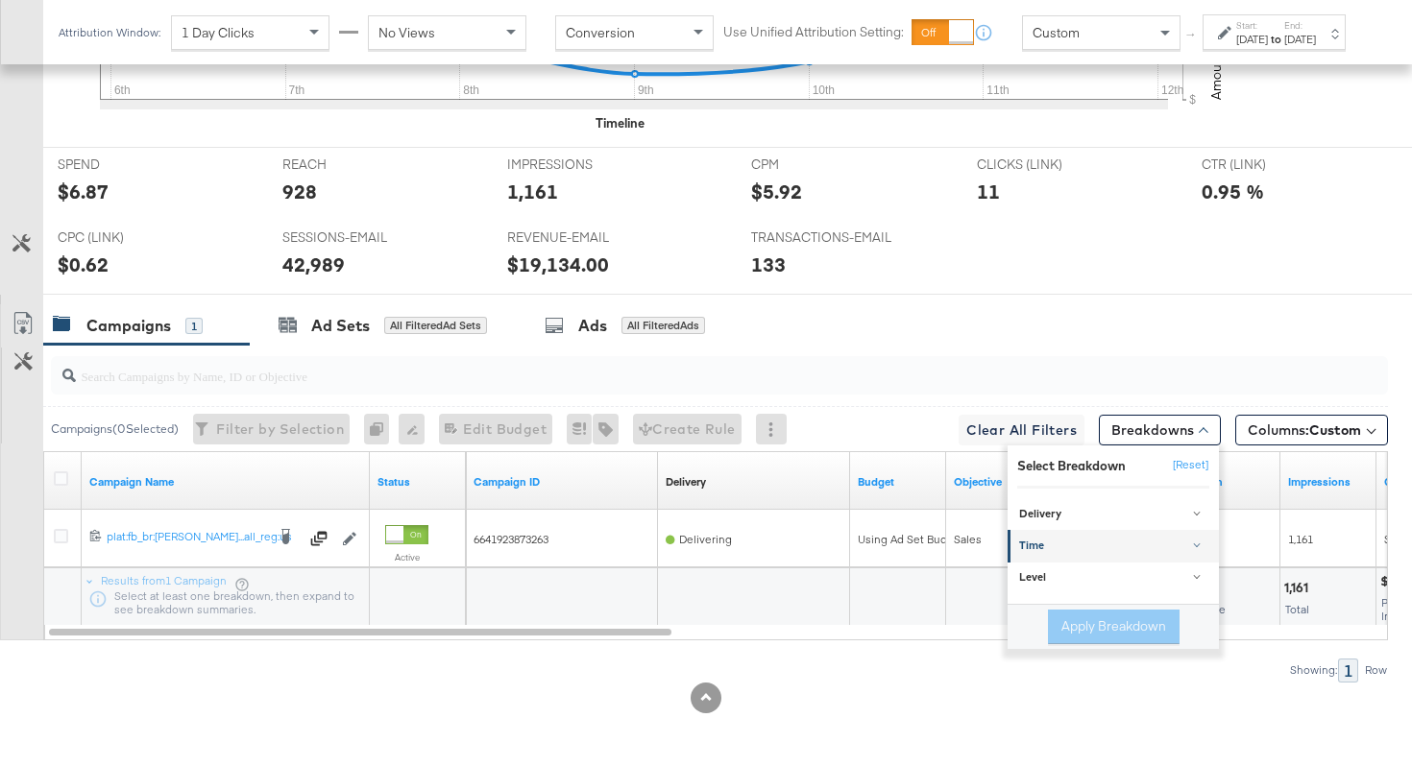
click at [1044, 542] on div "Time" at bounding box center [1114, 546] width 191 height 15
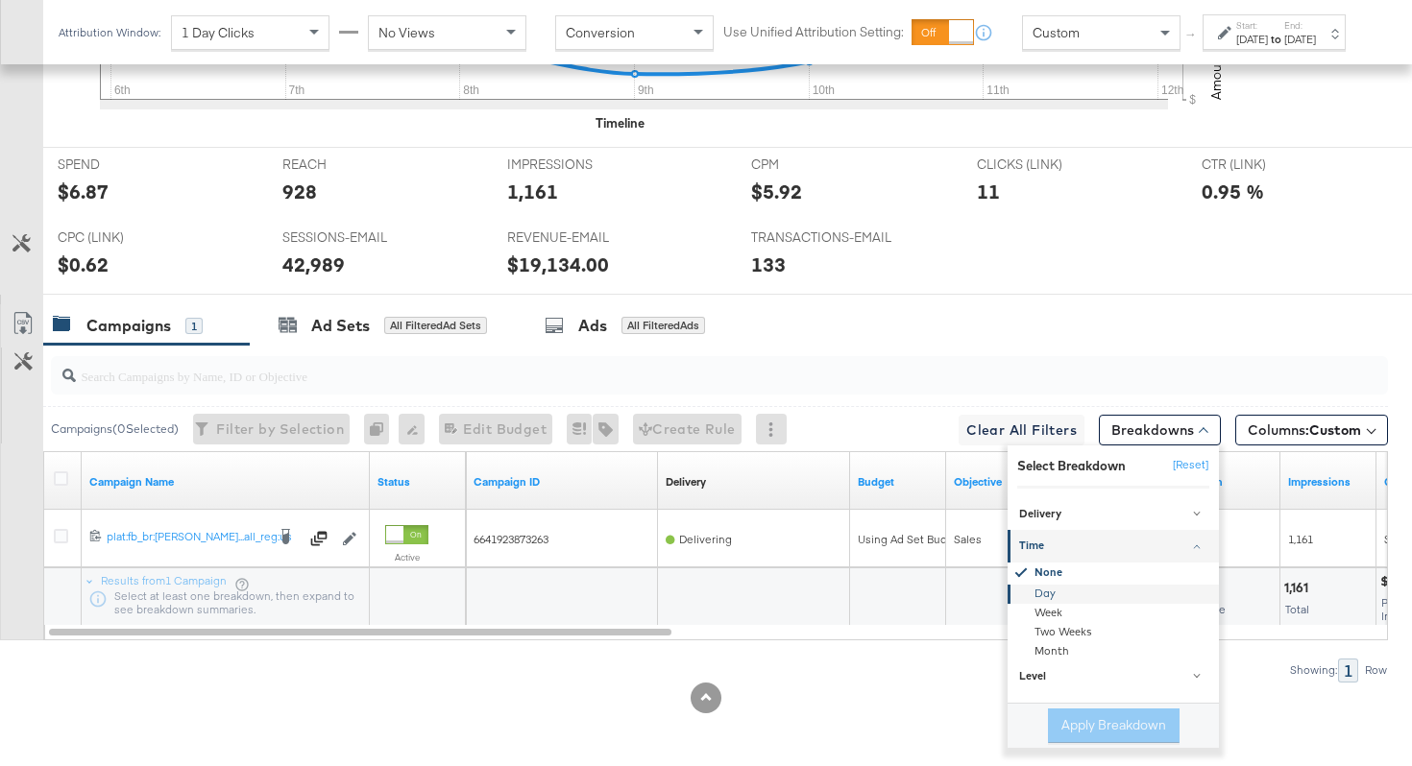
click at [1030, 588] on div "Day" at bounding box center [1114, 594] width 208 height 19
click at [1061, 724] on button "Apply Breakdown" at bounding box center [1114, 726] width 132 height 35
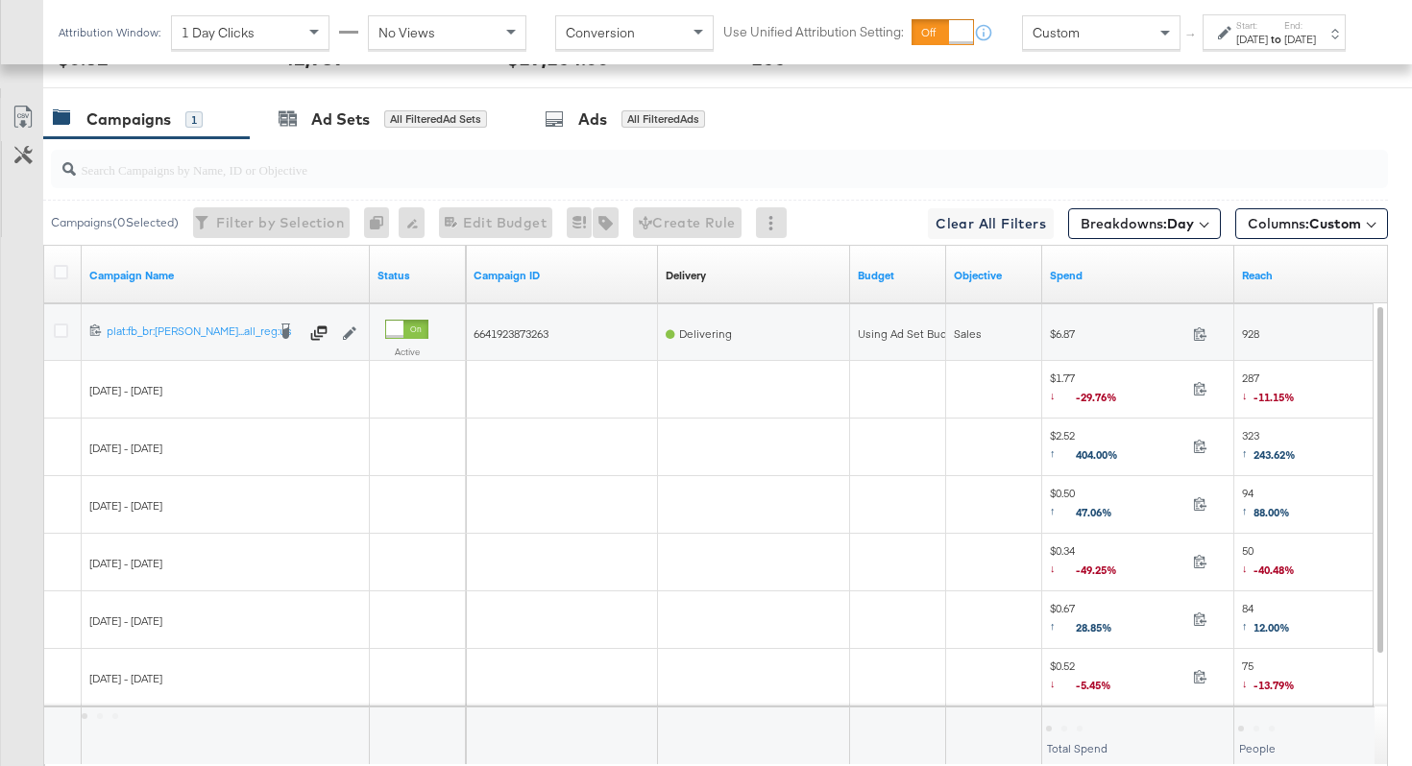
scroll to position [1169, 0]
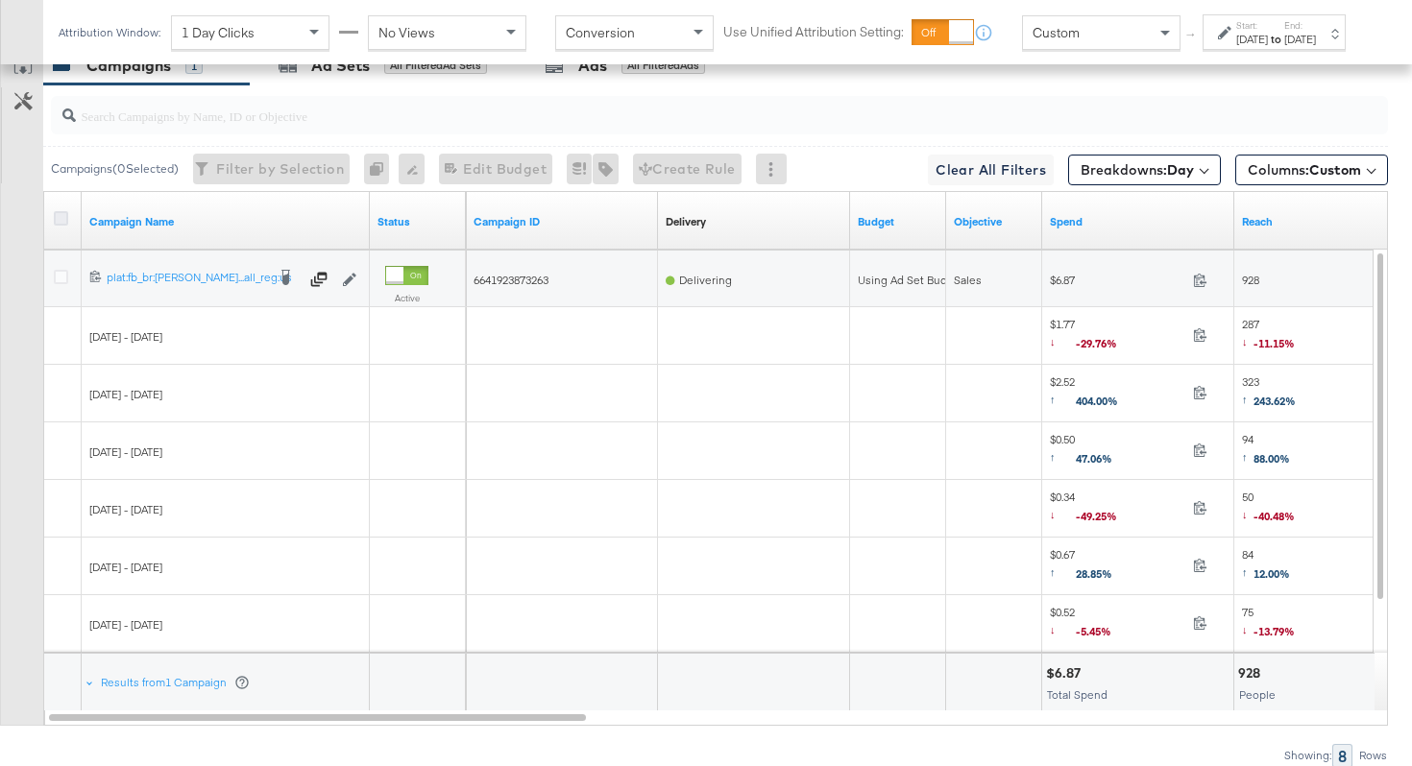
click at [62, 214] on icon at bounding box center [61, 218] width 14 height 14
click at [0, 0] on input "checkbox" at bounding box center [0, 0] width 0 height 0
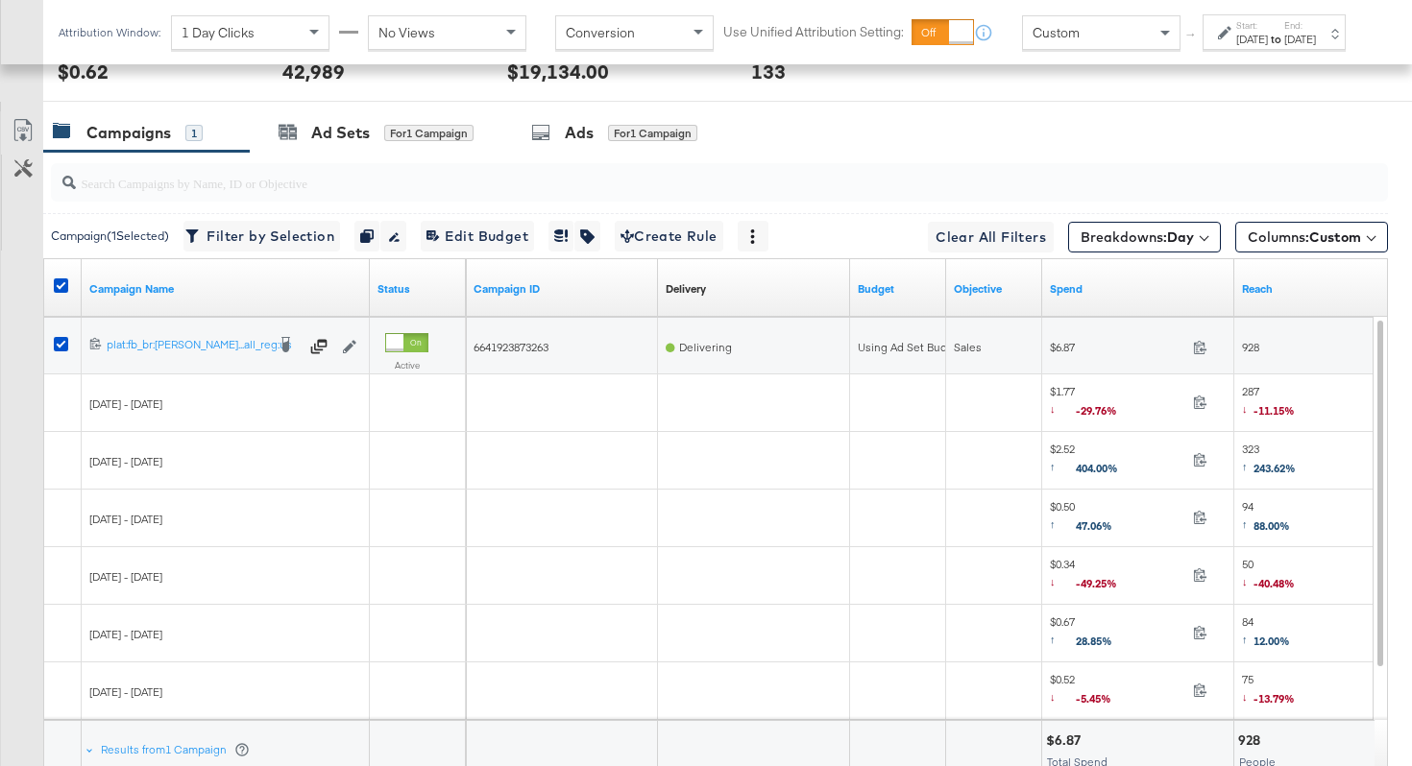
scroll to position [1087, 0]
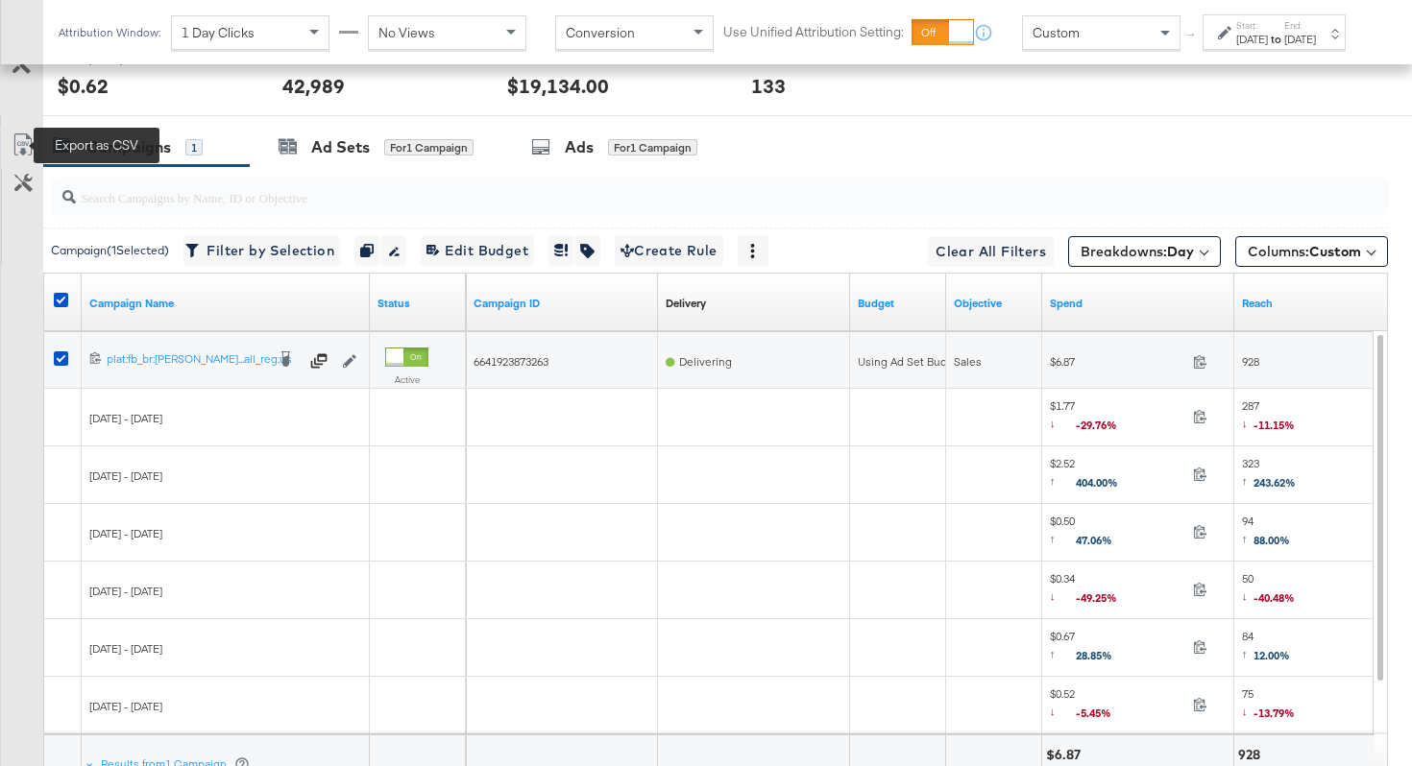
click at [20, 143] on icon at bounding box center [23, 144] width 23 height 23
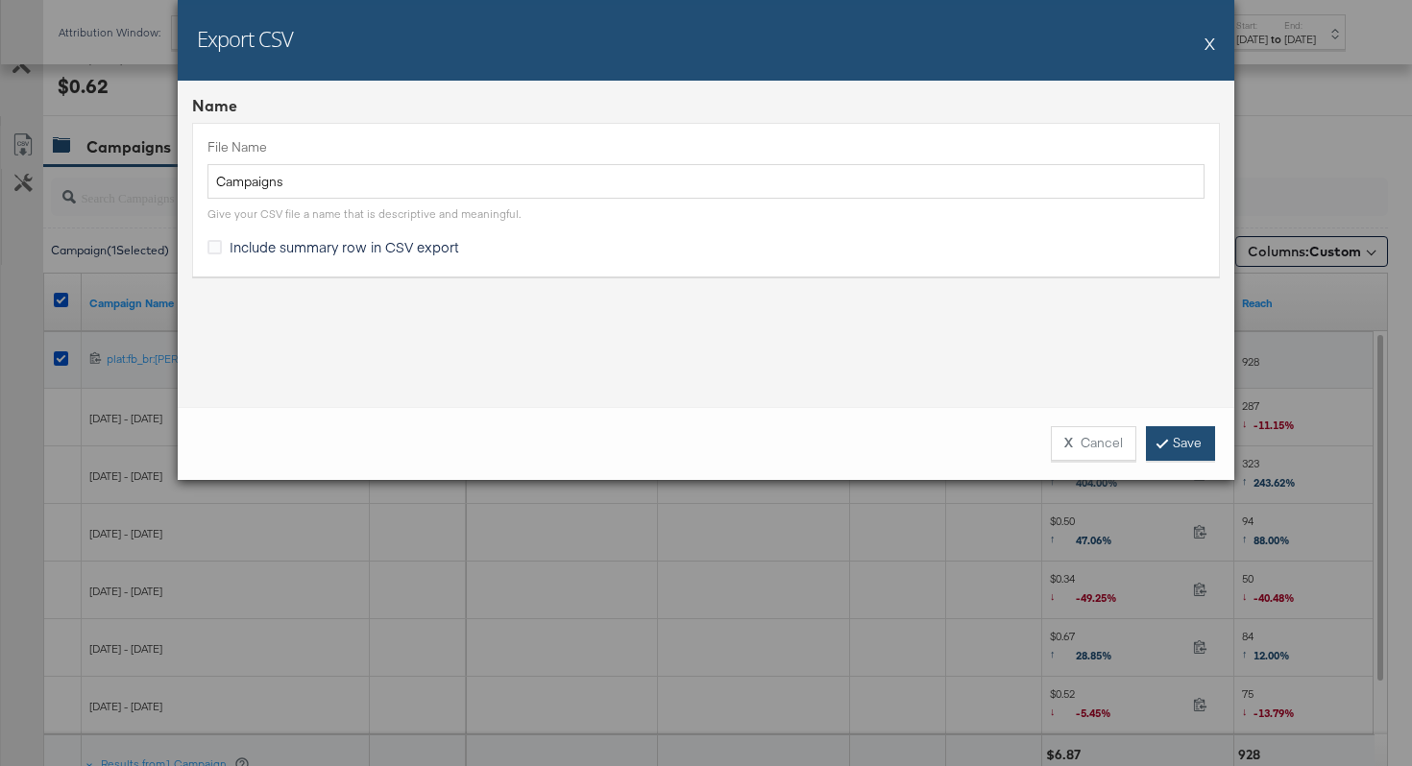
click at [1159, 448] on link "Save" at bounding box center [1180, 443] width 69 height 35
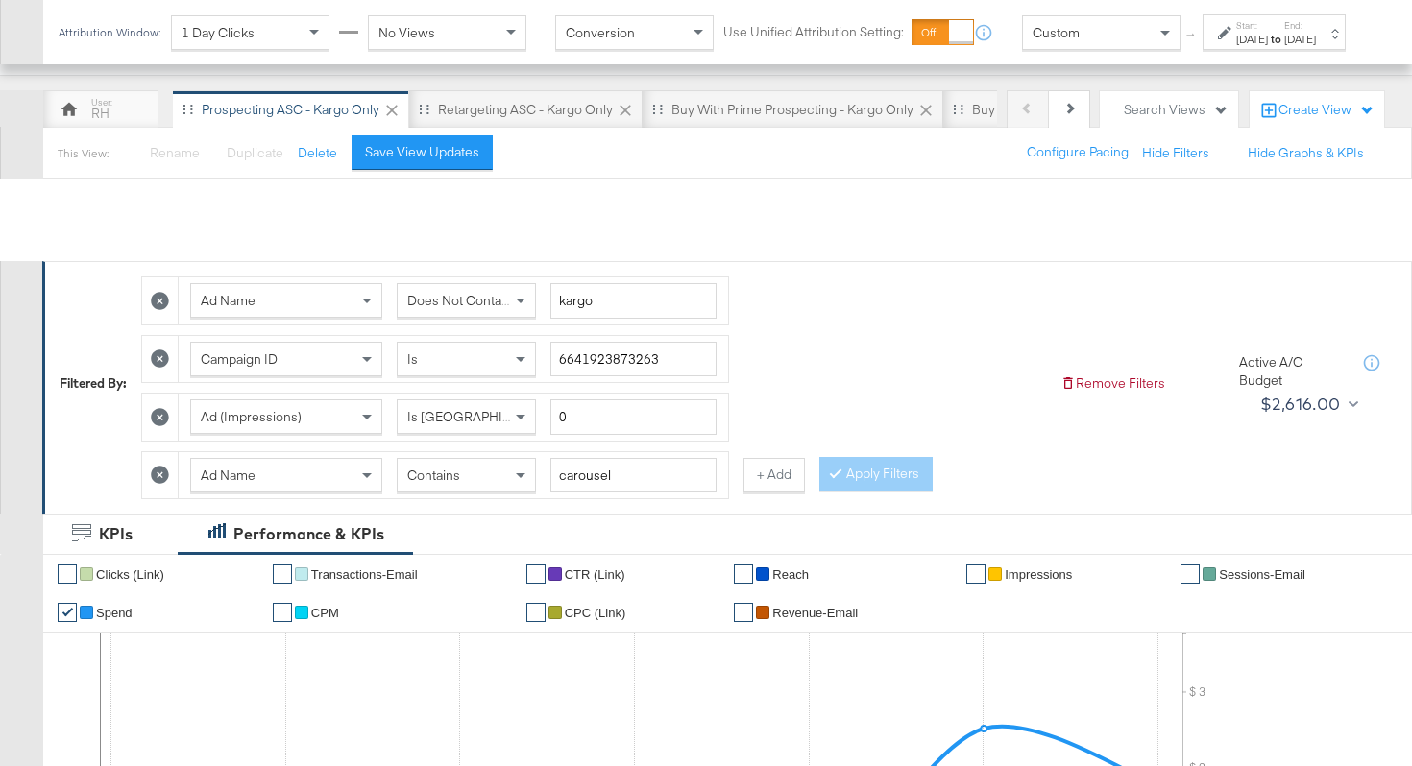
scroll to position [0, 0]
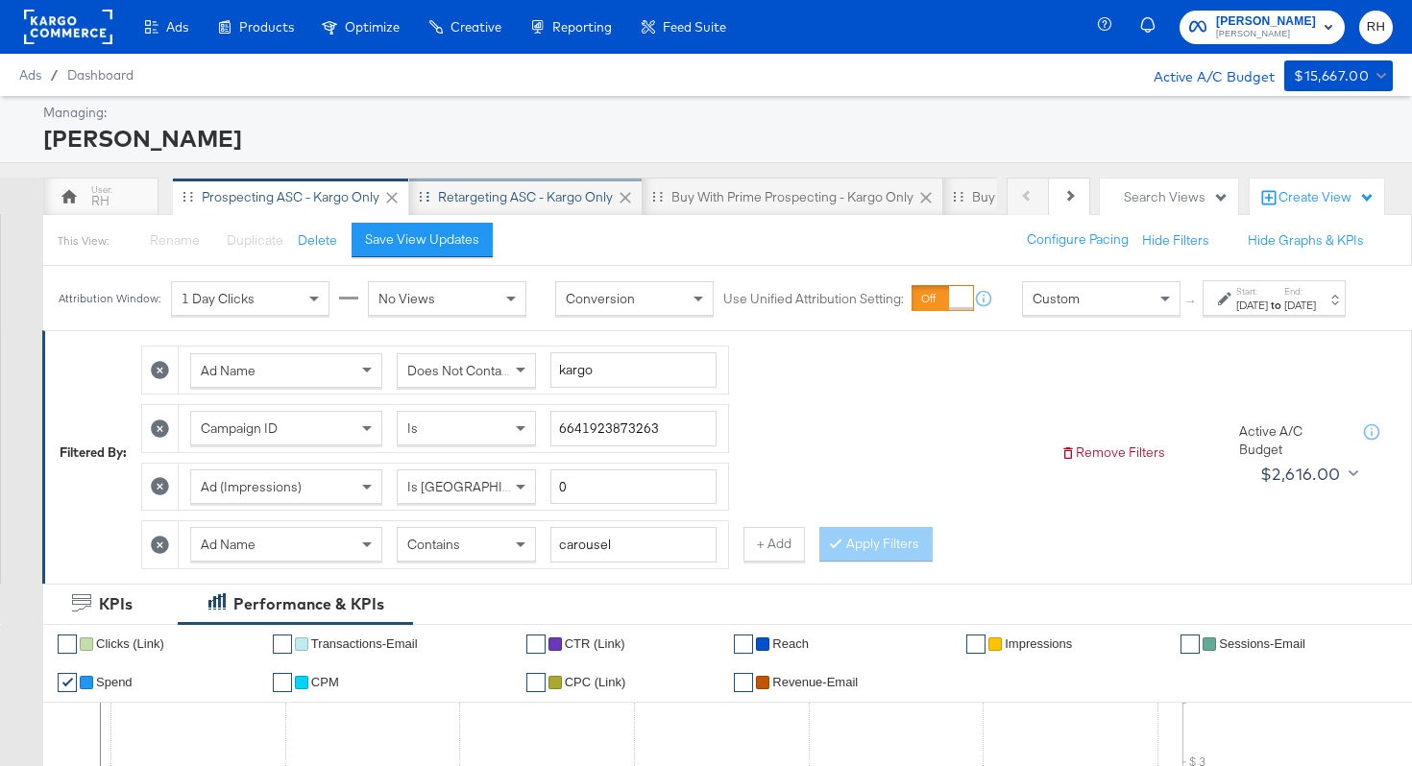
click at [534, 198] on div "Retargeting ASC - Kargo only" at bounding box center [525, 197] width 175 height 18
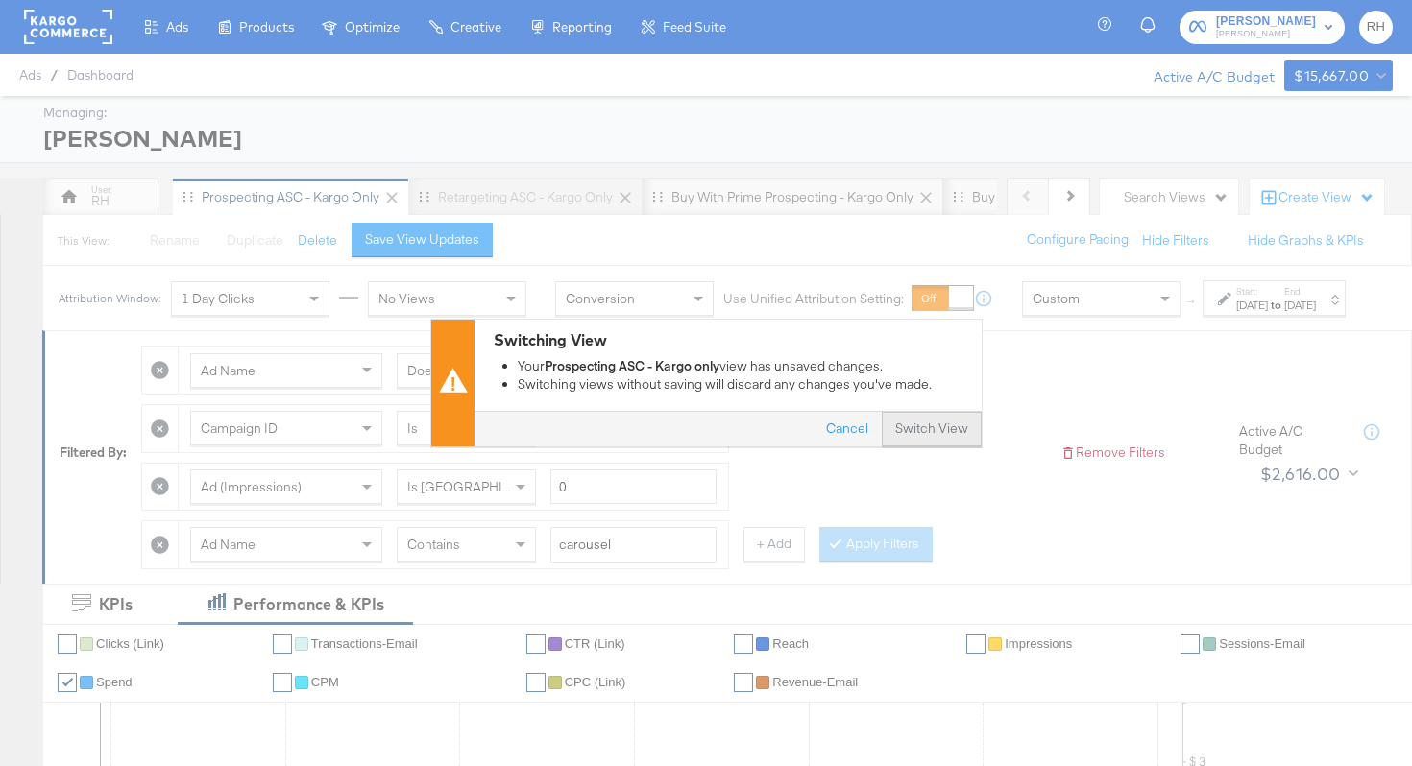
click at [937, 425] on button "Switch View" at bounding box center [932, 430] width 100 height 35
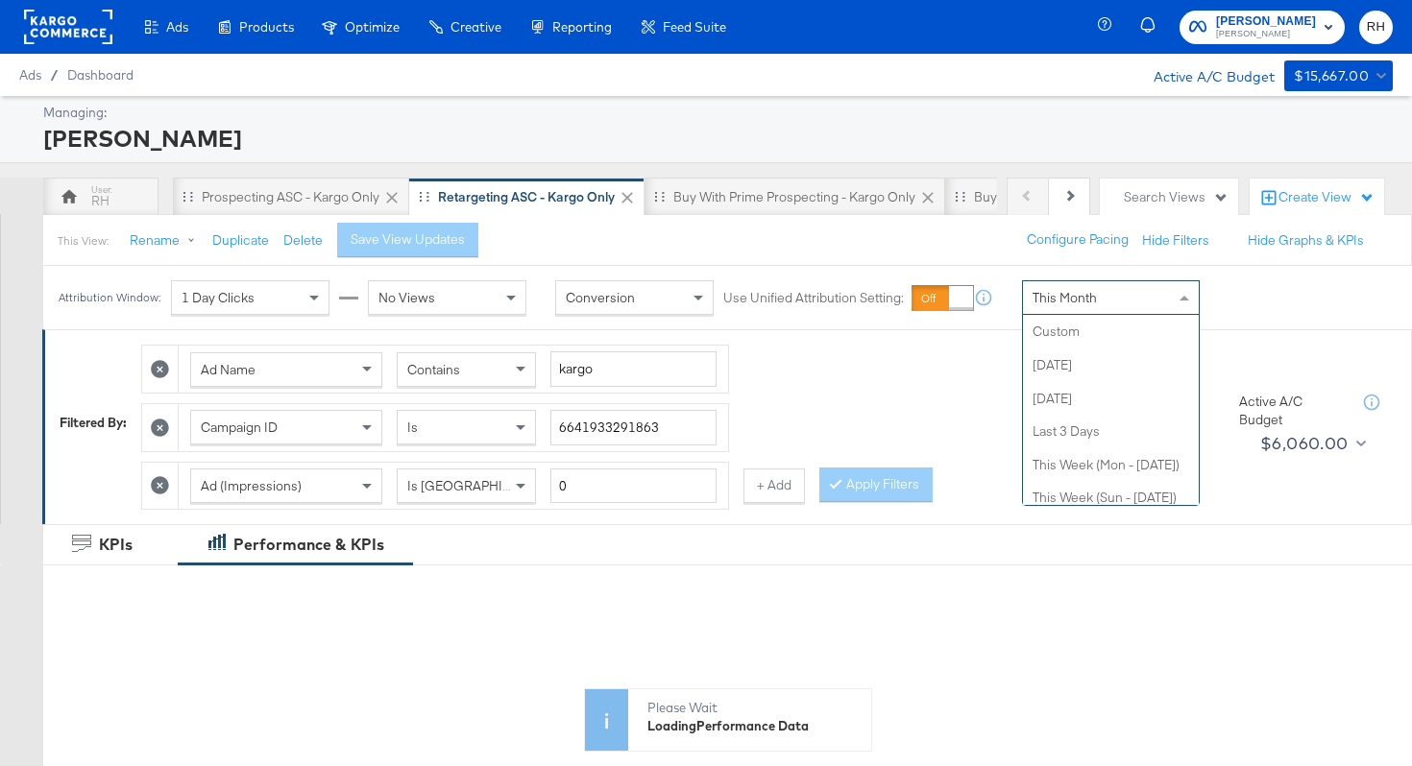
click at [1081, 308] on div "This Month" at bounding box center [1111, 297] width 176 height 33
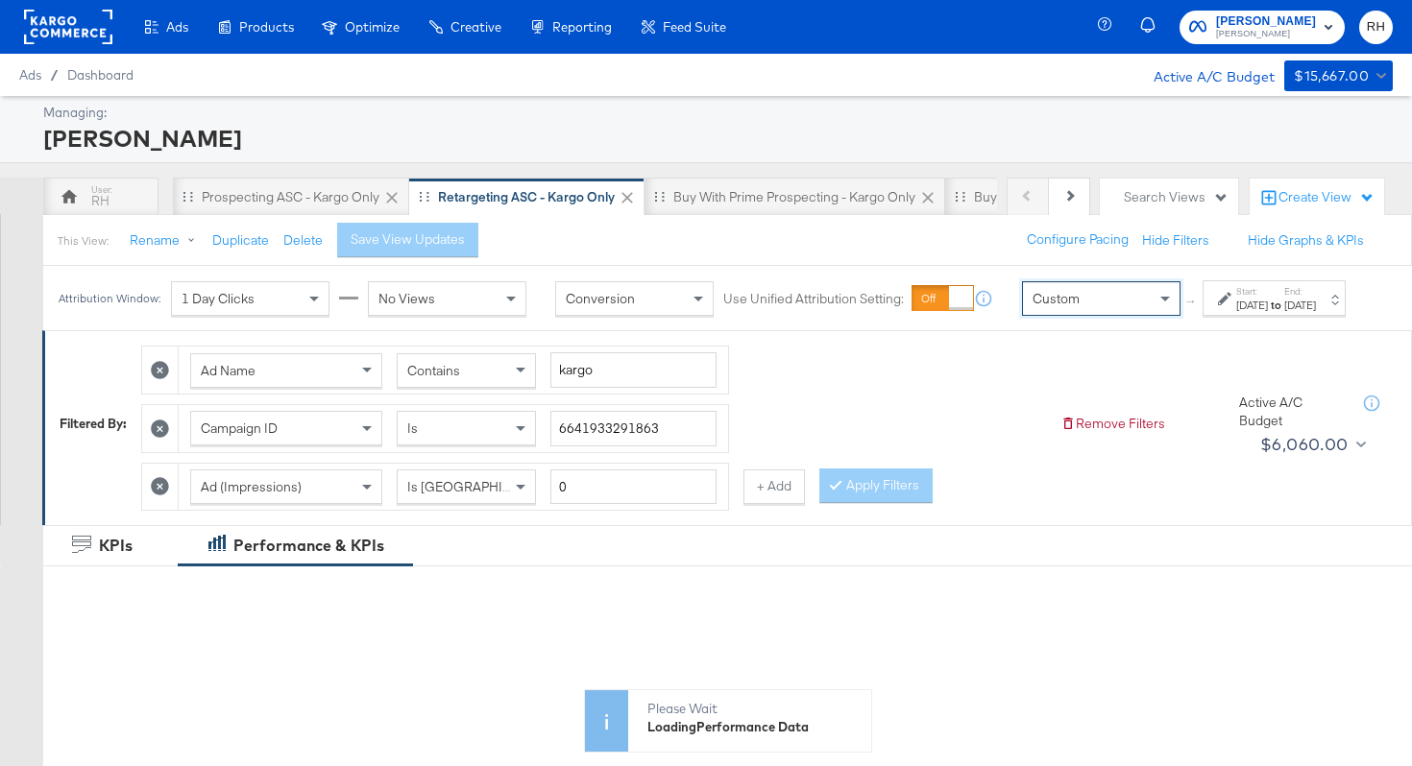
click at [1203, 316] on div "Start: [DATE] to End: [DATE]" at bounding box center [1273, 298] width 143 height 36
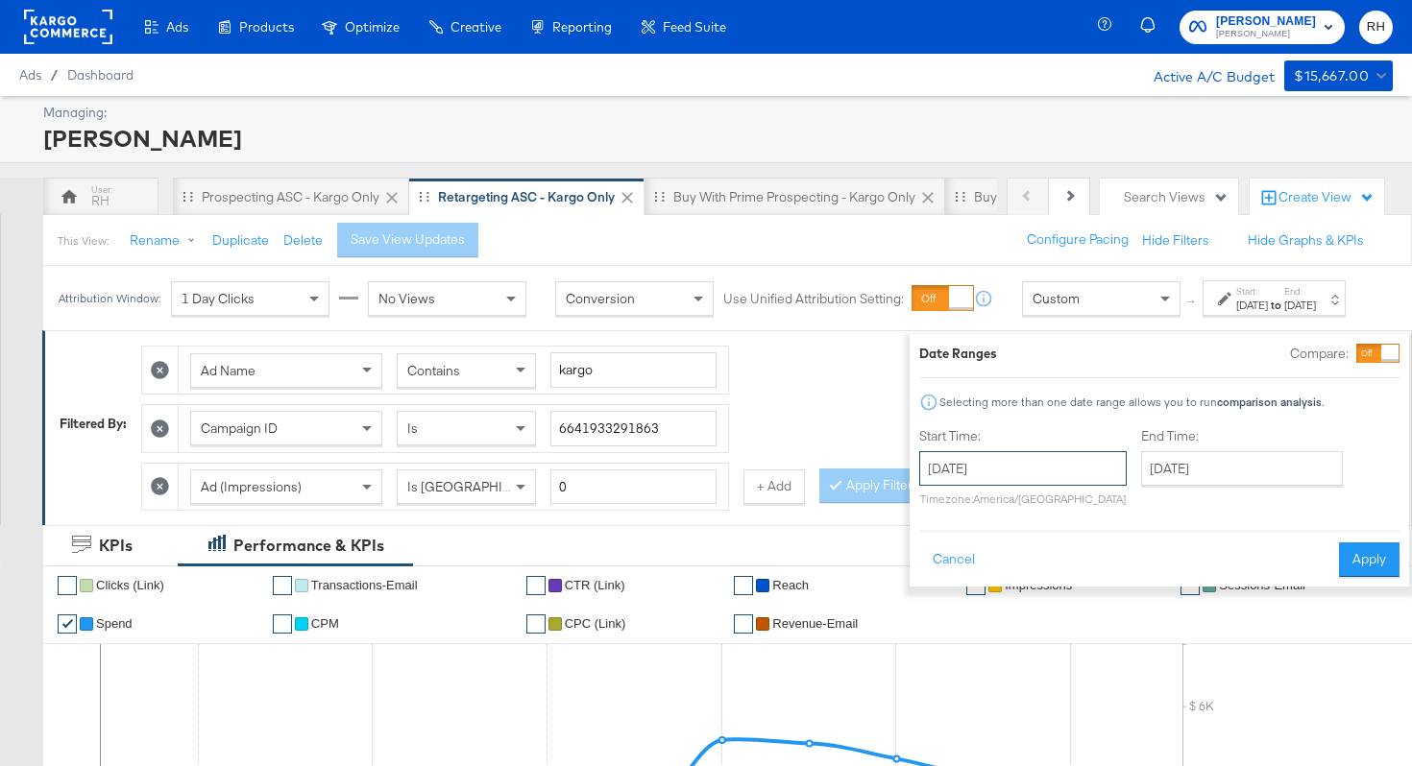
click at [1023, 468] on input "[DATE]" at bounding box center [1022, 468] width 207 height 35
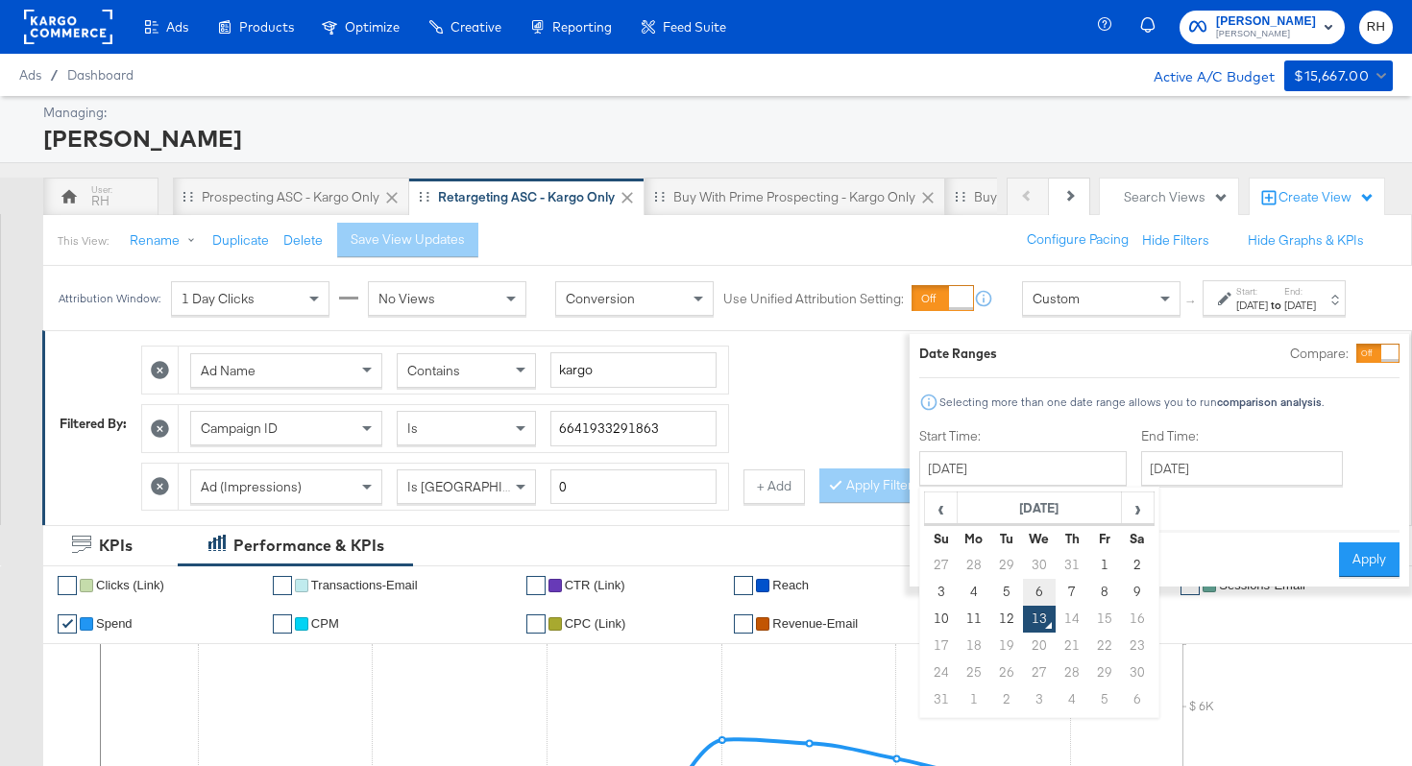
click at [1023, 587] on td "6" at bounding box center [1039, 592] width 33 height 27
type input "[DATE]"
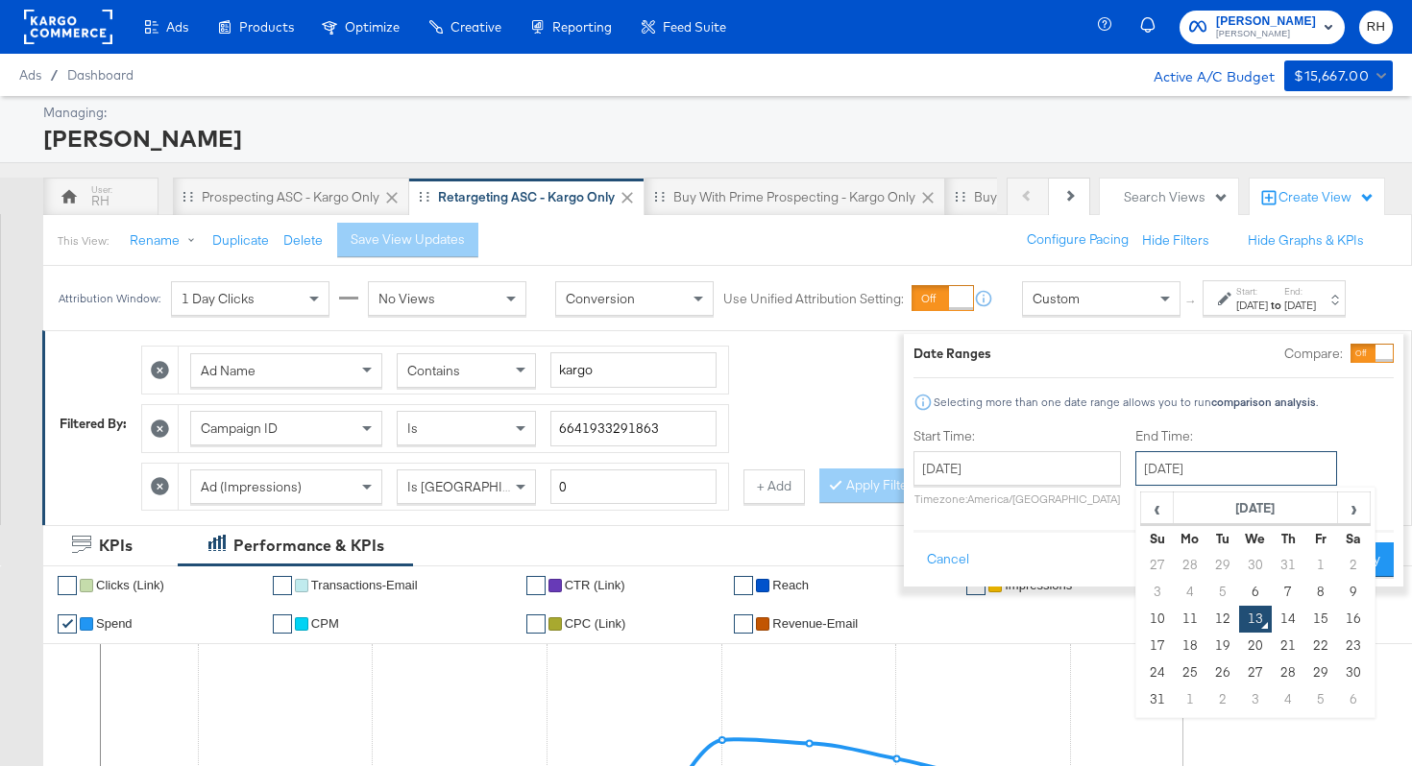
click at [1157, 467] on input "[DATE]" at bounding box center [1236, 468] width 202 height 35
click at [1206, 602] on td "5" at bounding box center [1222, 592] width 33 height 27
click at [1206, 622] on td "12" at bounding box center [1222, 619] width 33 height 27
type input "[DATE]"
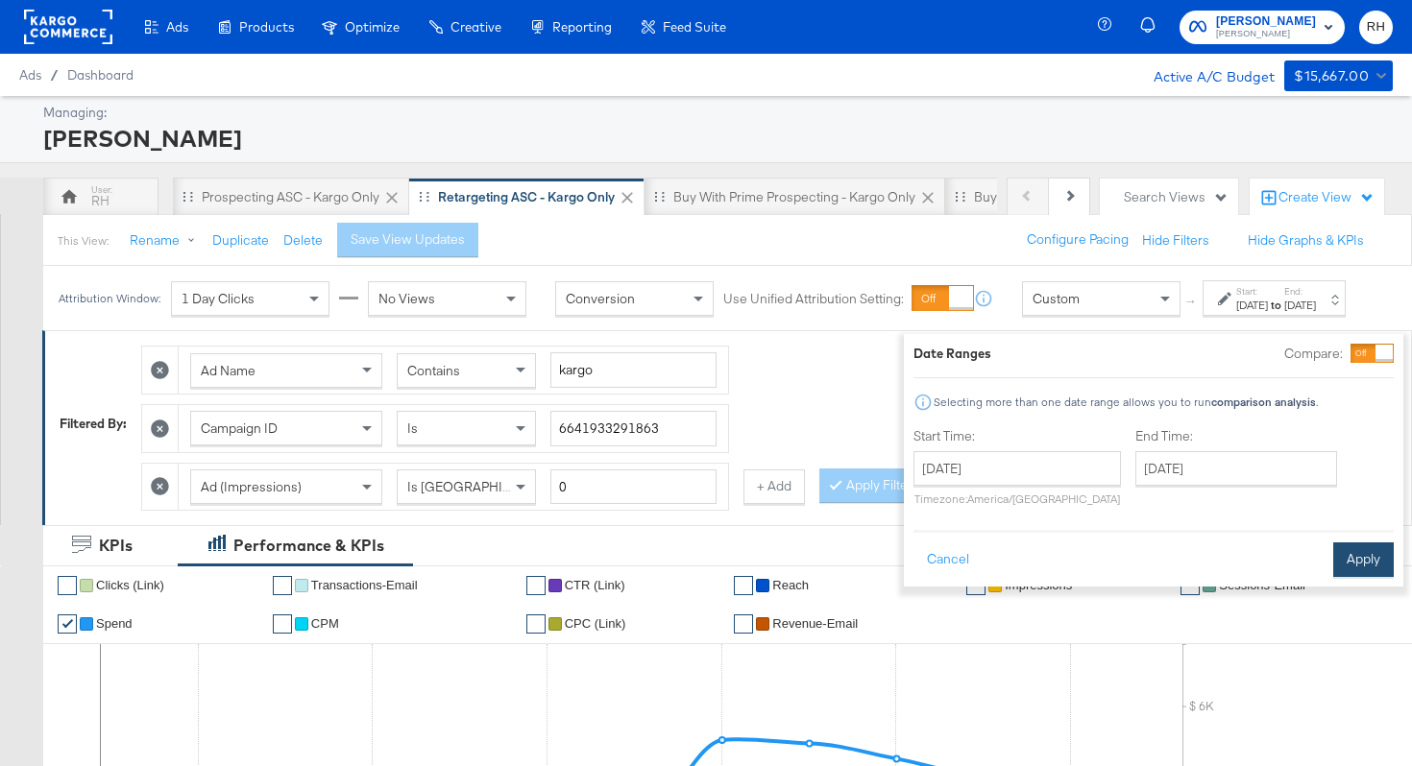
click at [1339, 563] on button "Apply" at bounding box center [1363, 560] width 60 height 35
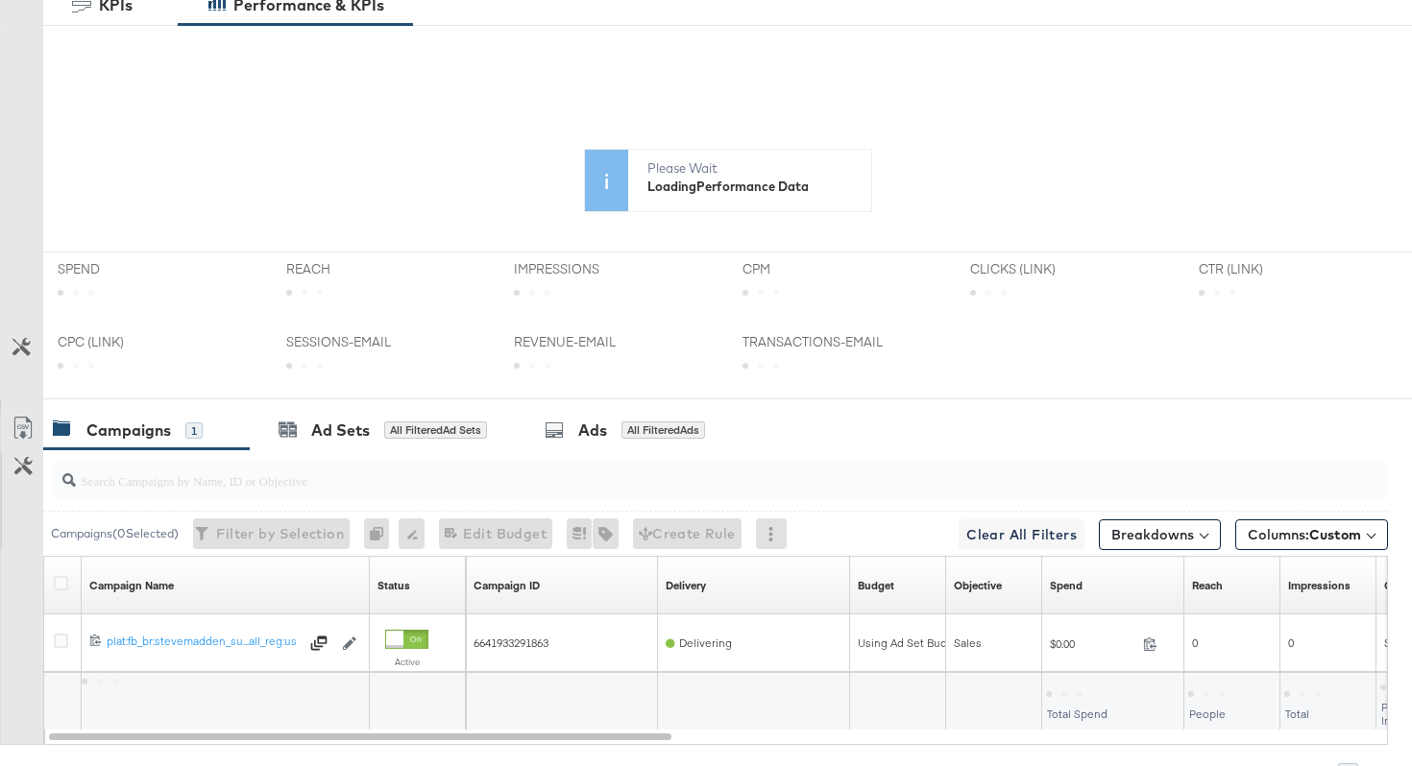
scroll to position [664, 0]
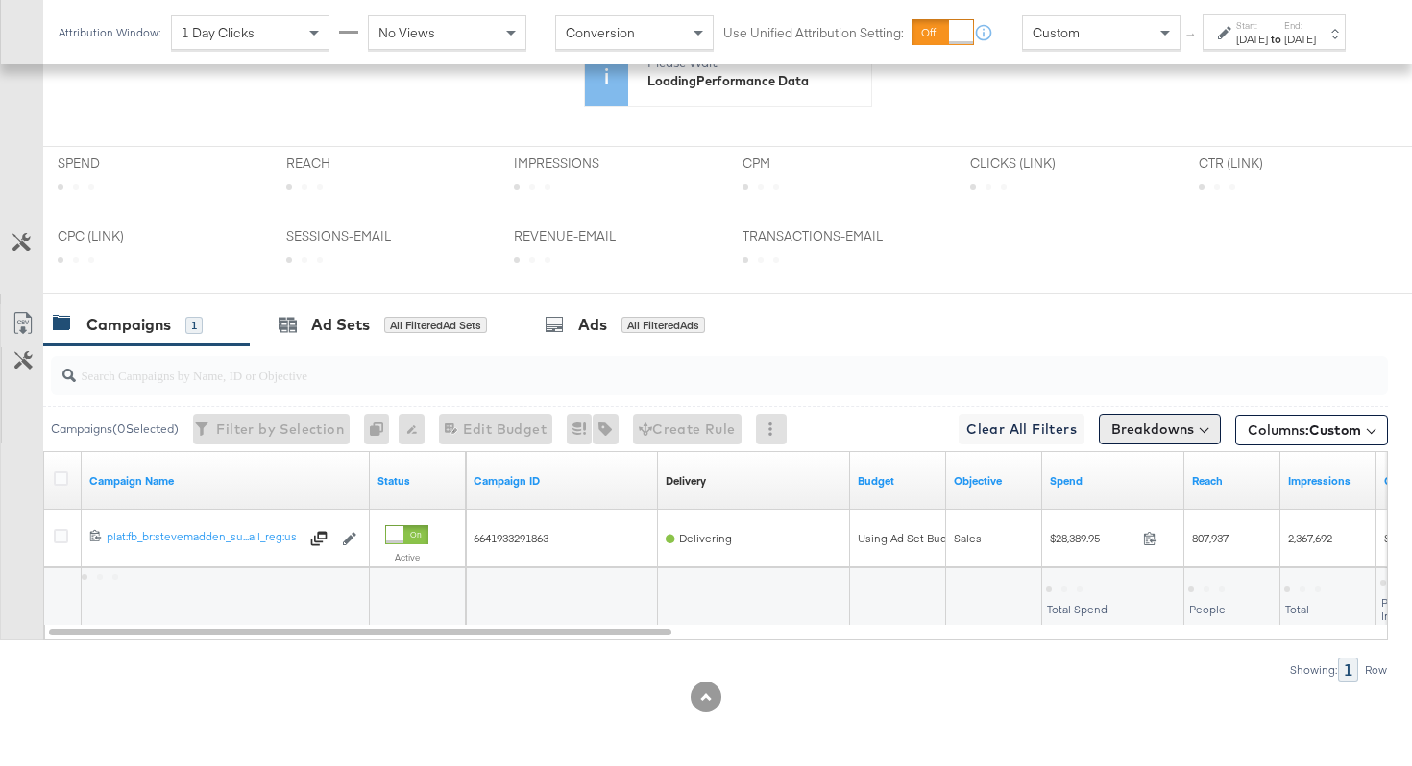
click at [1132, 421] on button "Breakdowns" at bounding box center [1160, 429] width 122 height 31
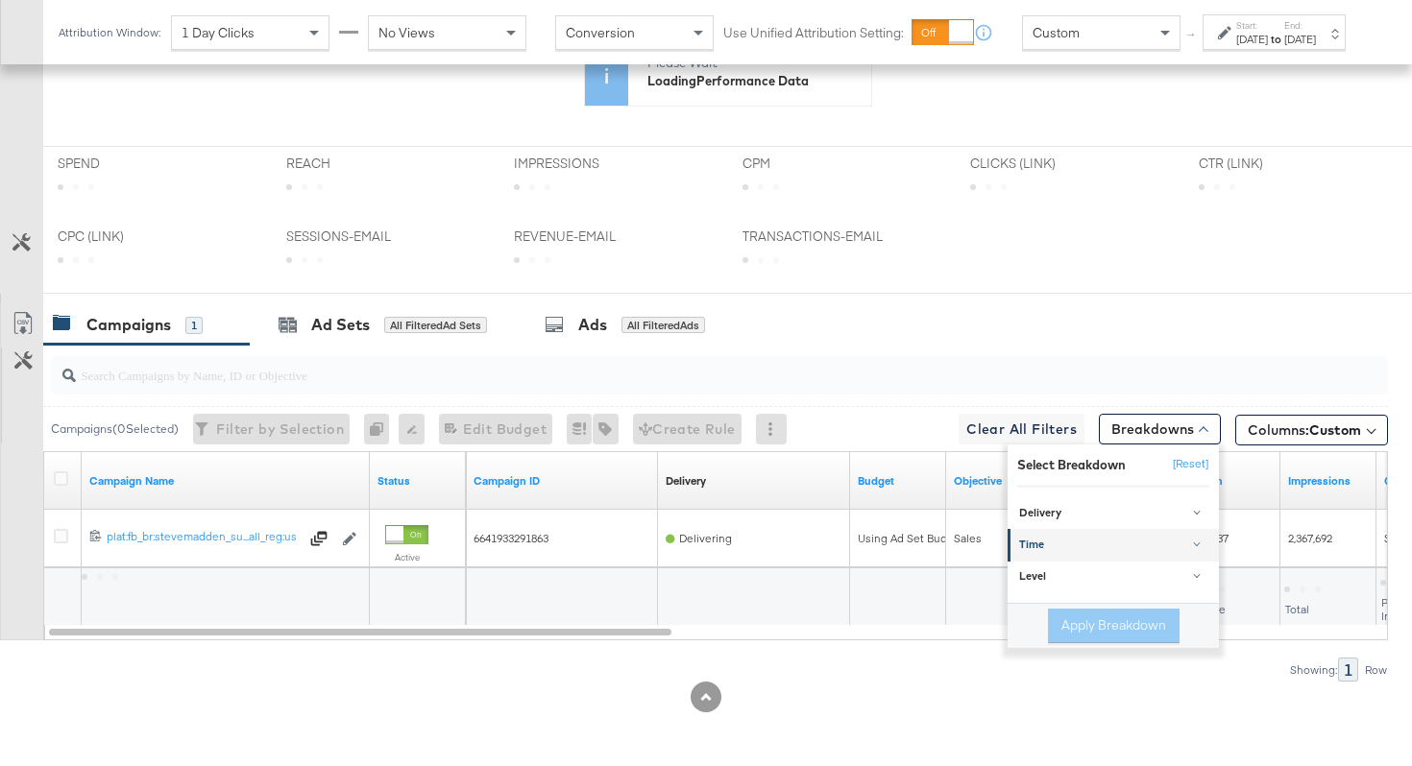
click at [1059, 544] on div "Time" at bounding box center [1114, 546] width 191 height 15
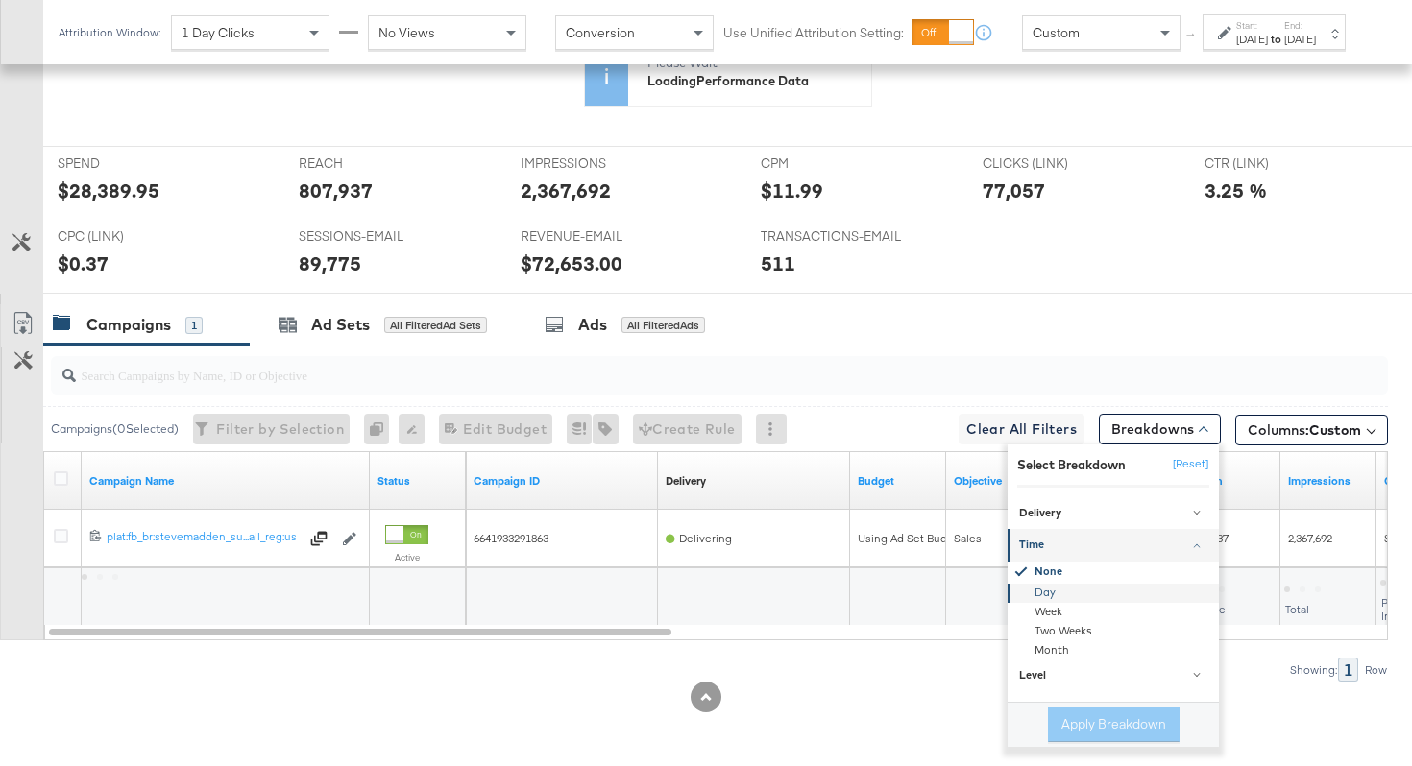
click at [1038, 594] on div "Day" at bounding box center [1114, 593] width 208 height 19
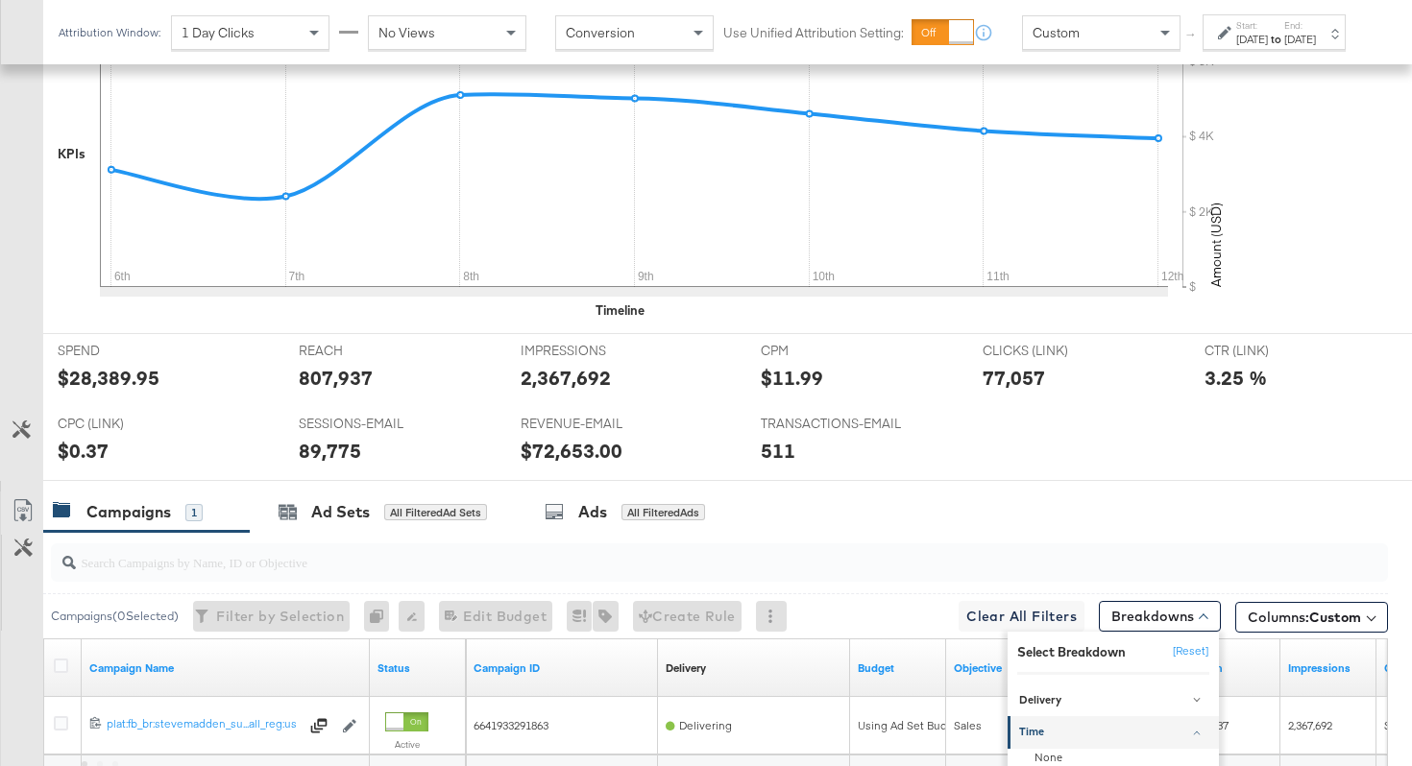
scroll to position [851, 0]
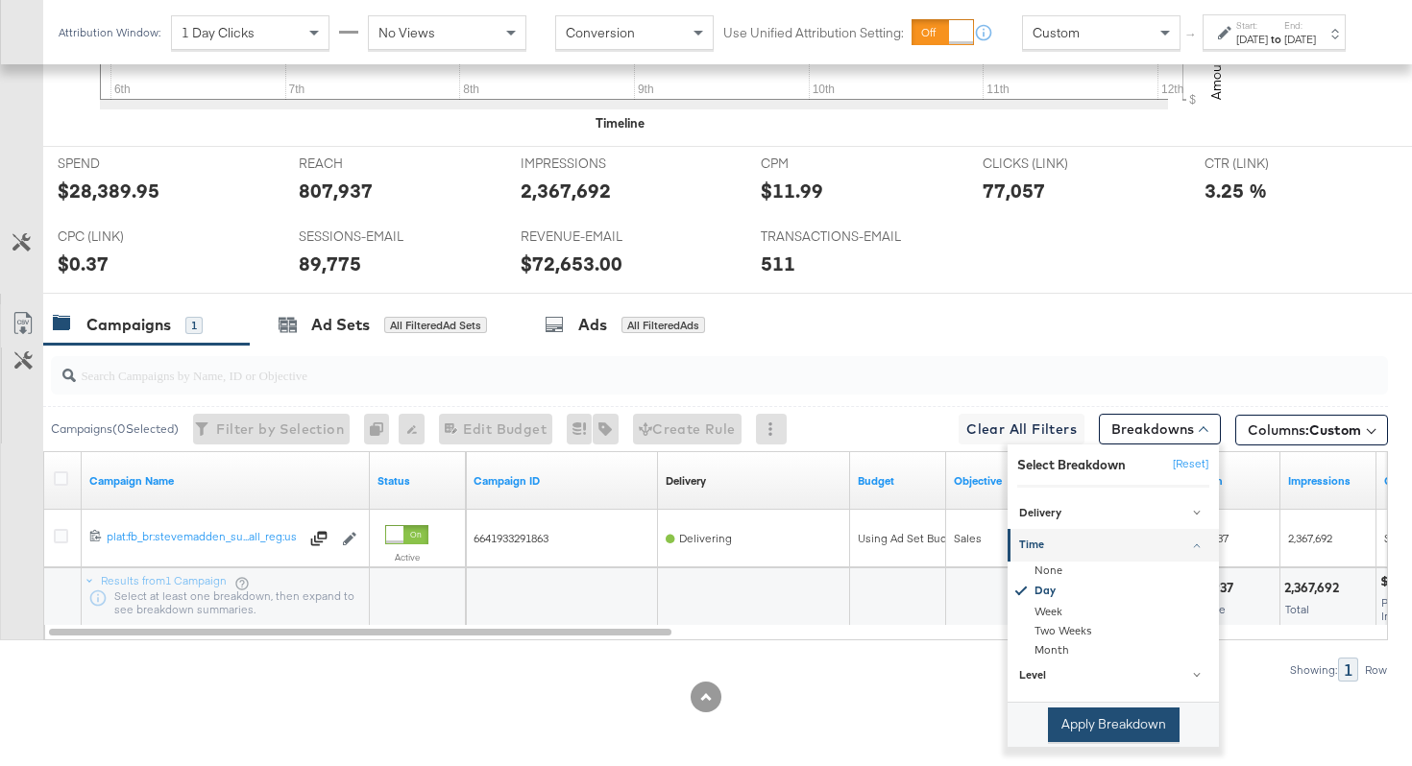
click at [1066, 714] on button "Apply Breakdown" at bounding box center [1114, 725] width 132 height 35
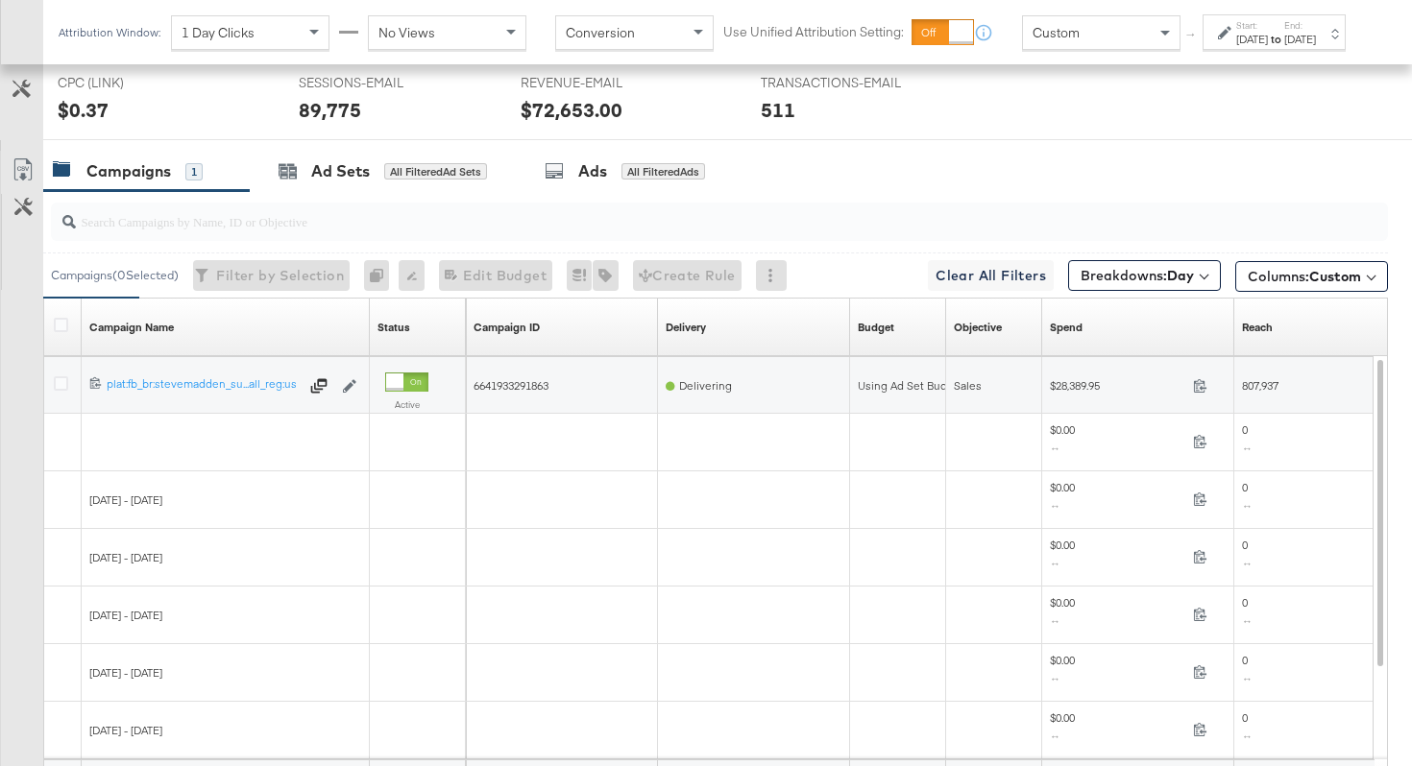
scroll to position [1075, 0]
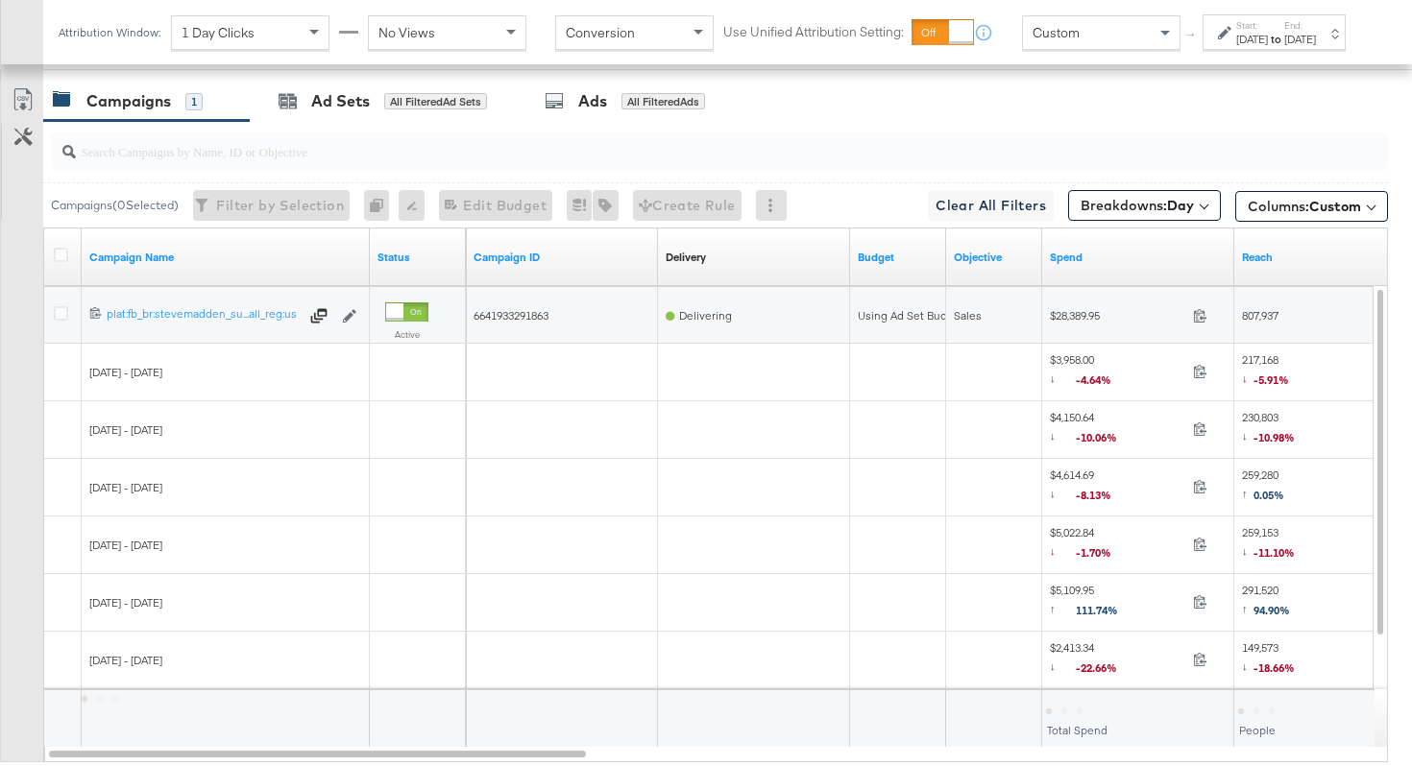
click at [68, 253] on div at bounding box center [64, 257] width 20 height 19
click at [57, 254] on icon at bounding box center [61, 255] width 14 height 14
click at [0, 0] on input "checkbox" at bounding box center [0, 0] width 0 height 0
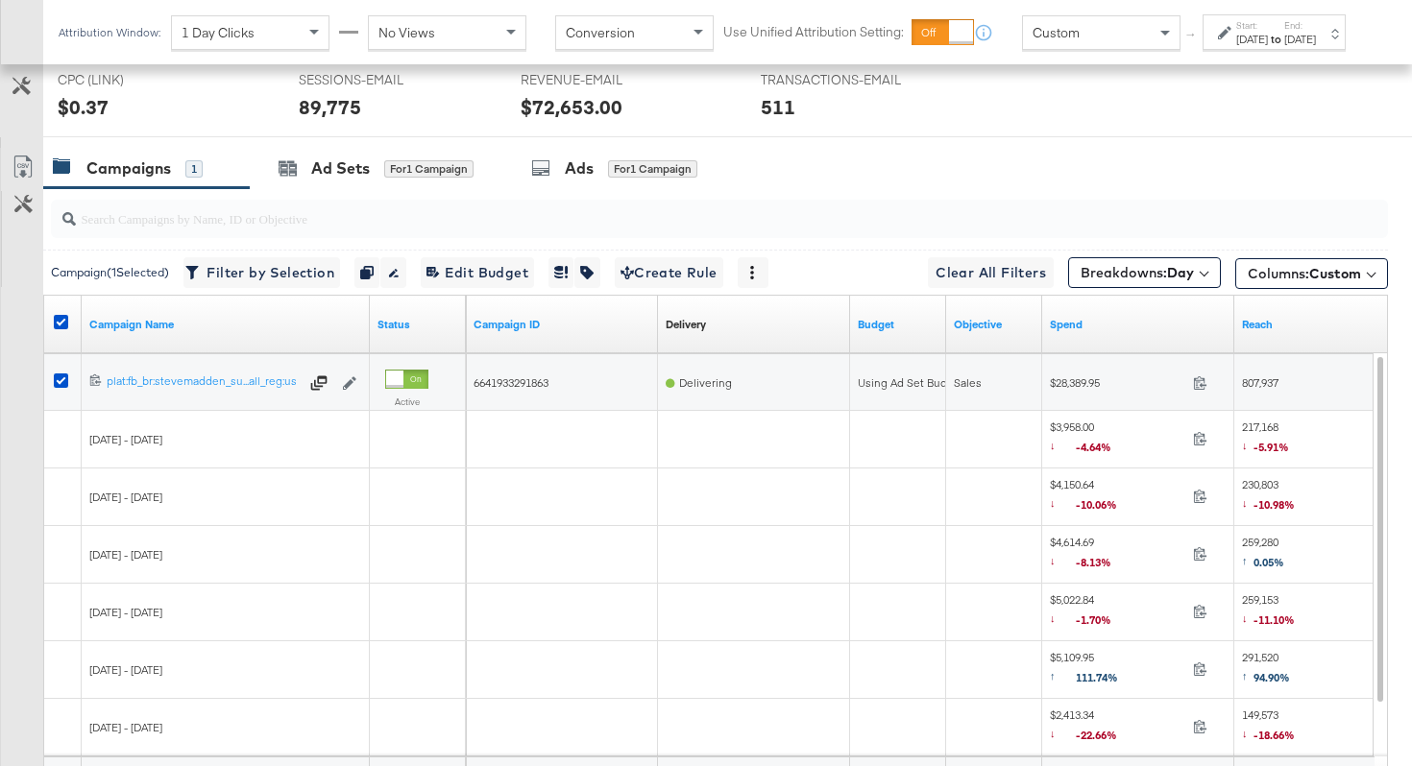
scroll to position [980, 0]
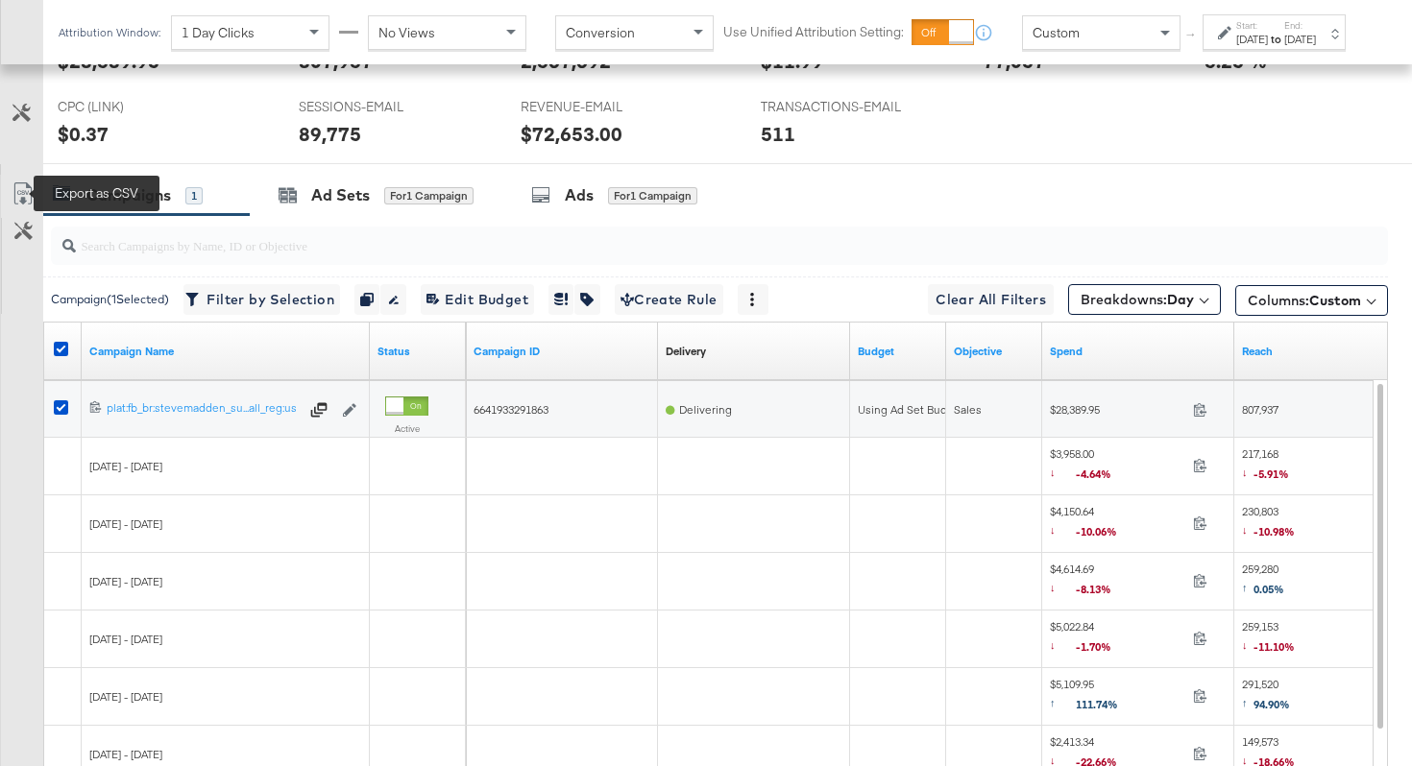
click at [20, 190] on icon at bounding box center [23, 193] width 23 height 23
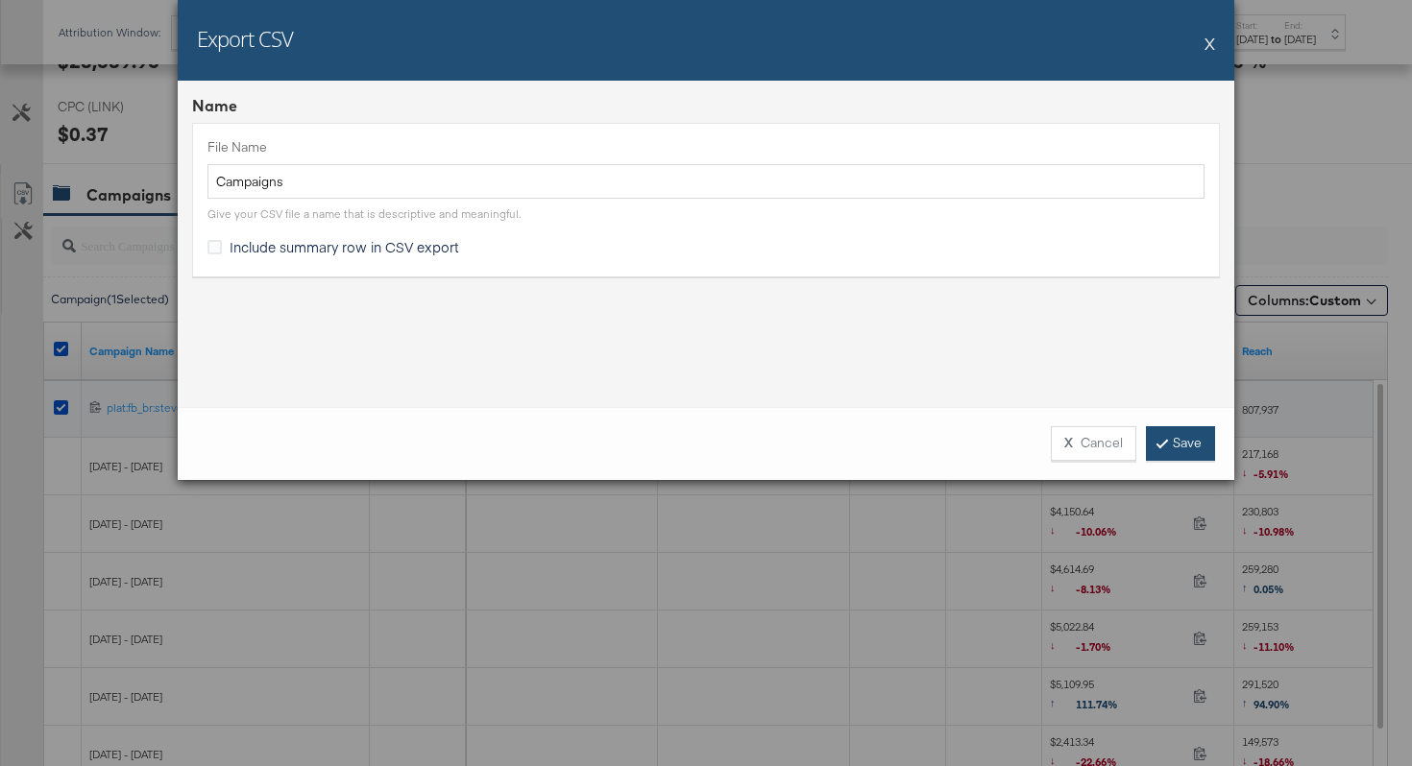
click at [1180, 446] on link "Save" at bounding box center [1180, 443] width 69 height 35
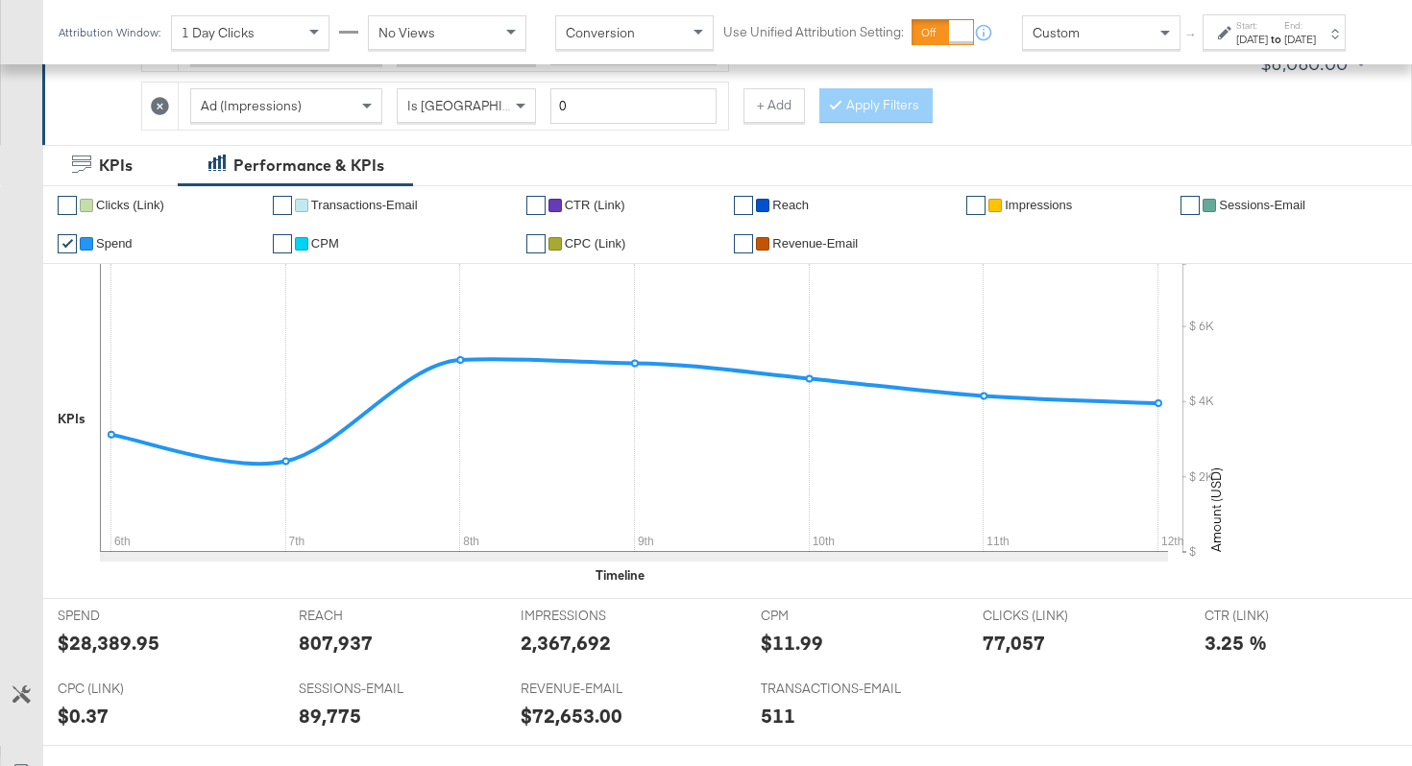
scroll to position [0, 0]
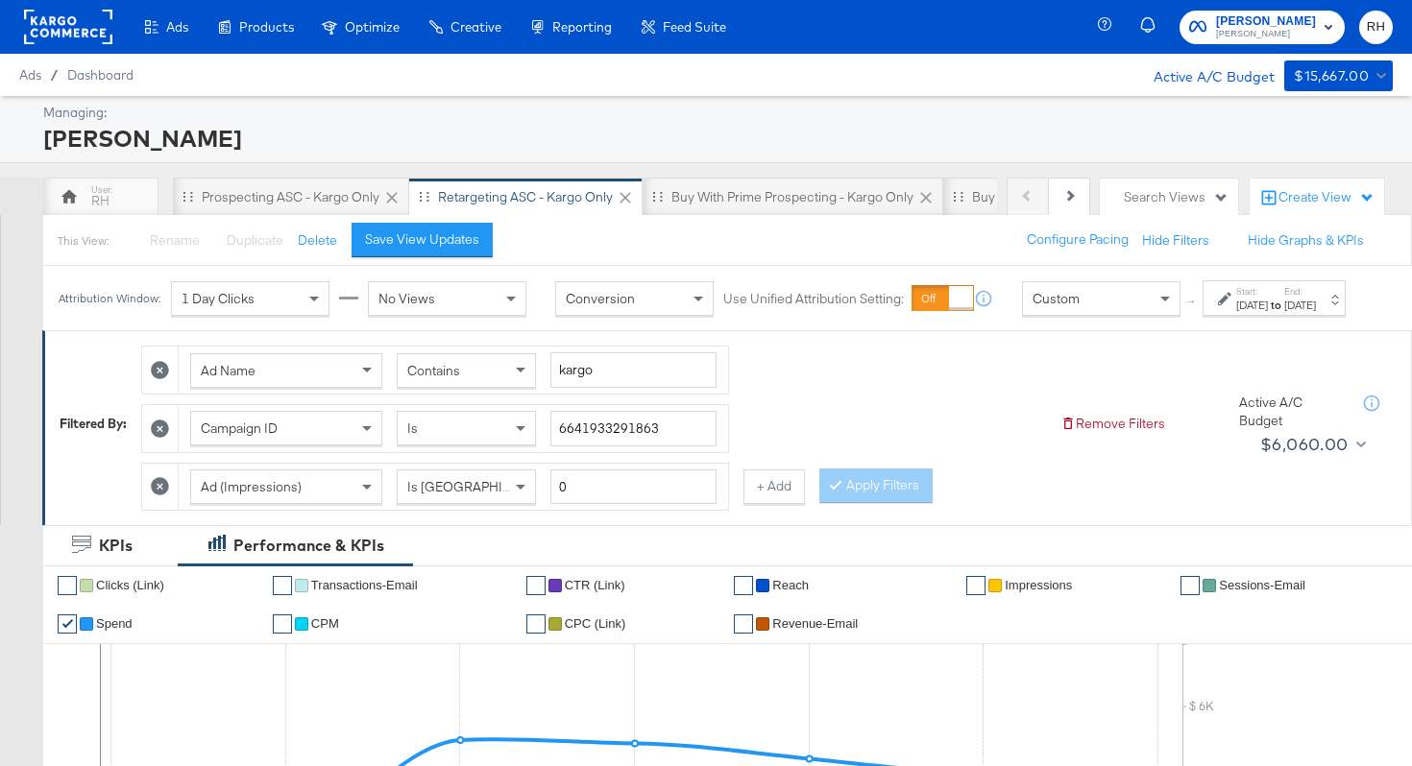
click at [484, 387] on div "Contains" at bounding box center [466, 370] width 137 height 33
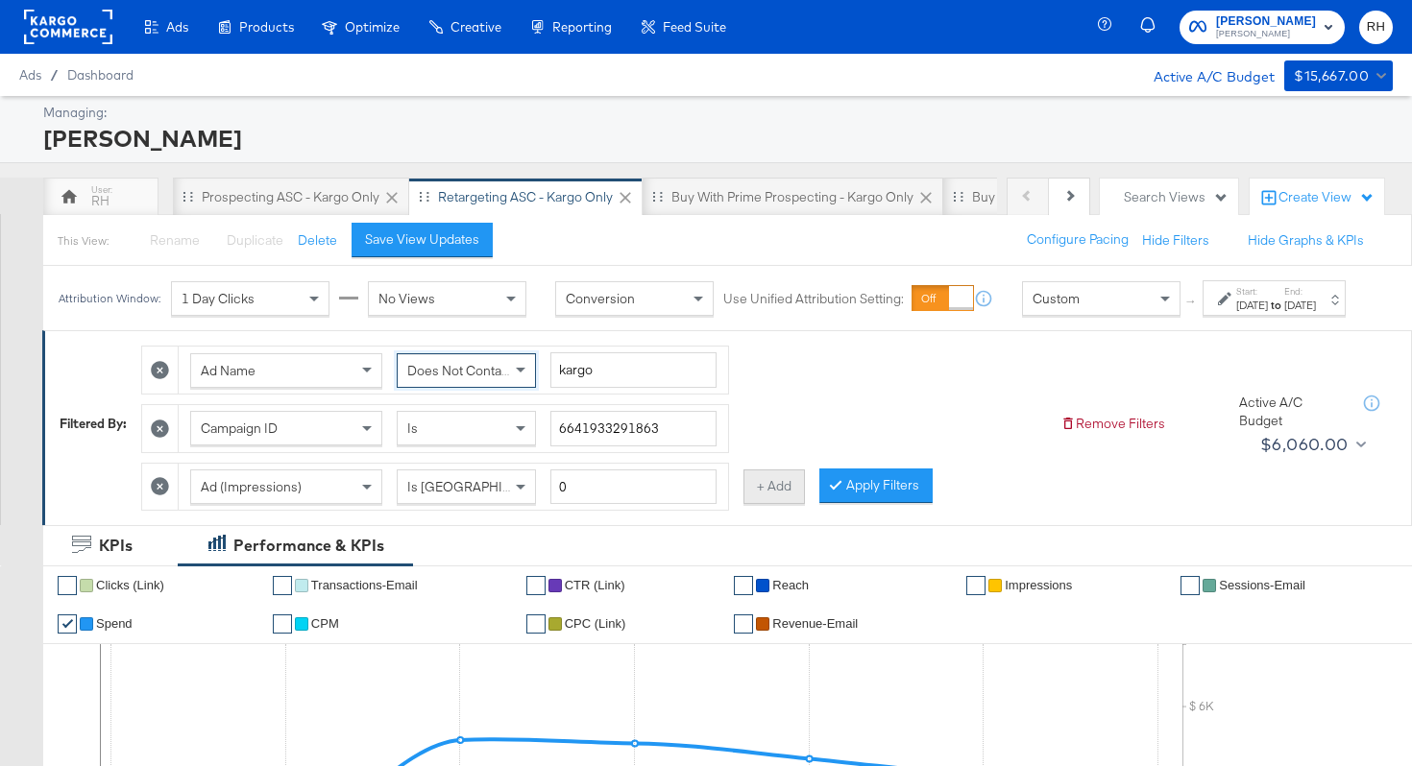
click at [771, 504] on button "+ Add" at bounding box center [773, 487] width 61 height 35
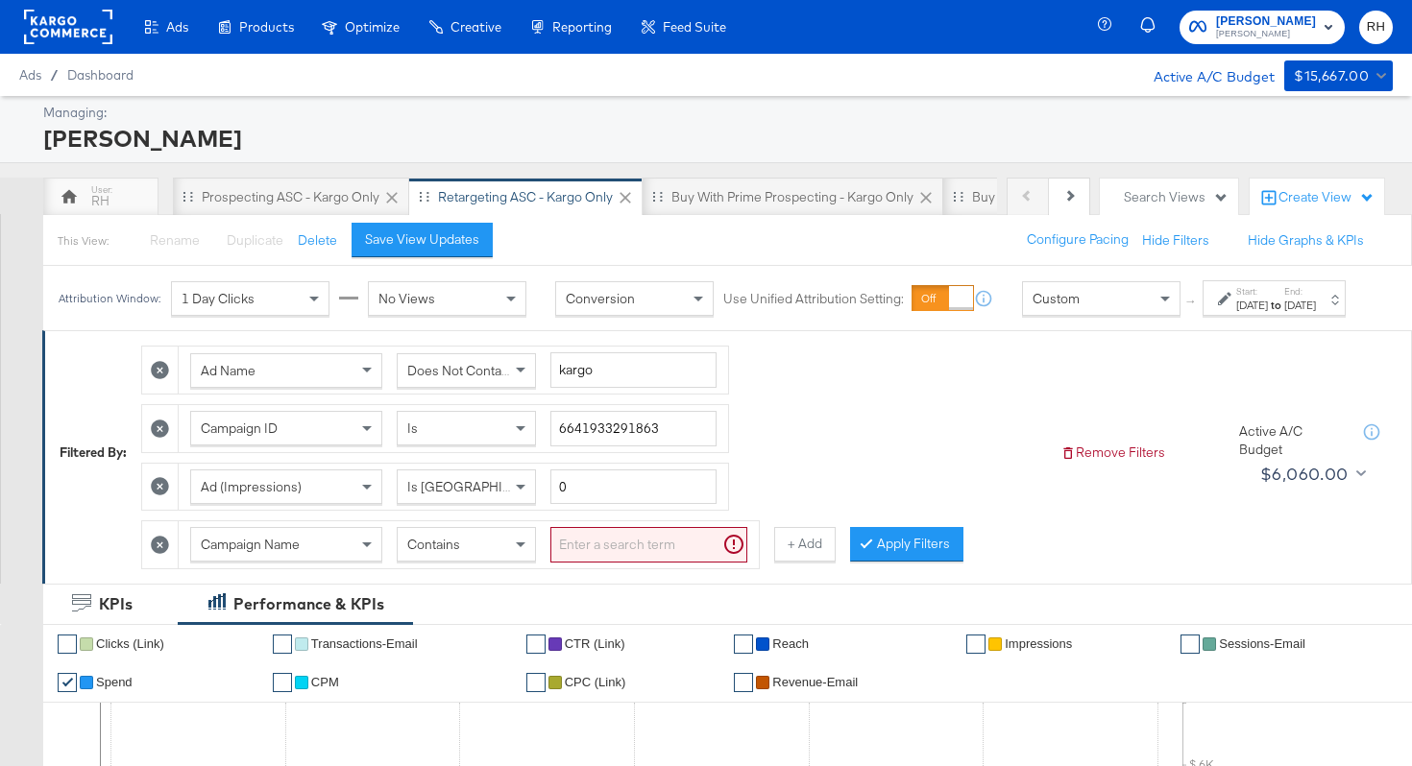
scroll to position [5, 0]
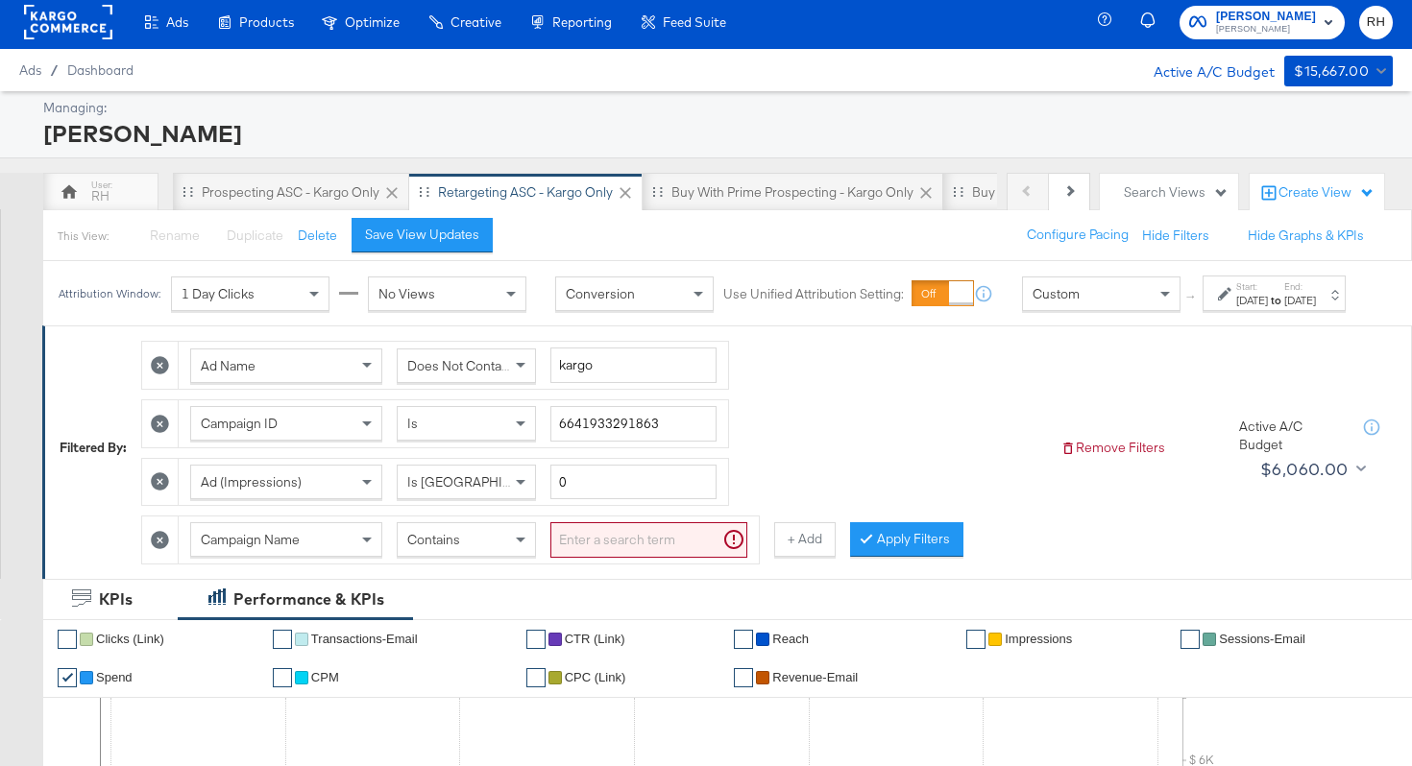
click at [244, 548] on span "Campaign Name" at bounding box center [250, 539] width 99 height 17
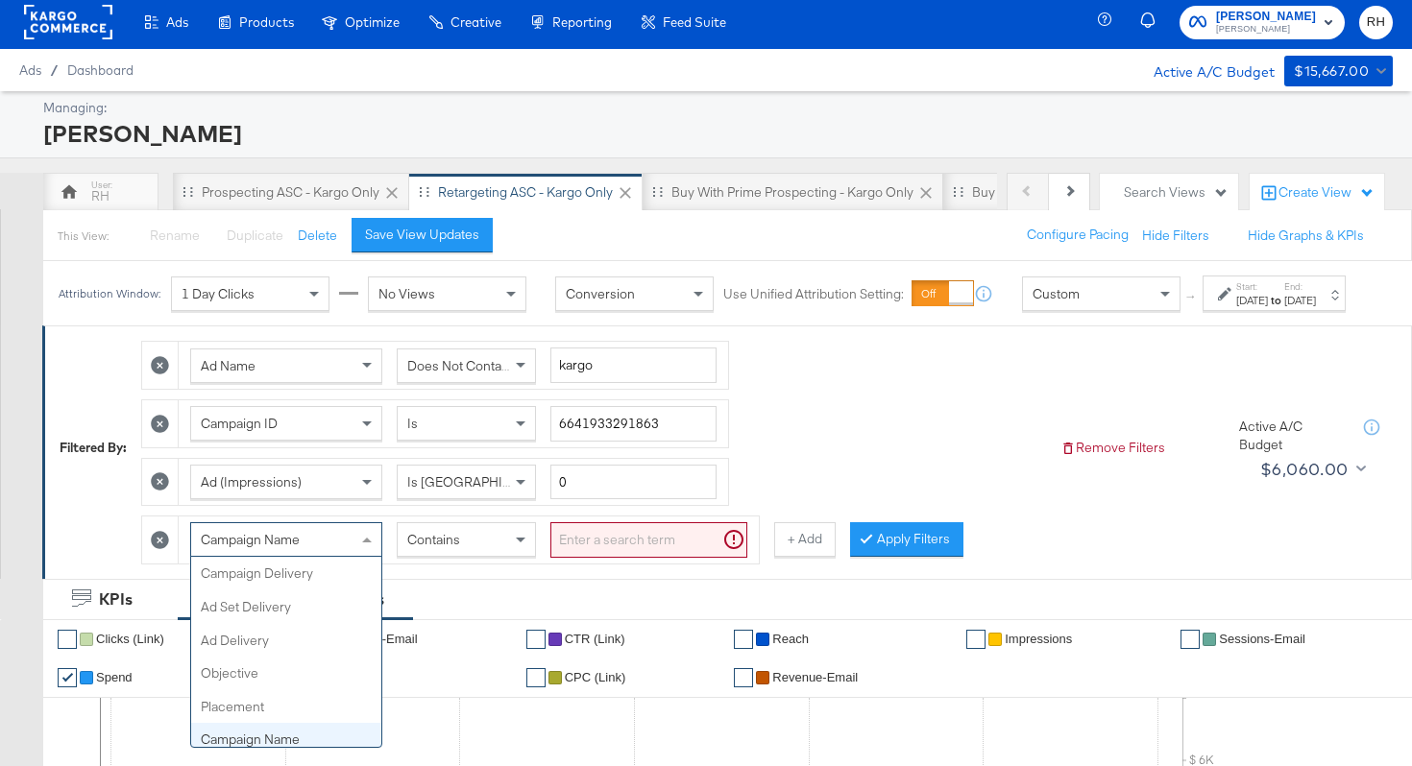
scroll to position [166, 0]
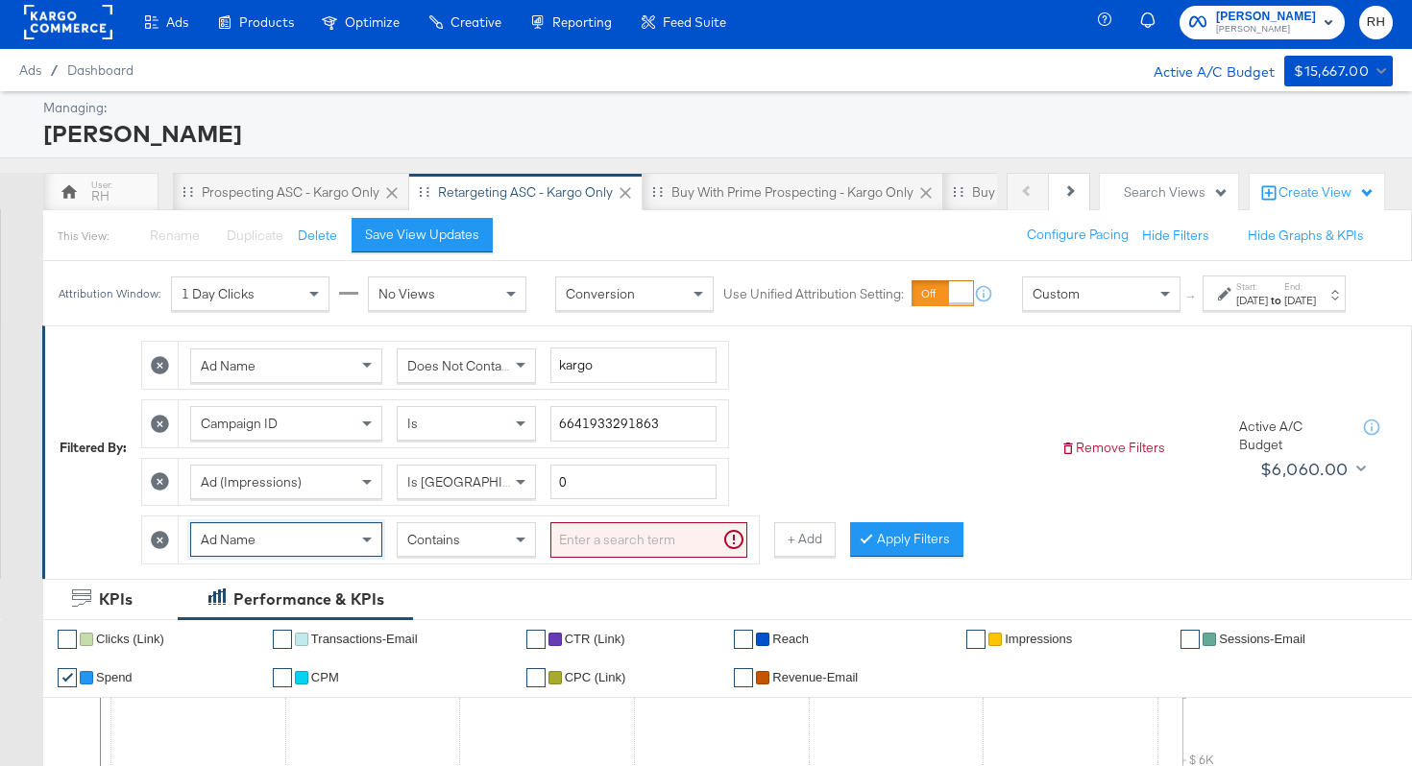
click at [604, 558] on input "search" at bounding box center [648, 540] width 197 height 36
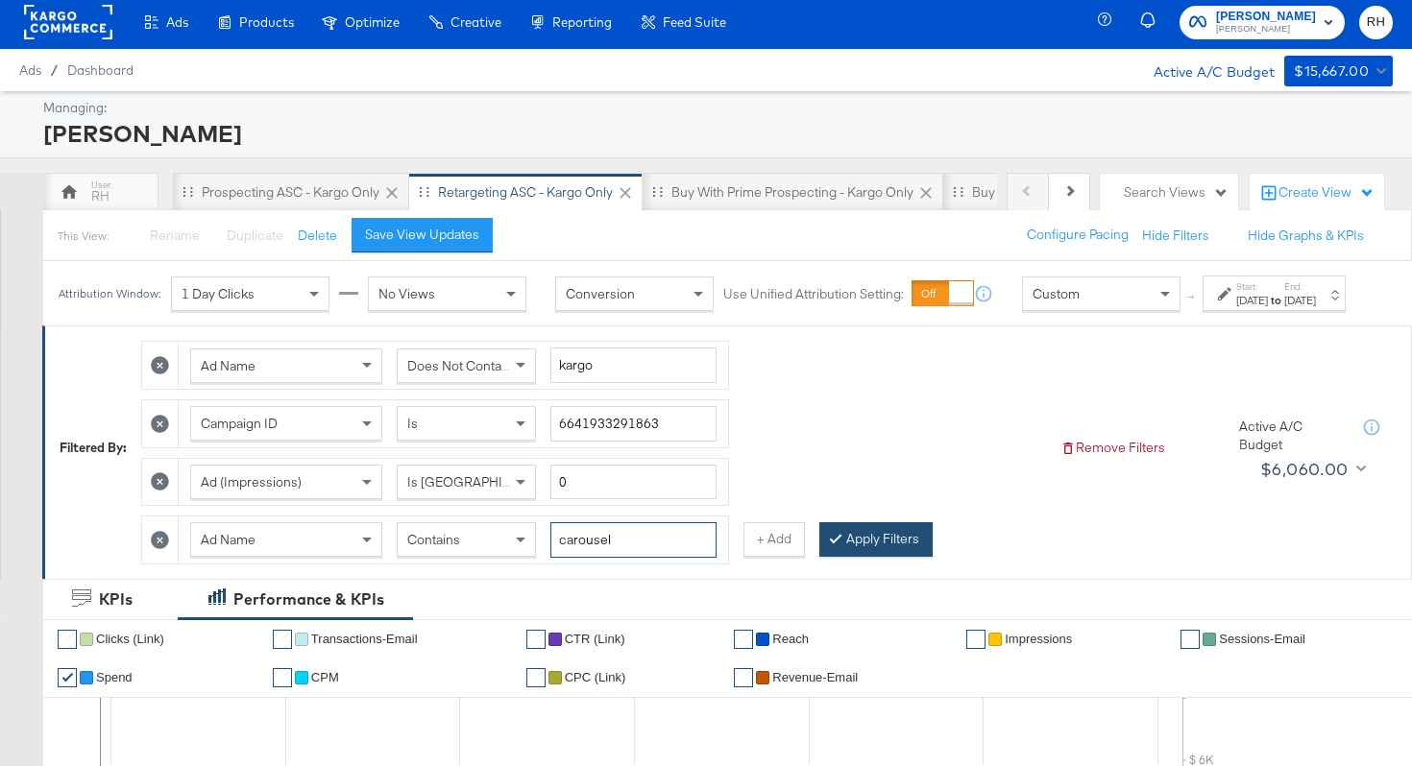
type input "carousel"
click at [854, 555] on button "Apply Filters" at bounding box center [875, 539] width 113 height 35
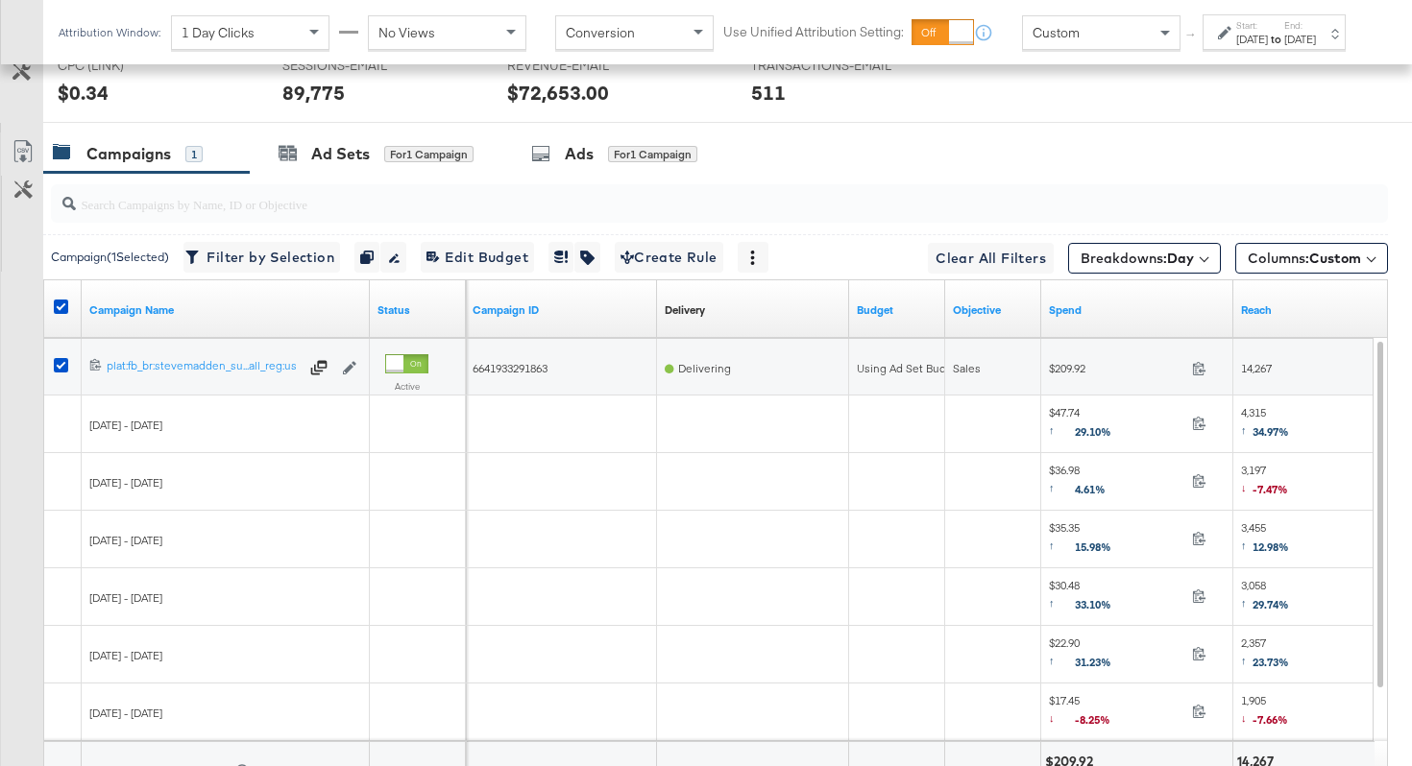
scroll to position [1054, 0]
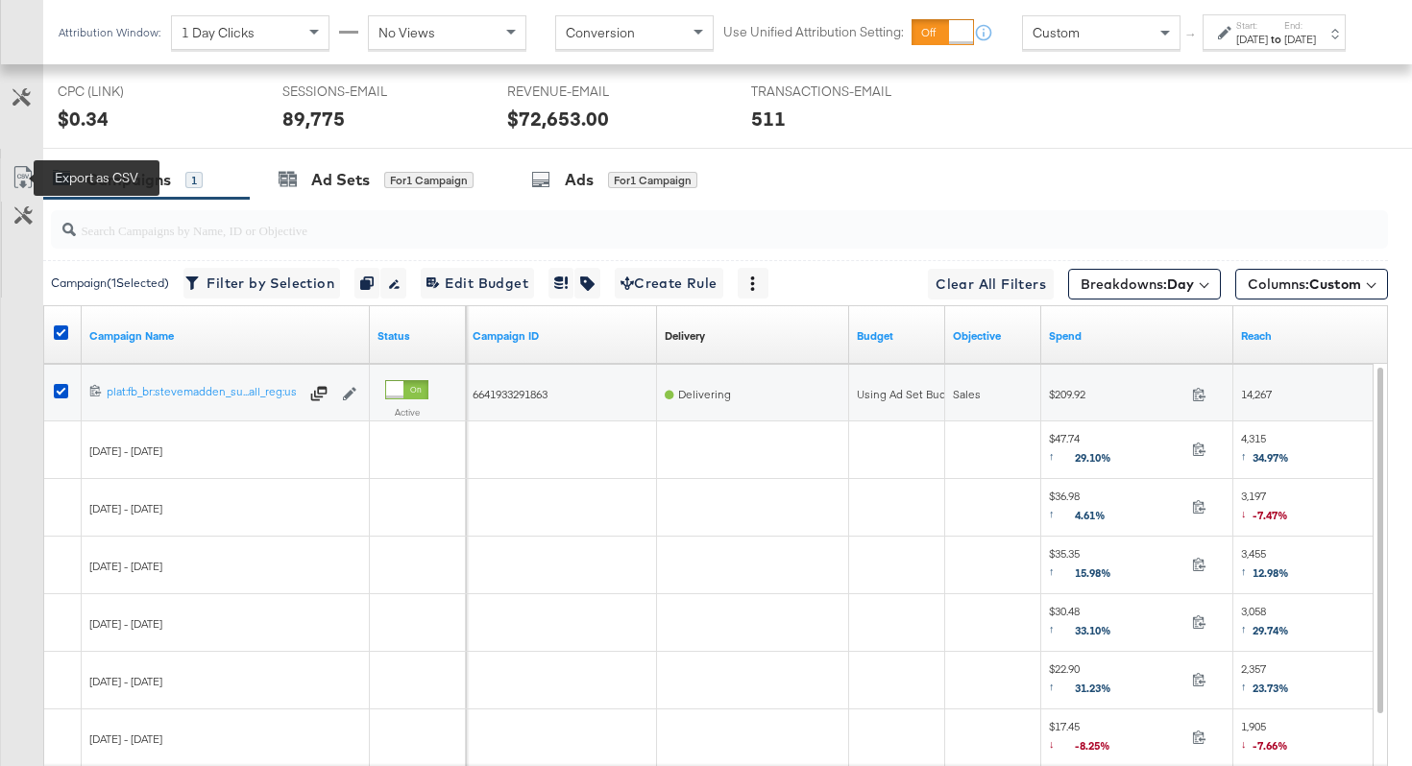
click at [21, 181] on icon at bounding box center [22, 182] width 12 height 14
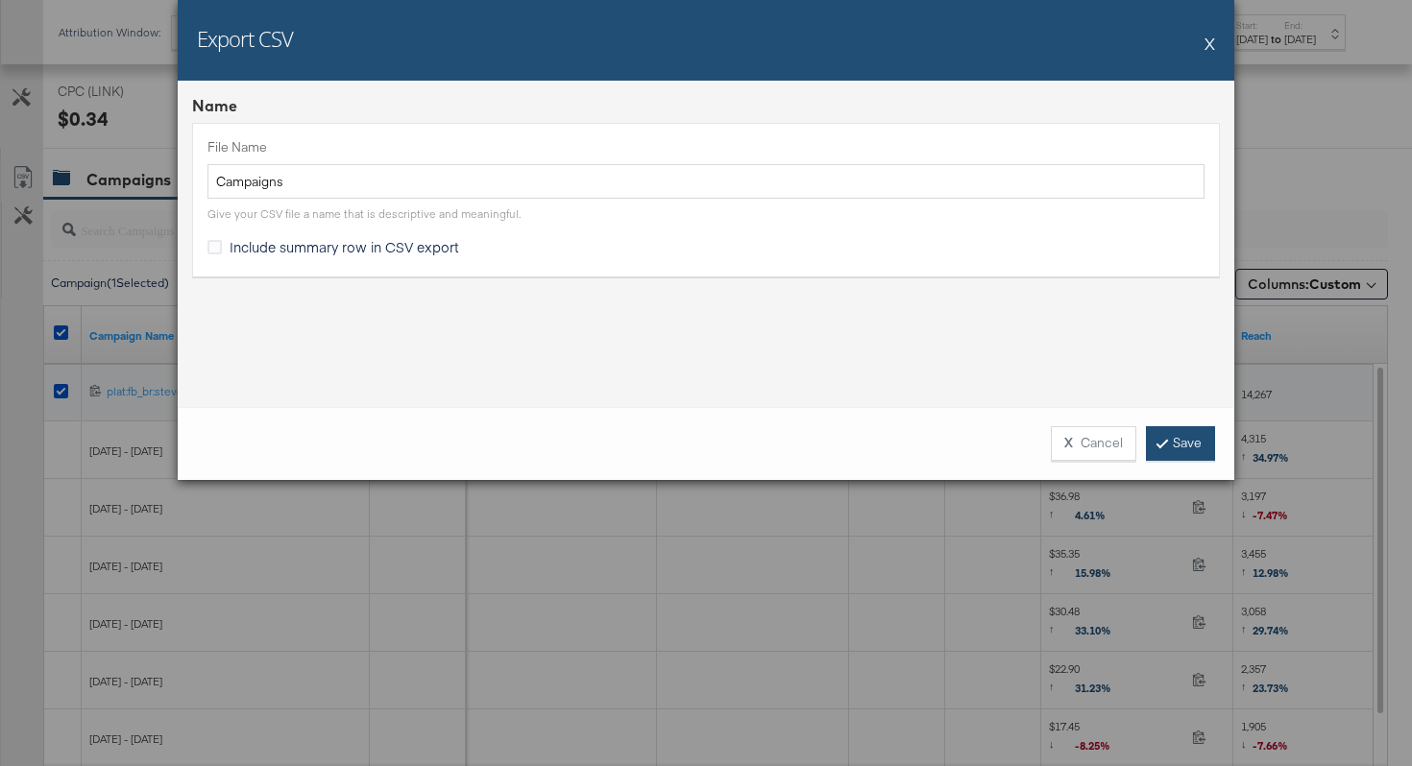
click at [1168, 443] on link "Save" at bounding box center [1180, 443] width 69 height 35
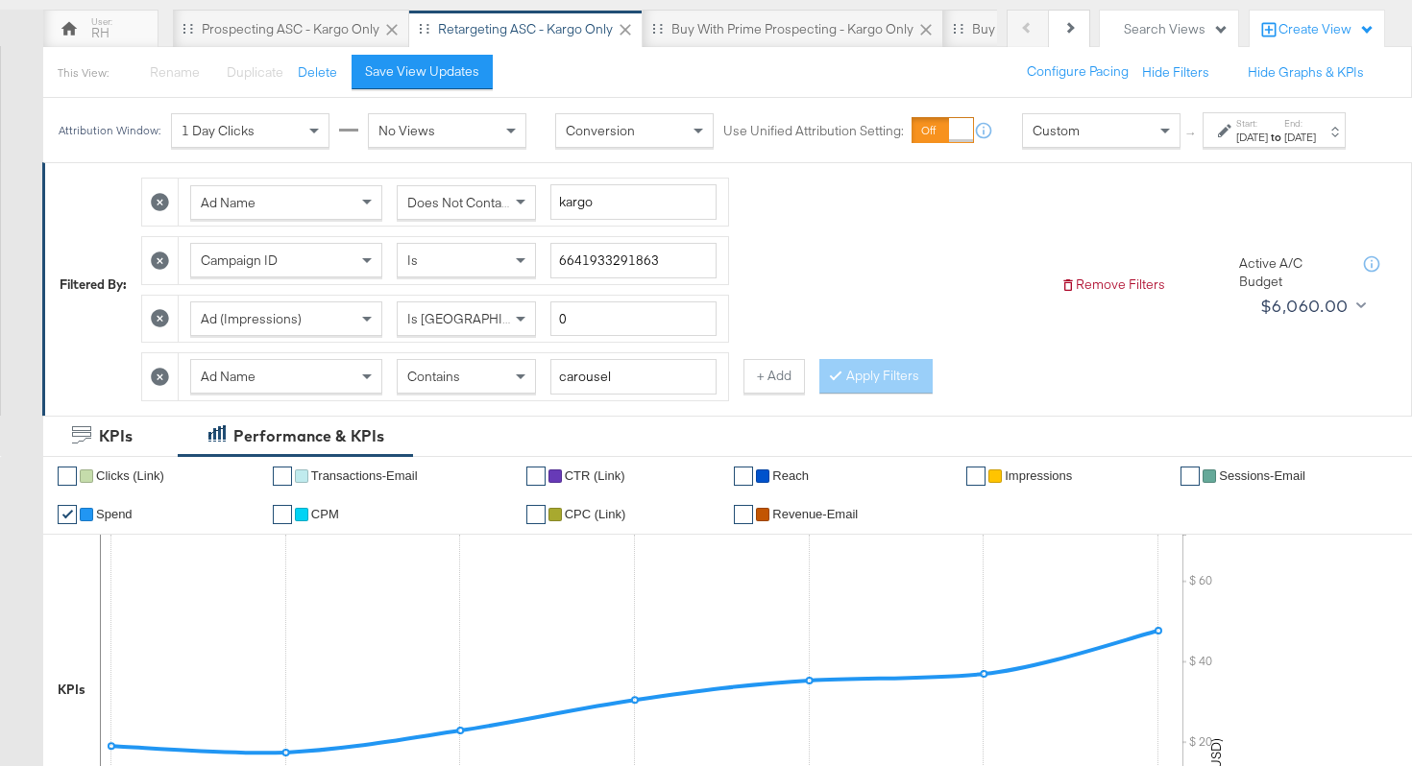
scroll to position [0, 0]
